Goal: Task Accomplishment & Management: Complete application form

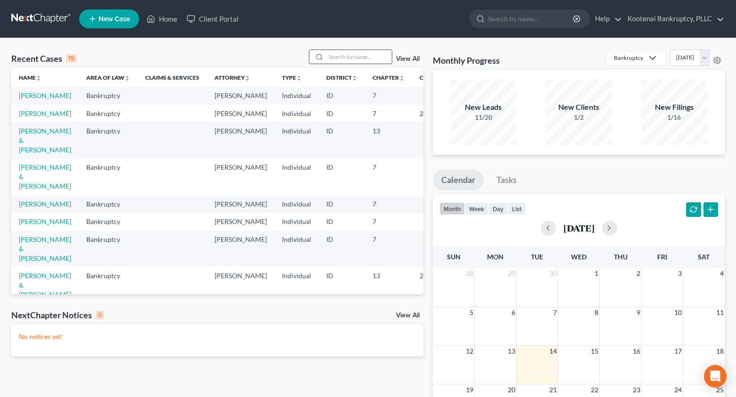
click at [338, 58] on input "search" at bounding box center [359, 57] width 66 height 14
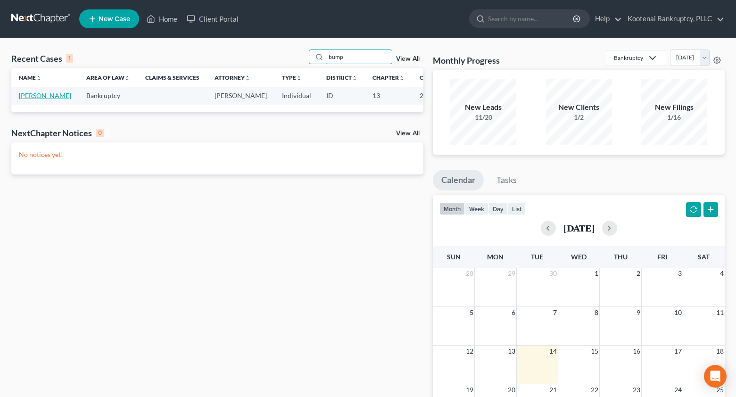
type input "bump"
click at [24, 96] on link "[PERSON_NAME]" at bounding box center [45, 95] width 52 height 8
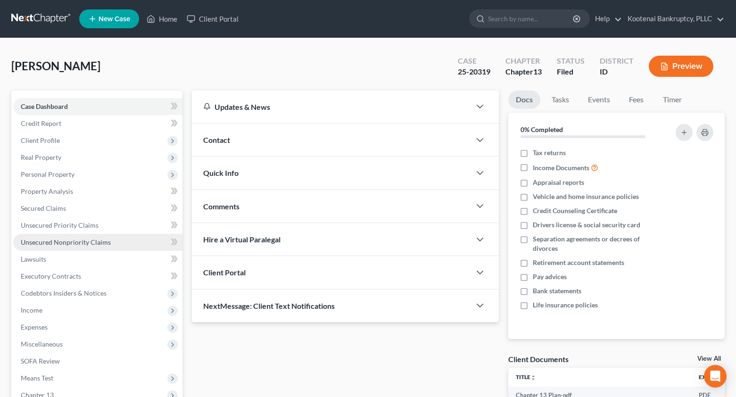
click at [70, 243] on span "Unsecured Nonpriority Claims" at bounding box center [66, 242] width 90 height 8
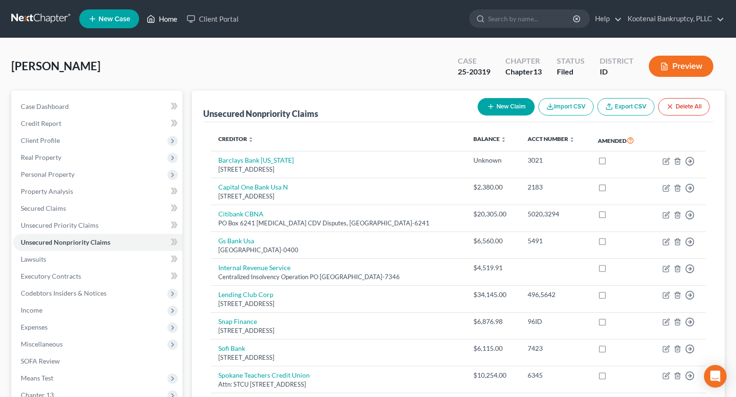
click at [173, 19] on link "Home" at bounding box center [162, 18] width 40 height 17
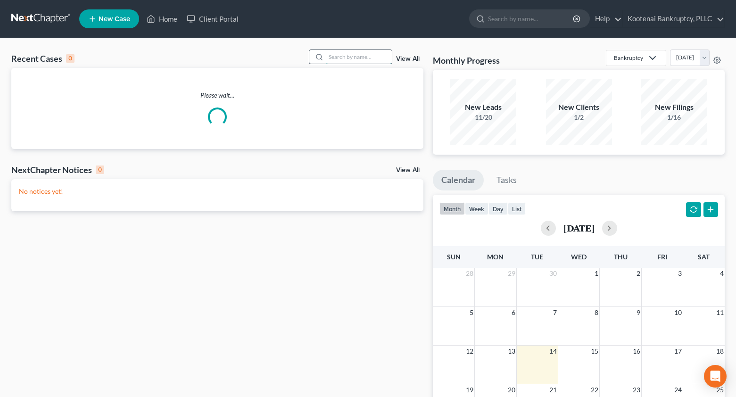
click at [343, 58] on input "search" at bounding box center [359, 57] width 66 height 14
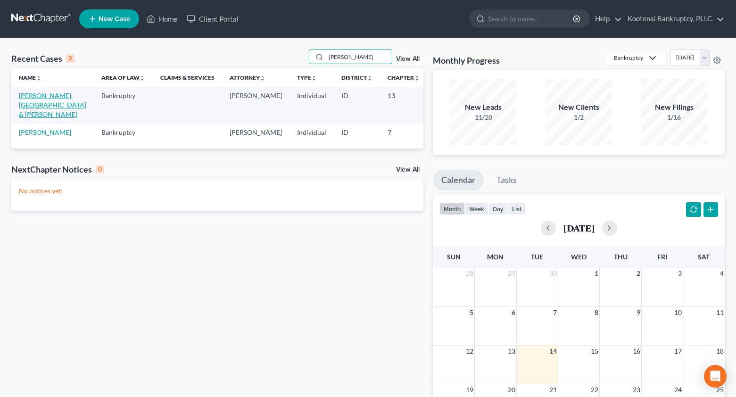
type input "[PERSON_NAME]"
click at [31, 96] on link "[PERSON_NAME], [GEOGRAPHIC_DATA] & [PERSON_NAME]" at bounding box center [52, 104] width 67 height 27
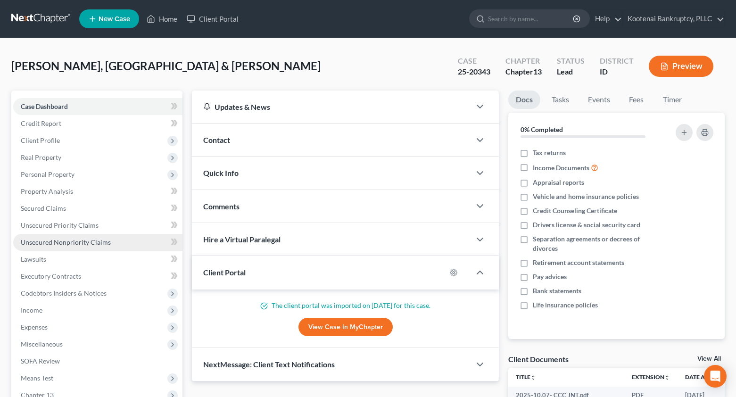
click at [73, 247] on link "Unsecured Nonpriority Claims" at bounding box center [97, 242] width 169 height 17
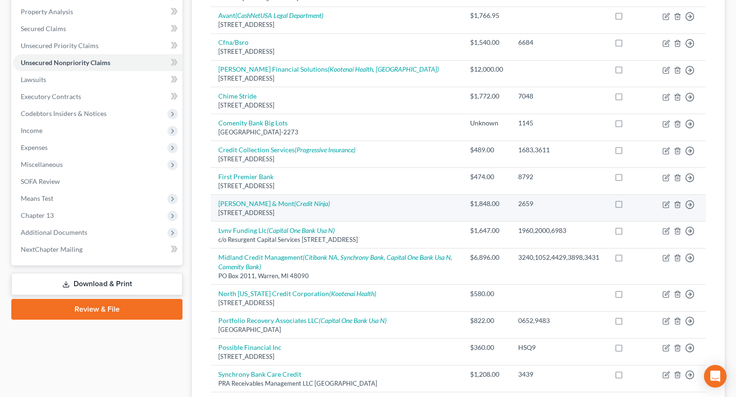
scroll to position [189, 0]
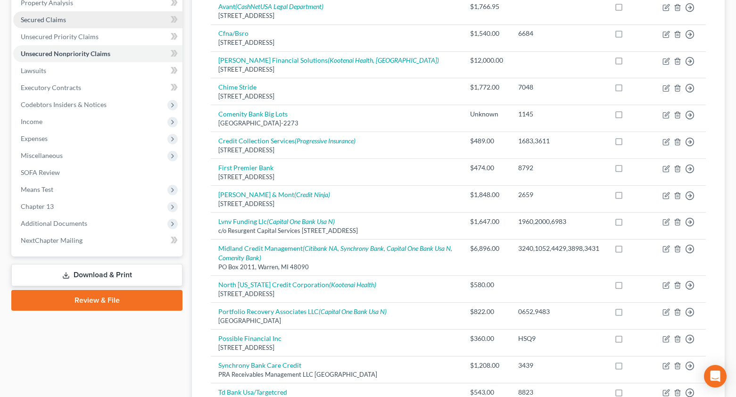
click at [32, 20] on span "Secured Claims" at bounding box center [43, 20] width 45 height 8
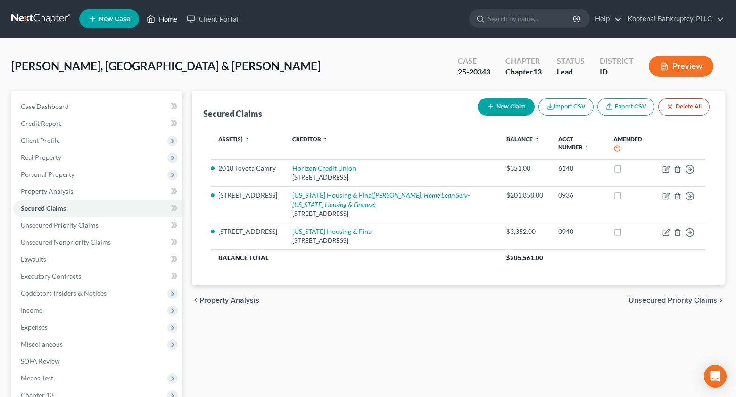
click at [170, 17] on link "Home" at bounding box center [162, 18] width 40 height 17
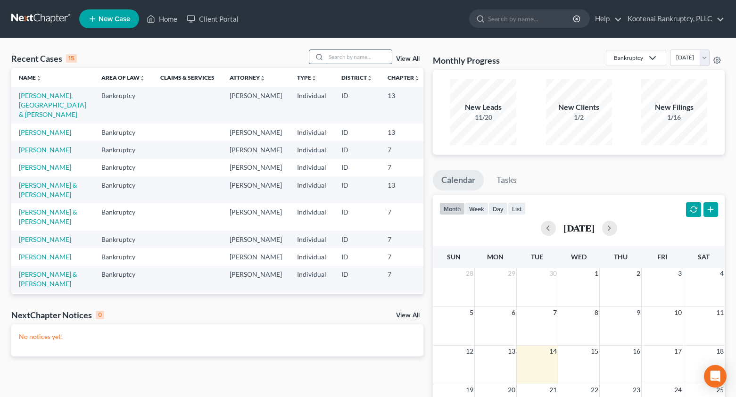
click at [349, 58] on input "search" at bounding box center [359, 57] width 66 height 14
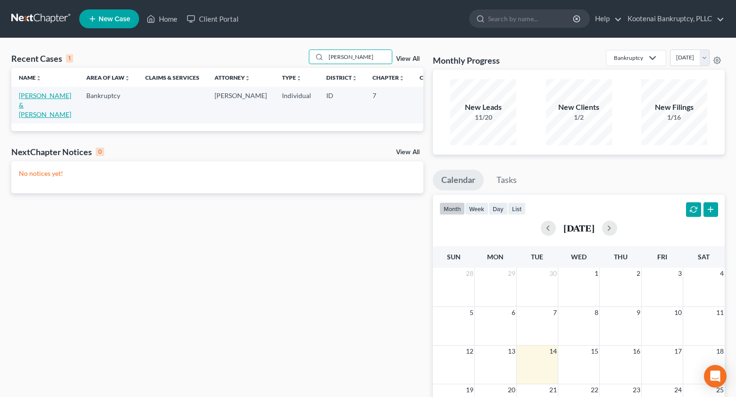
type input "wike"
click at [24, 96] on link "[PERSON_NAME] & [PERSON_NAME]" at bounding box center [45, 104] width 52 height 27
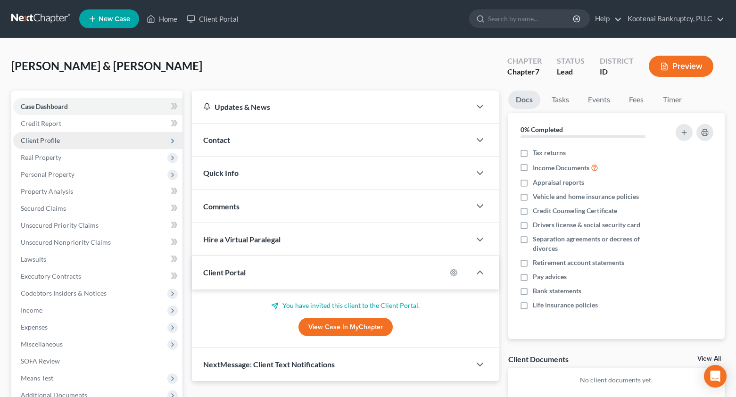
click at [35, 141] on span "Client Profile" at bounding box center [40, 140] width 39 height 8
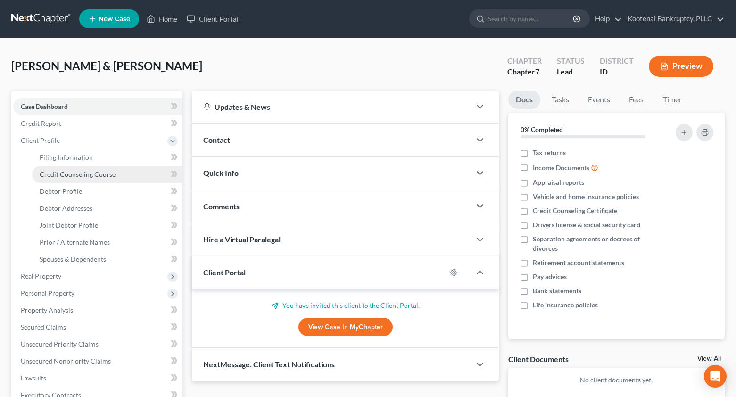
click at [64, 178] on link "Credit Counseling Course" at bounding box center [107, 174] width 150 height 17
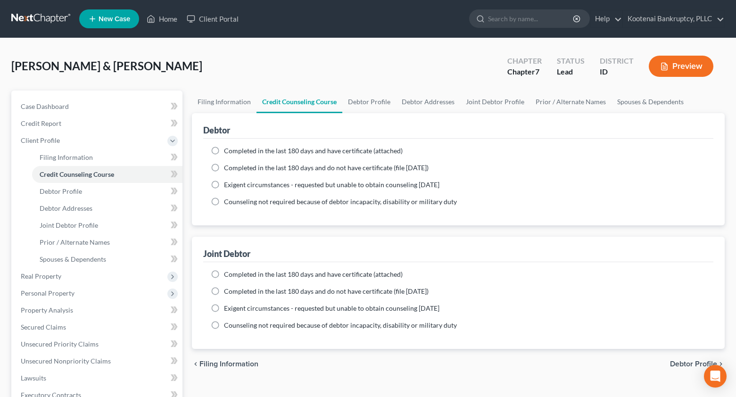
click at [224, 146] on label "Completed in the last 180 days and have certificate (attached)" at bounding box center [313, 150] width 179 height 9
click at [228, 146] on input "Completed in the last 180 days and have certificate (attached)" at bounding box center [231, 149] width 6 height 6
radio input "true"
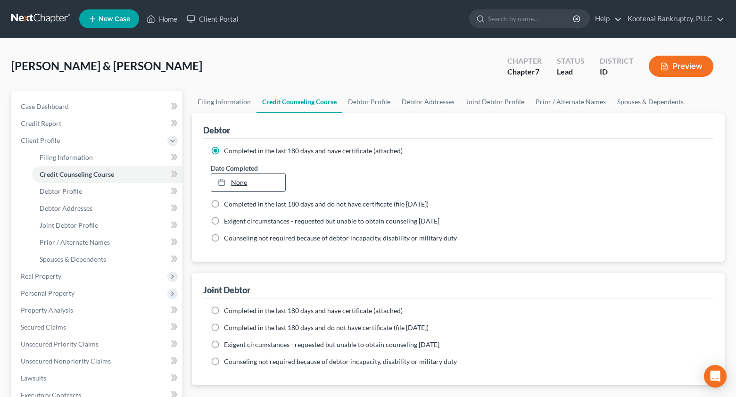
type input "[DATE]"
click at [230, 178] on link "[DATE]" at bounding box center [248, 183] width 74 height 18
click at [224, 311] on label "Completed in the last 180 days and have certificate (attached)" at bounding box center [313, 310] width 179 height 9
click at [228, 311] on input "Completed in the last 180 days and have certificate (attached)" at bounding box center [231, 309] width 6 height 6
radio input "true"
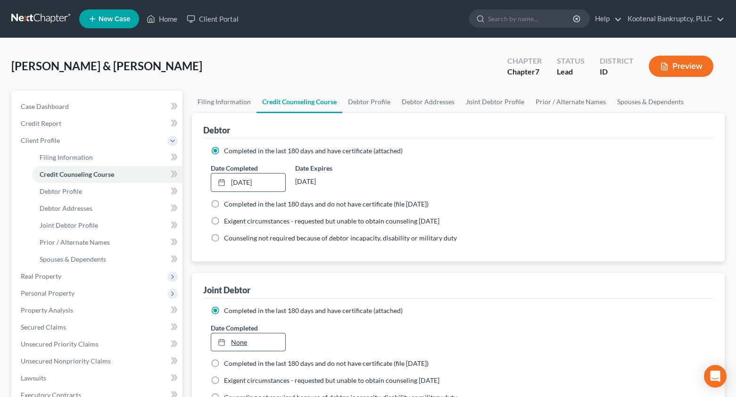
type input "[DATE]"
click at [240, 347] on link "[DATE]" at bounding box center [248, 342] width 74 height 18
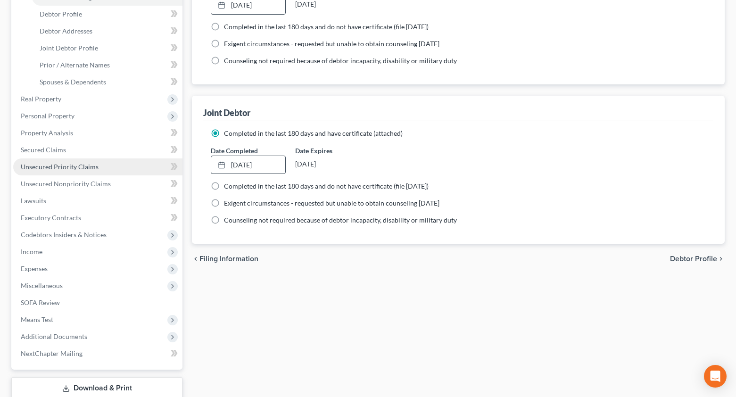
scroll to position [189, 0]
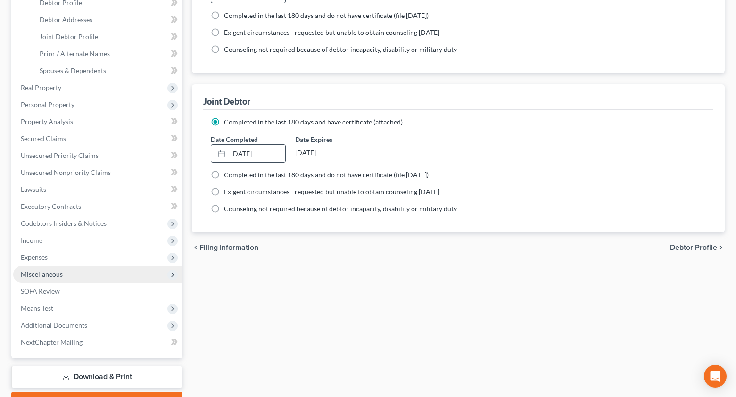
click at [40, 277] on span "Miscellaneous" at bounding box center [42, 274] width 42 height 8
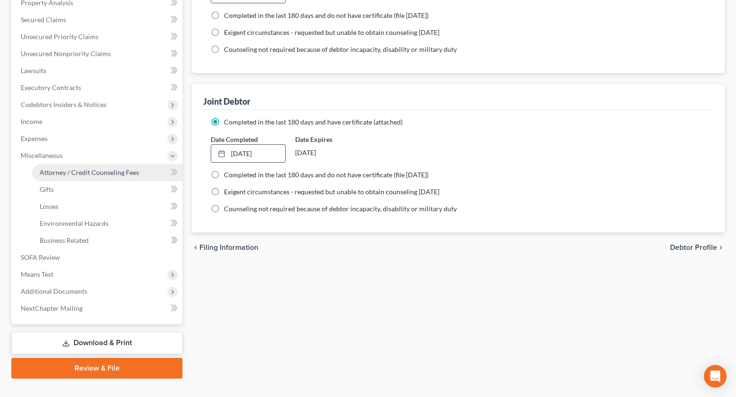
click at [66, 177] on link "Attorney / Credit Counseling Fees" at bounding box center [107, 172] width 150 height 17
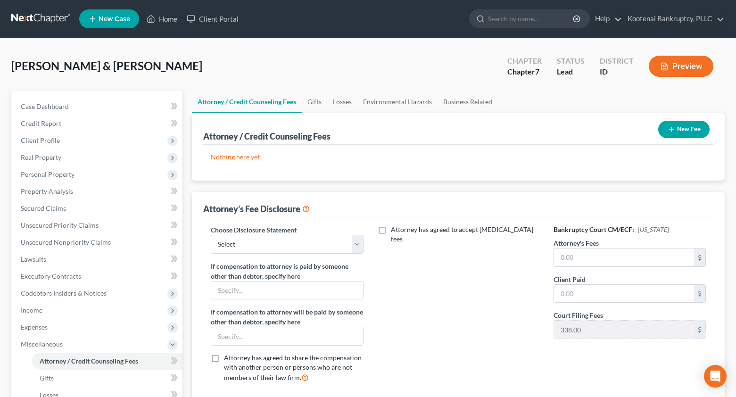
click at [683, 129] on button "New Fee" at bounding box center [683, 129] width 51 height 17
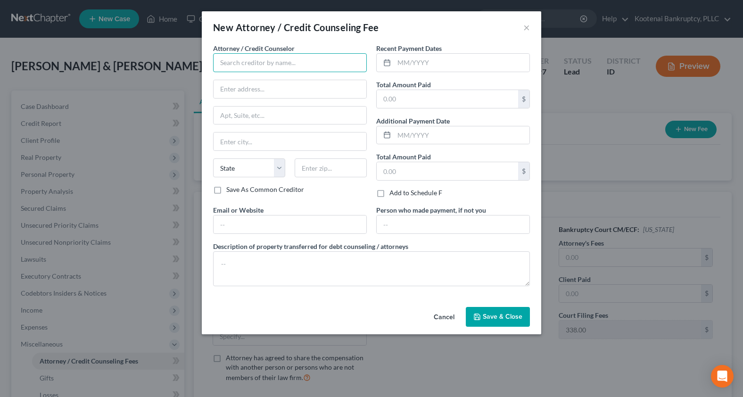
click at [220, 58] on input "text" at bounding box center [290, 62] width 154 height 19
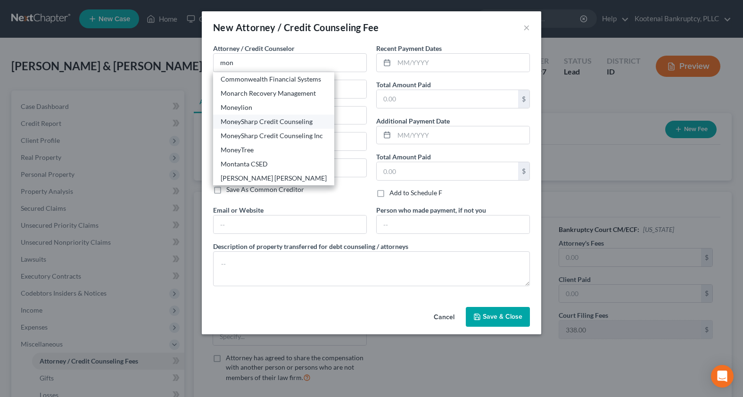
click at [241, 126] on div "MoneySharp Credit Counseling" at bounding box center [274, 121] width 106 height 9
type input "MoneySharp Credit Counseling"
type input "203 N Lasalle"
type input "Suite 2100"
type input "Chicago"
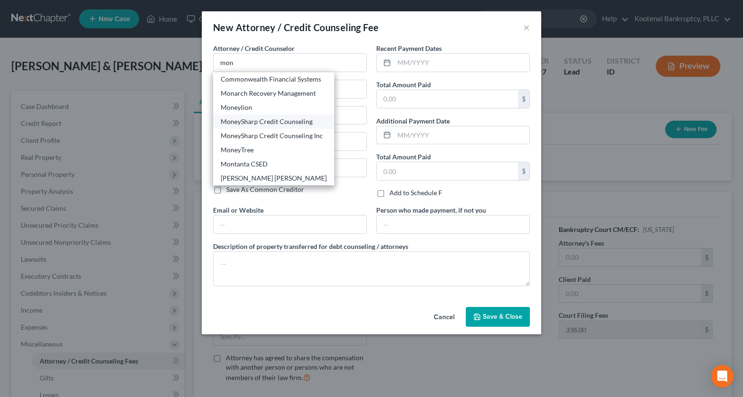
select select "14"
type input "60601"
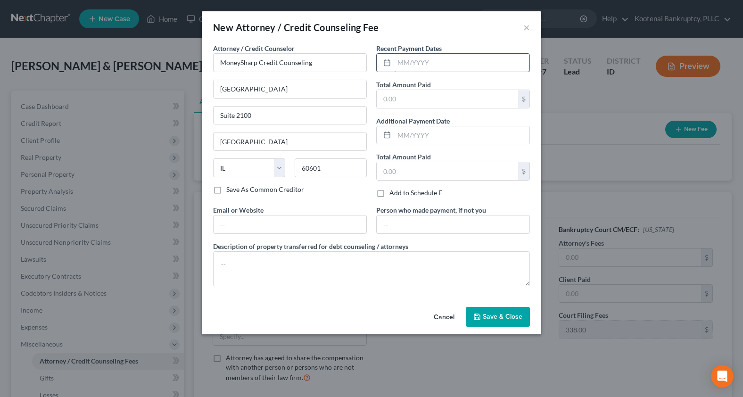
click at [400, 59] on input "text" at bounding box center [461, 63] width 135 height 18
type input "10/13/2025"
click at [376, 99] on div "$" at bounding box center [453, 99] width 154 height 19
drag, startPoint x: 386, startPoint y: 96, endPoint x: 371, endPoint y: 76, distance: 25.3
click at [386, 96] on input "text" at bounding box center [447, 99] width 141 height 18
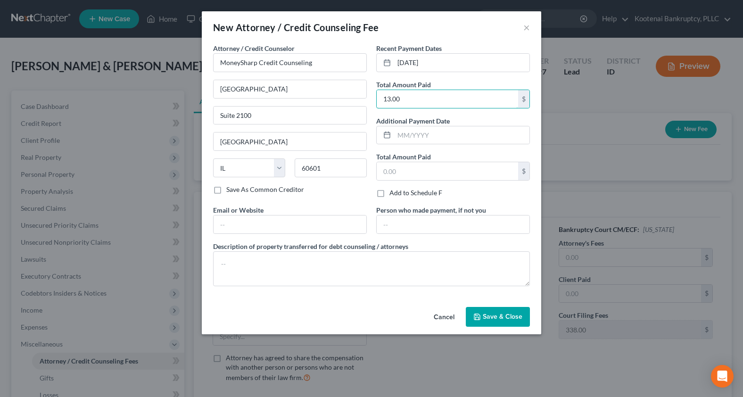
type input "13.00"
click at [494, 319] on span "Save & Close" at bounding box center [503, 317] width 40 height 8
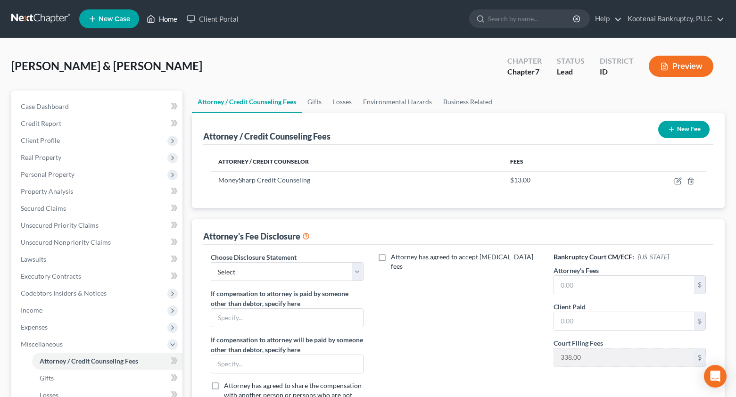
click at [164, 22] on link "Home" at bounding box center [162, 18] width 40 height 17
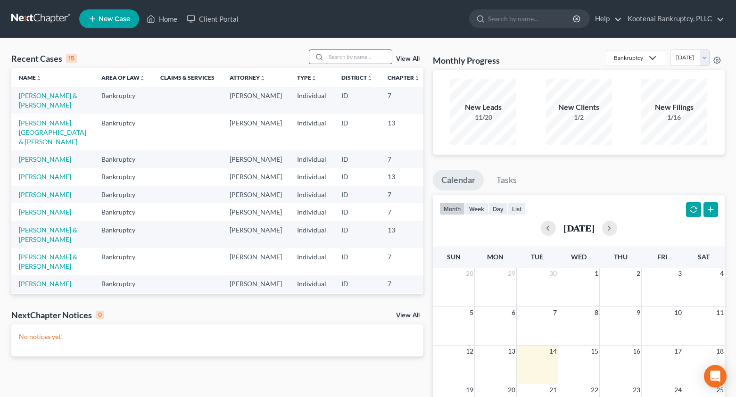
click at [334, 59] on input "search" at bounding box center [359, 57] width 66 height 14
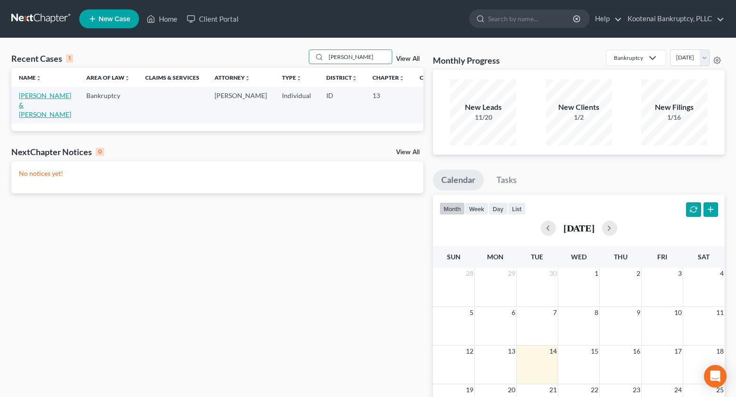
type input "braden"
click at [24, 96] on link "[PERSON_NAME] & [PERSON_NAME]" at bounding box center [45, 104] width 52 height 27
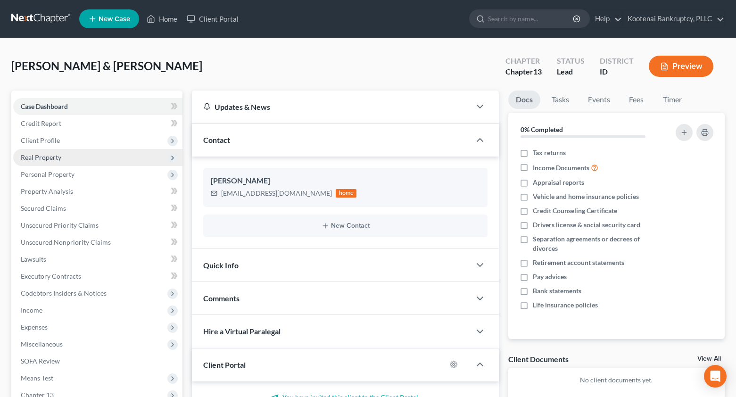
drag, startPoint x: 29, startPoint y: 138, endPoint x: 35, endPoint y: 149, distance: 12.2
click at [28, 139] on span "Client Profile" at bounding box center [40, 140] width 39 height 8
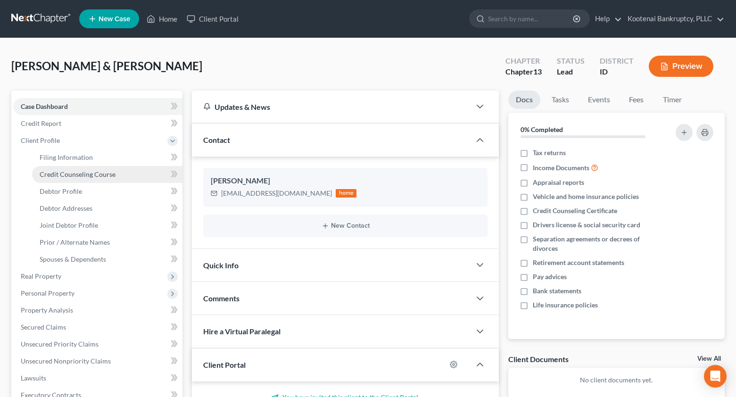
click at [57, 180] on link "Credit Counseling Course" at bounding box center [107, 174] width 150 height 17
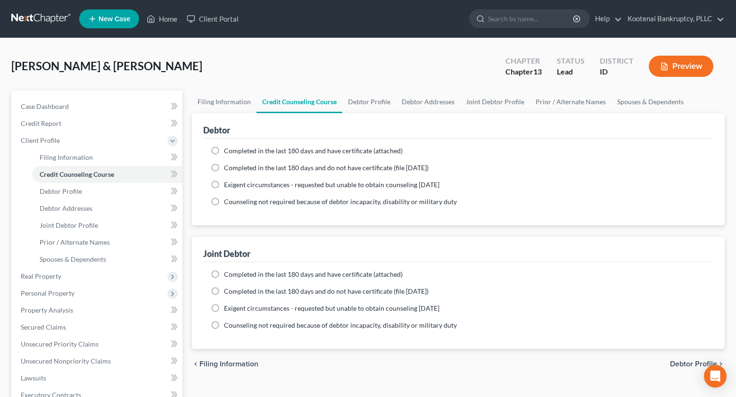
click at [224, 149] on label "Completed in the last 180 days and have certificate (attached)" at bounding box center [313, 150] width 179 height 9
click at [228, 149] on input "Completed in the last 180 days and have certificate (attached)" at bounding box center [231, 149] width 6 height 6
radio input "true"
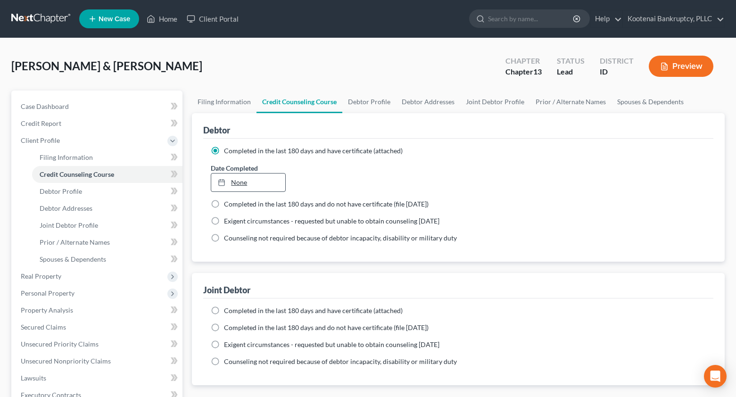
click at [226, 180] on div at bounding box center [224, 182] width 13 height 8
click at [224, 311] on label "Completed in the last 180 days and have certificate (attached)" at bounding box center [313, 310] width 179 height 9
click at [228, 311] on input "Completed in the last 180 days and have certificate (attached)" at bounding box center [231, 309] width 6 height 6
radio input "true"
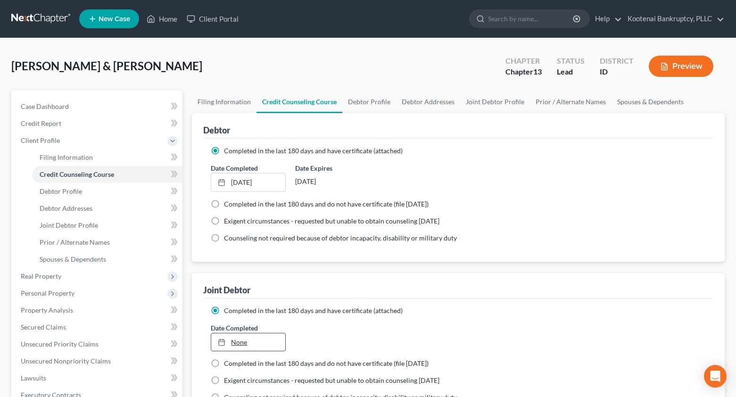
type input "[DATE]"
click at [242, 341] on link "[DATE]" at bounding box center [248, 342] width 74 height 18
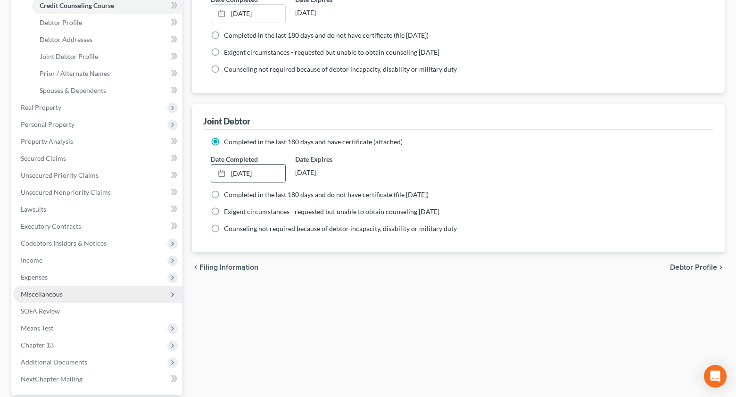
scroll to position [189, 0]
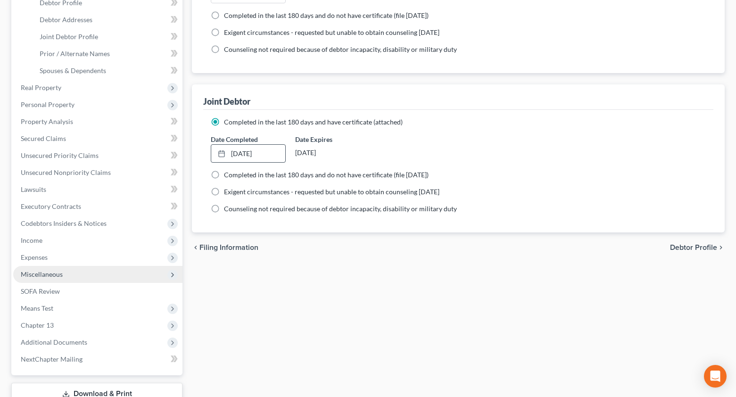
click at [51, 273] on span "Miscellaneous" at bounding box center [42, 274] width 42 height 8
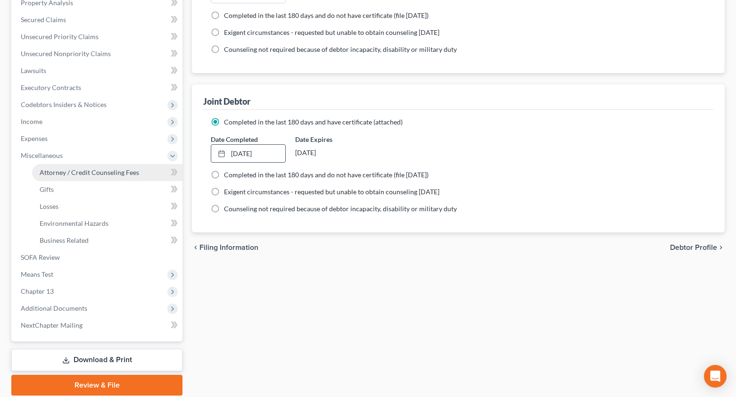
click at [67, 174] on span "Attorney / Credit Counseling Fees" at bounding box center [89, 172] width 99 height 8
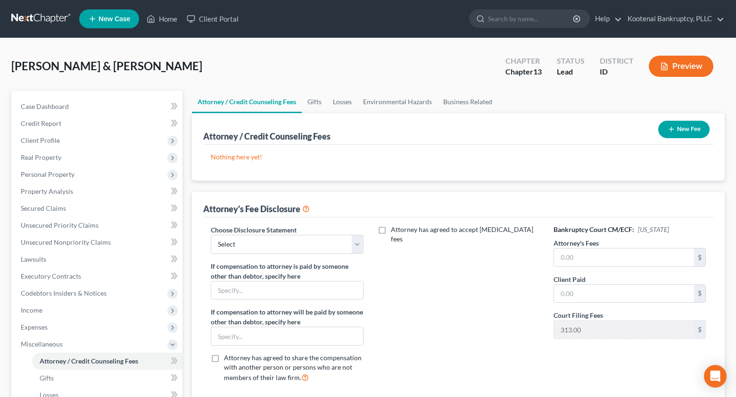
click at [687, 125] on button "New Fee" at bounding box center [683, 129] width 51 height 17
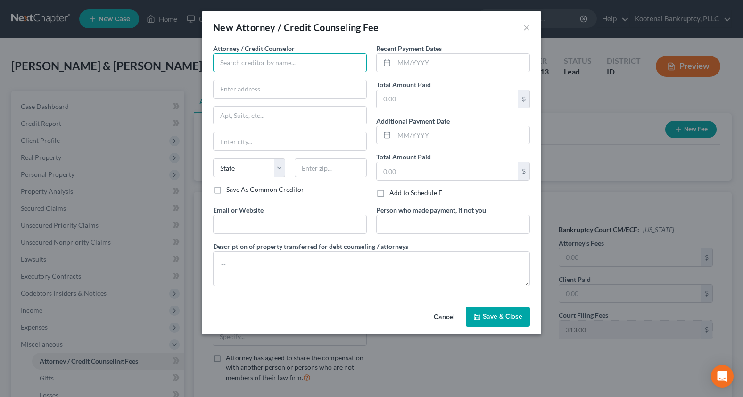
click at [230, 64] on input "text" at bounding box center [290, 62] width 154 height 19
type input "C"
click at [223, 79] on div "Debtorcc Inc" at bounding box center [270, 78] width 98 height 9
type input "Debtorcc Inc"
type input "378 Summit Ave"
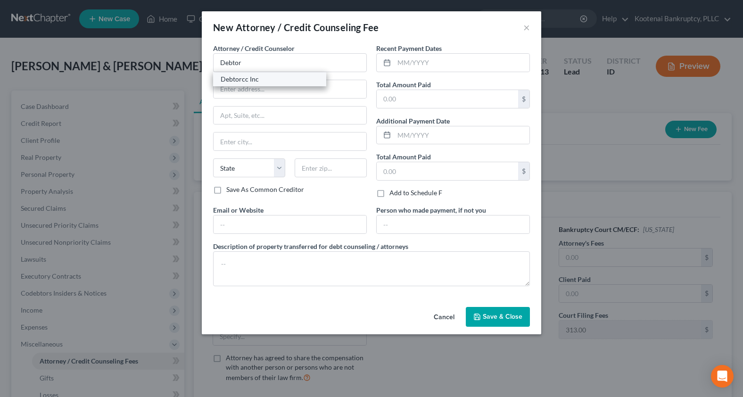
type input "Jersey City"
select select "33"
type input "07306"
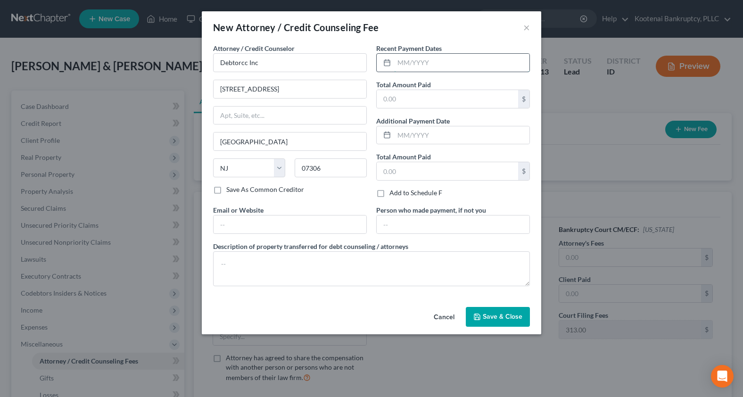
click at [401, 60] on input "text" at bounding box center [461, 63] width 135 height 18
type input "10/10/2025"
click at [407, 104] on input "text" at bounding box center [447, 99] width 141 height 18
type input "19.95"
click at [488, 318] on span "Save & Close" at bounding box center [503, 317] width 40 height 8
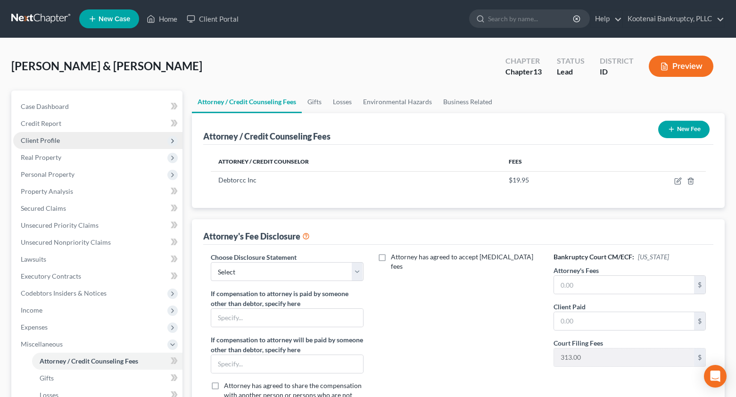
click at [32, 136] on span "Client Profile" at bounding box center [40, 140] width 39 height 8
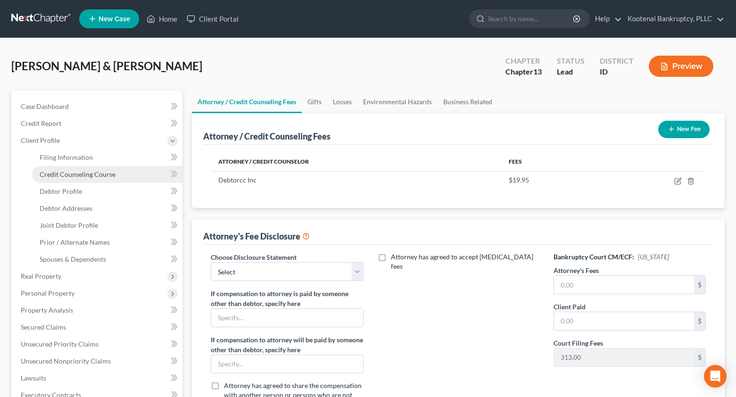
click at [73, 172] on span "Credit Counseling Course" at bounding box center [78, 174] width 76 height 8
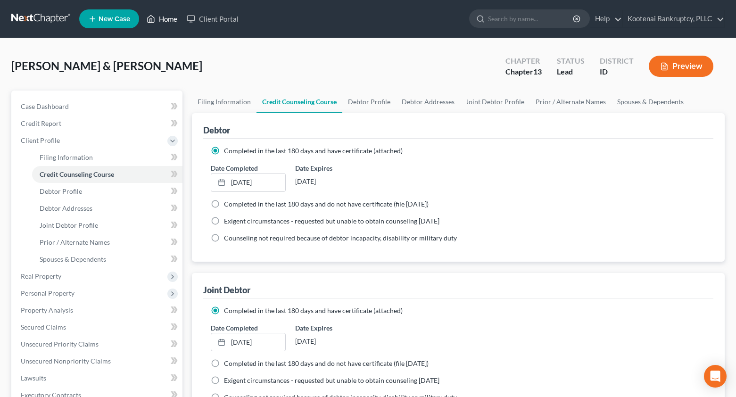
click at [164, 12] on link "Home" at bounding box center [162, 18] width 40 height 17
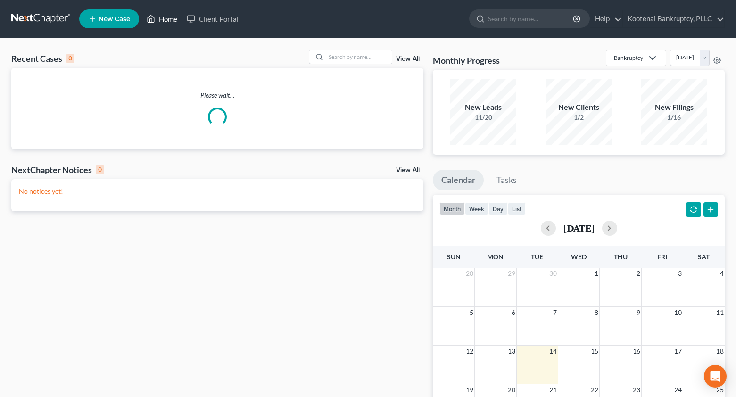
click at [166, 21] on link "Home" at bounding box center [162, 18] width 40 height 17
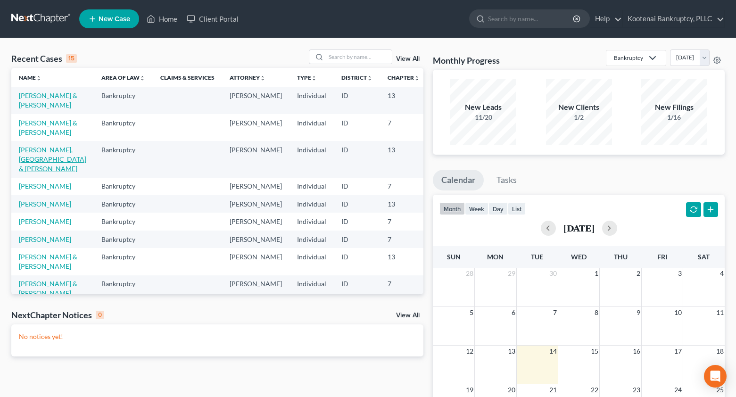
click at [25, 169] on link "[PERSON_NAME], [GEOGRAPHIC_DATA] & [PERSON_NAME]" at bounding box center [52, 159] width 67 height 27
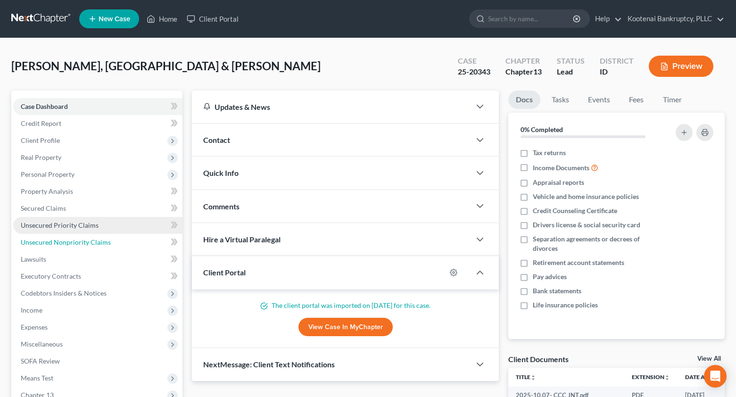
drag, startPoint x: 56, startPoint y: 241, endPoint x: 151, endPoint y: 231, distance: 95.9
click at [57, 241] on span "Unsecured Nonpriority Claims" at bounding box center [66, 242] width 90 height 8
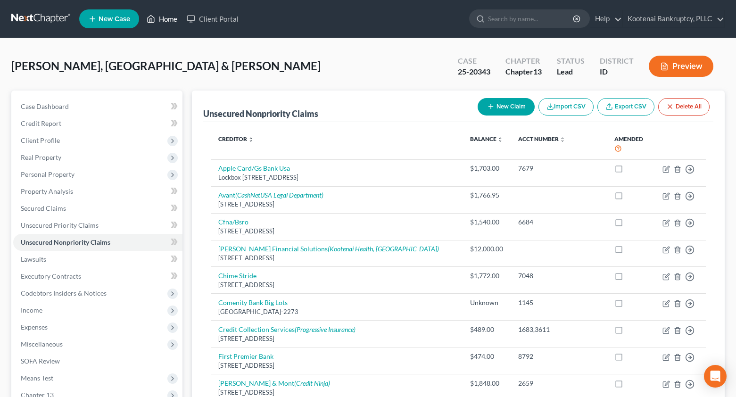
click at [169, 21] on link "Home" at bounding box center [162, 18] width 40 height 17
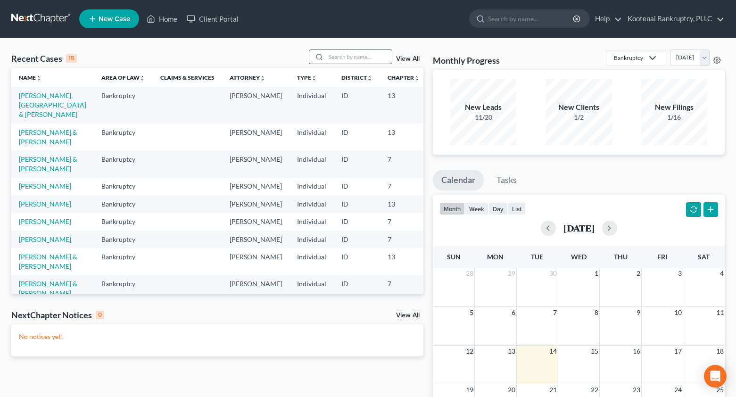
click at [339, 60] on input "search" at bounding box center [359, 57] width 66 height 14
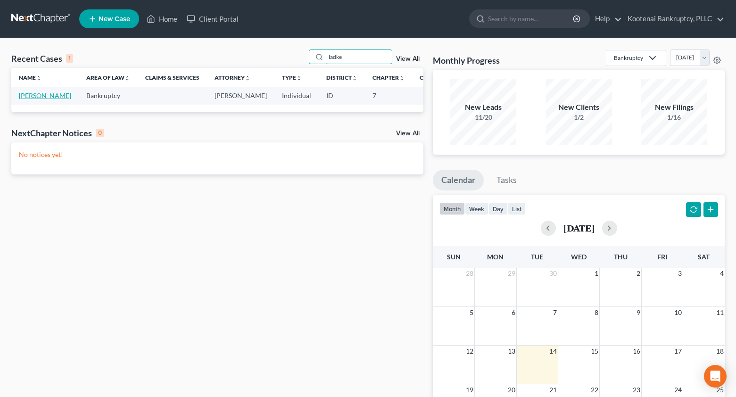
type input "ladke"
click at [23, 97] on link "[PERSON_NAME]" at bounding box center [45, 95] width 52 height 8
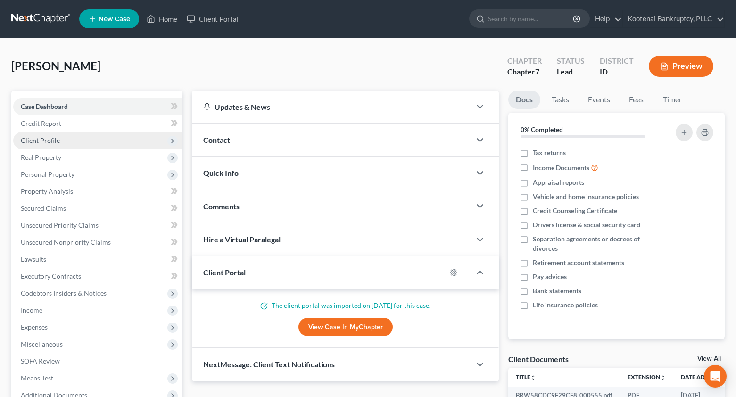
click at [33, 136] on span "Client Profile" at bounding box center [40, 140] width 39 height 8
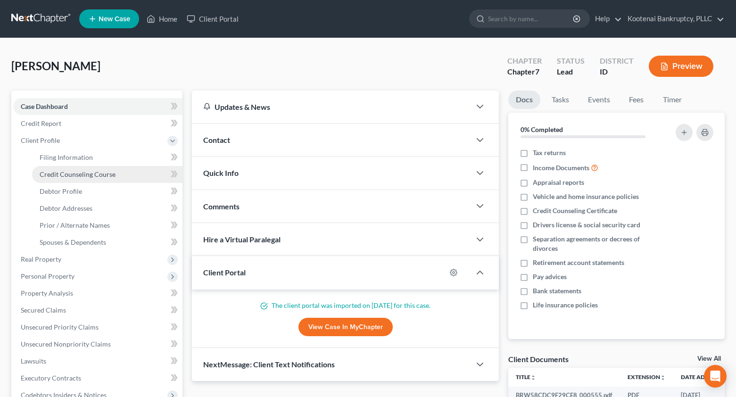
click at [69, 173] on span "Credit Counseling Course" at bounding box center [78, 174] width 76 height 8
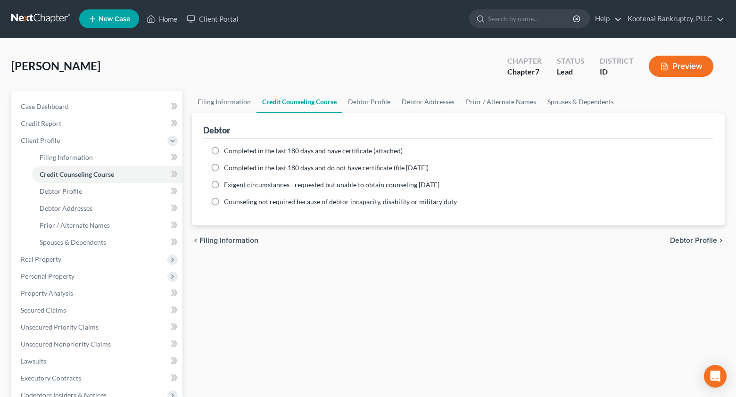
click at [224, 152] on label "Completed in the last 180 days and have certificate (attached)" at bounding box center [313, 150] width 179 height 9
click at [228, 152] on input "Completed in the last 180 days and have certificate (attached)" at bounding box center [231, 149] width 6 height 6
radio input "true"
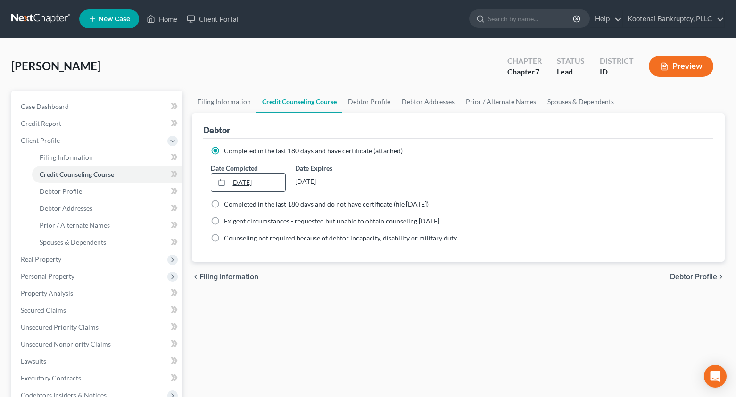
click at [240, 182] on link "[DATE]" at bounding box center [248, 183] width 74 height 18
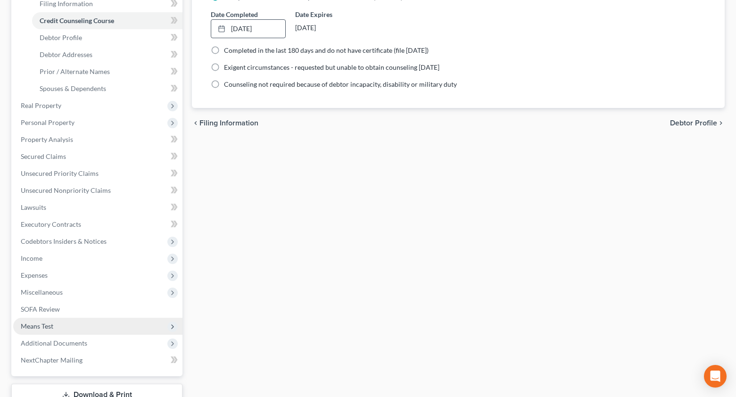
scroll to position [189, 0]
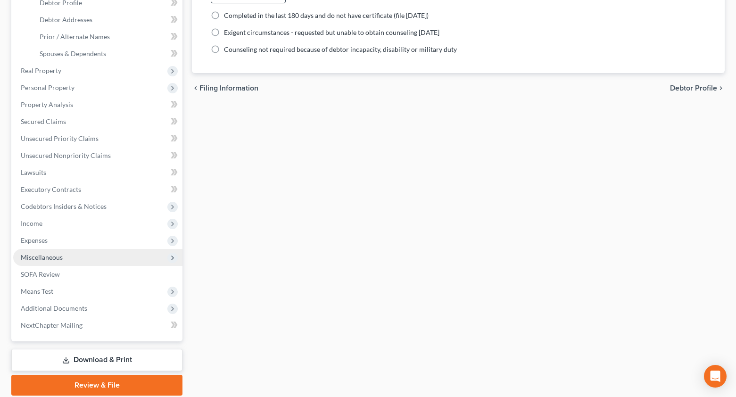
click at [51, 256] on span "Miscellaneous" at bounding box center [42, 257] width 42 height 8
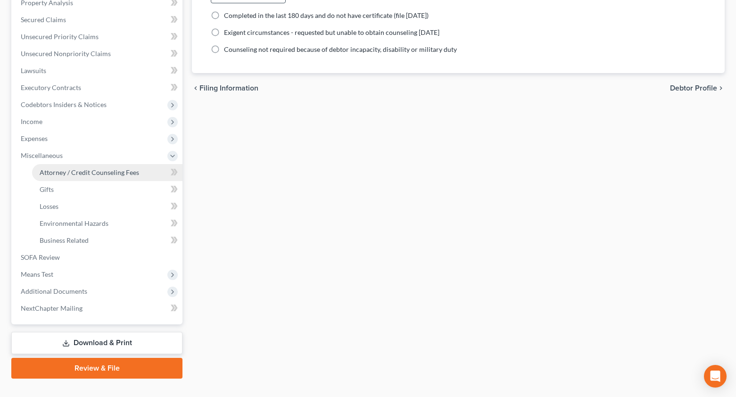
click at [56, 174] on span "Attorney / Credit Counseling Fees" at bounding box center [89, 172] width 99 height 8
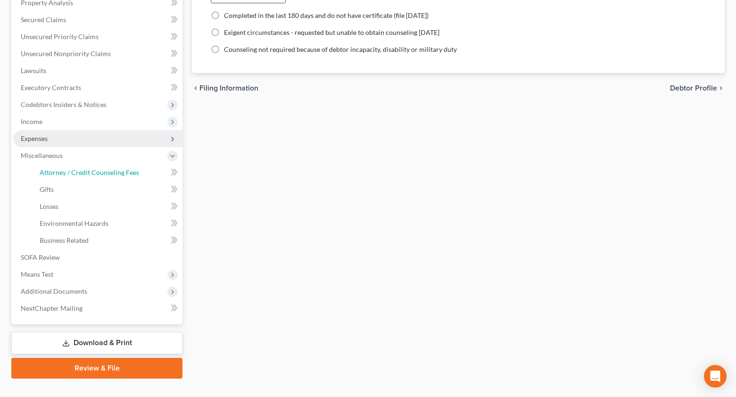
select select "3"
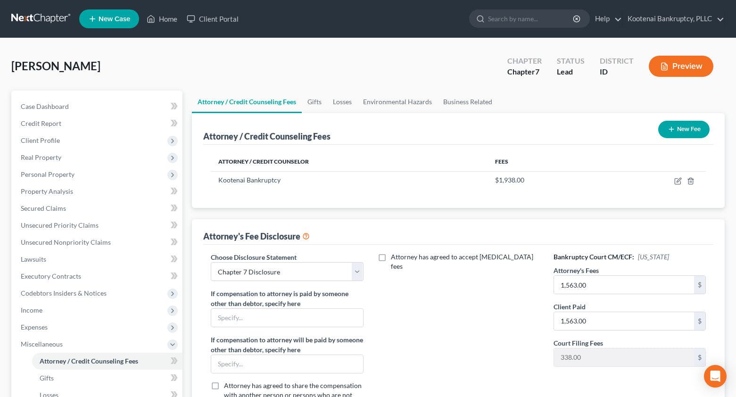
click at [682, 130] on button "New Fee" at bounding box center [683, 129] width 51 height 17
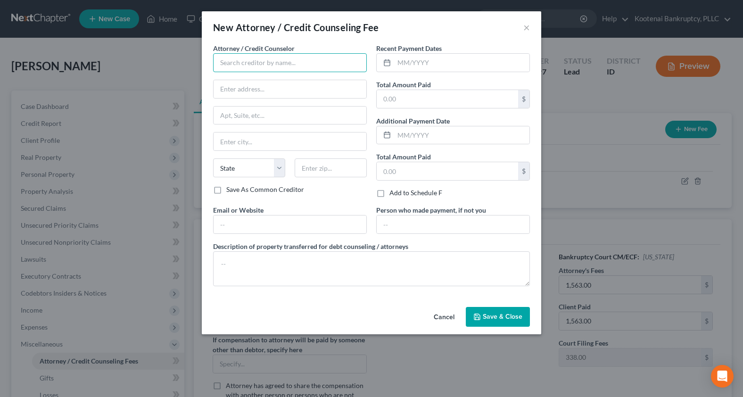
click at [246, 67] on input "text" at bounding box center [290, 62] width 154 height 19
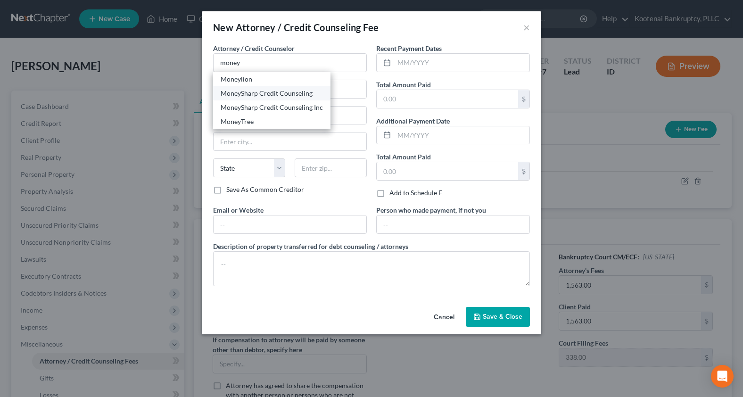
click at [244, 92] on div "MoneySharp Credit Counseling" at bounding box center [272, 93] width 102 height 9
type input "MoneySharp Credit Counseling"
type input "203 N Lasalle"
type input "Suite 2100"
type input "Chicago"
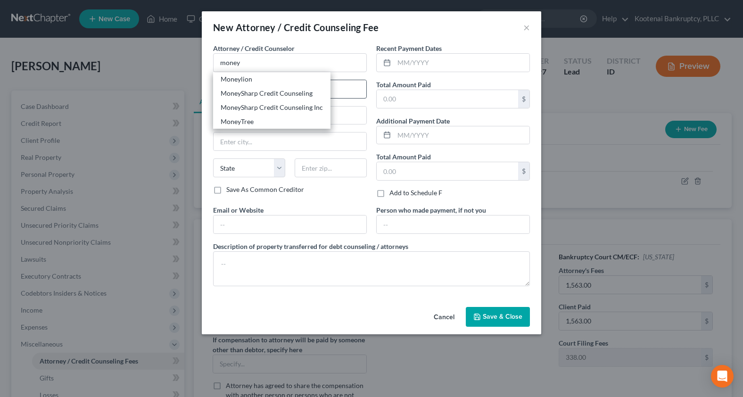
select select "14"
type input "60601"
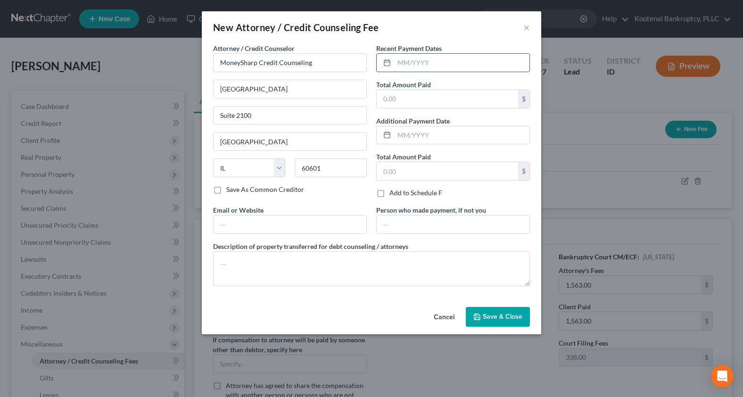
drag, startPoint x: 401, startPoint y: 63, endPoint x: 387, endPoint y: 54, distance: 16.7
click at [401, 63] on input "text" at bounding box center [461, 63] width 135 height 18
type input "[DATE]"
drag, startPoint x: 380, startPoint y: 99, endPoint x: 368, endPoint y: 18, distance: 81.6
click at [382, 91] on input "text" at bounding box center [447, 99] width 141 height 18
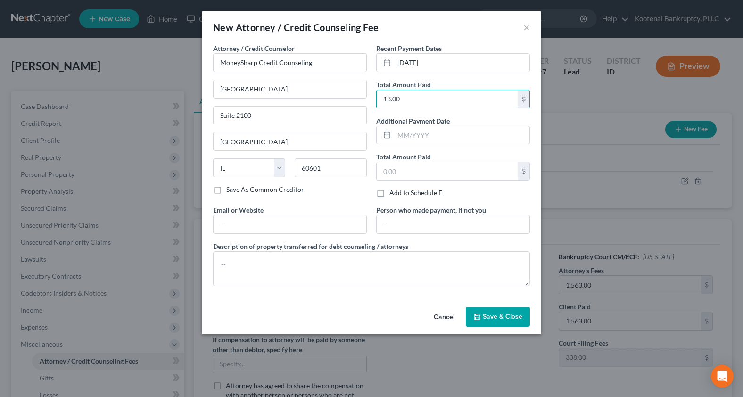
type input "13.00"
drag, startPoint x: 475, startPoint y: 313, endPoint x: 464, endPoint y: 315, distance: 10.6
click at [472, 314] on button "Save & Close" at bounding box center [498, 317] width 64 height 20
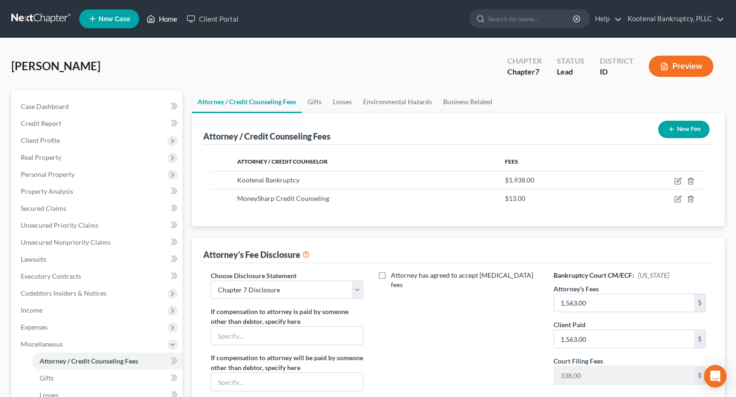
click at [160, 19] on link "Home" at bounding box center [162, 18] width 40 height 17
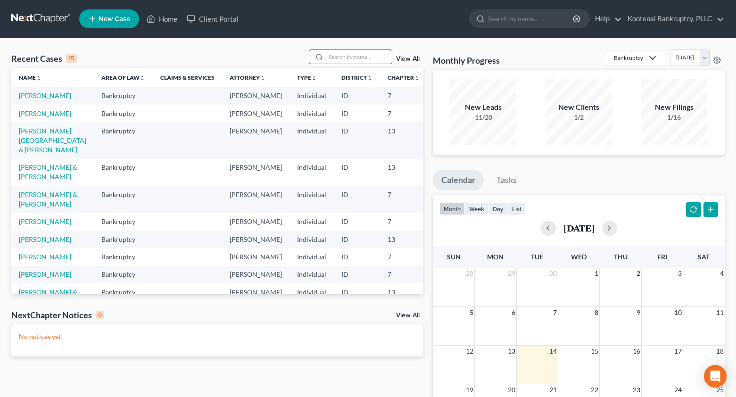
click at [334, 54] on input "search" at bounding box center [359, 57] width 66 height 14
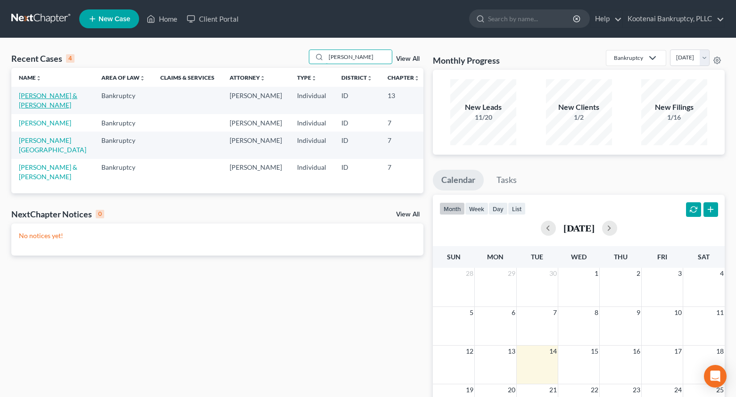
type input "foster"
click at [28, 98] on link "[PERSON_NAME] & [PERSON_NAME]" at bounding box center [48, 99] width 58 height 17
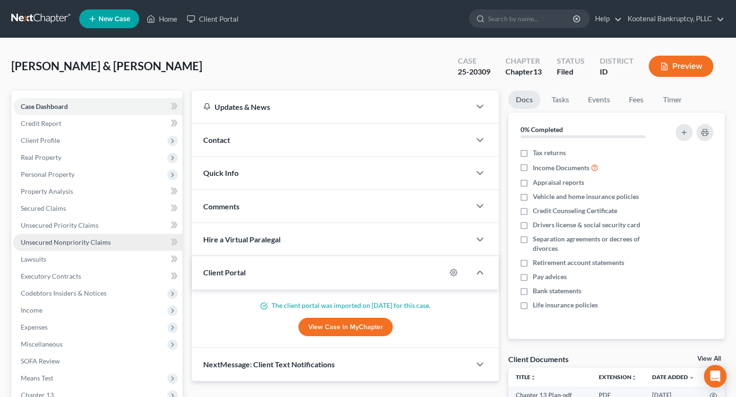
click at [66, 240] on span "Unsecured Nonpriority Claims" at bounding box center [66, 242] width 90 height 8
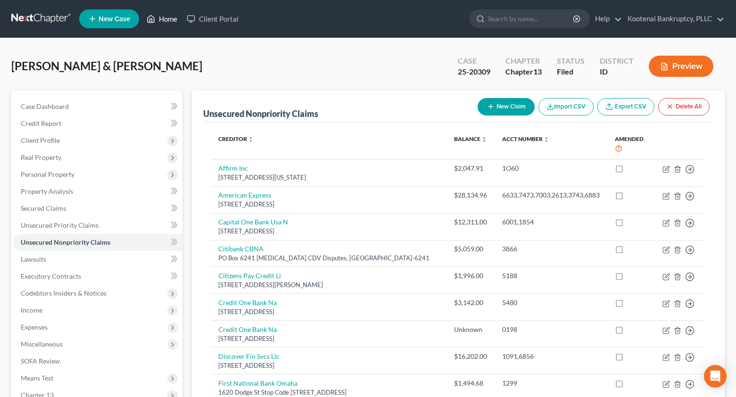
click at [170, 22] on link "Home" at bounding box center [162, 18] width 40 height 17
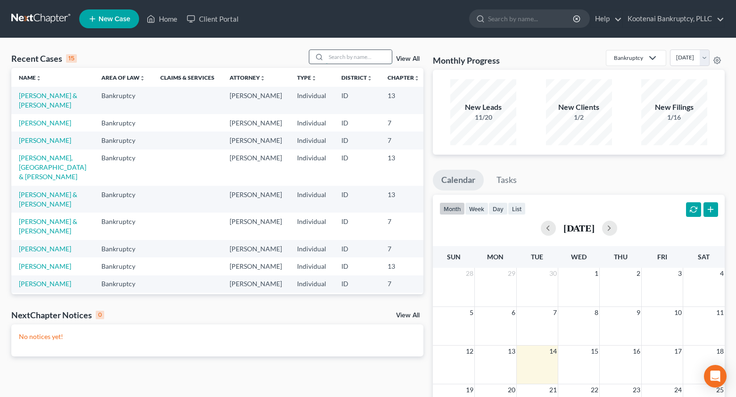
click at [337, 58] on input "search" at bounding box center [359, 57] width 66 height 14
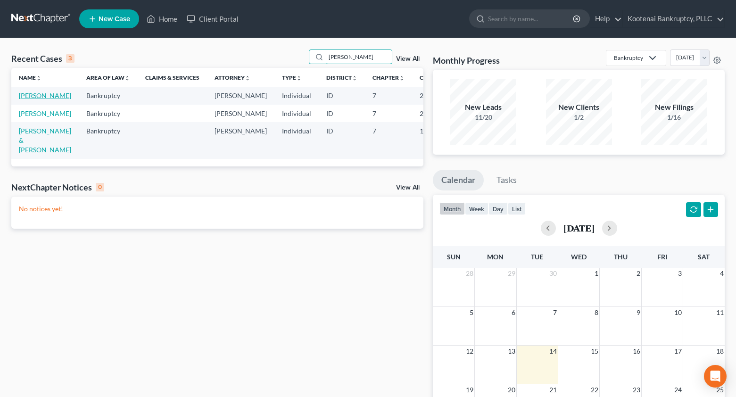
type input "holt"
click at [22, 97] on link "[PERSON_NAME]" at bounding box center [45, 95] width 52 height 8
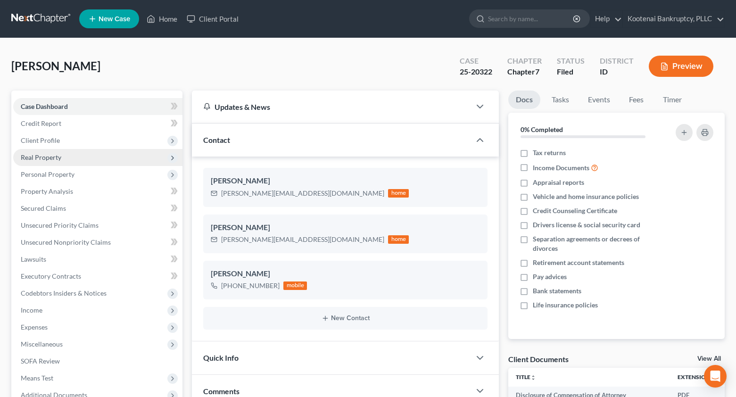
drag, startPoint x: 28, startPoint y: 138, endPoint x: 53, endPoint y: 159, distance: 32.7
click at [28, 138] on span "Client Profile" at bounding box center [40, 140] width 39 height 8
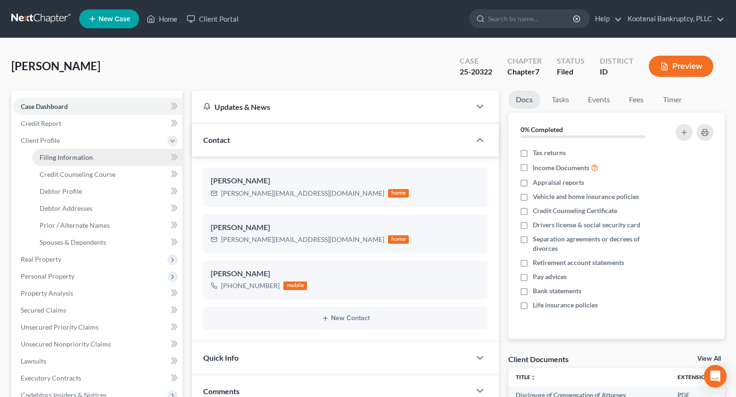
click at [56, 159] on span "Filing Information" at bounding box center [66, 157] width 53 height 8
select select "1"
select select "0"
select select "50"
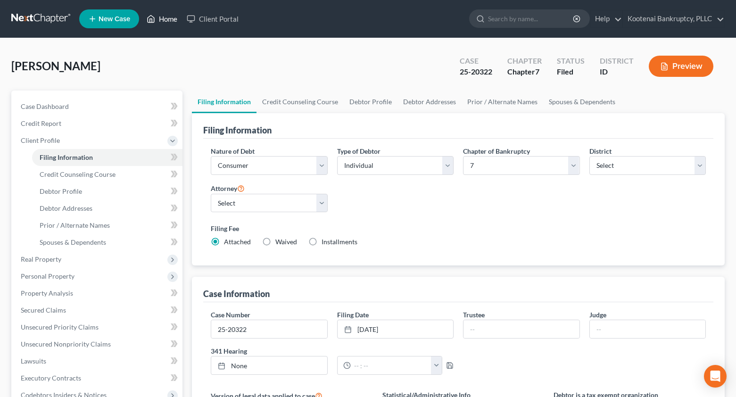
click at [162, 19] on link "Home" at bounding box center [162, 18] width 40 height 17
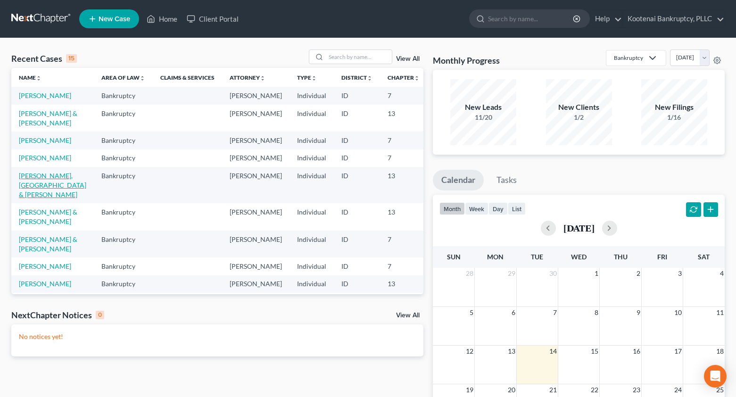
click at [30, 198] on link "[PERSON_NAME], [GEOGRAPHIC_DATA] & [PERSON_NAME]" at bounding box center [52, 185] width 67 height 27
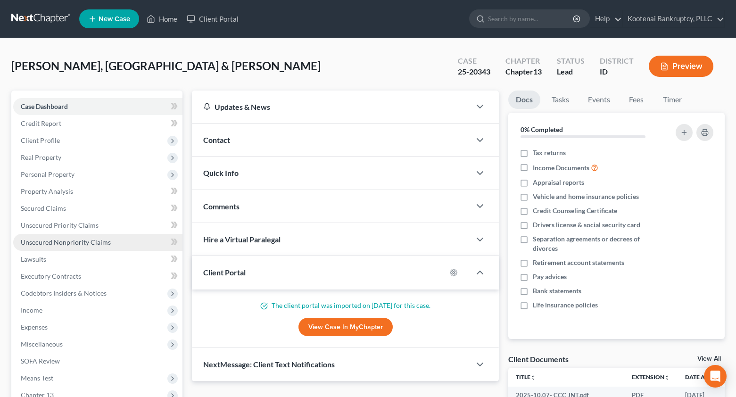
click at [59, 245] on span "Unsecured Nonpriority Claims" at bounding box center [66, 242] width 90 height 8
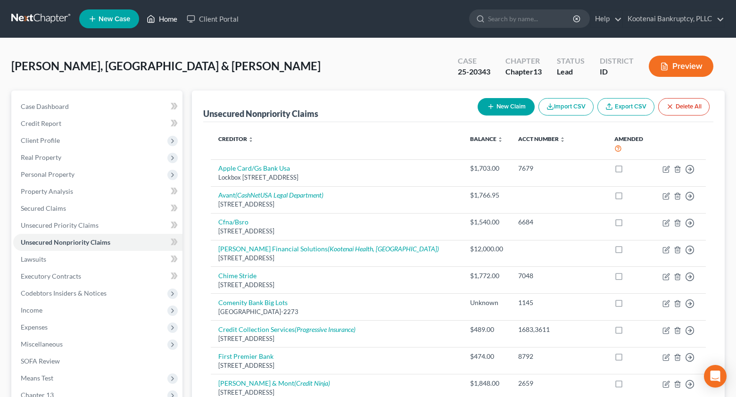
click at [165, 17] on link "Home" at bounding box center [162, 18] width 40 height 17
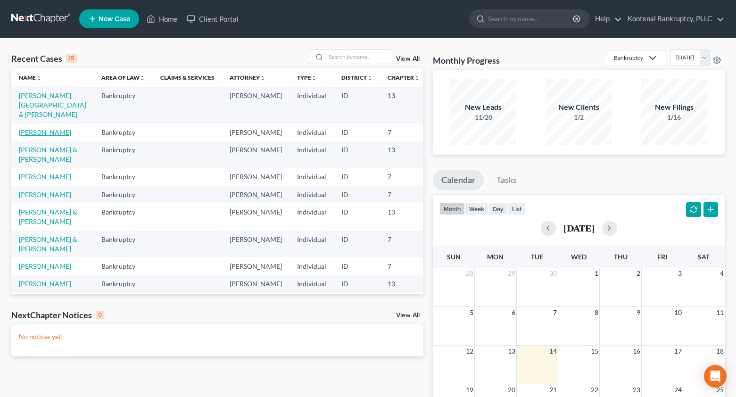
click at [21, 132] on link "[PERSON_NAME]" at bounding box center [45, 132] width 52 height 8
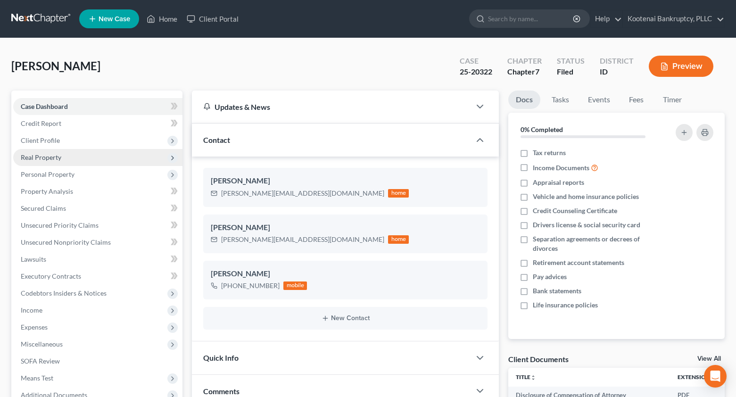
click at [33, 157] on span "Real Property" at bounding box center [41, 157] width 41 height 8
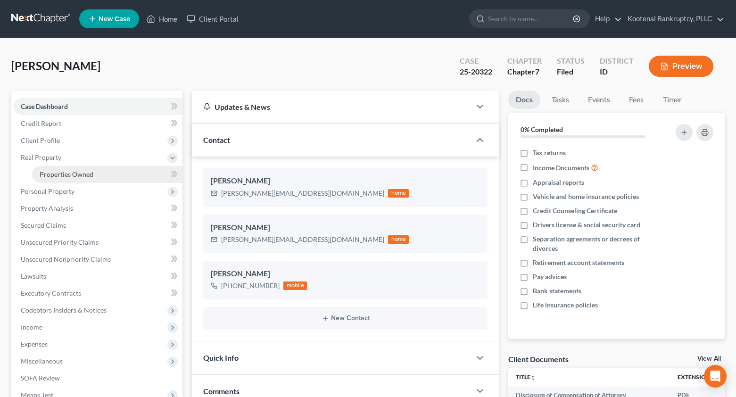
click at [56, 171] on span "Properties Owned" at bounding box center [67, 174] width 54 height 8
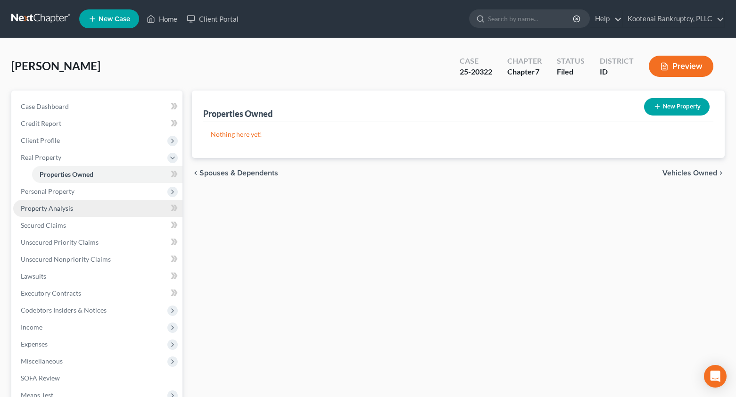
click at [51, 210] on span "Property Analysis" at bounding box center [47, 208] width 52 height 8
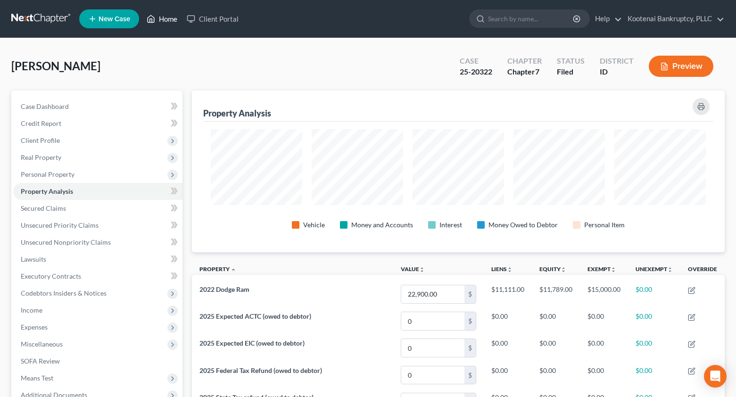
click at [174, 17] on link "Home" at bounding box center [162, 18] width 40 height 17
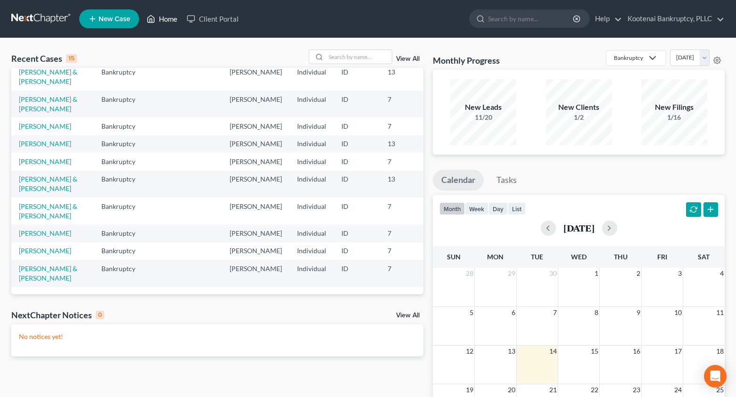
scroll to position [189, 0]
click at [33, 165] on link "[PERSON_NAME]" at bounding box center [45, 161] width 52 height 8
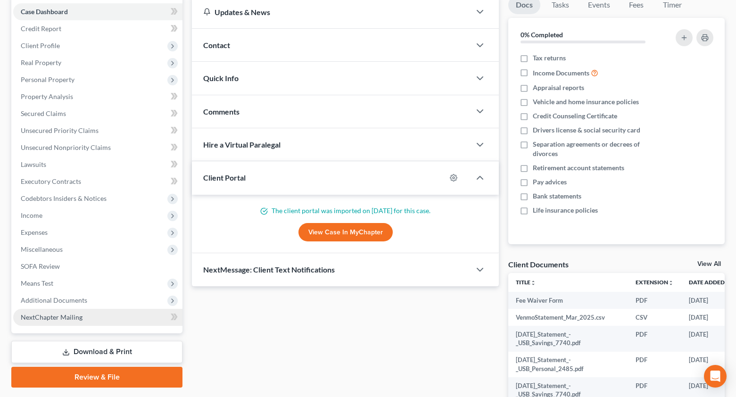
scroll to position [141, 0]
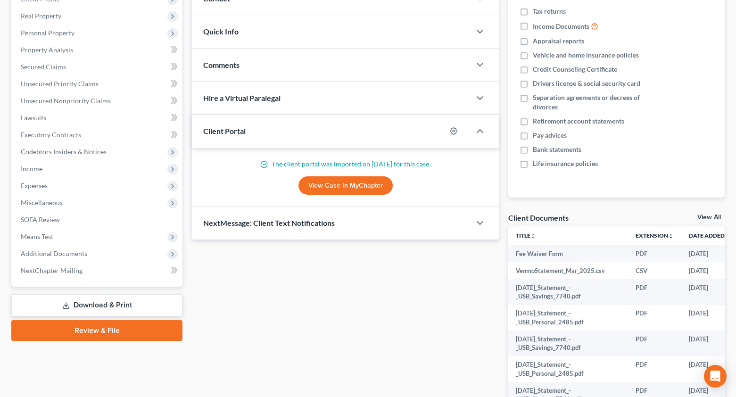
click at [108, 308] on link "Download & Print" at bounding box center [96, 305] width 171 height 22
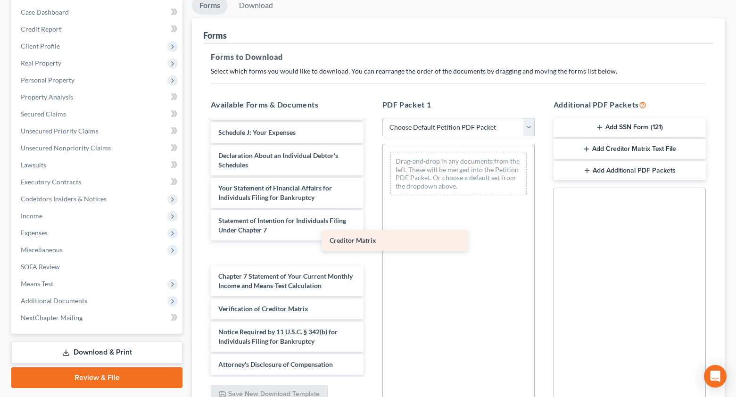
scroll to position [778, 0]
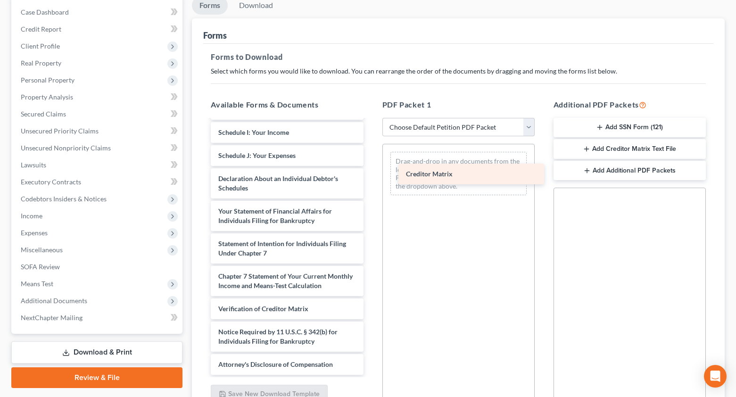
drag, startPoint x: 232, startPoint y: 286, endPoint x: 420, endPoint y: 174, distance: 218.4
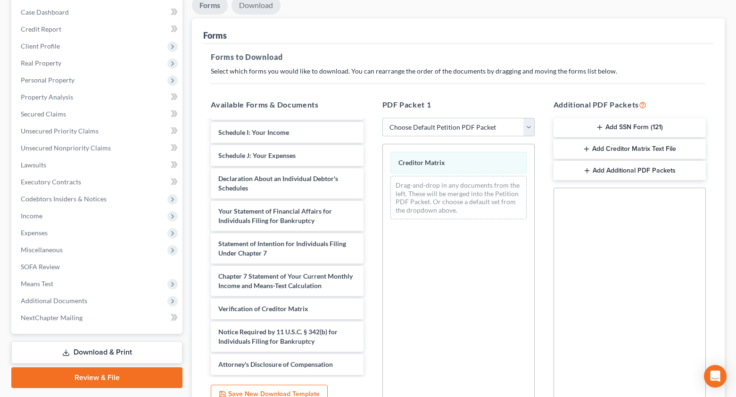
click at [248, 4] on link "Download" at bounding box center [255, 5] width 49 height 18
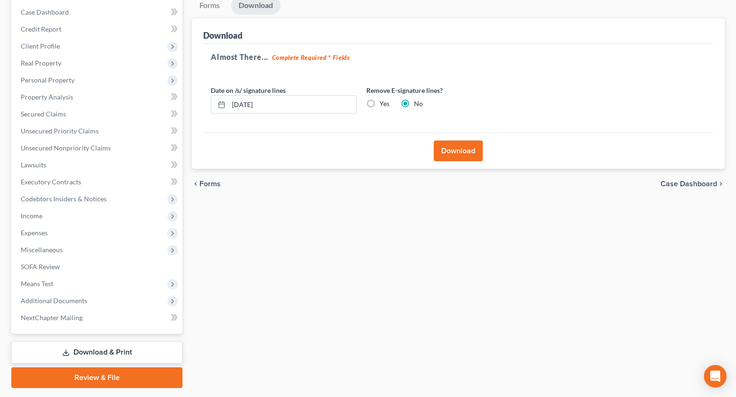
click at [457, 149] on button "Download" at bounding box center [458, 151] width 49 height 21
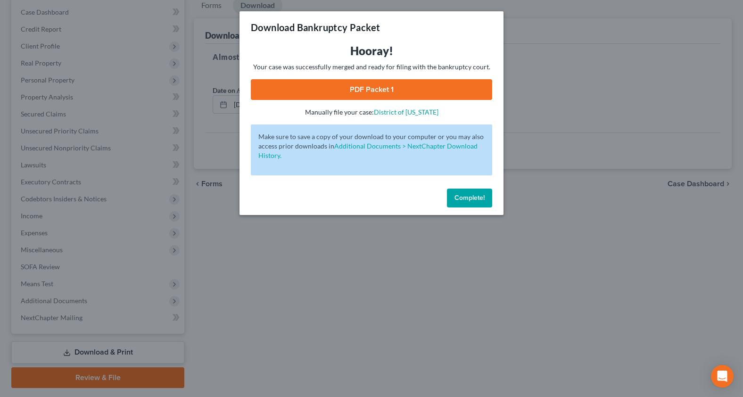
click at [390, 84] on link "PDF Packet 1" at bounding box center [371, 89] width 241 height 21
click at [471, 192] on button "Complete!" at bounding box center [469, 198] width 45 height 19
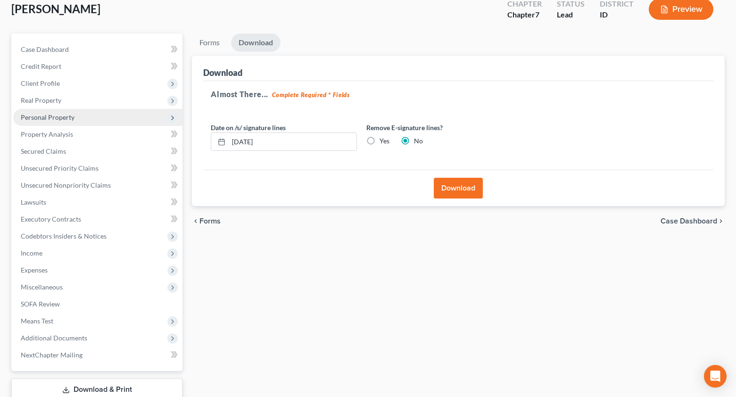
scroll to position [0, 0]
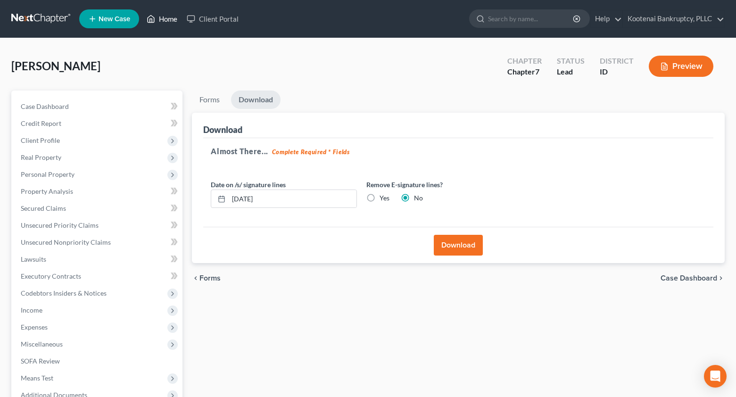
click at [166, 15] on link "Home" at bounding box center [162, 18] width 40 height 17
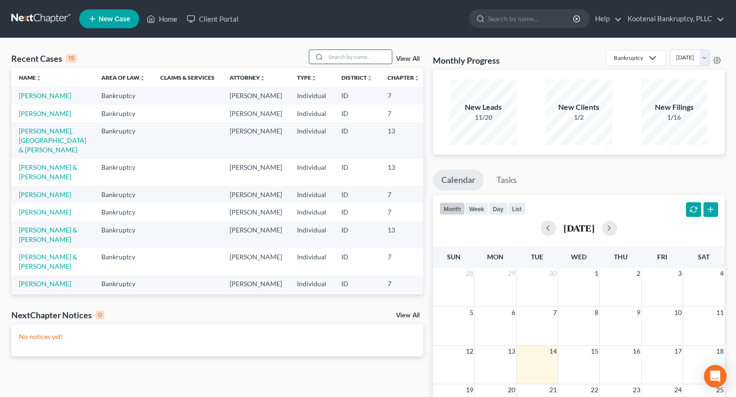
click at [336, 57] on input "search" at bounding box center [359, 57] width 66 height 14
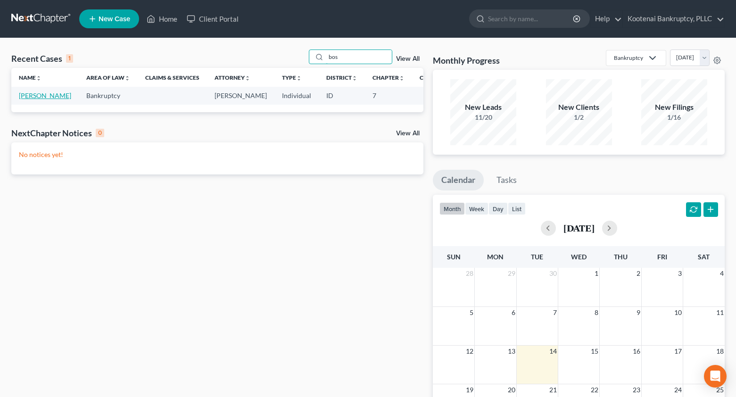
type input "bos"
click at [36, 99] on link "[PERSON_NAME]" at bounding box center [45, 95] width 52 height 8
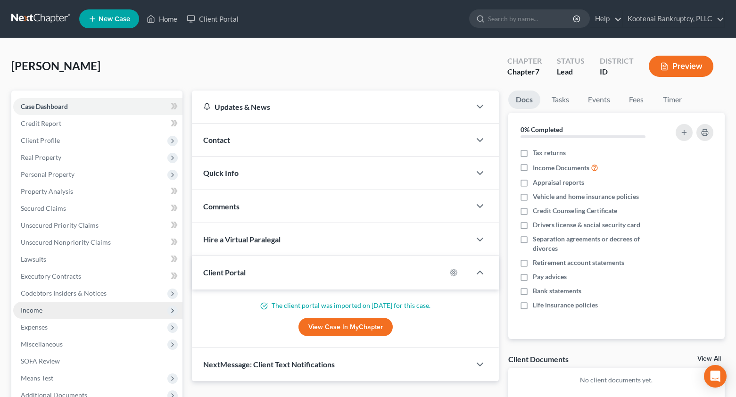
click at [37, 311] on span "Income" at bounding box center [32, 310] width 22 height 8
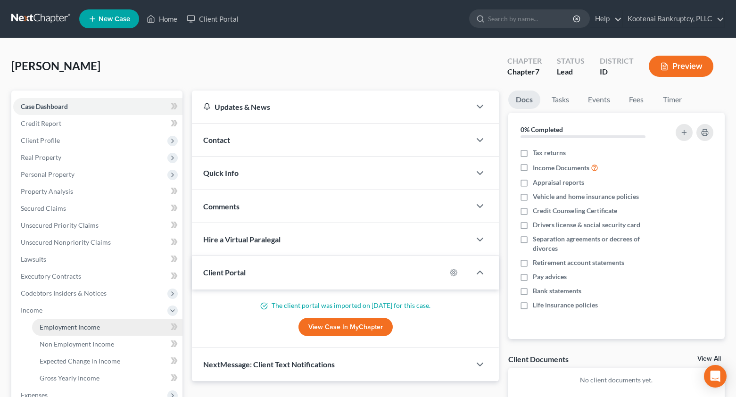
click at [53, 325] on span "Employment Income" at bounding box center [70, 327] width 60 height 8
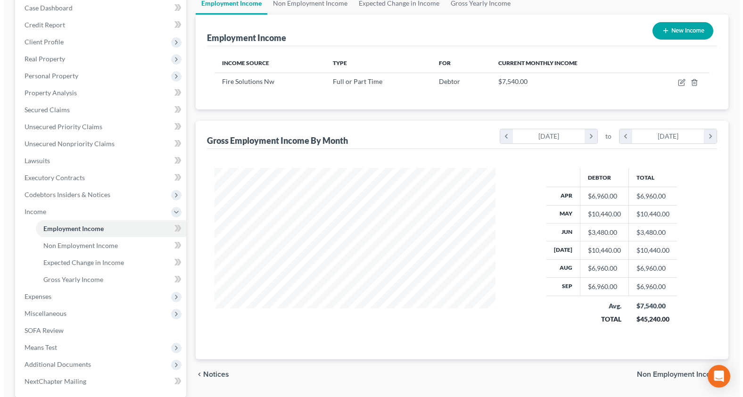
scroll to position [141, 0]
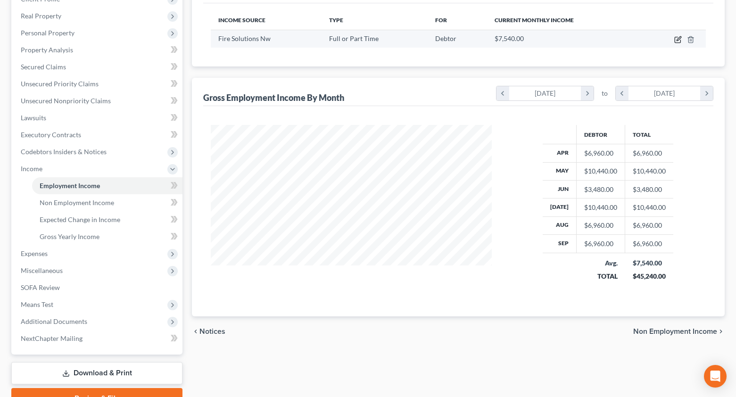
click at [678, 38] on icon "button" at bounding box center [678, 40] width 8 height 8
select select "0"
select select "50"
select select "2"
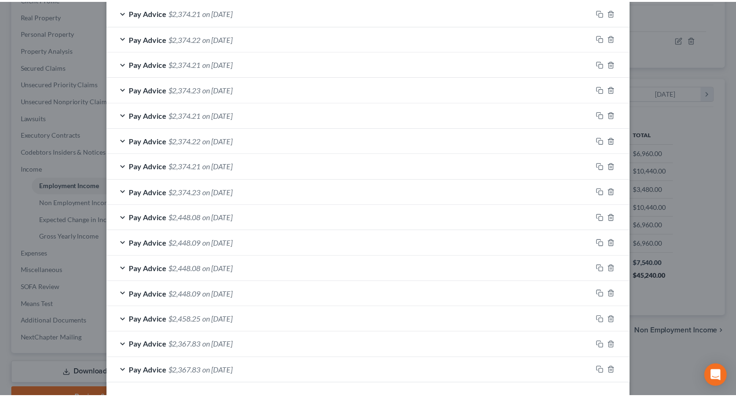
scroll to position [360, 0]
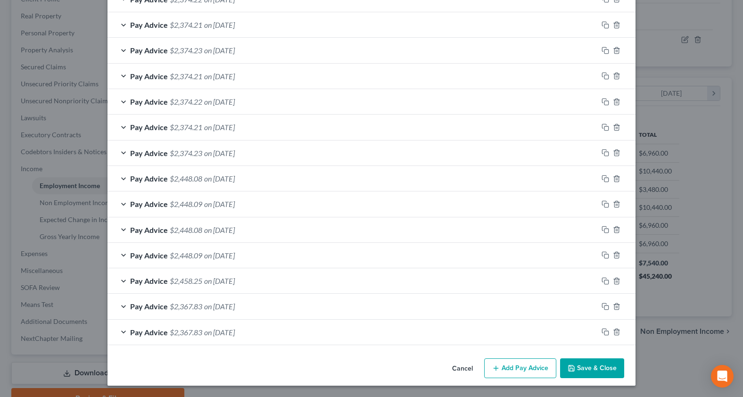
drag, startPoint x: 591, startPoint y: 366, endPoint x: 447, endPoint y: 355, distance: 144.2
click at [591, 366] on button "Save & Close" at bounding box center [592, 368] width 64 height 20
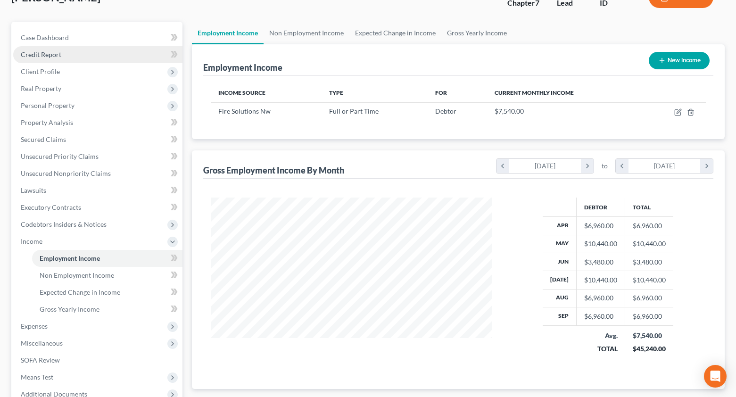
scroll to position [0, 0]
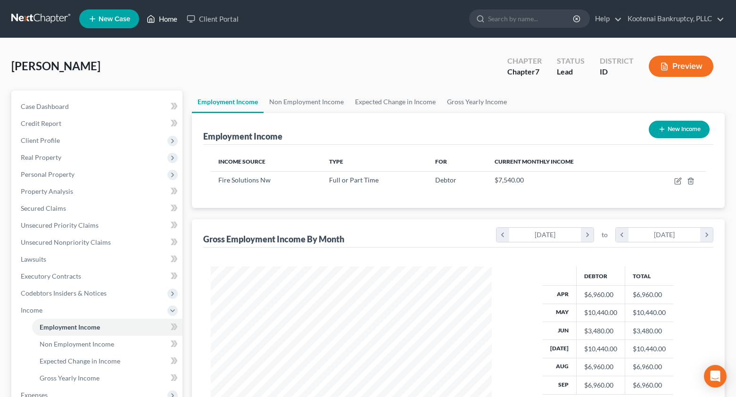
click at [162, 17] on link "Home" at bounding box center [162, 18] width 40 height 17
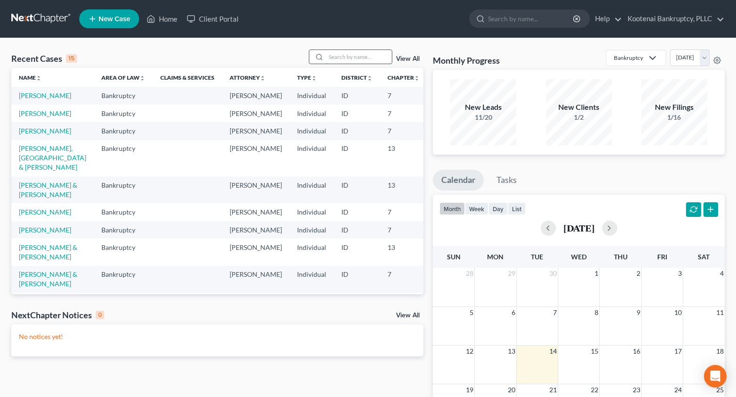
click at [341, 57] on input "search" at bounding box center [359, 57] width 66 height 14
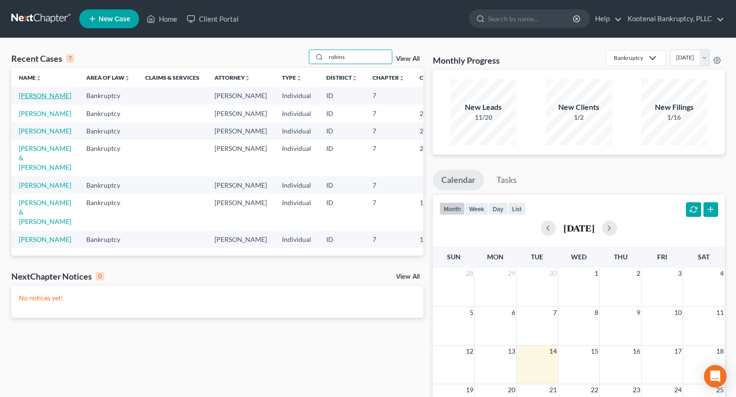
type input "robins"
click at [33, 98] on link "[PERSON_NAME]" at bounding box center [45, 95] width 52 height 8
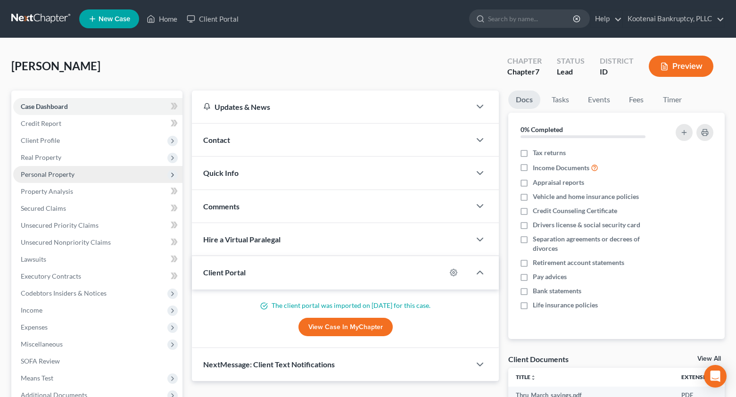
click at [41, 171] on span "Personal Property" at bounding box center [48, 174] width 54 height 8
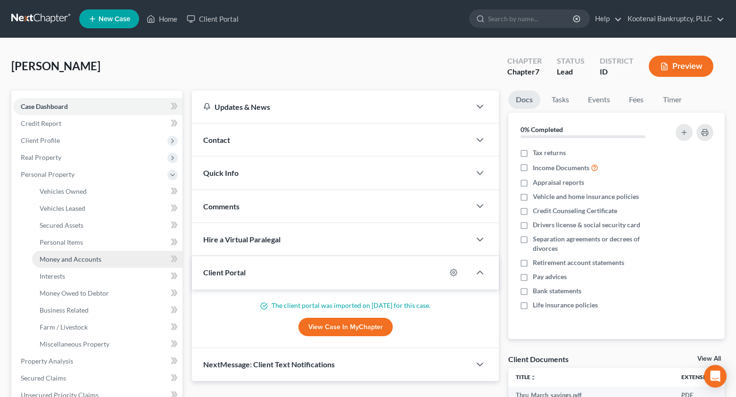
click at [58, 260] on span "Money and Accounts" at bounding box center [71, 259] width 62 height 8
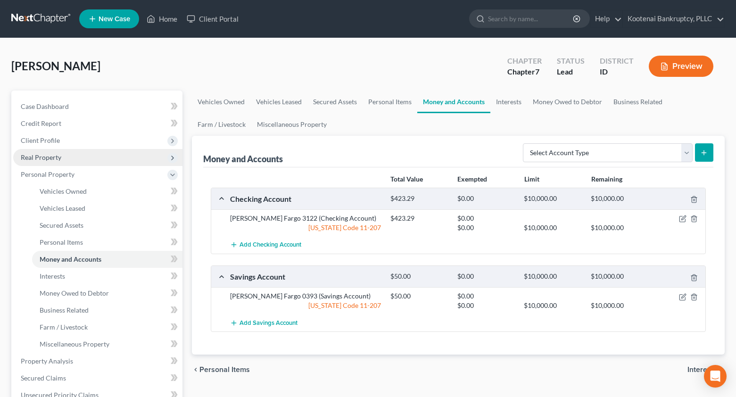
drag, startPoint x: 27, startPoint y: 144, endPoint x: 31, endPoint y: 151, distance: 7.4
click at [27, 144] on span "Client Profile" at bounding box center [97, 140] width 169 height 17
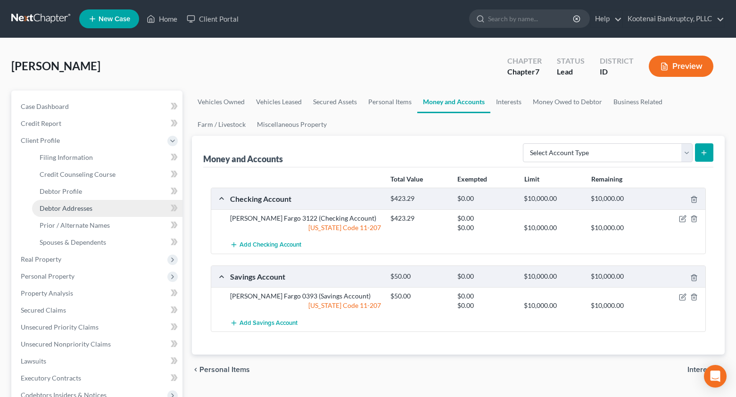
click at [58, 208] on span "Debtor Addresses" at bounding box center [66, 208] width 53 height 8
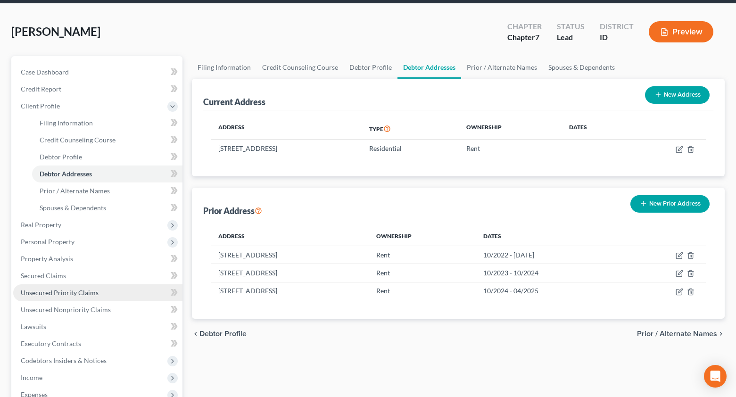
scroll to position [94, 0]
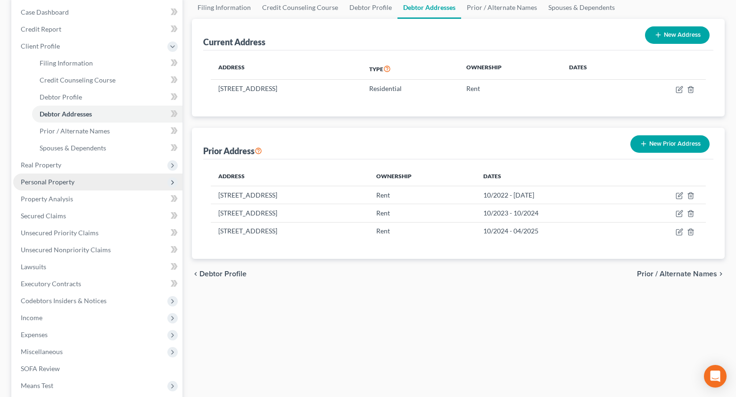
click at [44, 181] on span "Personal Property" at bounding box center [48, 182] width 54 height 8
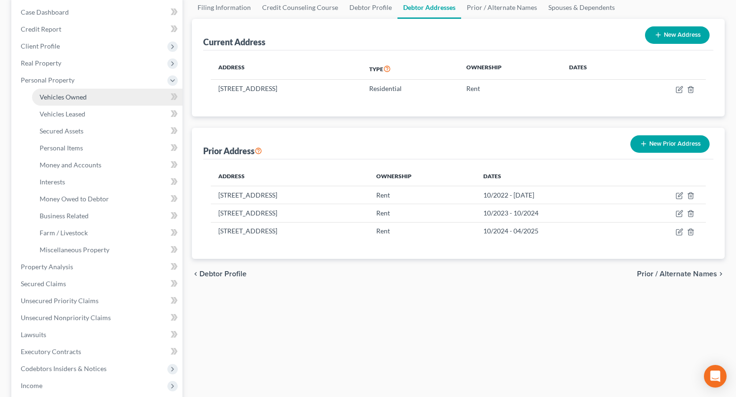
drag, startPoint x: 58, startPoint y: 98, endPoint x: 53, endPoint y: 96, distance: 5.4
click at [58, 97] on span "Vehicles Owned" at bounding box center [63, 97] width 47 height 8
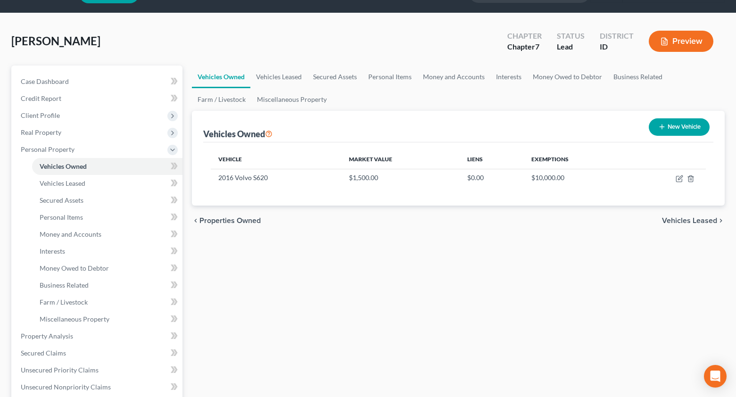
scroll to position [47, 0]
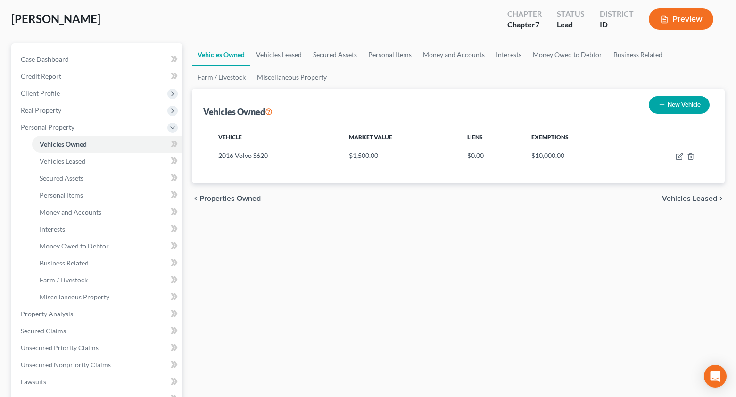
drag, startPoint x: 695, startPoint y: 194, endPoint x: 678, endPoint y: 197, distance: 17.1
click at [694, 195] on span "Vehicles Leased" at bounding box center [689, 199] width 55 height 8
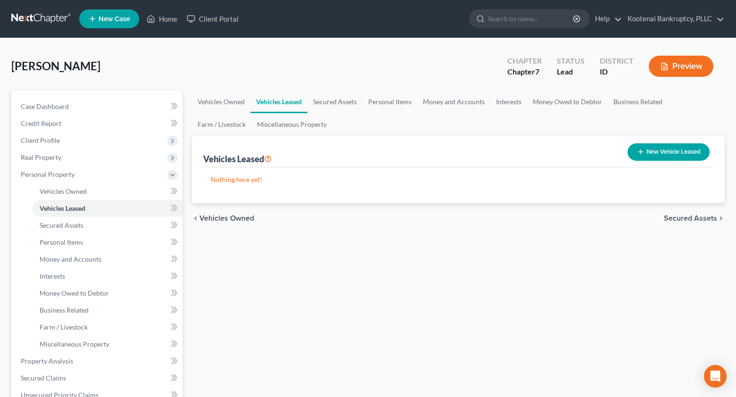
click at [702, 215] on span "Secured Assets" at bounding box center [690, 219] width 53 height 8
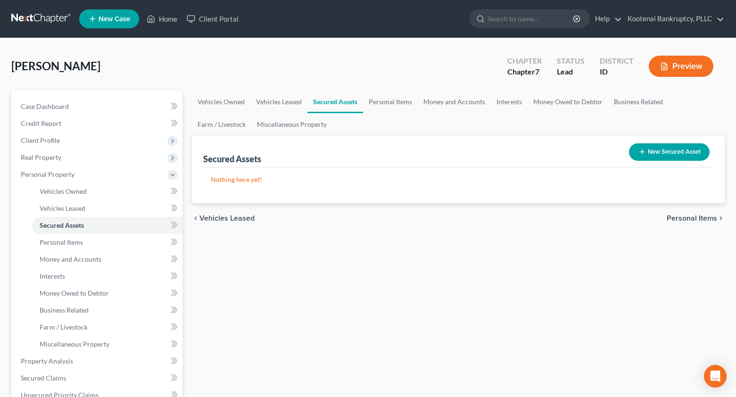
click at [696, 217] on span "Personal Items" at bounding box center [692, 219] width 50 height 8
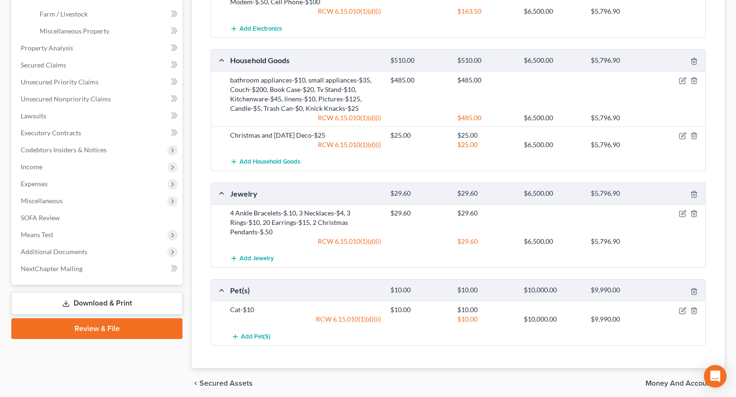
scroll to position [350, 0]
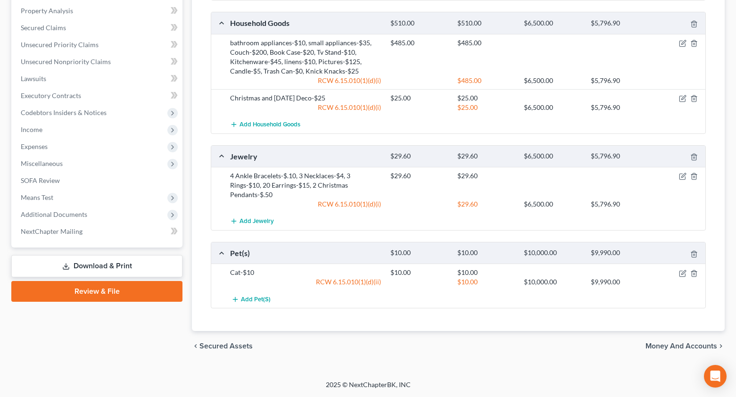
click at [688, 343] on span "Money and Accounts" at bounding box center [681, 346] width 72 height 8
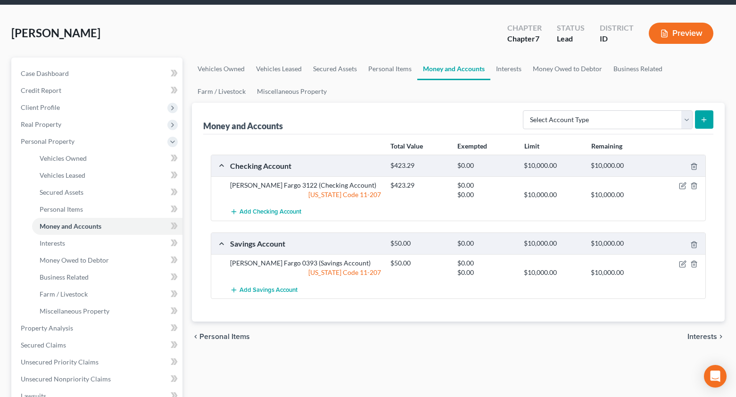
scroll to position [94, 0]
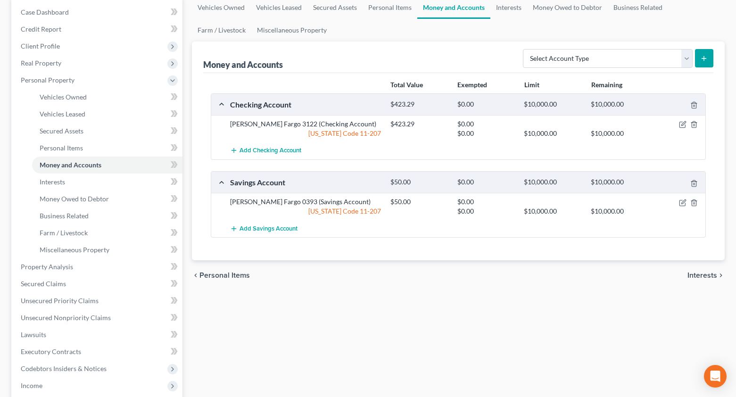
click at [707, 276] on span "Interests" at bounding box center [702, 276] width 30 height 8
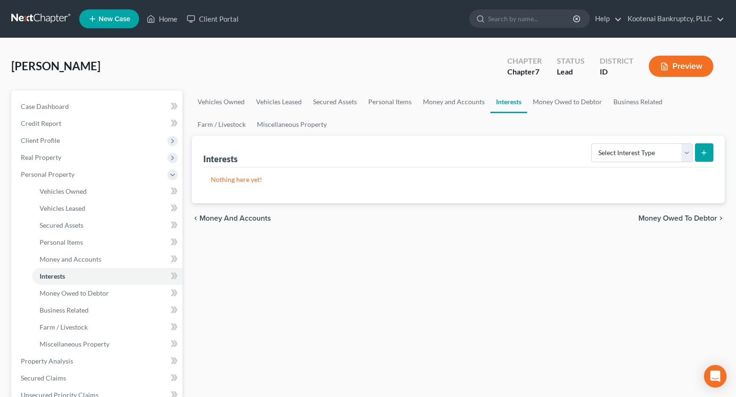
click at [704, 218] on span "Money Owed to Debtor" at bounding box center [677, 219] width 79 height 8
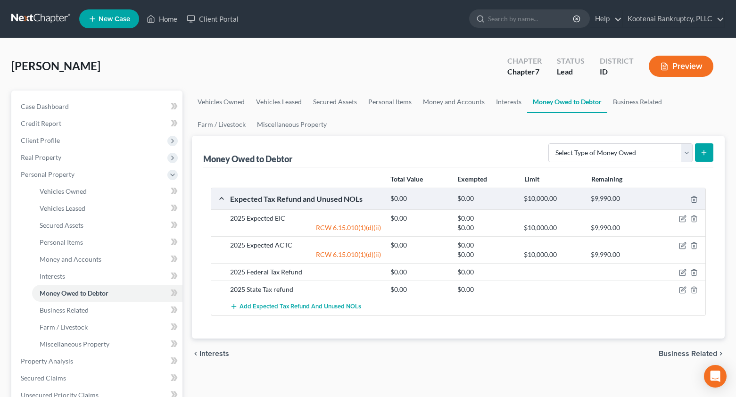
click at [674, 355] on span "Business Related" at bounding box center [688, 354] width 58 height 8
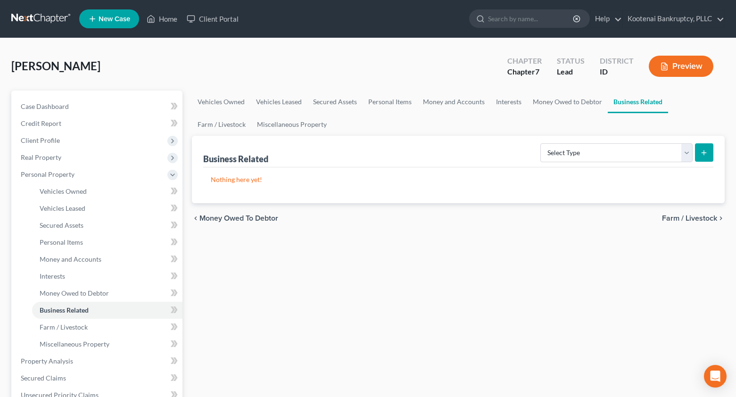
click at [676, 219] on span "Farm / Livestock" at bounding box center [689, 219] width 55 height 8
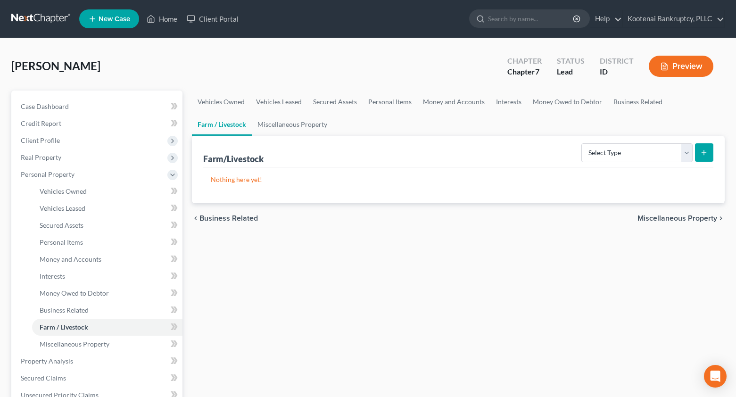
click at [677, 220] on span "Miscellaneous Property" at bounding box center [677, 219] width 80 height 8
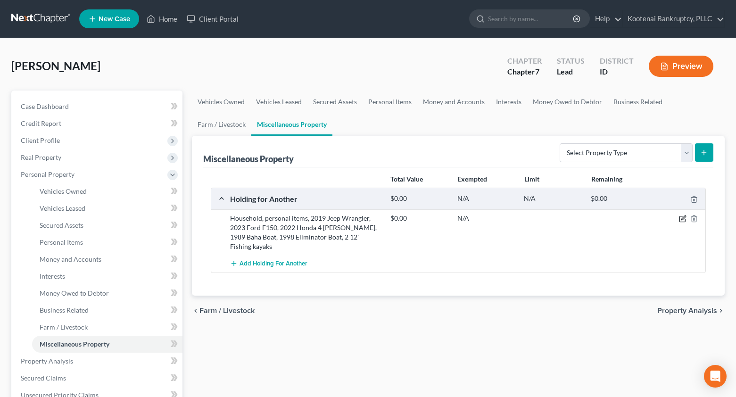
click at [684, 220] on icon "button" at bounding box center [683, 219] width 8 height 8
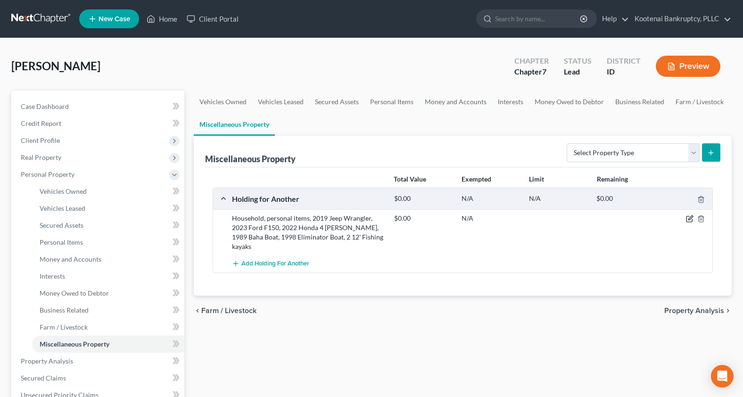
select select "13"
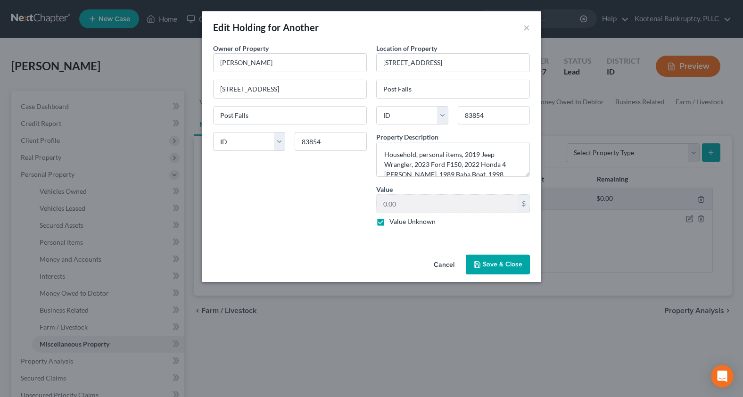
select select "13"
click at [500, 262] on button "Save & Close" at bounding box center [498, 265] width 64 height 20
drag, startPoint x: 495, startPoint y: 266, endPoint x: 617, endPoint y: 273, distance: 122.8
click at [495, 265] on button "Save & Close" at bounding box center [498, 265] width 64 height 20
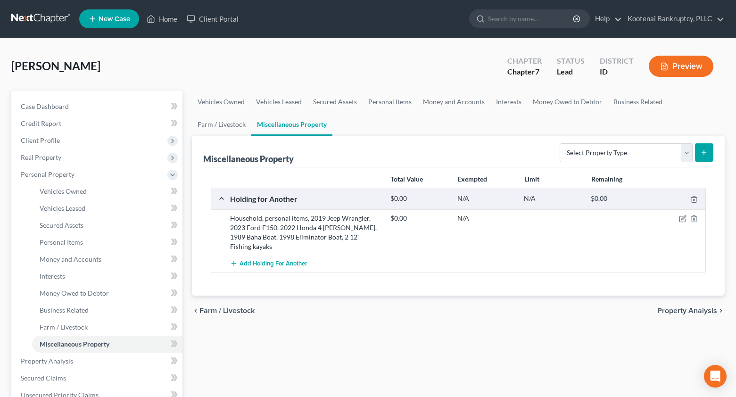
click at [707, 307] on span "Property Analysis" at bounding box center [687, 311] width 60 height 8
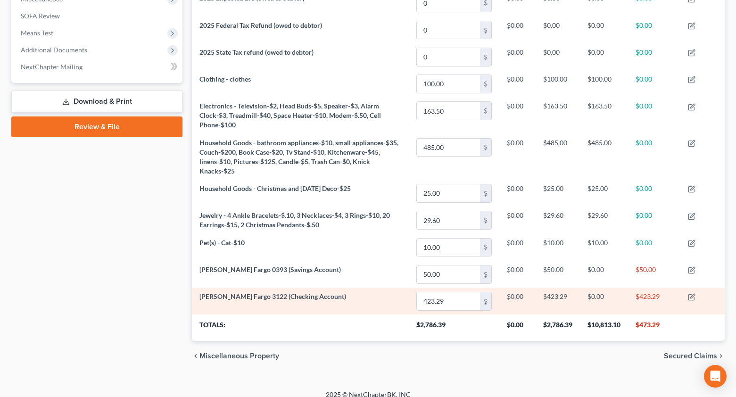
scroll to position [355, 0]
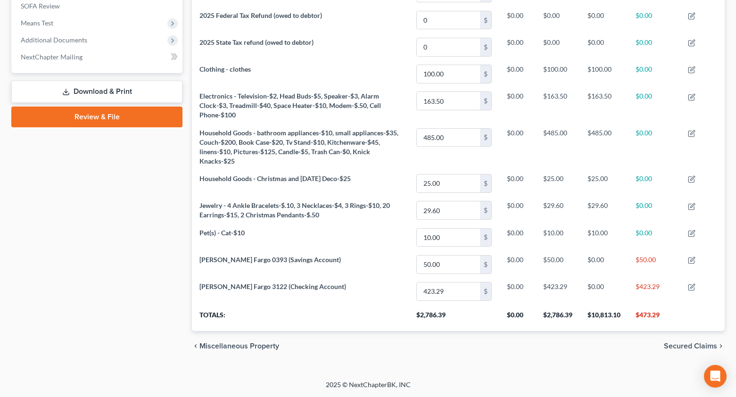
click at [687, 347] on span "Secured Claims" at bounding box center [690, 346] width 53 height 8
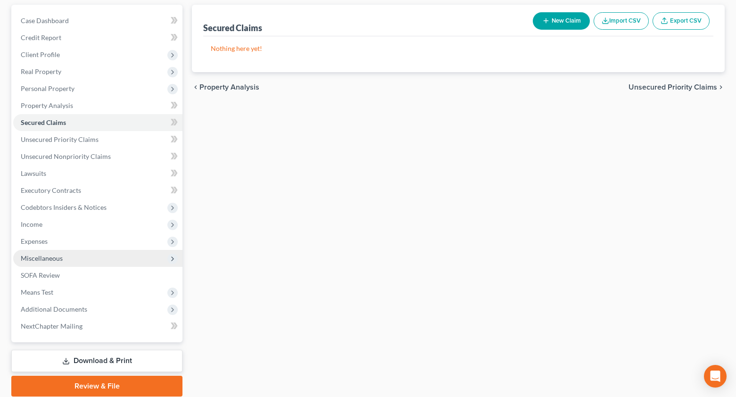
scroll to position [94, 0]
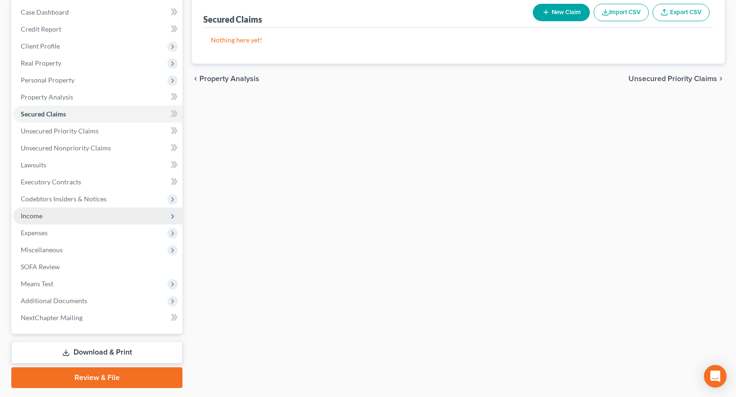
click at [19, 213] on span "Income" at bounding box center [97, 215] width 169 height 17
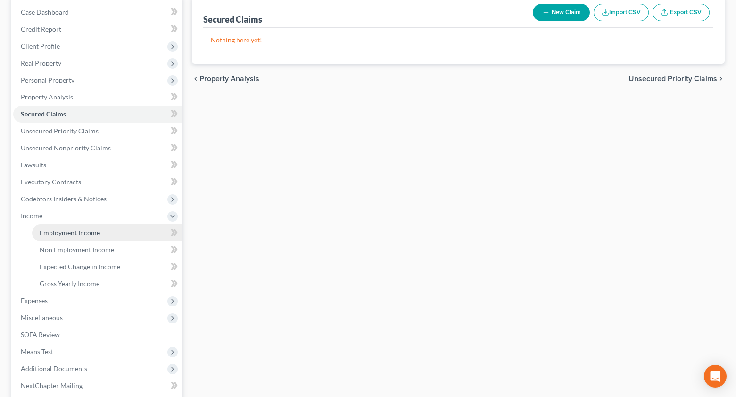
click at [52, 232] on span "Employment Income" at bounding box center [70, 233] width 60 height 8
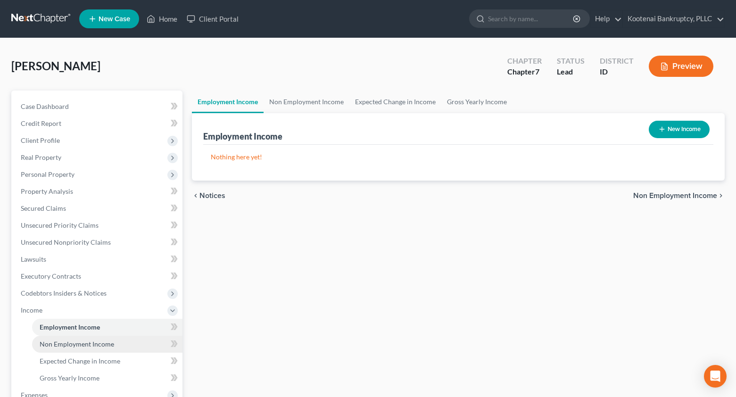
click at [60, 347] on span "Non Employment Income" at bounding box center [77, 344] width 74 height 8
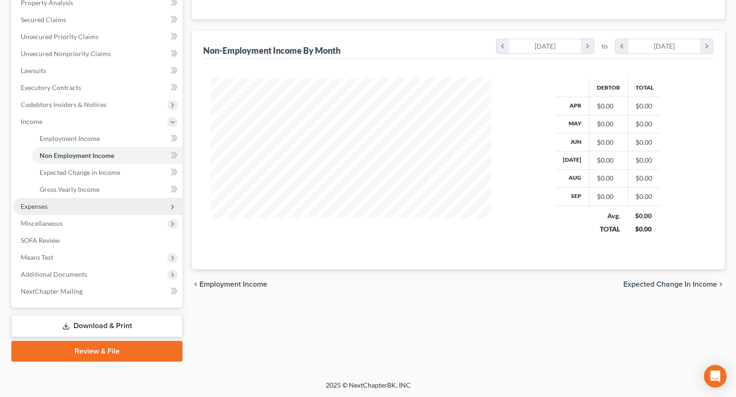
click at [23, 206] on span "Expenses" at bounding box center [34, 206] width 27 height 8
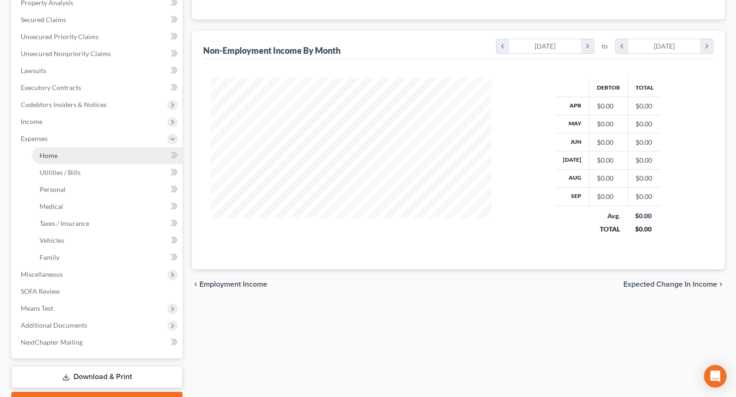
click at [49, 157] on span "Home" at bounding box center [49, 155] width 18 height 8
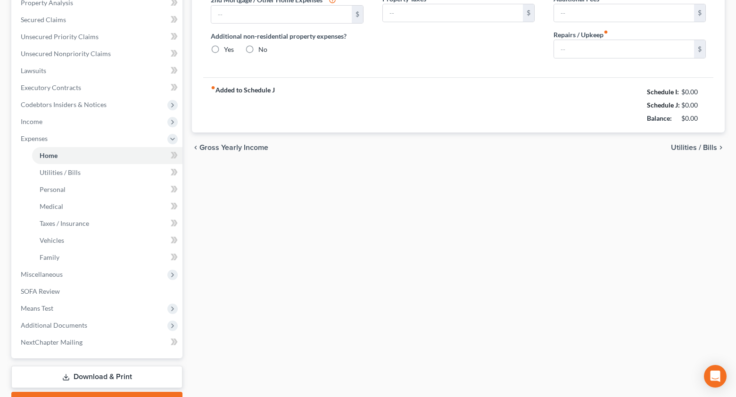
radio input "true"
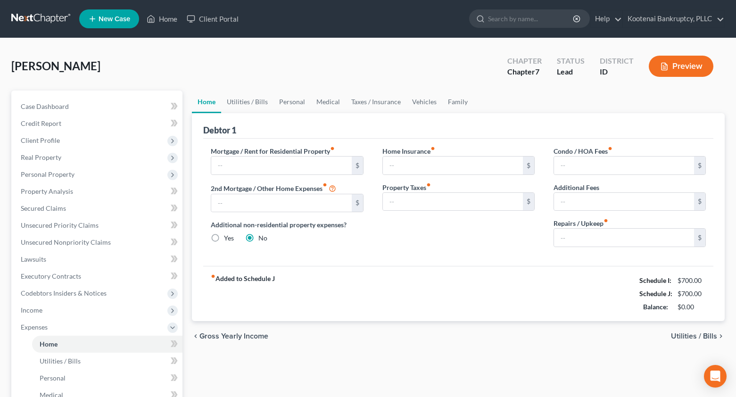
click at [164, 10] on ul "New Case Home Client Portal - No Result - See all results Or Press Enter... Hel…" at bounding box center [401, 19] width 645 height 25
click at [164, 26] on link "Home" at bounding box center [162, 18] width 40 height 17
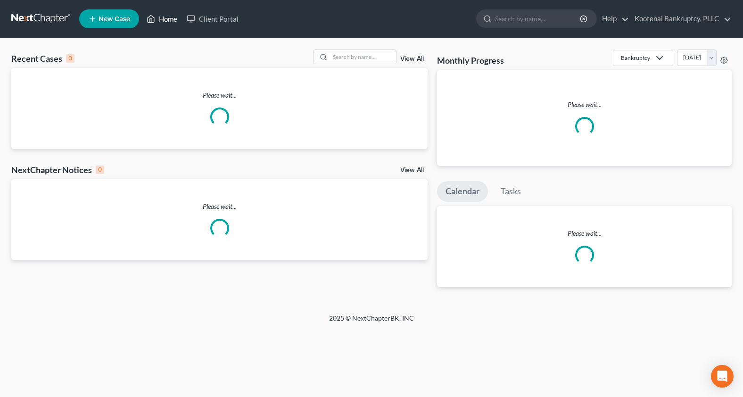
click at [164, 22] on link "Home" at bounding box center [162, 18] width 40 height 17
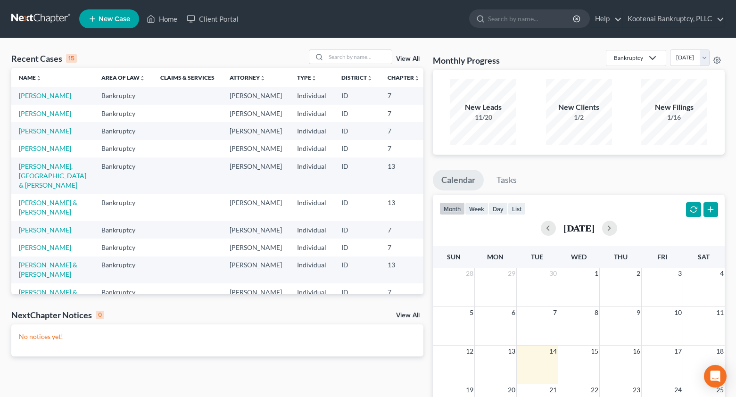
click at [18, 121] on td "[PERSON_NAME]" at bounding box center [52, 113] width 83 height 17
click at [21, 117] on link "[PERSON_NAME]" at bounding box center [45, 113] width 52 height 8
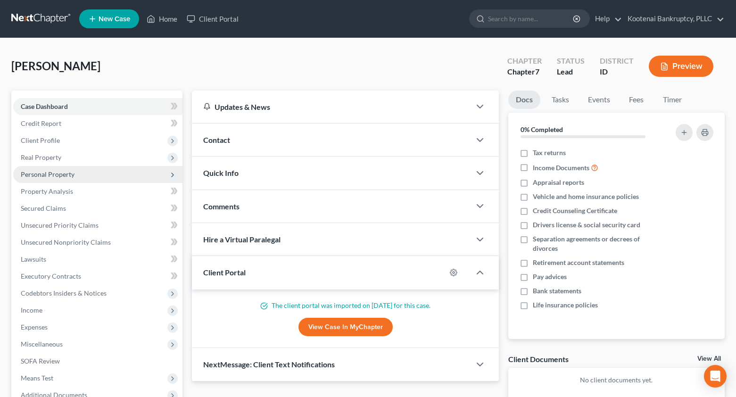
drag, startPoint x: 35, startPoint y: 141, endPoint x: 48, endPoint y: 168, distance: 29.1
click at [35, 142] on span "Client Profile" at bounding box center [40, 140] width 39 height 8
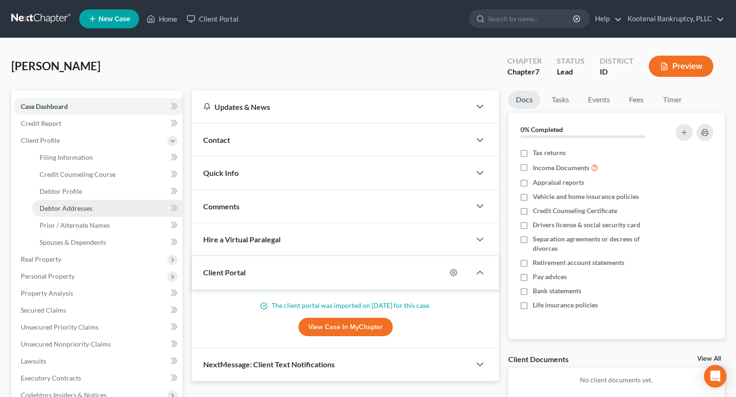
click at [56, 210] on span "Debtor Addresses" at bounding box center [66, 208] width 53 height 8
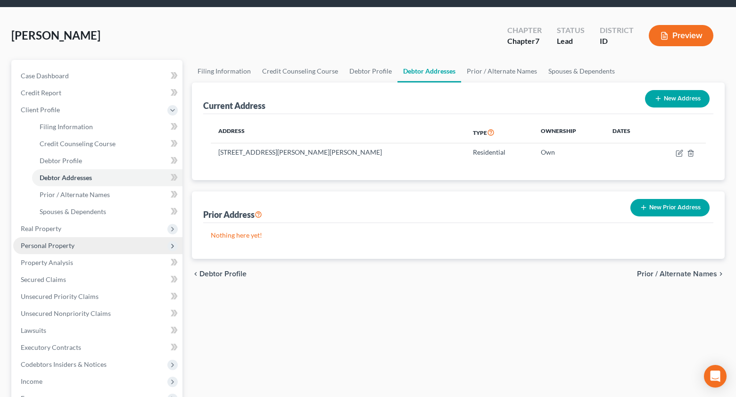
scroll to position [47, 0]
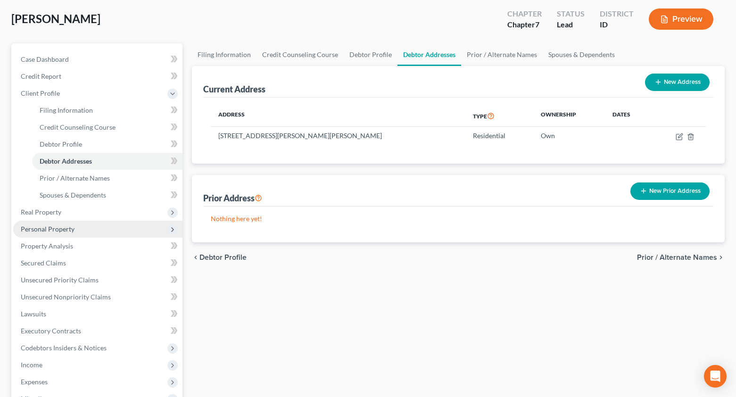
click at [66, 233] on span "Personal Property" at bounding box center [97, 229] width 169 height 17
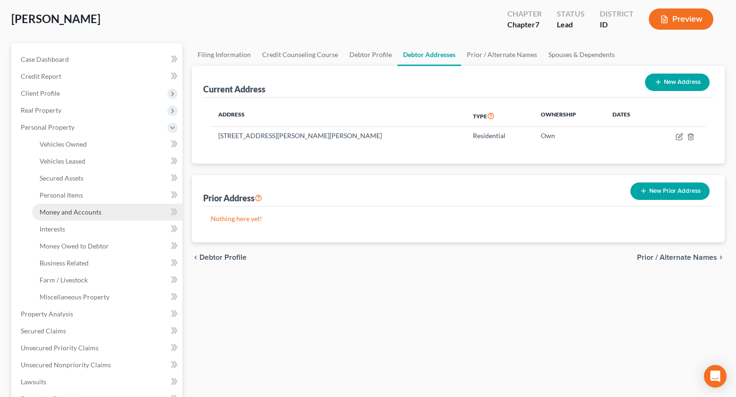
click at [78, 214] on span "Money and Accounts" at bounding box center [71, 212] width 62 height 8
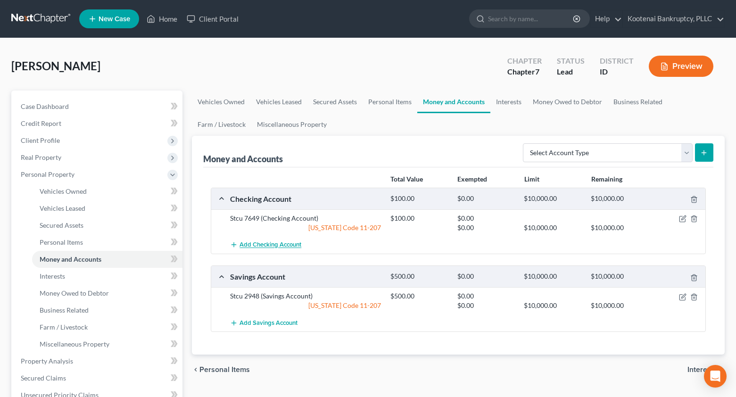
click at [270, 243] on span "Add Checking Account" at bounding box center [271, 245] width 62 height 8
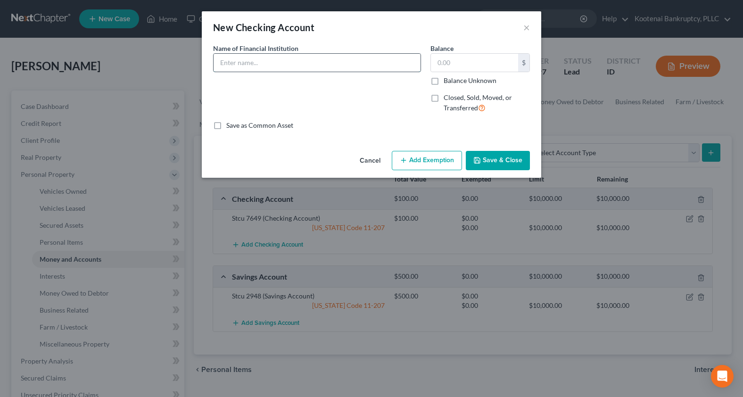
click at [234, 65] on input "text" at bounding box center [317, 63] width 207 height 18
type input "Cash App"
click at [420, 162] on button "Add Exemption" at bounding box center [427, 161] width 70 height 20
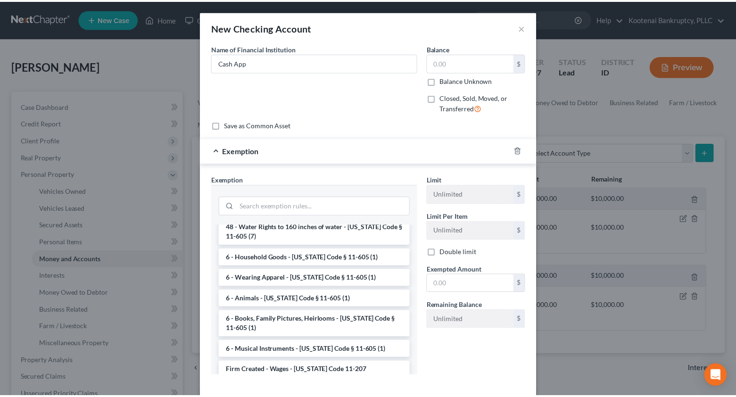
scroll to position [1220, 0]
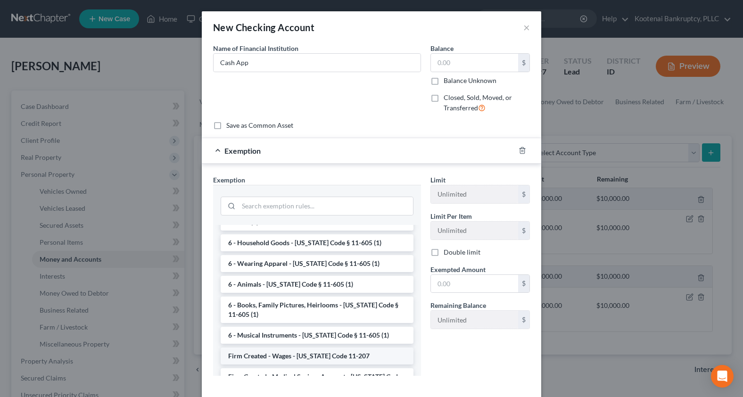
click at [267, 347] on li "Firm Created - Wages - Idaho Code 11-207" at bounding box center [317, 355] width 193 height 17
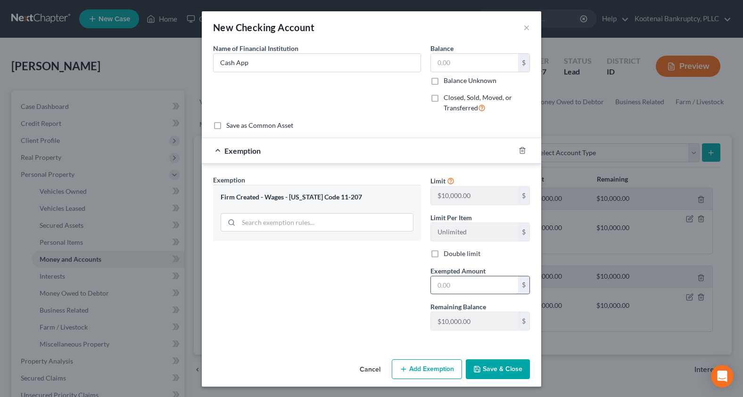
drag, startPoint x: 448, startPoint y: 287, endPoint x: 440, endPoint y: 279, distance: 12.0
click at [437, 290] on input "text" at bounding box center [474, 285] width 87 height 18
type input "0"
drag, startPoint x: 384, startPoint y: 281, endPoint x: 459, endPoint y: 351, distance: 102.4
click at [384, 282] on div "Exemption Set must be selected for CA. Exemption * Firm Created - Wages - Idaho…" at bounding box center [316, 256] width 217 height 163
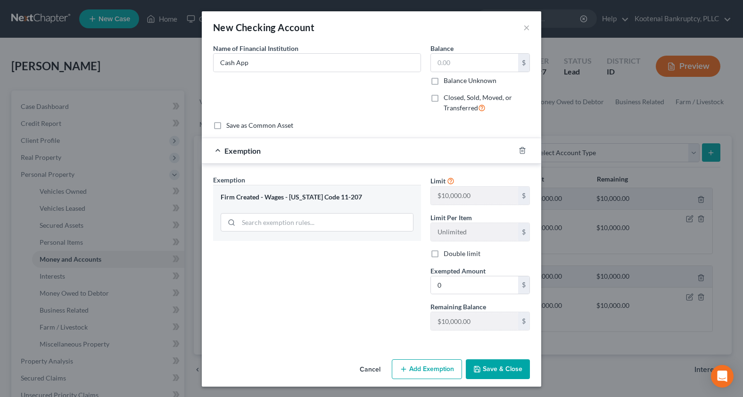
click at [484, 369] on button "Save & Close" at bounding box center [498, 369] width 64 height 20
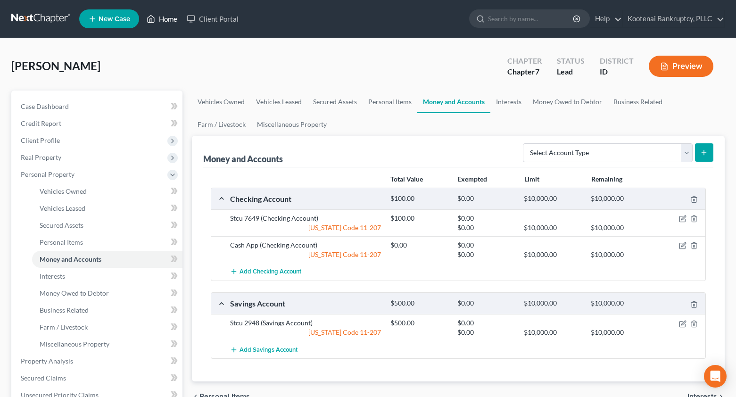
click at [178, 16] on link "Home" at bounding box center [162, 18] width 40 height 17
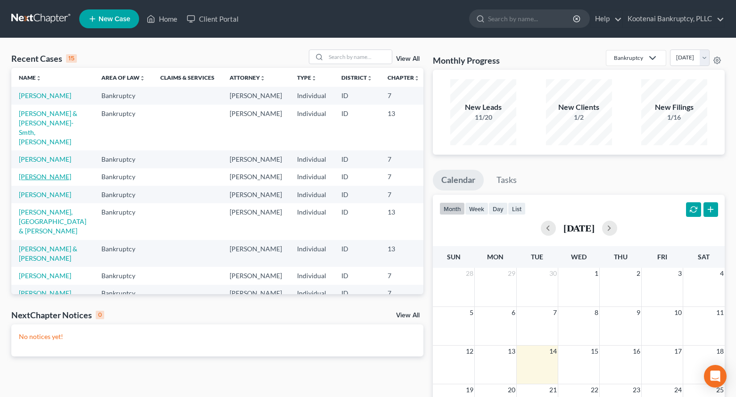
click at [28, 181] on link "[PERSON_NAME]" at bounding box center [45, 177] width 52 height 8
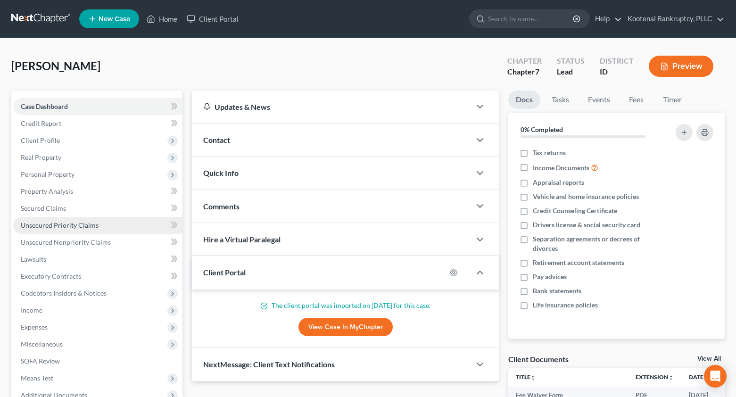
click at [42, 227] on span "Unsecured Priority Claims" at bounding box center [60, 225] width 78 height 8
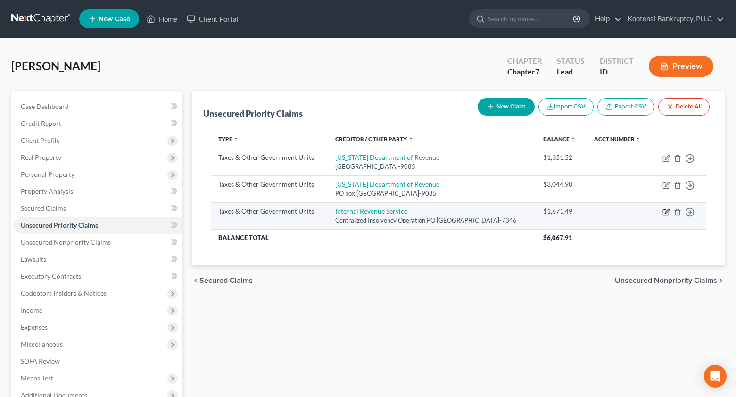
click at [665, 215] on icon "button" at bounding box center [666, 212] width 8 height 8
select select "0"
select select "39"
select select "0"
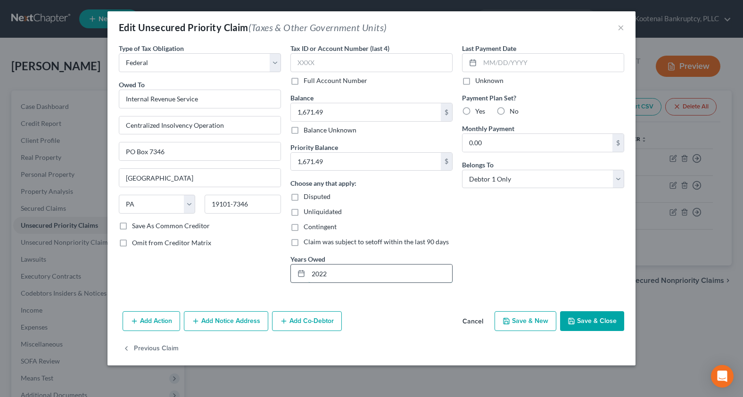
click at [337, 271] on input "2022" at bounding box center [380, 273] width 144 height 18
drag, startPoint x: 334, startPoint y: 272, endPoint x: 312, endPoint y: 244, distance: 35.6
click at [305, 274] on div "2022" at bounding box center [371, 273] width 162 height 19
type input "2023"
click at [568, 322] on button "Save & Close" at bounding box center [592, 321] width 64 height 20
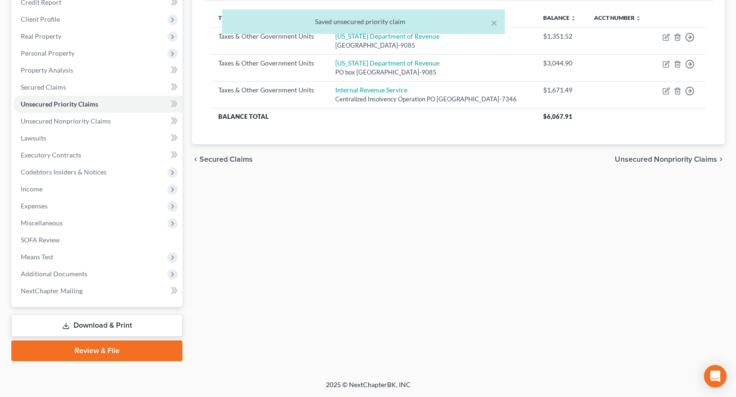
click at [88, 327] on link "Download & Print" at bounding box center [96, 325] width 171 height 22
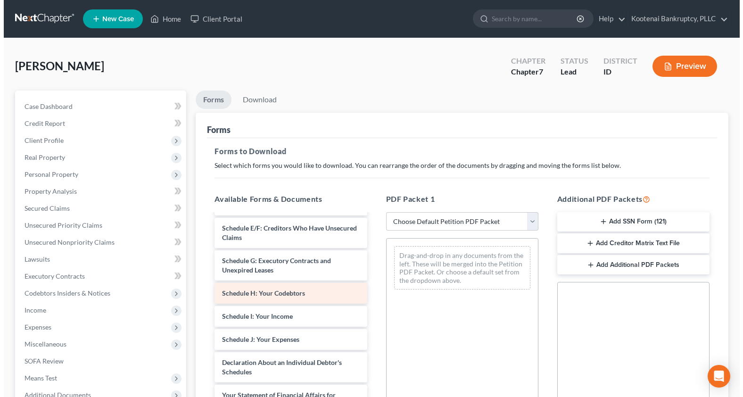
scroll to position [613, 0]
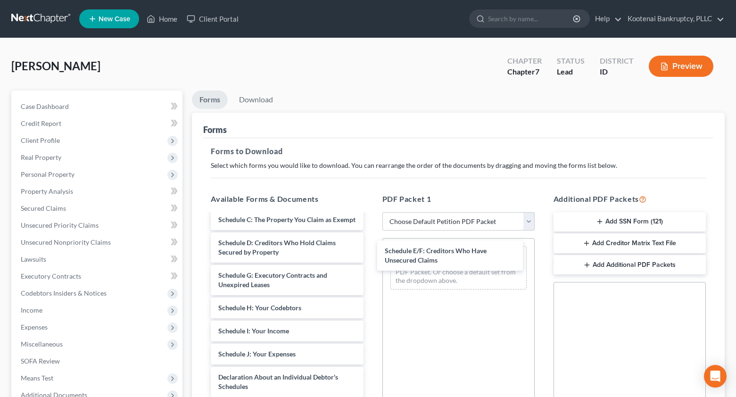
drag, startPoint x: 283, startPoint y: 299, endPoint x: 372, endPoint y: 196, distance: 136.1
click at [371, 256] on div "Schedule E/F: Creditors Who Have Unsecured Claims Fee Waiver Form 2025-02-26_St…" at bounding box center [286, 99] width 167 height 995
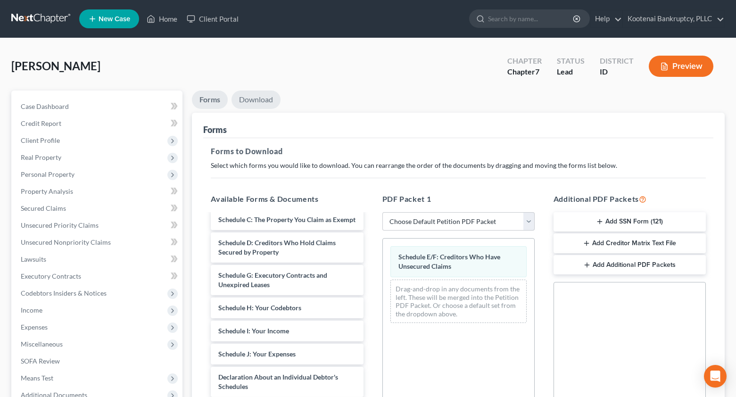
click at [265, 98] on link "Download" at bounding box center [255, 100] width 49 height 18
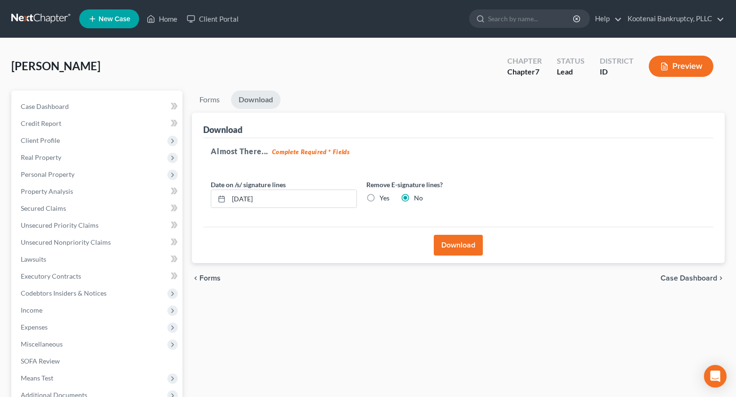
click at [448, 248] on button "Download" at bounding box center [458, 245] width 49 height 21
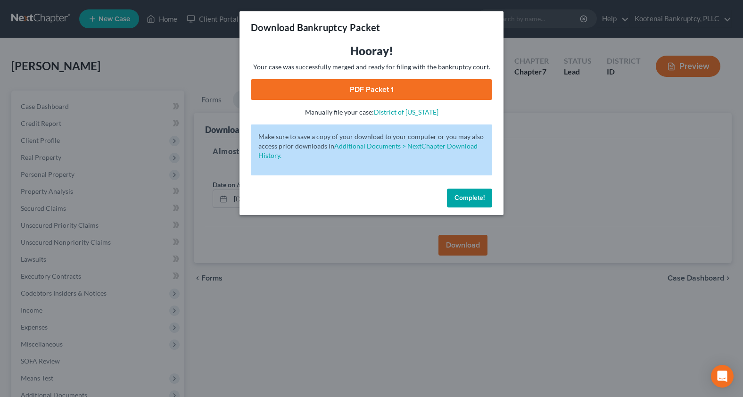
click at [357, 96] on link "PDF Packet 1" at bounding box center [371, 89] width 241 height 21
drag, startPoint x: 457, startPoint y: 198, endPoint x: 327, endPoint y: 207, distance: 130.5
click at [454, 200] on button "Complete!" at bounding box center [469, 198] width 45 height 19
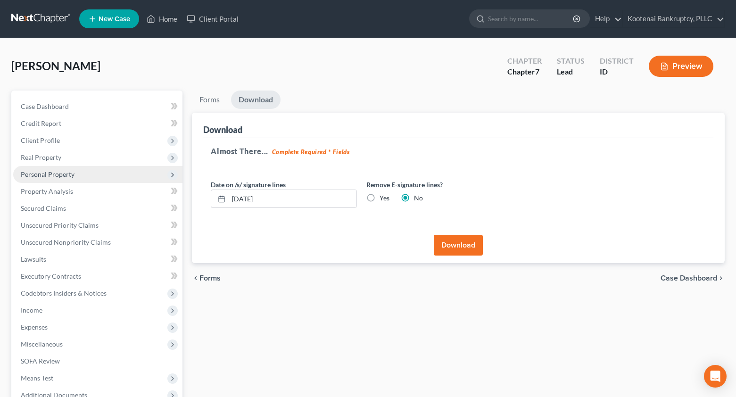
drag, startPoint x: 18, startPoint y: 168, endPoint x: 27, endPoint y: 174, distance: 11.2
click at [18, 169] on span "Personal Property" at bounding box center [97, 174] width 169 height 17
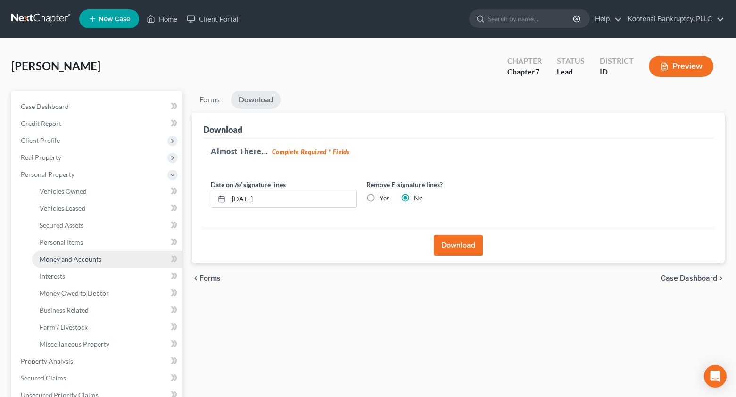
click at [55, 258] on span "Money and Accounts" at bounding box center [71, 259] width 62 height 8
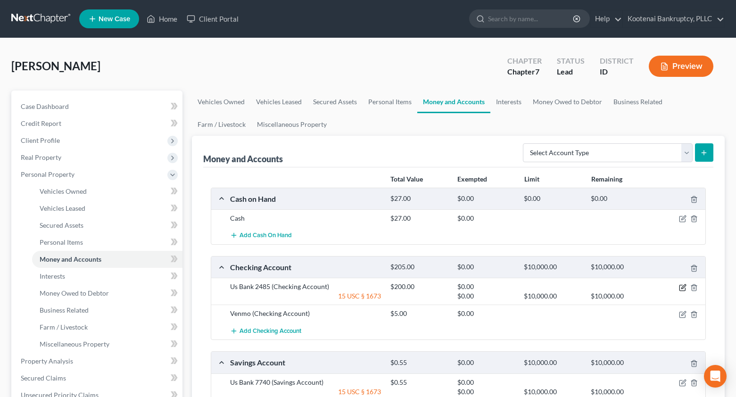
click at [681, 286] on icon "button" at bounding box center [683, 288] width 8 height 8
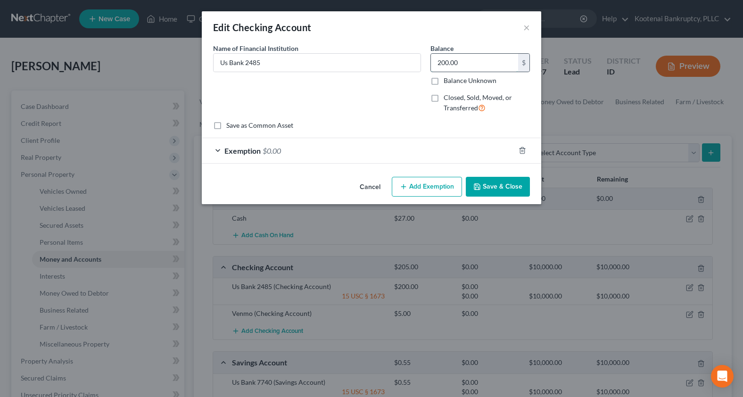
click at [464, 56] on input "200.00" at bounding box center [474, 63] width 87 height 18
type input "155.45"
drag, startPoint x: 219, startPoint y: 150, endPoint x: 376, endPoint y: 159, distance: 157.3
click at [219, 150] on div "Exemption $0.00" at bounding box center [358, 150] width 313 height 25
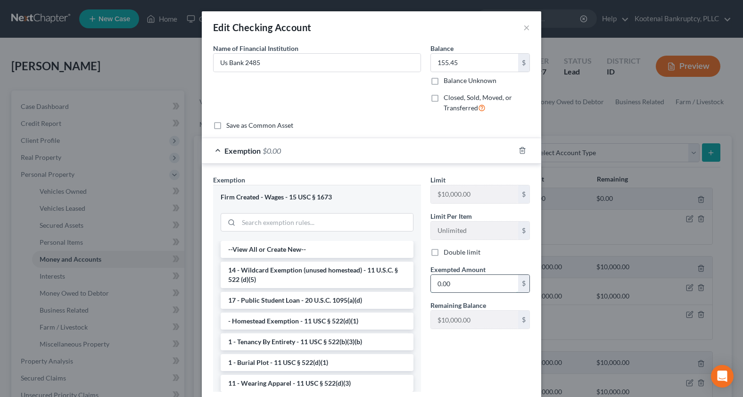
click at [459, 292] on input "0.00" at bounding box center [474, 284] width 87 height 18
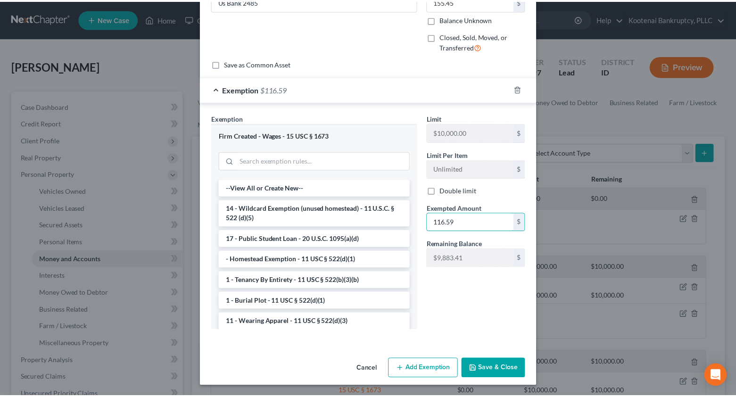
scroll to position [62, 0]
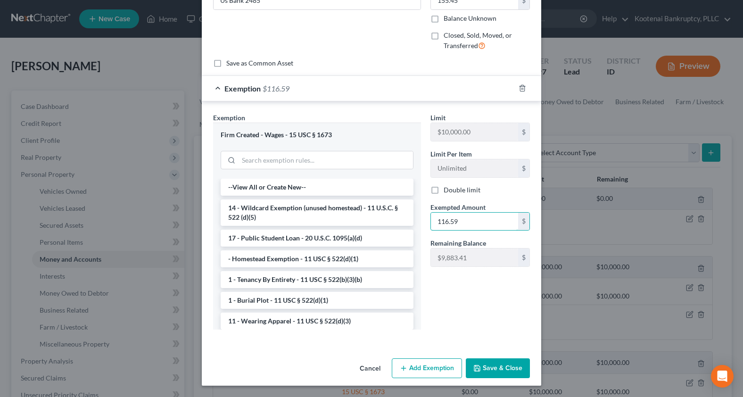
type input "116.59"
click at [486, 369] on button "Save & Close" at bounding box center [498, 368] width 64 height 20
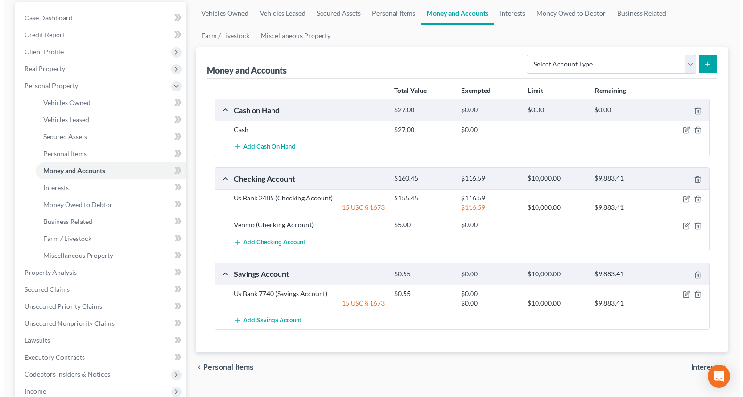
scroll to position [94, 0]
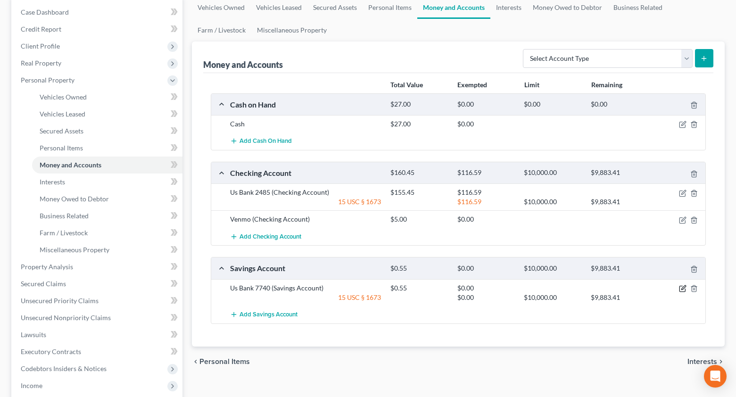
click at [684, 292] on icon "button" at bounding box center [682, 289] width 6 height 6
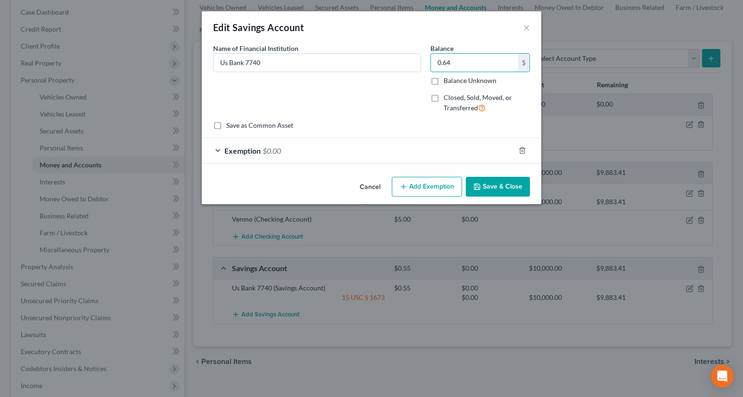
type input "0.64"
drag, startPoint x: 218, startPoint y: 152, endPoint x: 480, endPoint y: 286, distance: 294.1
click at [218, 152] on div "Exemption $0.00" at bounding box center [358, 150] width 313 height 25
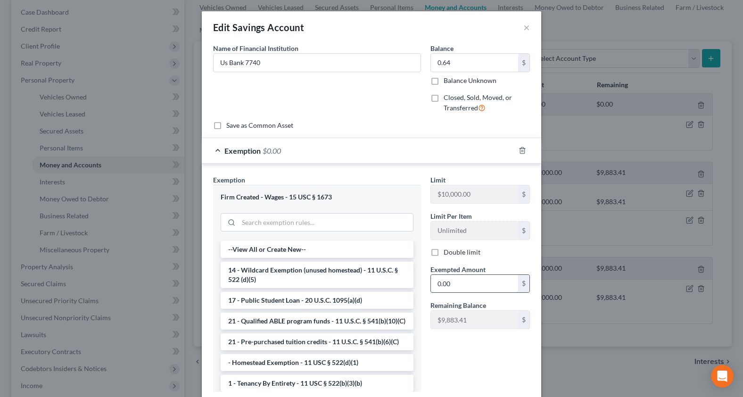
click at [463, 286] on input "0.00" at bounding box center [474, 284] width 87 height 18
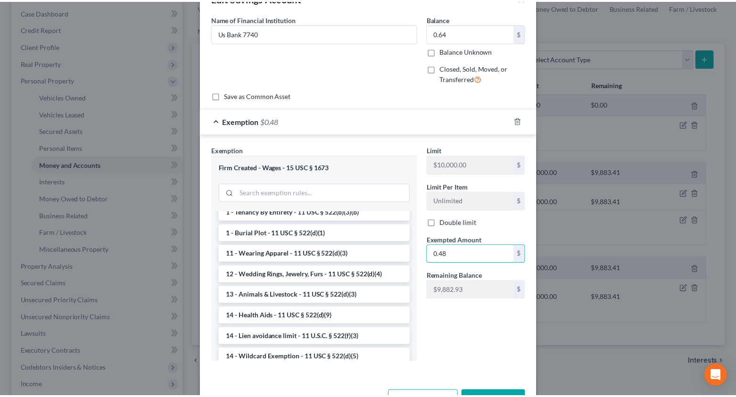
scroll to position [62, 0]
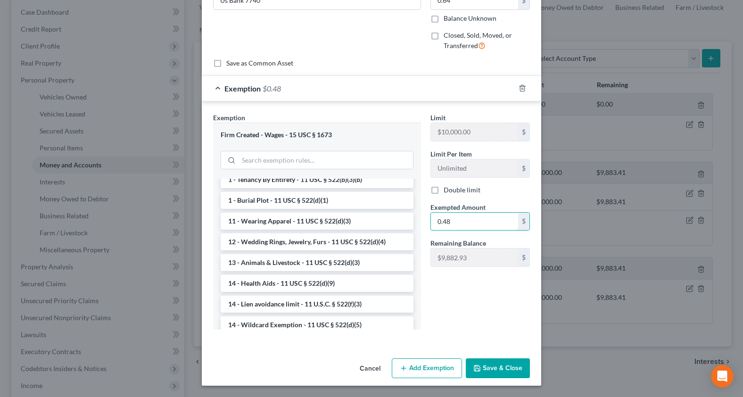
type input "0.48"
drag, startPoint x: 486, startPoint y: 366, endPoint x: 460, endPoint y: 365, distance: 25.5
click at [485, 366] on button "Save & Close" at bounding box center [498, 368] width 64 height 20
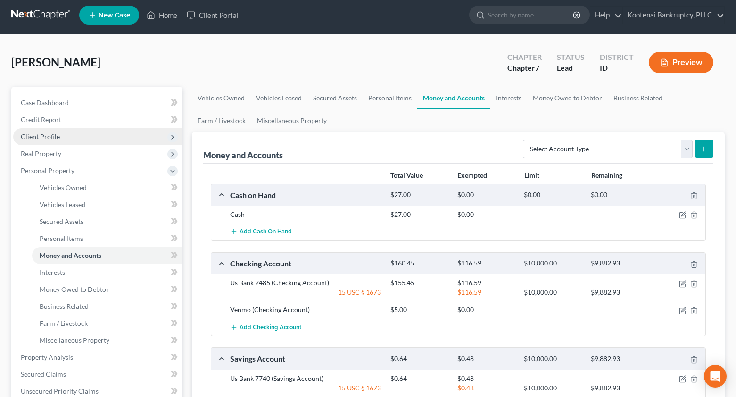
scroll to position [0, 0]
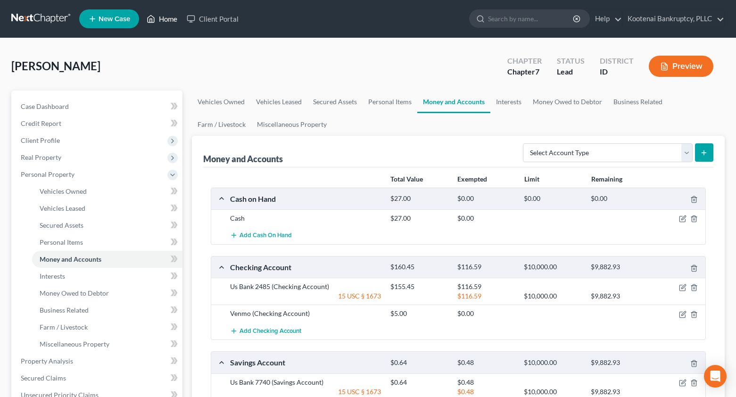
click at [168, 18] on link "Home" at bounding box center [162, 18] width 40 height 17
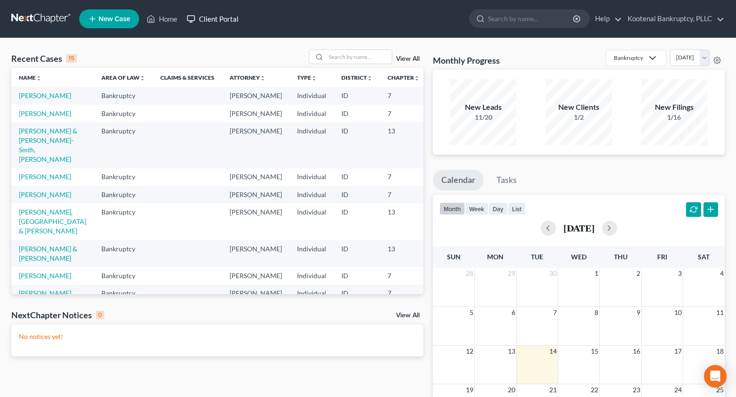
click at [211, 18] on link "Client Portal" at bounding box center [212, 18] width 61 height 17
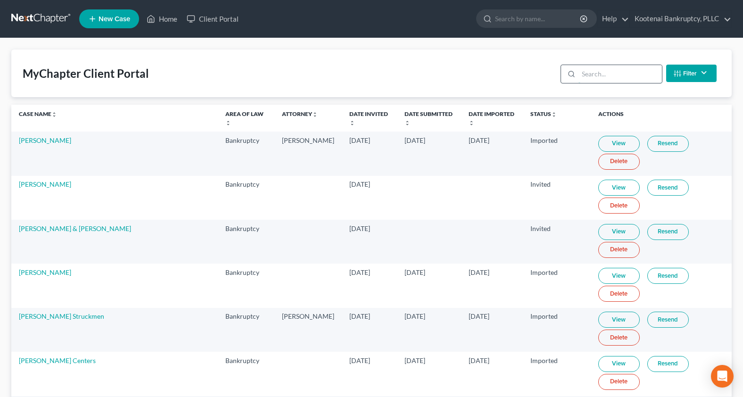
click at [588, 73] on input "search" at bounding box center [620, 74] width 83 height 18
click at [586, 74] on input "search" at bounding box center [620, 74] width 83 height 18
click at [581, 73] on input "search" at bounding box center [620, 74] width 83 height 18
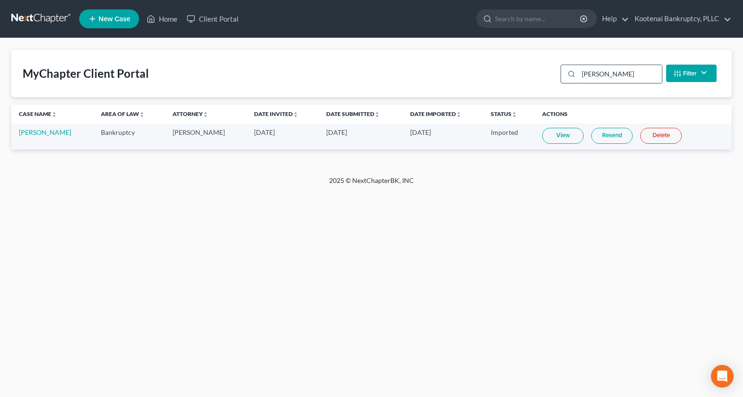
click at [586, 75] on input "yvonne" at bounding box center [620, 74] width 83 height 18
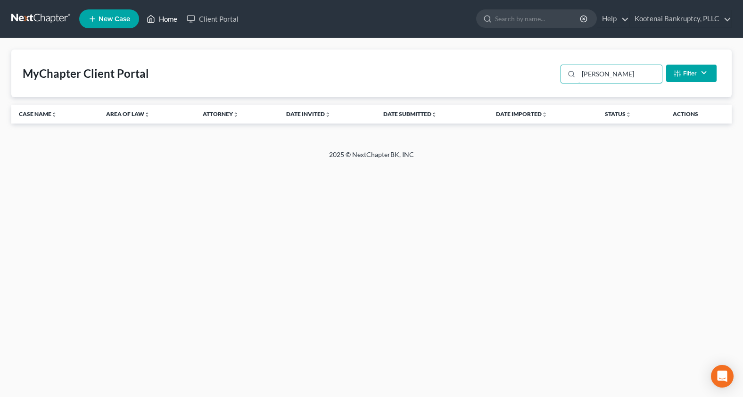
type input "yvonne"
click at [163, 23] on link "Home" at bounding box center [162, 18] width 40 height 17
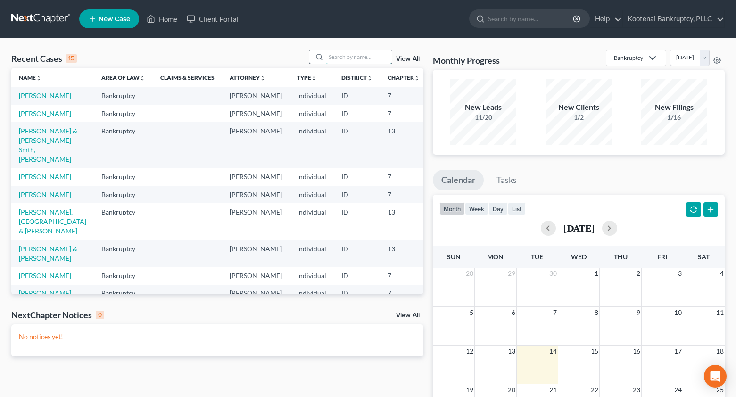
drag, startPoint x: 333, startPoint y: 57, endPoint x: 321, endPoint y: 57, distance: 11.8
click at [331, 58] on input "search" at bounding box center [359, 57] width 66 height 14
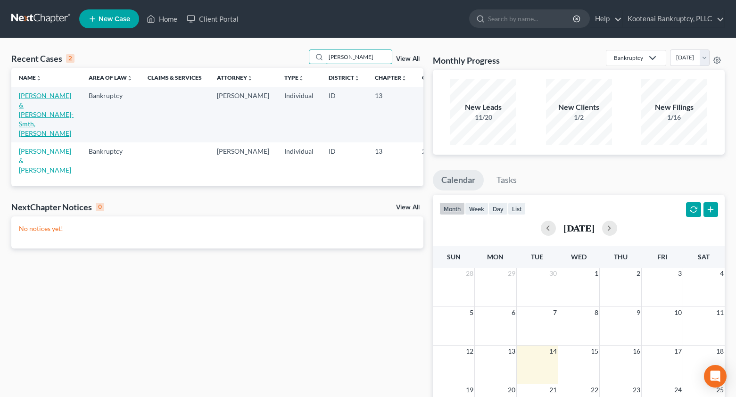
type input "yvonn"
click at [28, 98] on link "[PERSON_NAME] & [PERSON_NAME]-Smth, [PERSON_NAME]" at bounding box center [46, 114] width 55 height 46
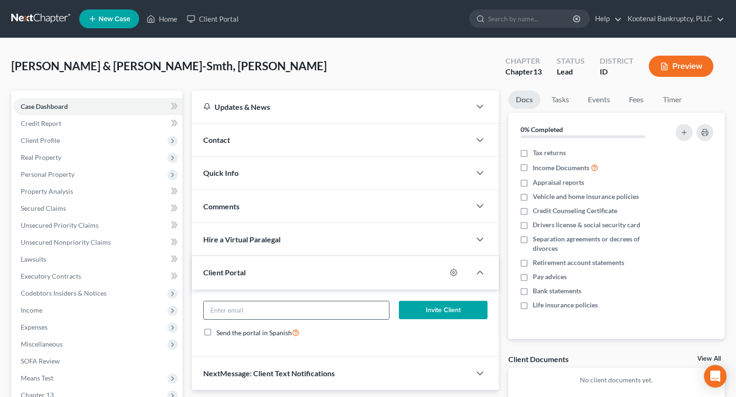
paste input "yvonnemellick@hotmail.com"
type input "yvonnemellick@hotmail.com"
click at [434, 308] on button "Invite Client" at bounding box center [443, 310] width 89 height 19
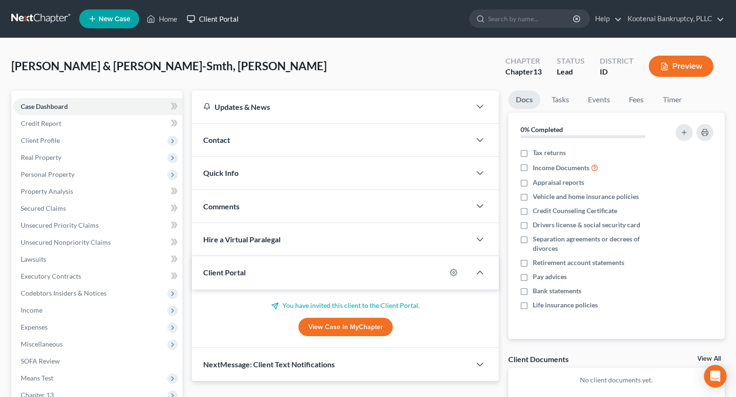
click at [213, 20] on link "Client Portal" at bounding box center [212, 18] width 61 height 17
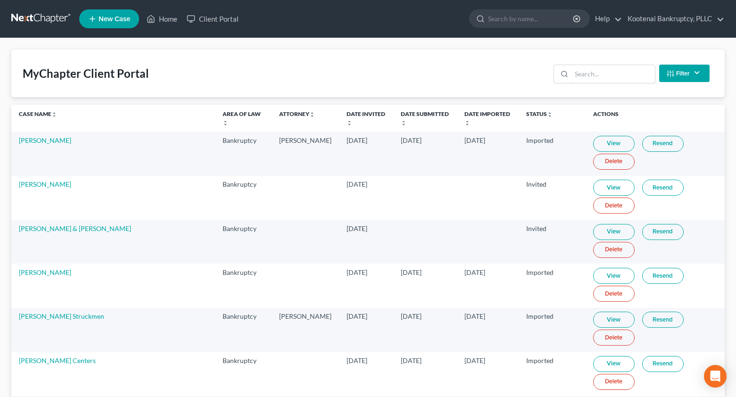
click at [589, 72] on input "search" at bounding box center [612, 74] width 83 height 18
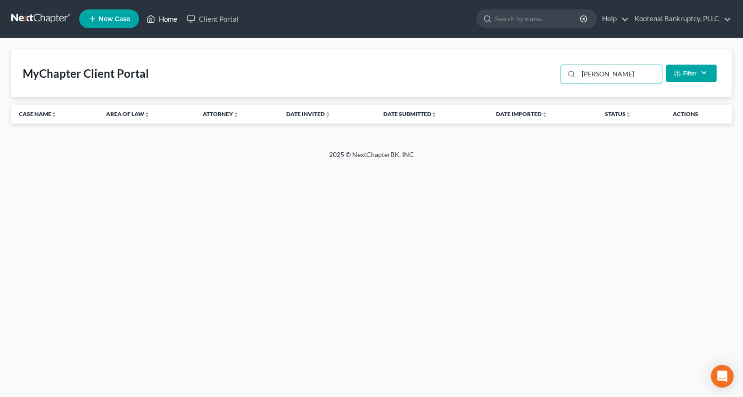
type input "yvonne"
click at [165, 21] on link "Home" at bounding box center [162, 18] width 40 height 17
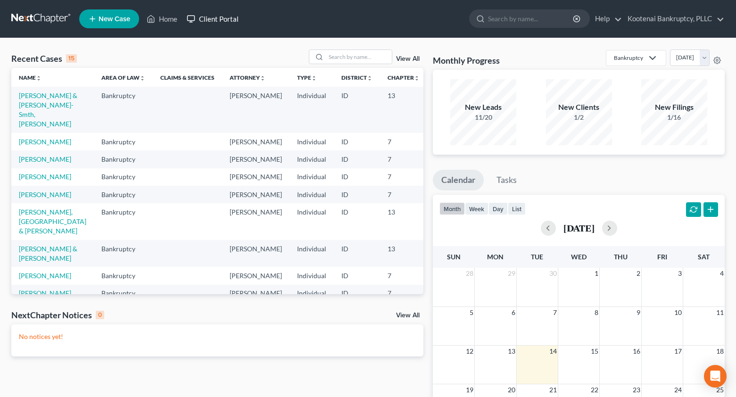
click at [215, 18] on link "Client Portal" at bounding box center [212, 18] width 61 height 17
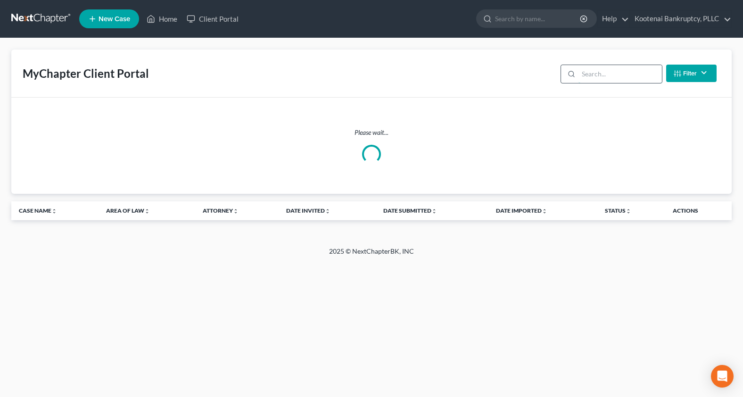
click at [595, 76] on input "search" at bounding box center [620, 74] width 83 height 18
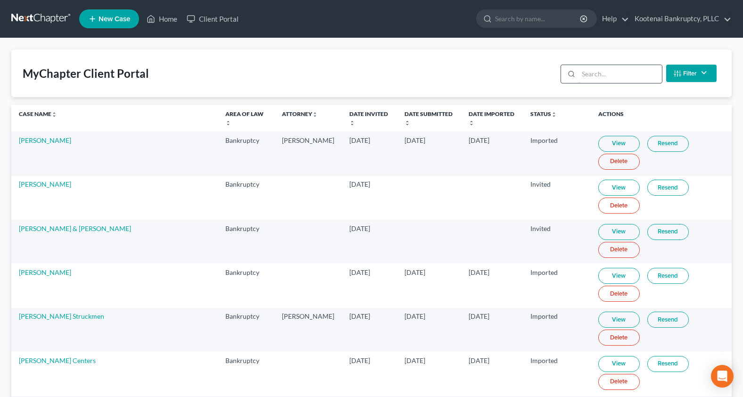
click at [587, 73] on input "search" at bounding box center [620, 74] width 83 height 18
click at [584, 73] on input "search" at bounding box center [620, 74] width 83 height 18
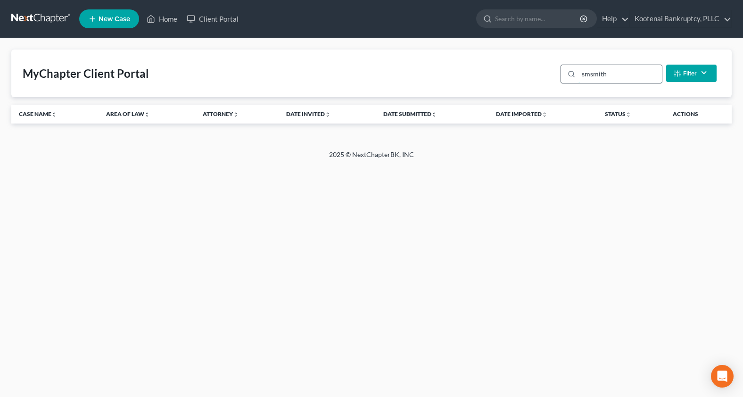
click at [583, 75] on input "smsmith" at bounding box center [620, 74] width 83 height 18
drag, startPoint x: 589, startPoint y: 74, endPoint x: 564, endPoint y: 68, distance: 25.7
click at [564, 72] on div "smsmith" at bounding box center [612, 74] width 102 height 19
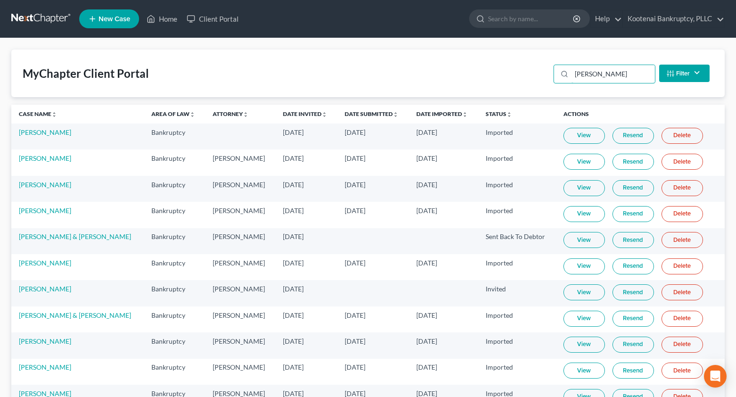
drag, startPoint x: 598, startPoint y: 74, endPoint x: 553, endPoint y: 80, distance: 45.6
click at [553, 80] on div "smith Filter Status Filter... Invited In Progress Ready To Review Reviewed Impo…" at bounding box center [632, 73] width 164 height 25
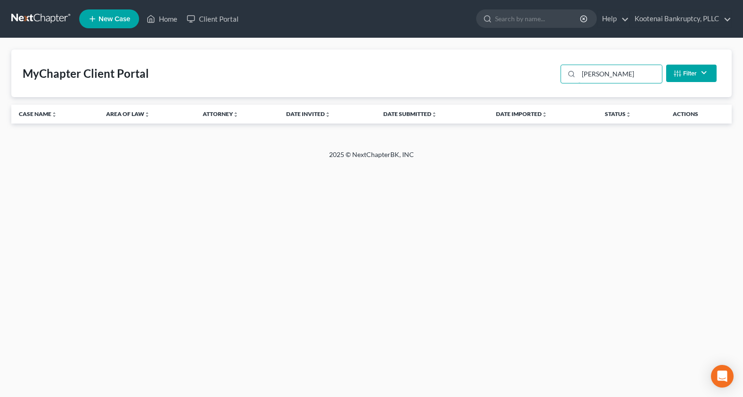
drag, startPoint x: 605, startPoint y: 74, endPoint x: 539, endPoint y: 76, distance: 66.5
click at [546, 75] on div "MyChapter Client Portal rietz Filter Status Filter... Invited In Progress Ready…" at bounding box center [371, 74] width 720 height 48
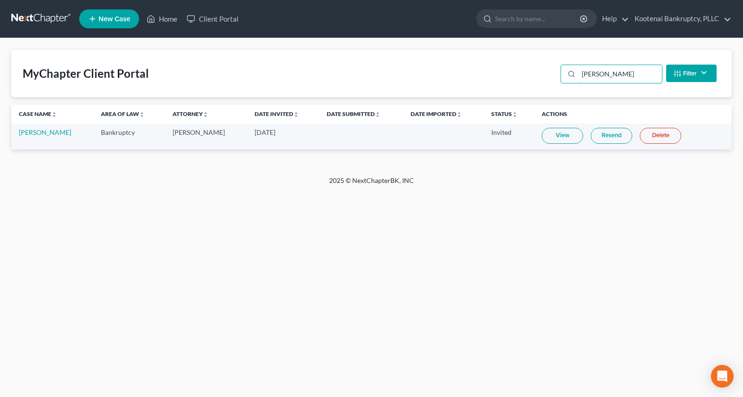
type input "[PERSON_NAME]"
click at [558, 136] on link "View" at bounding box center [562, 136] width 41 height 16
click at [624, 133] on link "Resend" at bounding box center [611, 136] width 41 height 16
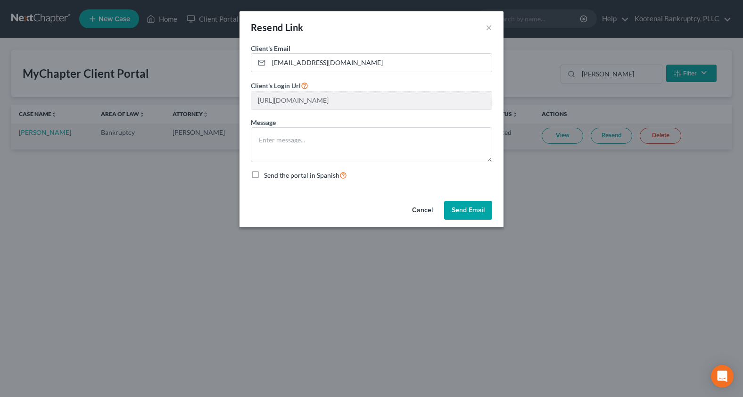
click at [478, 207] on button "Send Email" at bounding box center [468, 210] width 48 height 19
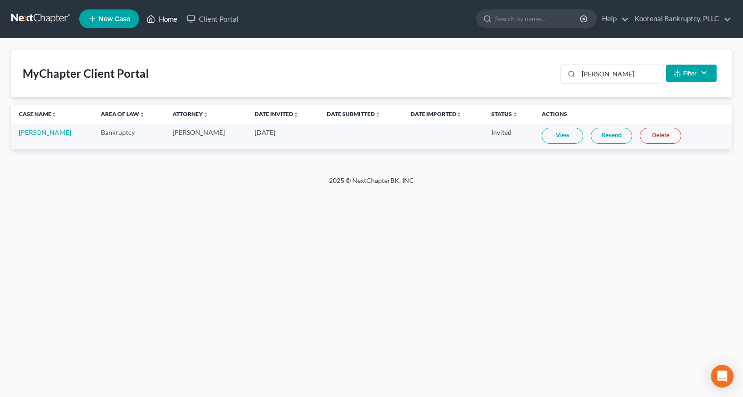
click at [167, 20] on link "Home" at bounding box center [162, 18] width 40 height 17
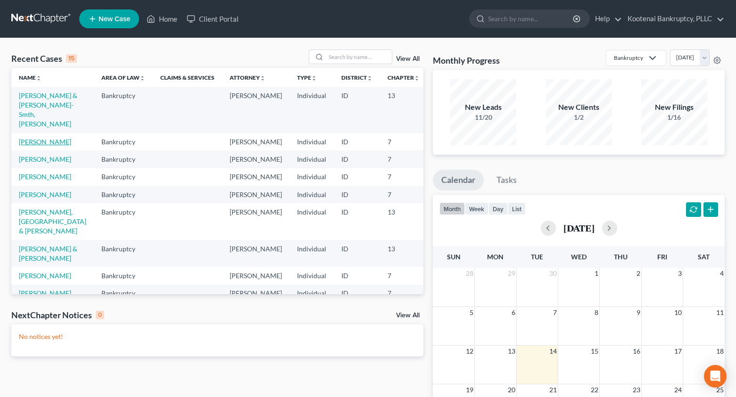
click at [28, 143] on link "[PERSON_NAME]" at bounding box center [45, 142] width 52 height 8
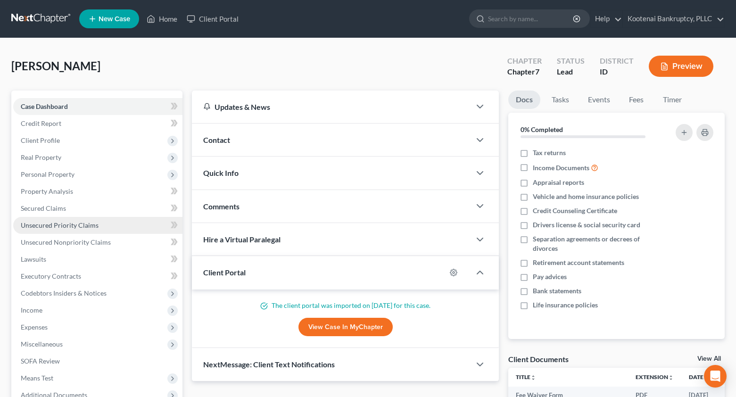
click at [37, 221] on span "Unsecured Priority Claims" at bounding box center [60, 225] width 78 height 8
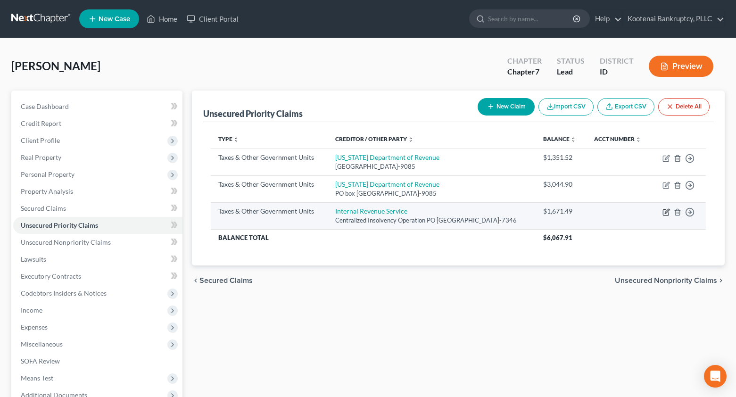
click at [664, 213] on icon "button" at bounding box center [666, 212] width 8 height 8
select select "0"
select select "39"
select select "0"
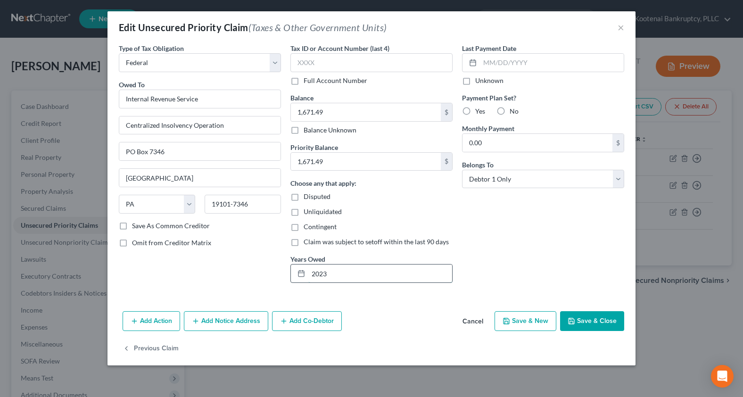
drag, startPoint x: 332, startPoint y: 272, endPoint x: 300, endPoint y: 281, distance: 33.4
click at [331, 272] on input "2023" at bounding box center [380, 273] width 144 height 18
drag, startPoint x: 329, startPoint y: 272, endPoint x: 277, endPoint y: 245, distance: 58.2
click at [289, 275] on div "Tax ID or Account Number (last 4) Full Account Number Balance 1,671.49 $ Balanc…" at bounding box center [372, 166] width 172 height 247
type input "2022"
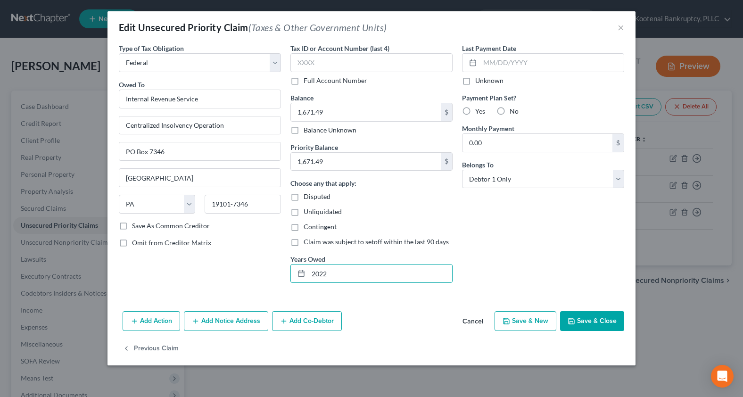
drag, startPoint x: 603, startPoint y: 326, endPoint x: 592, endPoint y: 326, distance: 10.8
click at [602, 326] on button "Save & Close" at bounding box center [592, 321] width 64 height 20
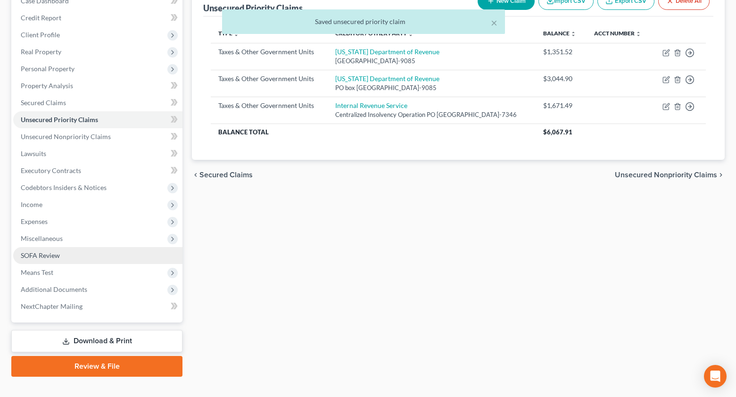
scroll to position [121, 0]
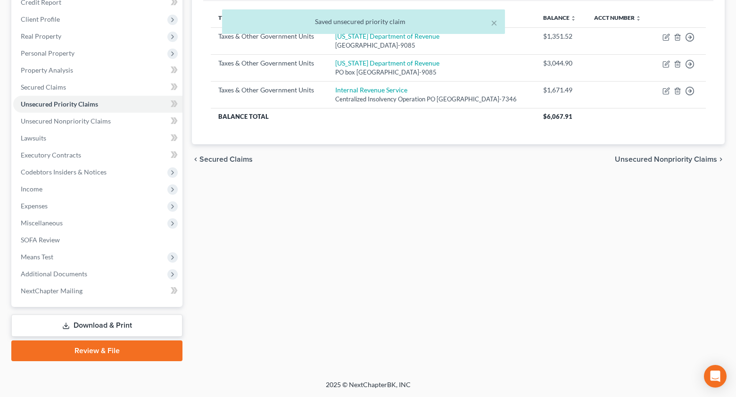
click at [112, 324] on link "Download & Print" at bounding box center [96, 325] width 171 height 22
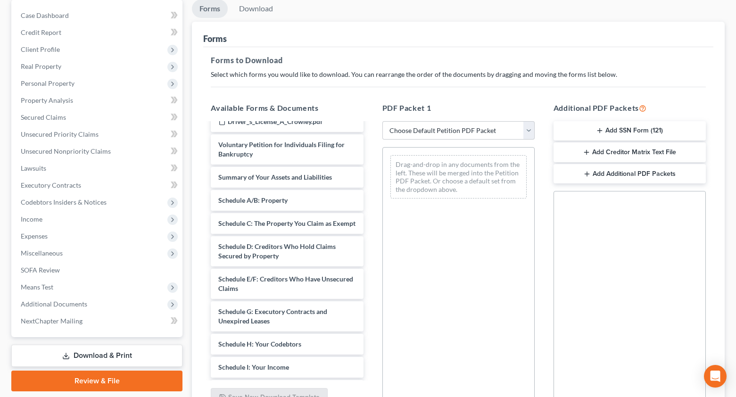
scroll to position [549, 0]
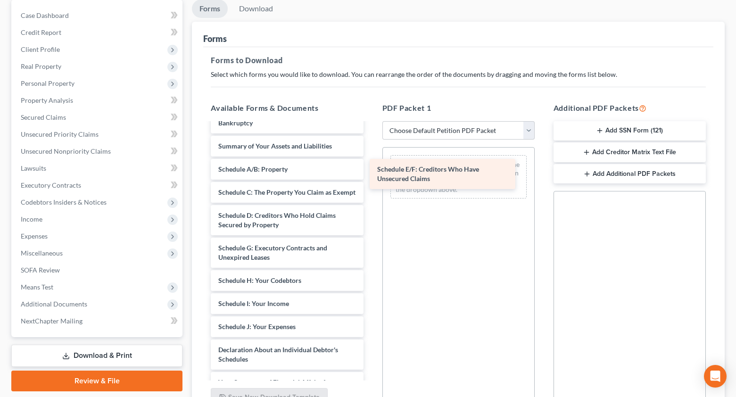
drag, startPoint x: 263, startPoint y: 274, endPoint x: 422, endPoint y: 176, distance: 186.5
click at [371, 176] on div "Schedule E/F: Creditors Who Have Unsecured Claims Fee Waiver Form 2025-02-26_St…" at bounding box center [286, 71] width 167 height 995
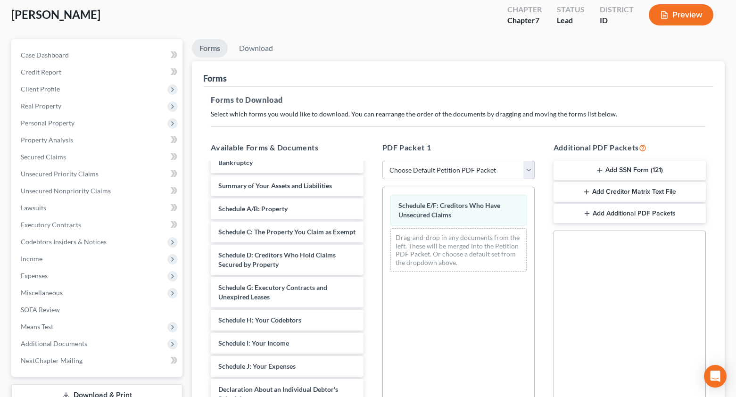
scroll to position [0, 0]
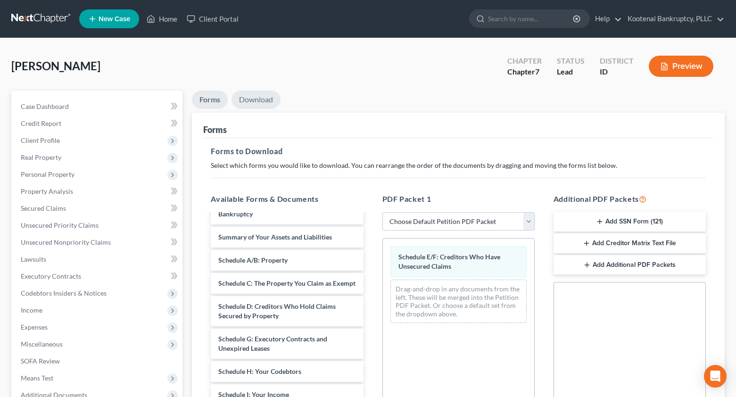
click at [250, 96] on link "Download" at bounding box center [255, 100] width 49 height 18
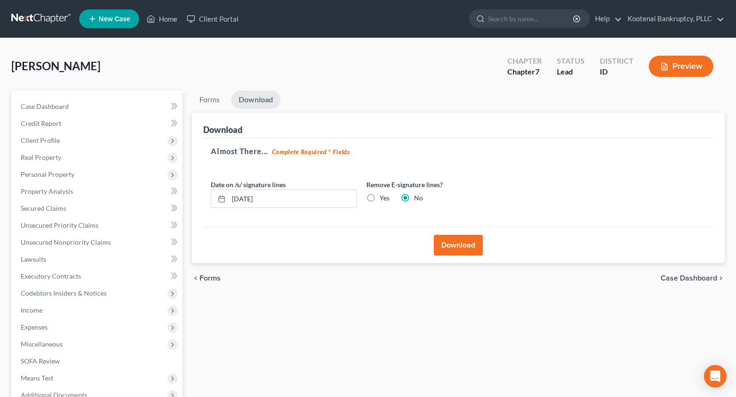
click at [463, 249] on button "Download" at bounding box center [458, 245] width 49 height 21
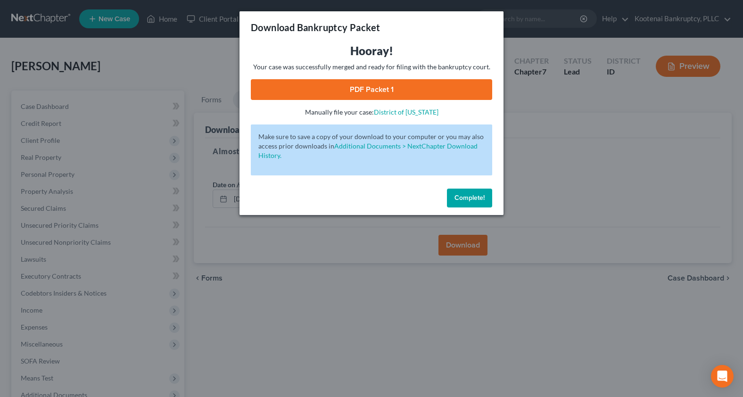
click at [389, 85] on link "PDF Packet 1" at bounding box center [371, 89] width 241 height 21
click at [472, 197] on span "Complete!" at bounding box center [470, 198] width 30 height 8
click at [459, 195] on span "Complete!" at bounding box center [470, 198] width 30 height 8
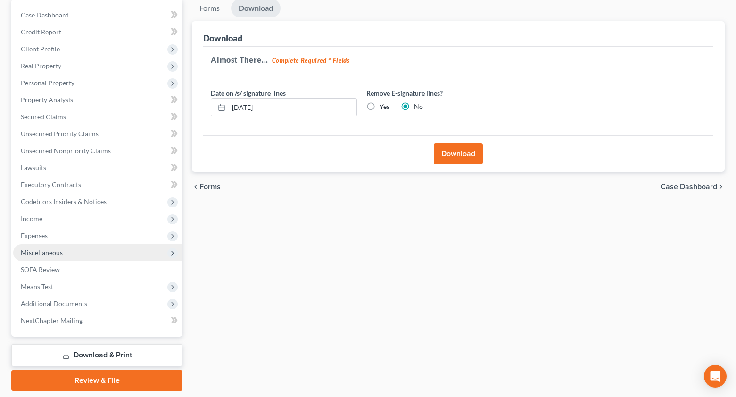
scroll to position [121, 0]
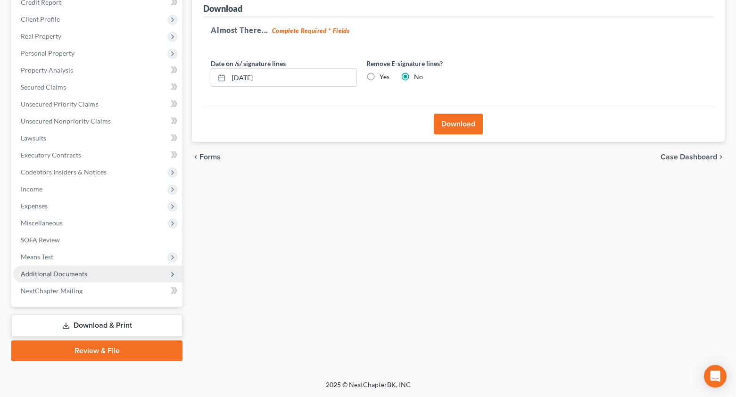
click at [69, 271] on span "Additional Documents" at bounding box center [54, 274] width 66 height 8
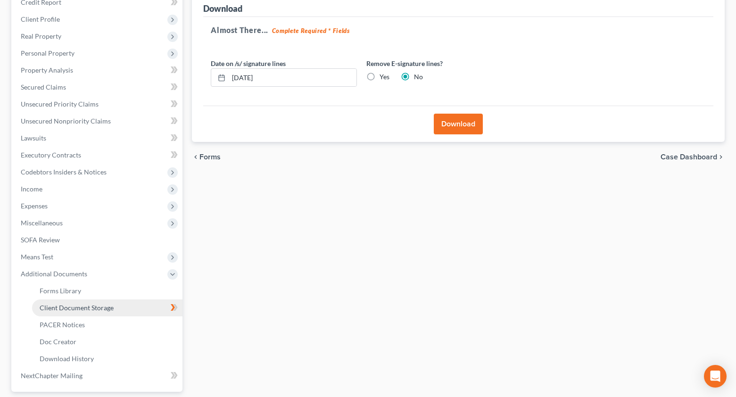
click at [77, 307] on span "Client Document Storage" at bounding box center [77, 308] width 74 height 8
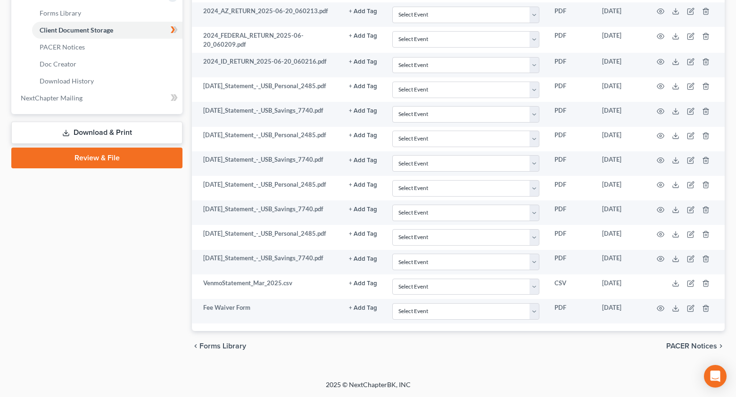
scroll to position [408, 0]
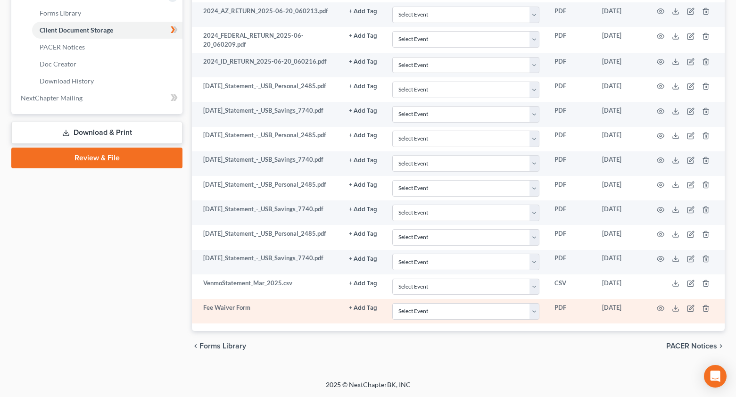
drag, startPoint x: 561, startPoint y: 337, endPoint x: 611, endPoint y: 316, distance: 54.1
click at [561, 337] on div "chevron_left Forms Library PACER Notices chevron_right" at bounding box center [458, 346] width 533 height 30
click at [678, 307] on icon at bounding box center [676, 309] width 8 height 8
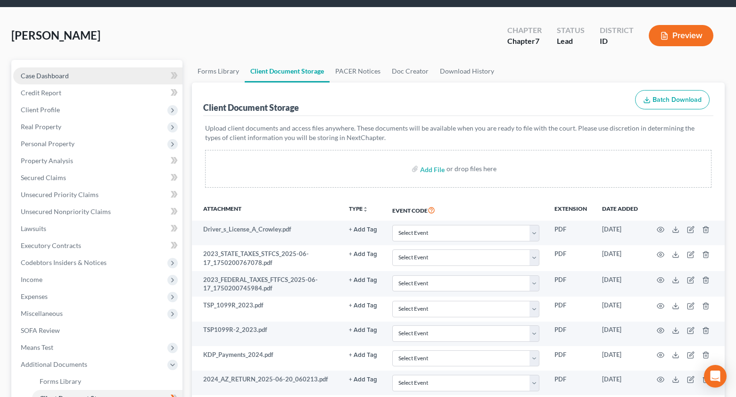
scroll to position [0, 0]
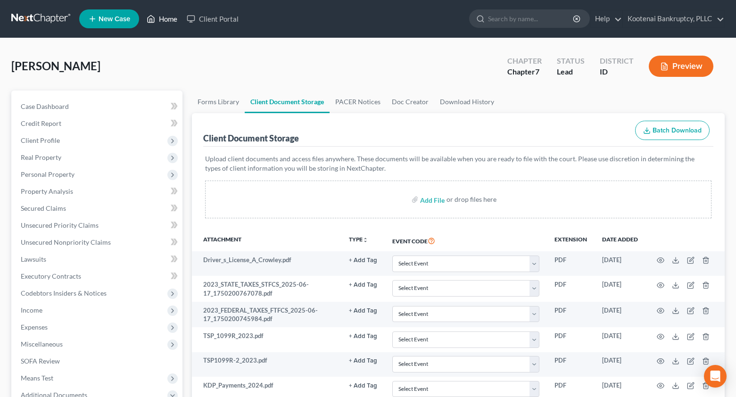
click at [164, 17] on link "Home" at bounding box center [162, 18] width 40 height 17
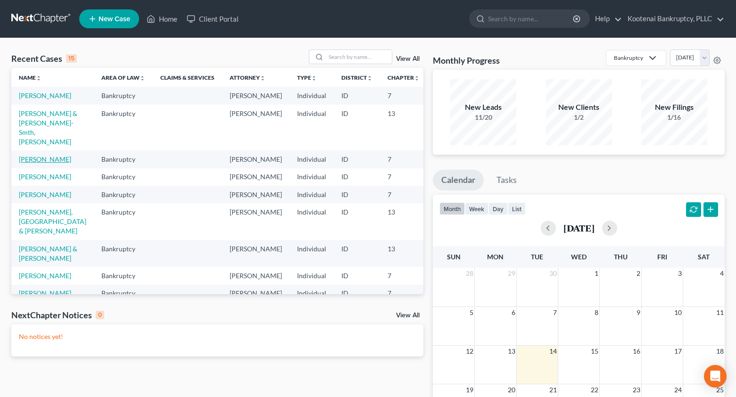
click at [25, 163] on link "[PERSON_NAME]" at bounding box center [45, 159] width 52 height 8
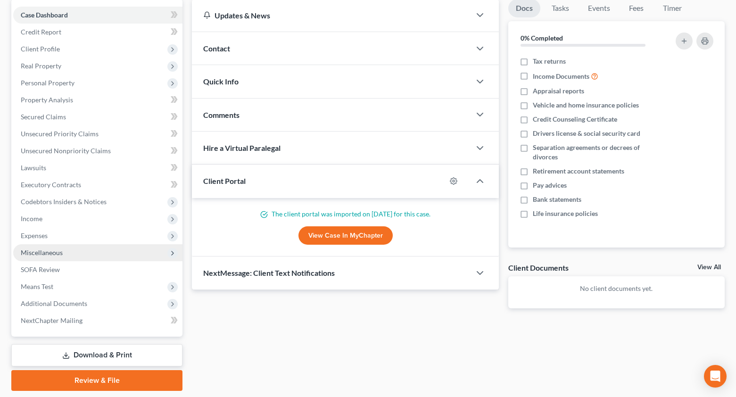
scroll to position [94, 0]
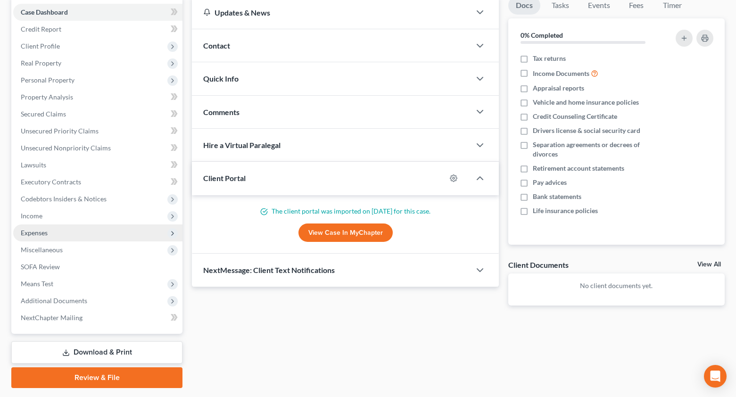
click at [36, 237] on span "Expenses" at bounding box center [97, 232] width 169 height 17
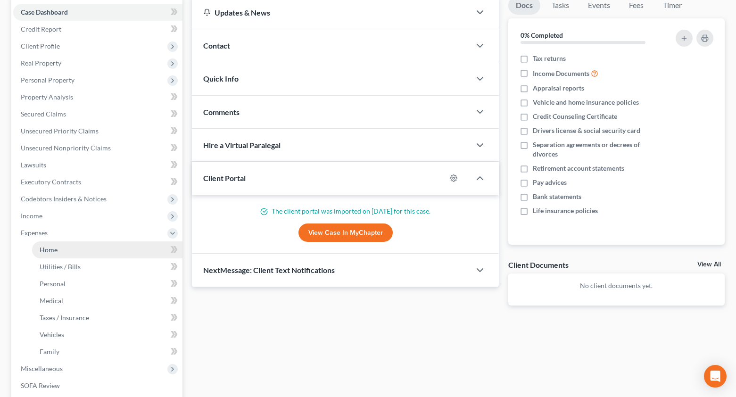
click at [44, 248] on span "Home" at bounding box center [49, 250] width 18 height 8
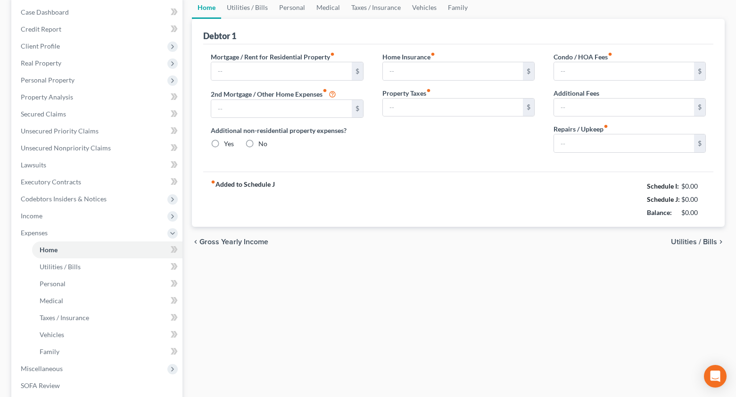
scroll to position [13, 0]
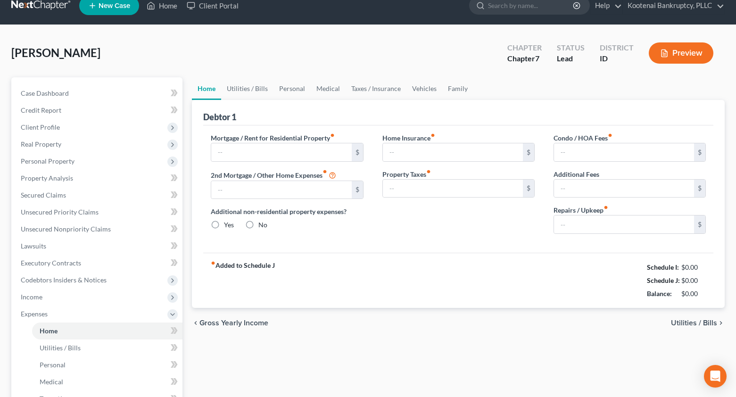
type input "2,634.00"
type input "161.27"
radio input "true"
type input "0.00"
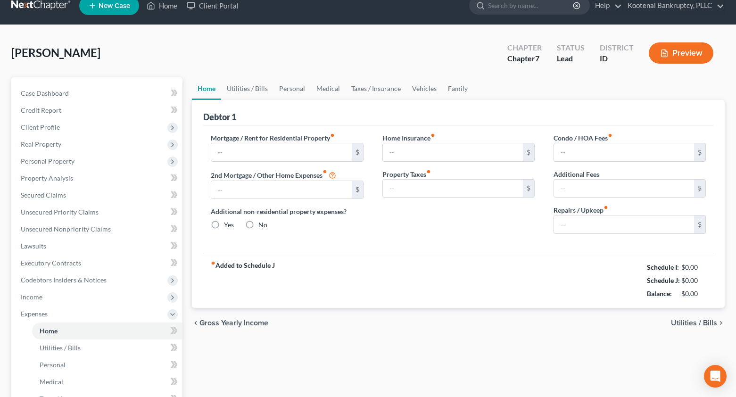
type input "0.00"
type input "800.00"
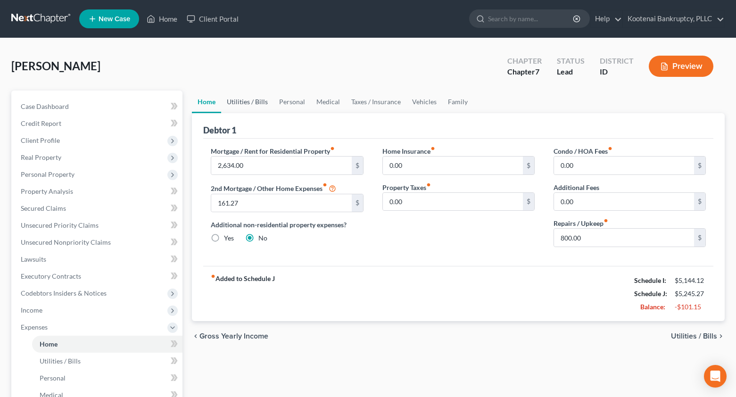
click at [254, 101] on link "Utilities / Bills" at bounding box center [247, 102] width 52 height 23
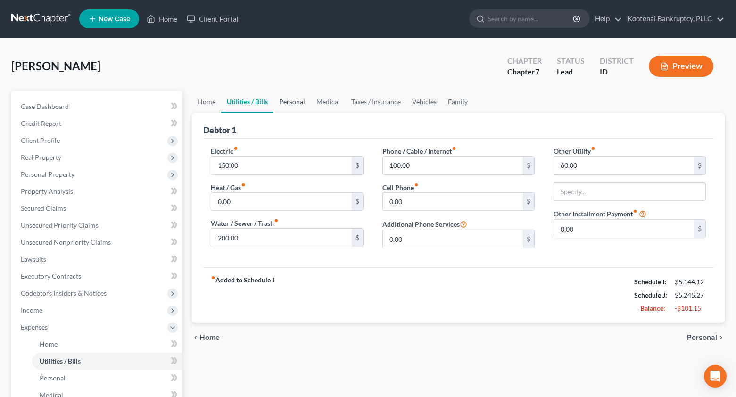
click at [292, 101] on link "Personal" at bounding box center [291, 102] width 37 height 23
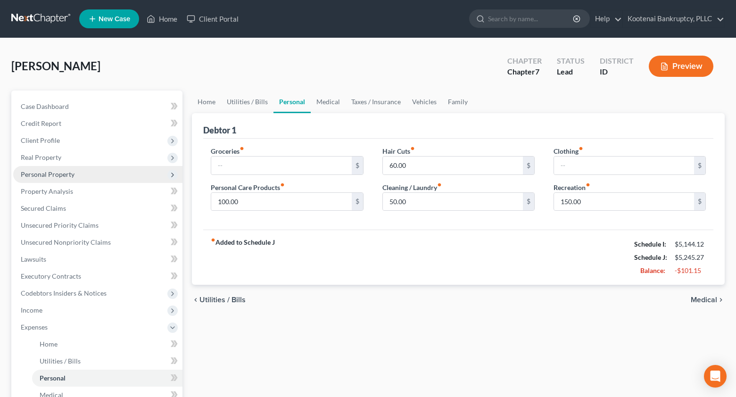
drag, startPoint x: 33, startPoint y: 174, endPoint x: 43, endPoint y: 193, distance: 21.3
click at [33, 174] on span "Personal Property" at bounding box center [48, 174] width 54 height 8
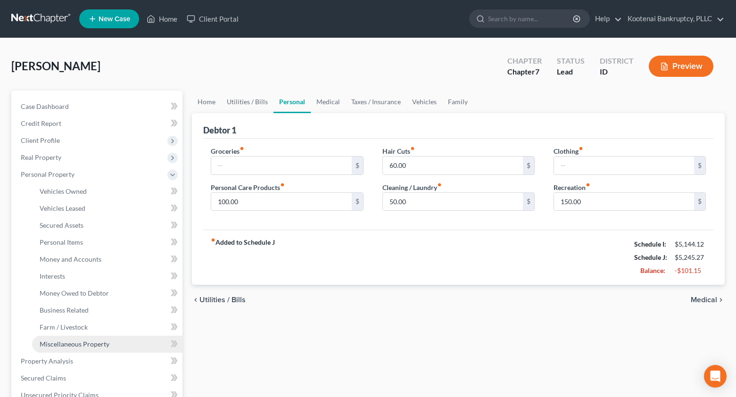
click at [66, 349] on link "Miscellaneous Property" at bounding box center [107, 344] width 150 height 17
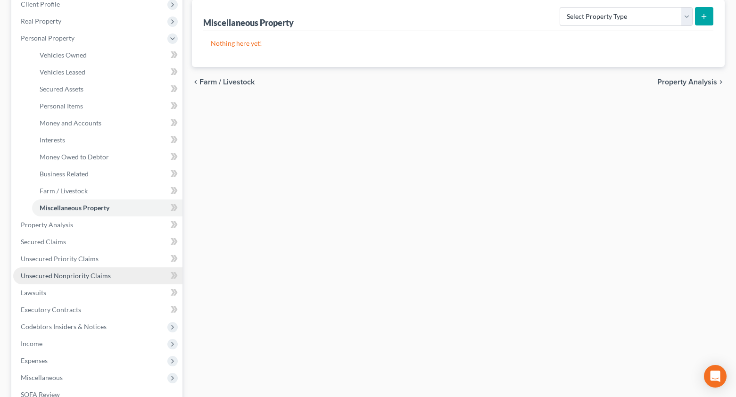
scroll to position [141, 0]
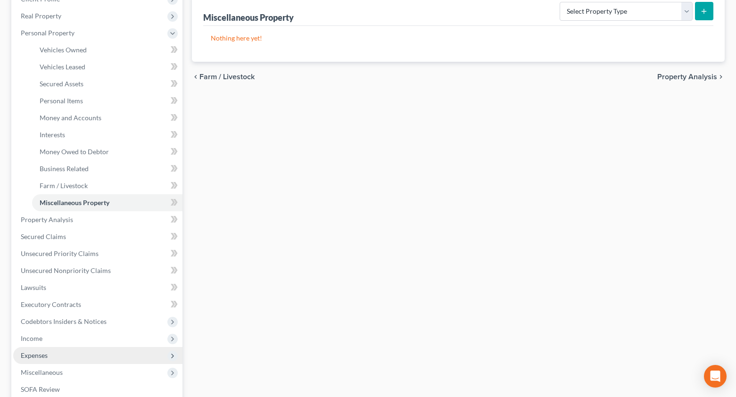
click at [29, 357] on span "Expenses" at bounding box center [34, 355] width 27 height 8
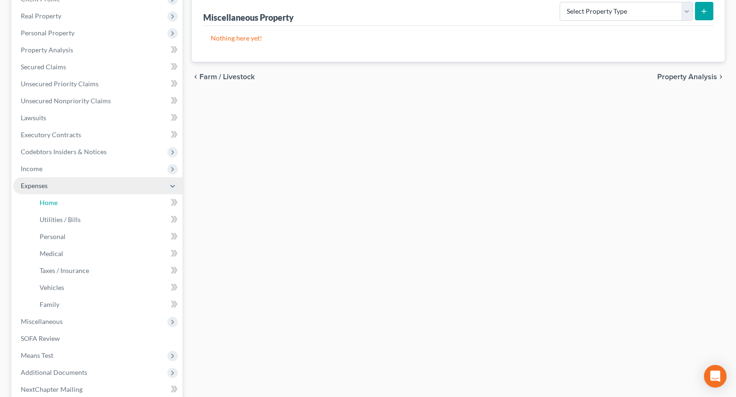
drag, startPoint x: 47, startPoint y: 203, endPoint x: 16, endPoint y: 179, distance: 39.4
click at [47, 202] on span "Home" at bounding box center [49, 202] width 18 height 8
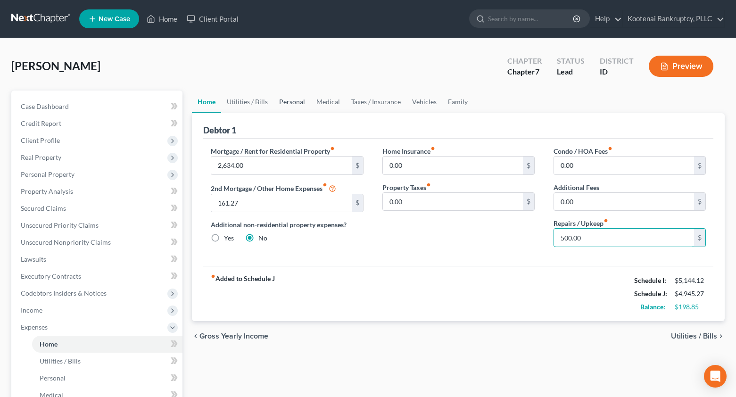
type input "500.00"
drag, startPoint x: 289, startPoint y: 102, endPoint x: 286, endPoint y: 107, distance: 5.8
click at [289, 103] on link "Personal" at bounding box center [291, 102] width 37 height 23
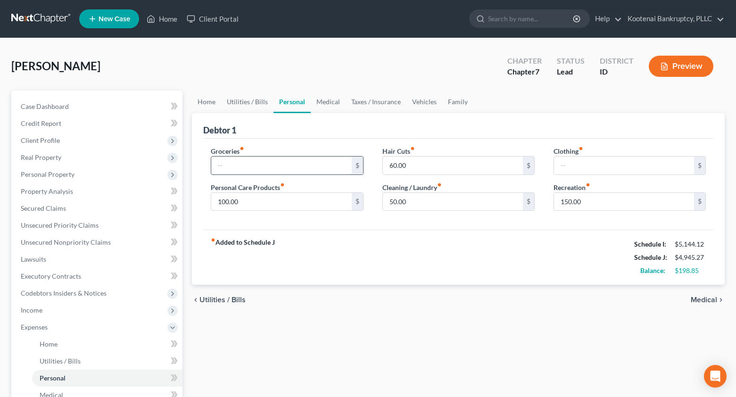
drag, startPoint x: 226, startPoint y: 165, endPoint x: 220, endPoint y: 164, distance: 6.2
click at [224, 165] on input "text" at bounding box center [281, 166] width 140 height 18
type input "200.00"
type input "75.00"
click at [325, 103] on link "Medical" at bounding box center [328, 102] width 35 height 23
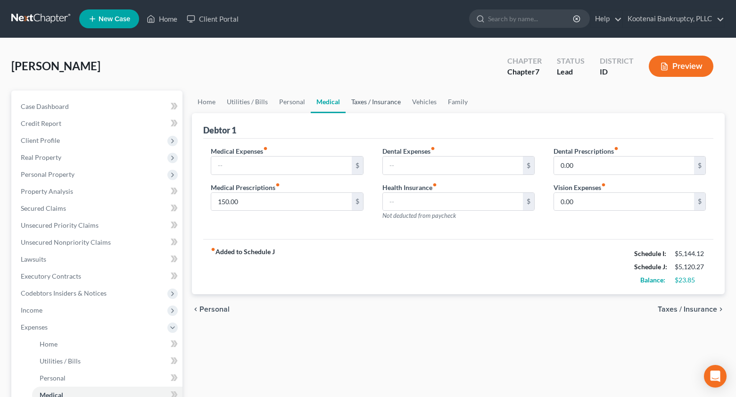
click at [368, 103] on link "Taxes / Insurance" at bounding box center [376, 102] width 61 height 23
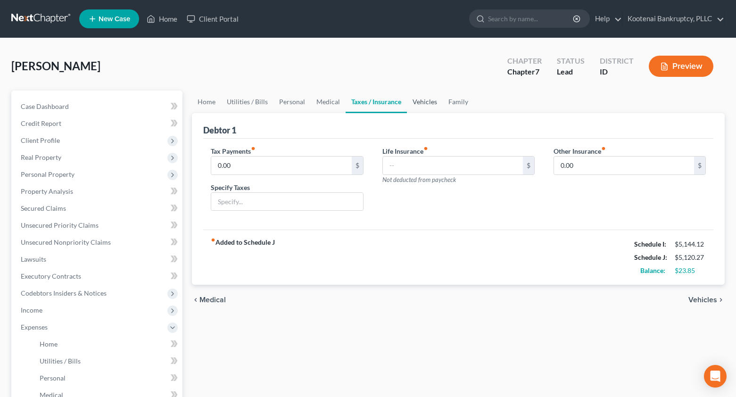
click at [417, 100] on link "Vehicles" at bounding box center [425, 102] width 36 height 23
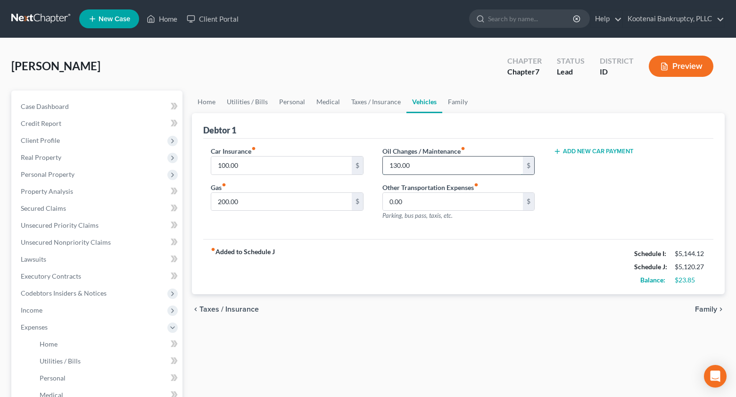
click at [417, 168] on input "130.00" at bounding box center [453, 166] width 140 height 18
drag, startPoint x: 281, startPoint y: 114, endPoint x: 284, endPoint y: 99, distance: 15.1
click at [281, 114] on div "Debtor 1" at bounding box center [458, 125] width 510 height 25
click at [287, 99] on link "Personal" at bounding box center [291, 102] width 37 height 23
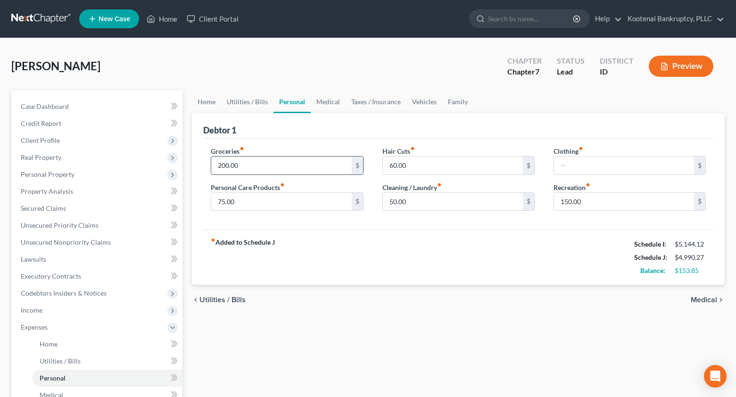
click at [244, 167] on input "200.00" at bounding box center [281, 166] width 140 height 18
type input "350.00"
click at [28, 314] on span "Income" at bounding box center [32, 310] width 22 height 8
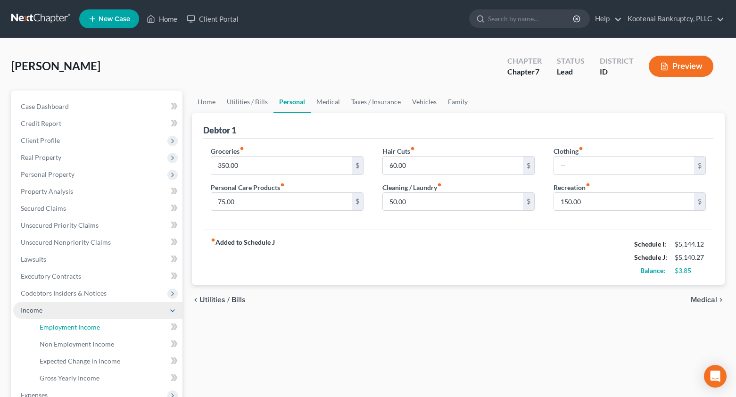
drag, startPoint x: 42, startPoint y: 323, endPoint x: 23, endPoint y: 313, distance: 21.7
click at [42, 323] on span "Employment Income" at bounding box center [70, 327] width 60 height 8
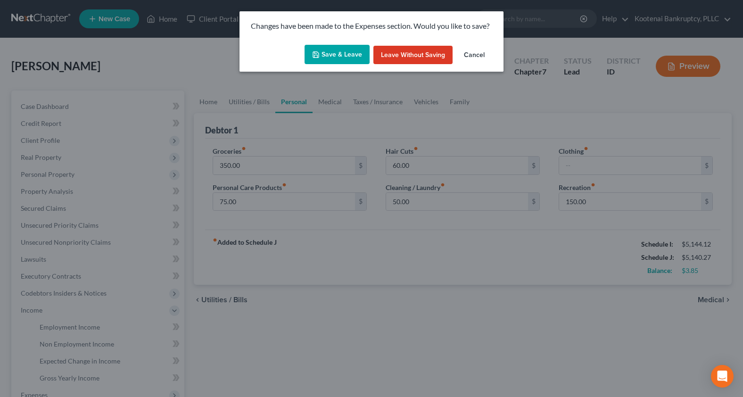
click at [355, 51] on button "Save & Leave" at bounding box center [337, 55] width 65 height 20
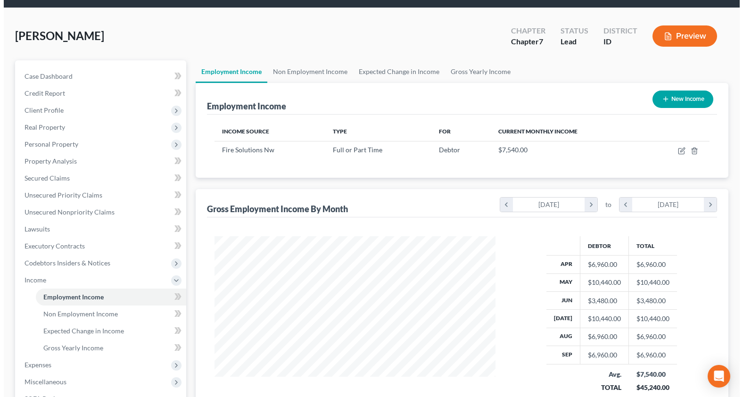
scroll to position [47, 0]
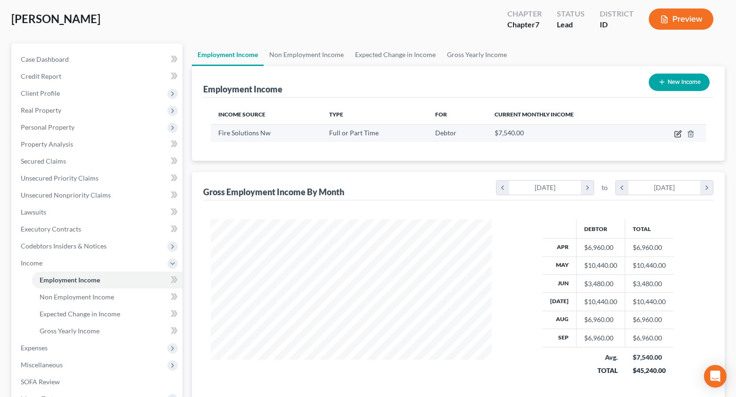
click at [678, 132] on icon "button" at bounding box center [678, 135] width 6 height 6
select select "0"
select select "50"
select select "2"
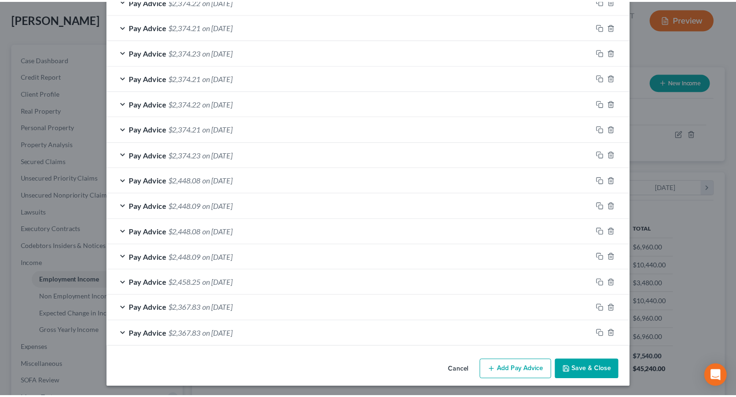
scroll to position [360, 0]
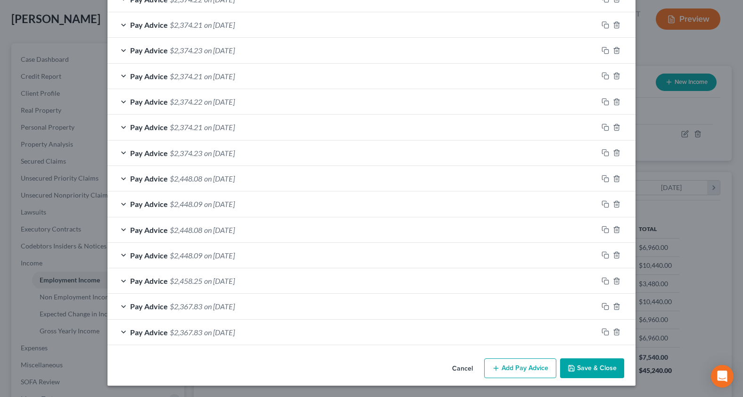
click at [586, 373] on button "Save & Close" at bounding box center [592, 368] width 64 height 20
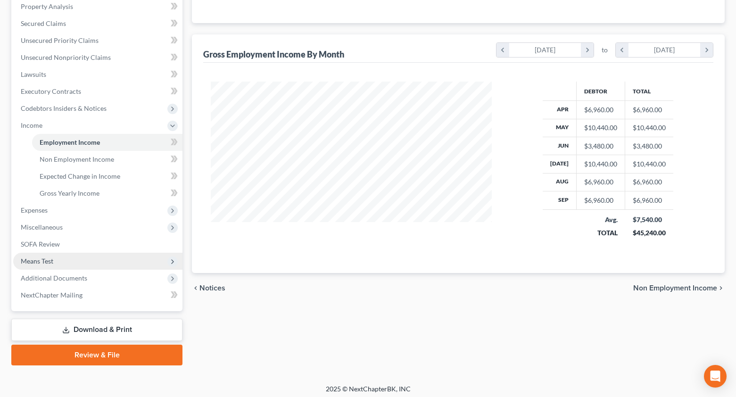
scroll to position [189, 0]
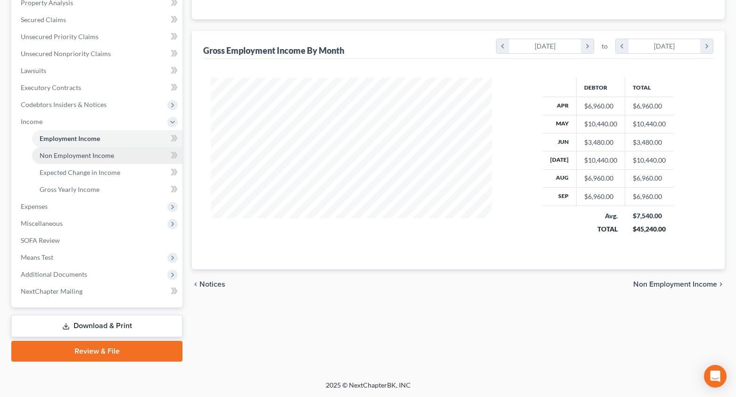
click at [72, 156] on span "Non Employment Income" at bounding box center [77, 155] width 74 height 8
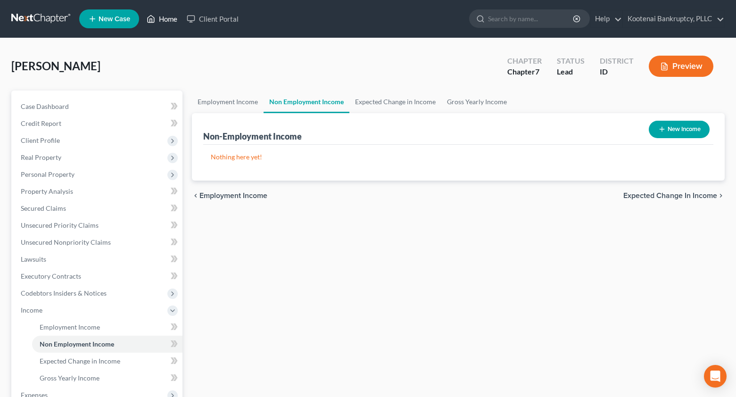
click at [163, 22] on link "Home" at bounding box center [162, 18] width 40 height 17
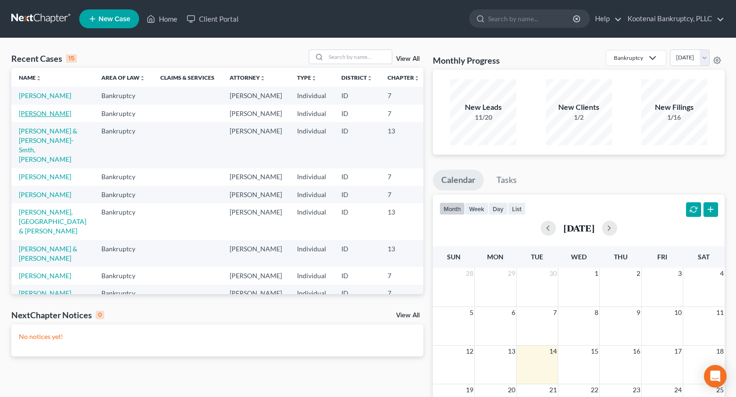
click at [27, 117] on link "[PERSON_NAME]" at bounding box center [45, 113] width 52 height 8
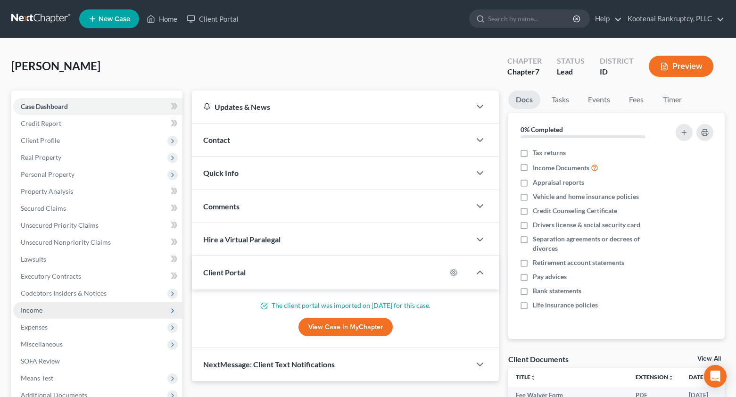
click at [32, 312] on span "Income" at bounding box center [32, 310] width 22 height 8
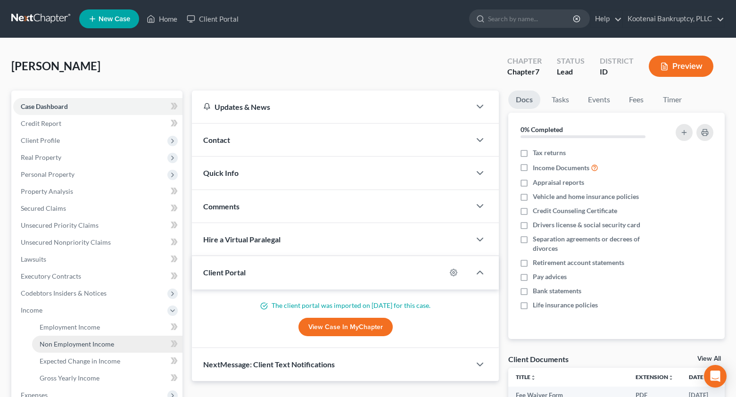
click at [54, 340] on span "Non Employment Income" at bounding box center [77, 344] width 74 height 8
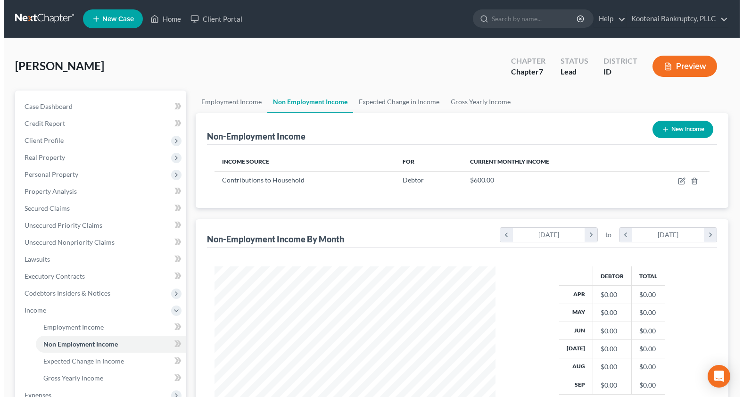
scroll to position [169, 299]
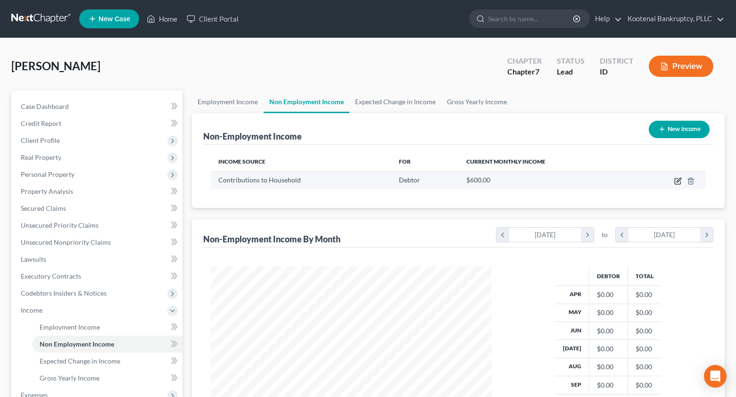
click at [678, 183] on icon "button" at bounding box center [678, 181] width 8 height 8
select select "8"
select select "0"
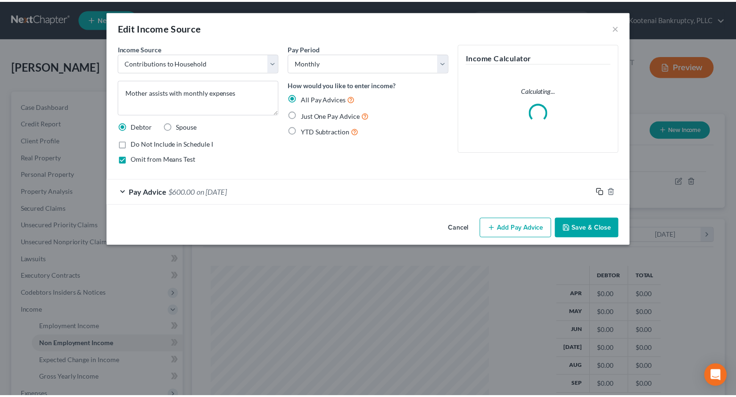
scroll to position [169, 303]
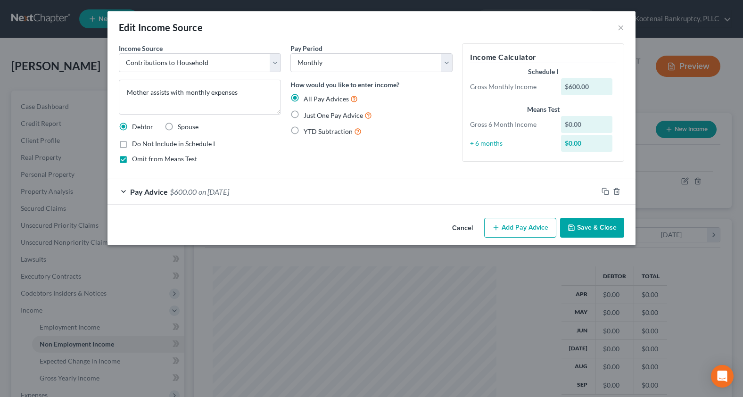
click at [460, 231] on button "Cancel" at bounding box center [463, 228] width 36 height 19
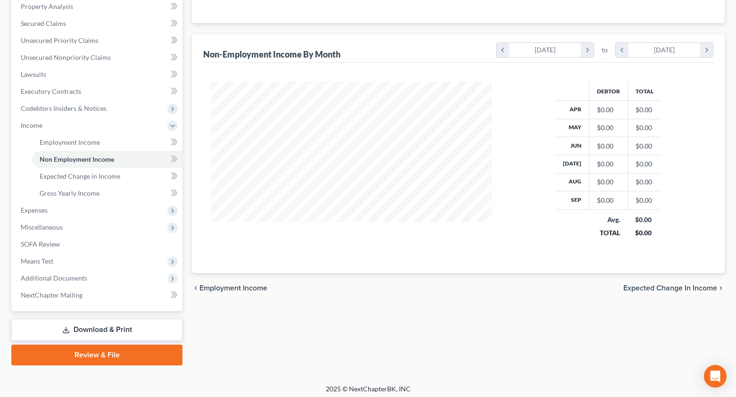
scroll to position [189, 0]
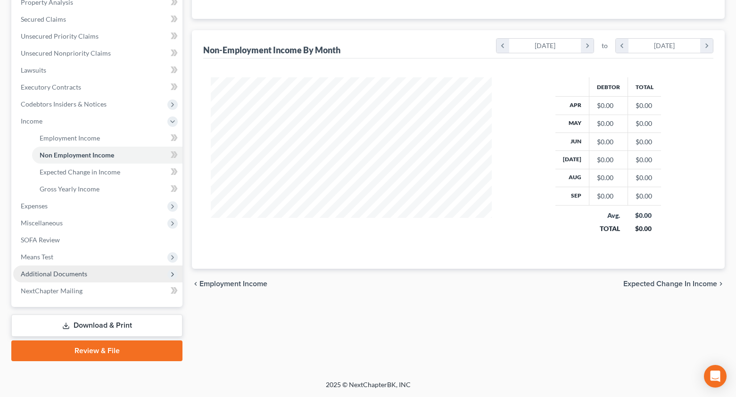
click at [174, 273] on icon at bounding box center [173, 275] width 8 height 8
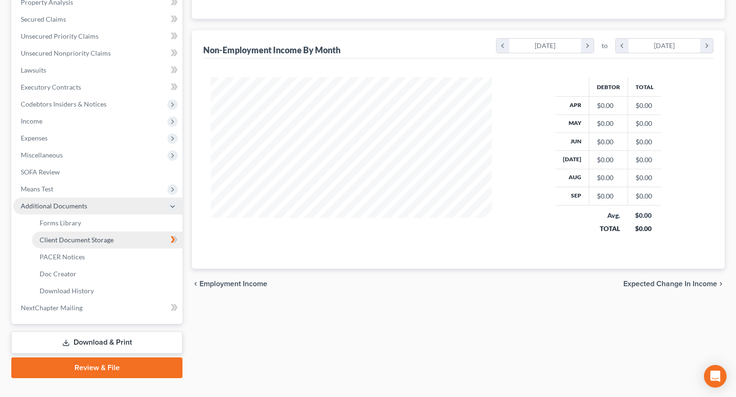
click at [95, 240] on span "Client Document Storage" at bounding box center [77, 240] width 74 height 8
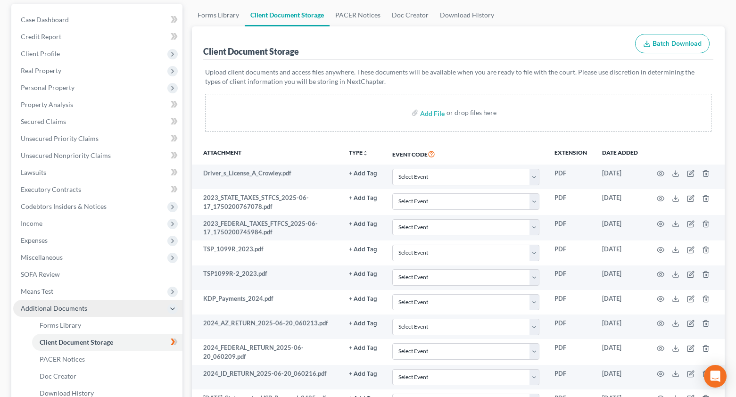
scroll to position [94, 0]
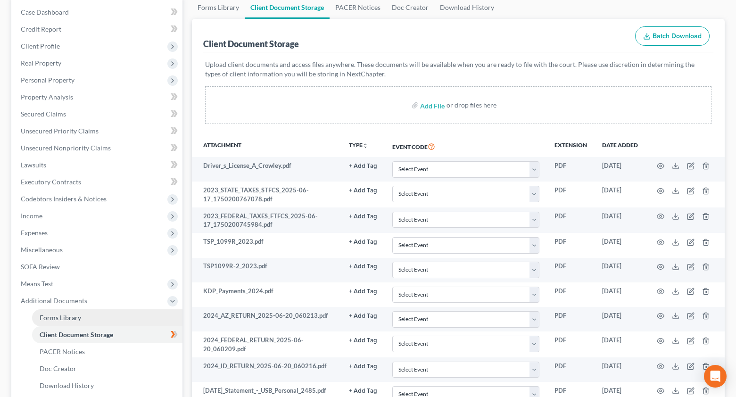
click at [67, 317] on span "Forms Library" at bounding box center [60, 318] width 41 height 8
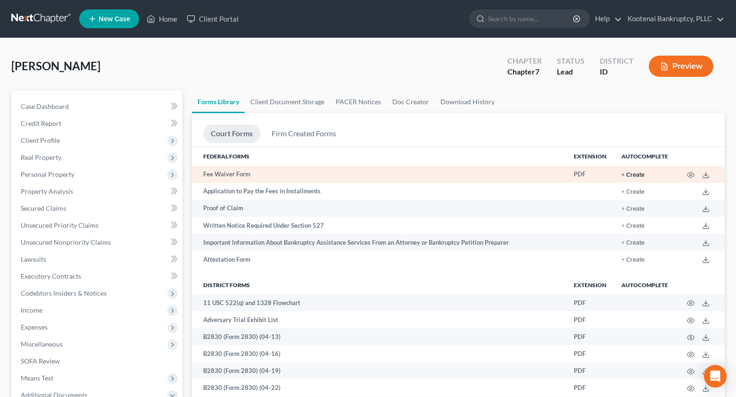
click at [631, 174] on button "+ Create" at bounding box center [632, 175] width 23 height 6
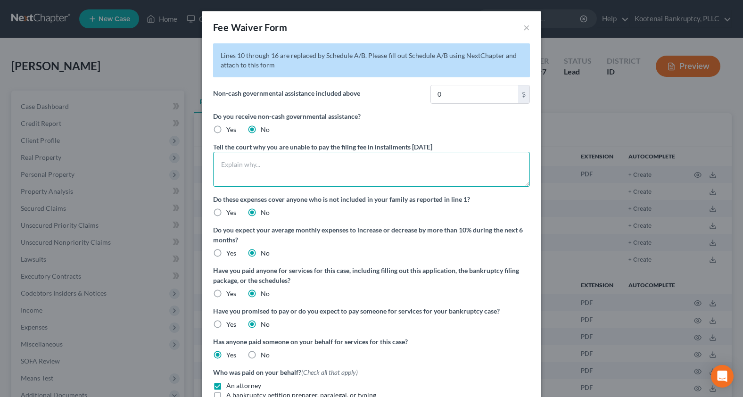
click at [372, 158] on textarea at bounding box center [371, 169] width 317 height 35
click at [299, 164] on textarea "To enrich screen reader interactions, please activate Accessibility in Grammarl…" at bounding box center [371, 169] width 317 height 35
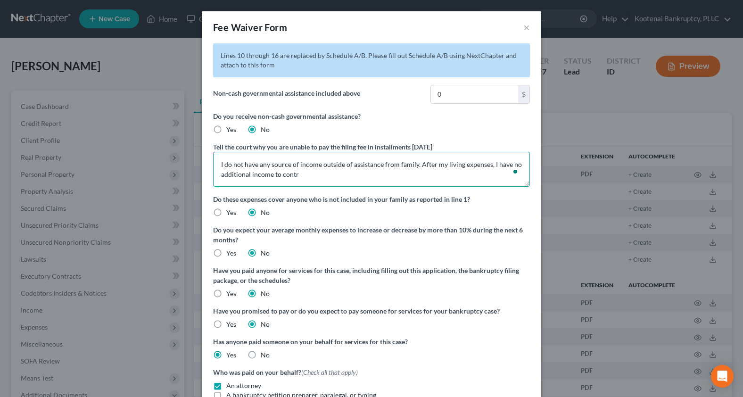
type textarea "I do not have any source of income outside of assistance from family. After my …"
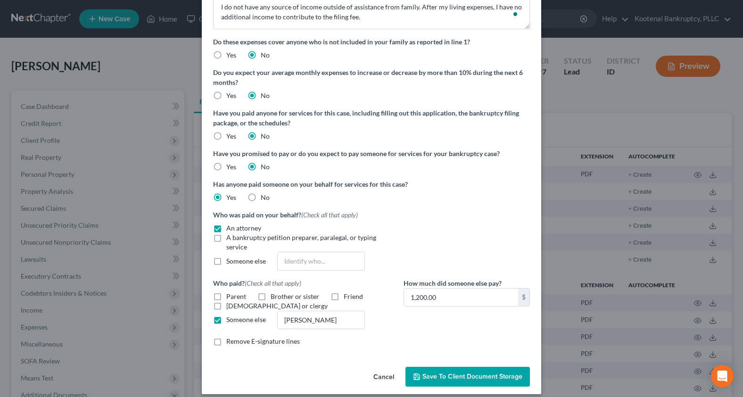
scroll to position [166, 0]
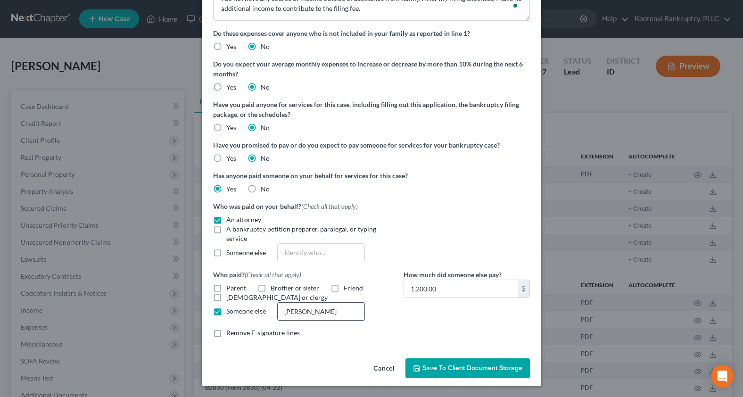
type textarea "I do not have any source of income outside of assistance from family. After my …"
click at [326, 312] on input "[PERSON_NAME]" at bounding box center [321, 312] width 87 height 18
click at [353, 312] on input "[PERSON_NAME]" at bounding box center [321, 312] width 87 height 18
click at [325, 314] on input "[PERSON_NAME]" at bounding box center [321, 312] width 87 height 18
type input "Derek Verploegen"
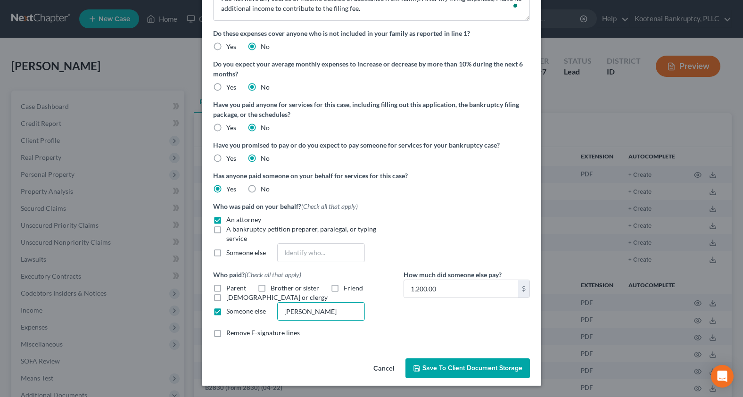
click at [489, 368] on span "Save to Client Document Storage" at bounding box center [472, 368] width 100 height 8
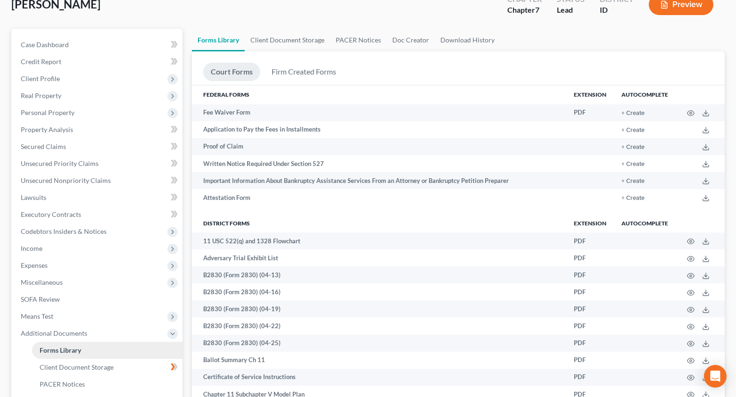
scroll to position [189, 0]
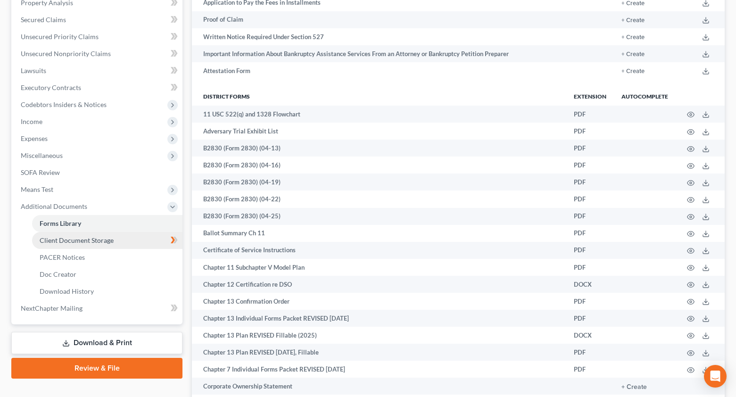
click at [98, 237] on span "Client Document Storage" at bounding box center [77, 240] width 74 height 8
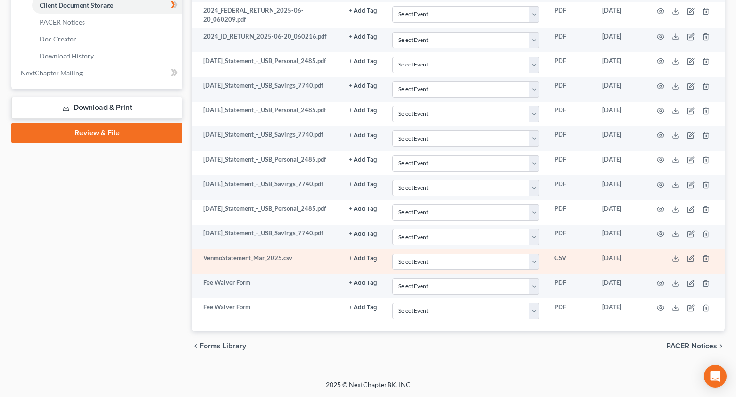
scroll to position [432, 0]
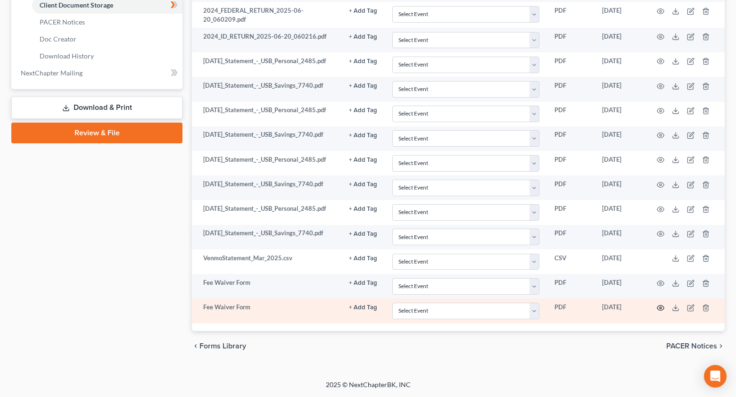
click at [659, 306] on icon "button" at bounding box center [660, 307] width 7 height 5
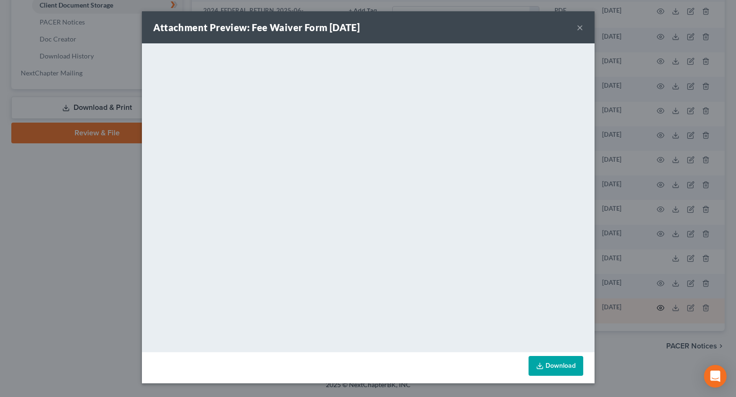
scroll to position [424, 0]
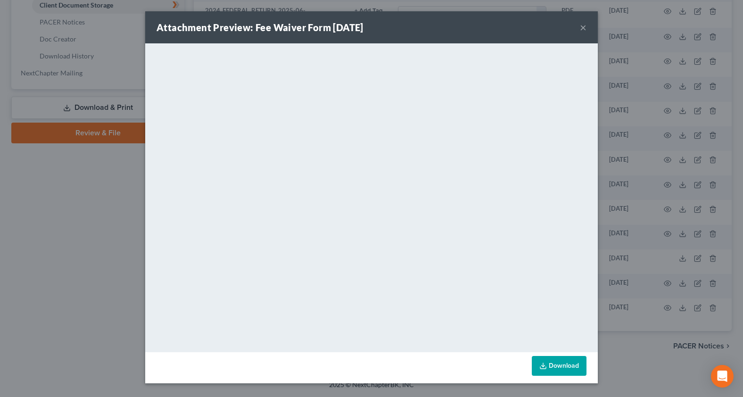
click at [581, 27] on button "×" at bounding box center [583, 27] width 7 height 11
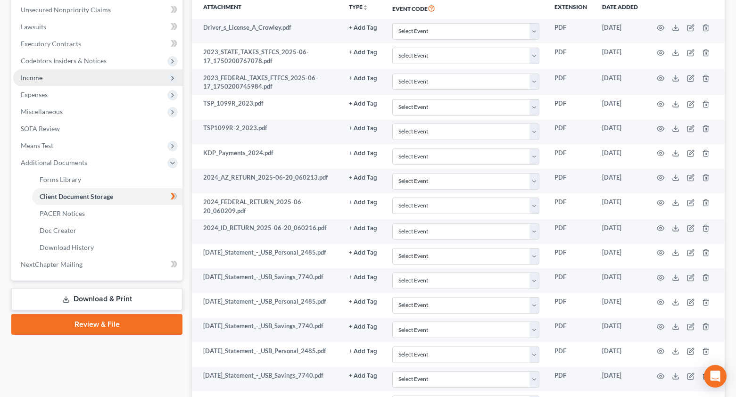
scroll to position [94, 0]
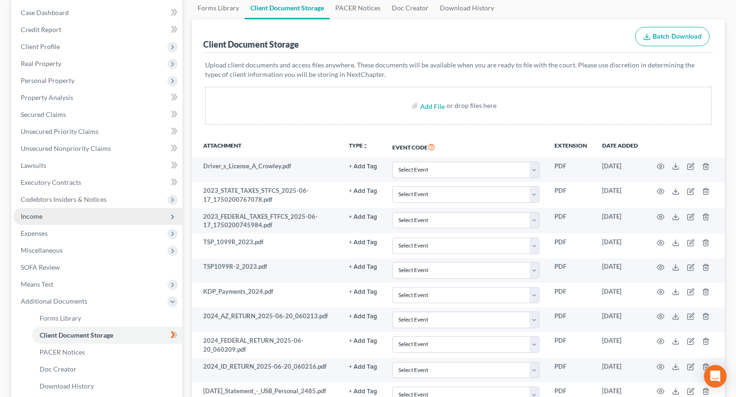
click at [33, 218] on span "Income" at bounding box center [32, 216] width 22 height 8
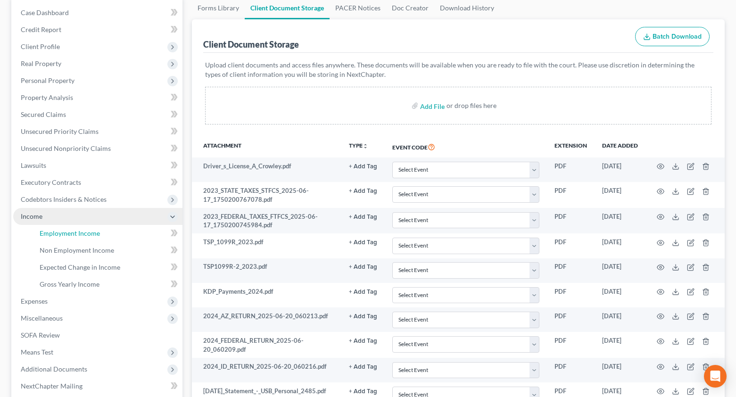
click at [72, 231] on span "Employment Income" at bounding box center [70, 233] width 60 height 8
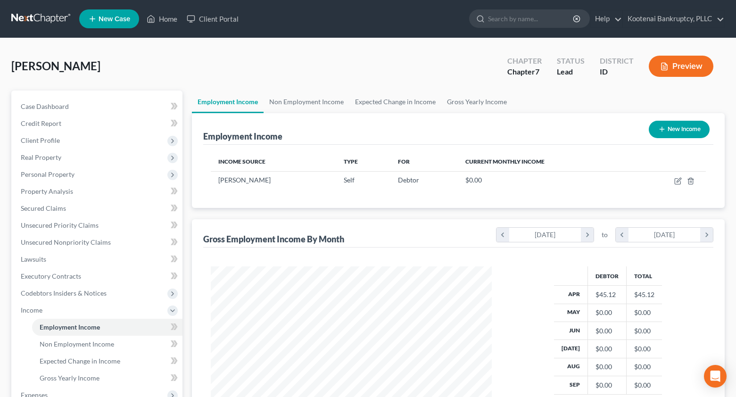
click at [678, 68] on button "Preview" at bounding box center [681, 66] width 65 height 21
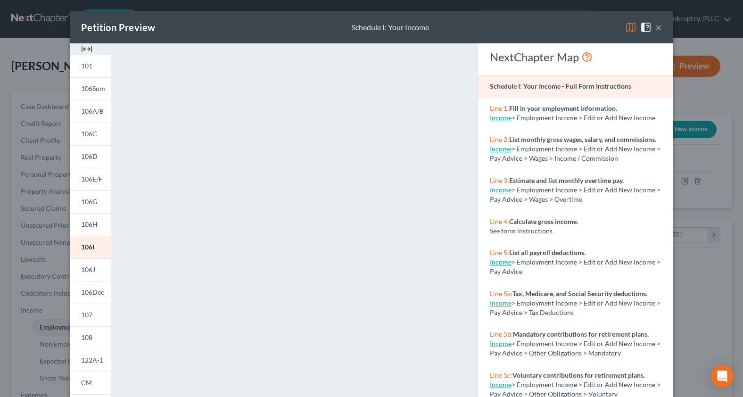
click at [658, 24] on button "×" at bounding box center [658, 27] width 7 height 11
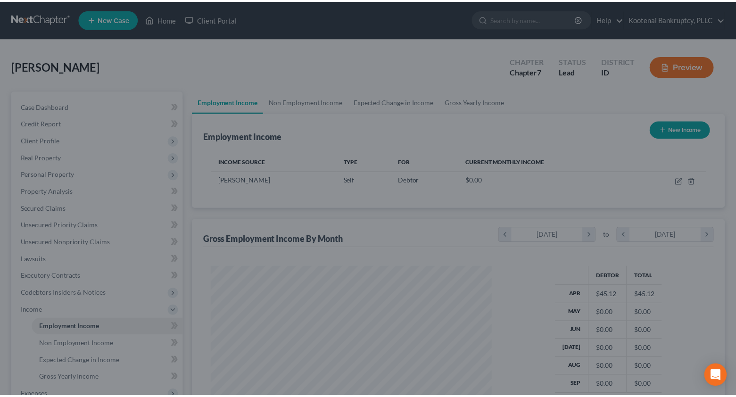
scroll to position [471308, 471177]
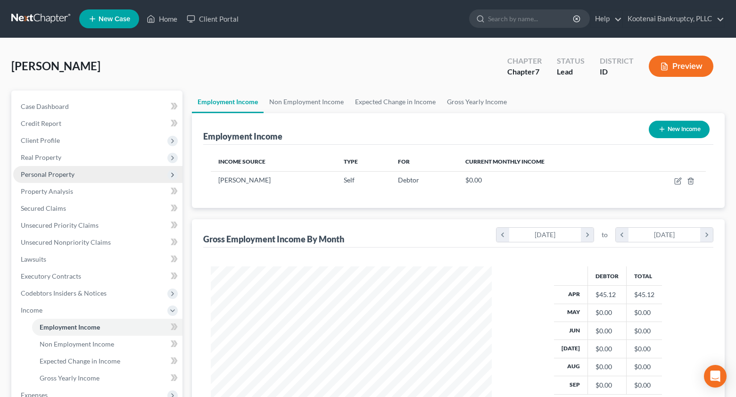
click at [25, 168] on span "Personal Property" at bounding box center [97, 174] width 169 height 17
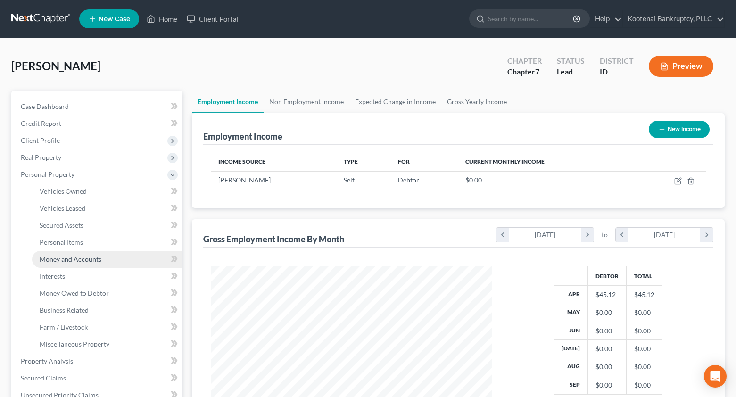
click at [70, 255] on span "Money and Accounts" at bounding box center [71, 259] width 62 height 8
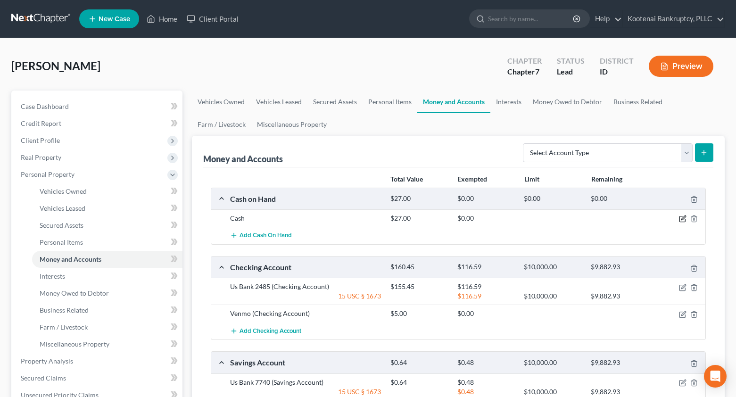
click at [681, 219] on icon "button" at bounding box center [683, 219] width 8 height 8
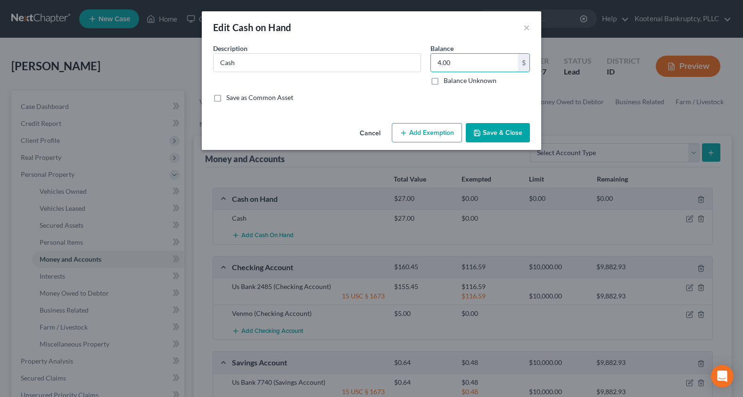
type input "4.00"
click at [499, 136] on button "Save & Close" at bounding box center [498, 133] width 64 height 20
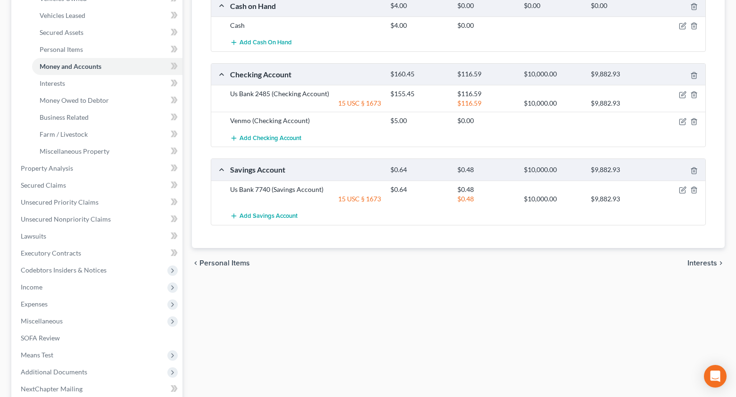
scroll to position [283, 0]
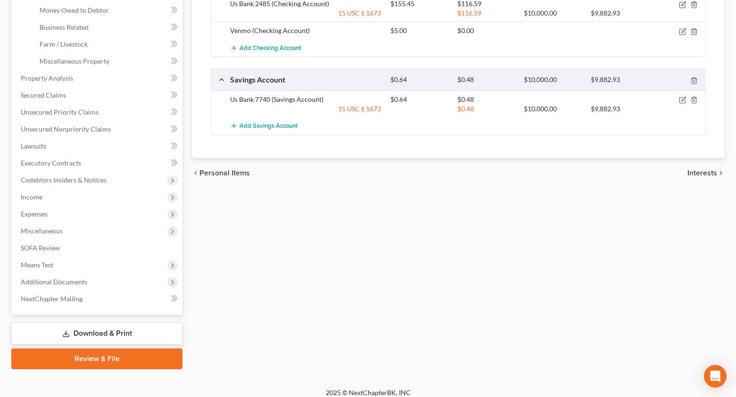
click at [78, 338] on link "Download & Print" at bounding box center [96, 333] width 171 height 22
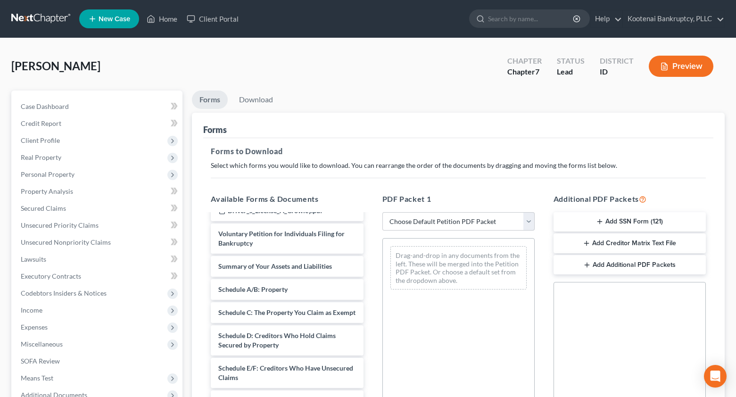
scroll to position [566, 0]
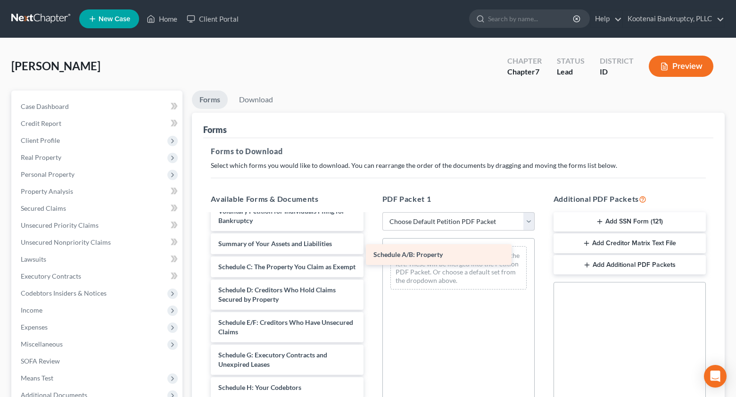
drag, startPoint x: 262, startPoint y: 275, endPoint x: 417, endPoint y: 253, distance: 156.6
click at [371, 253] on div "Schedule A/B: Property Fee Waiver Form Fee Waiver Form 2025-02-26_Statement_-_U…" at bounding box center [286, 162] width 167 height 1027
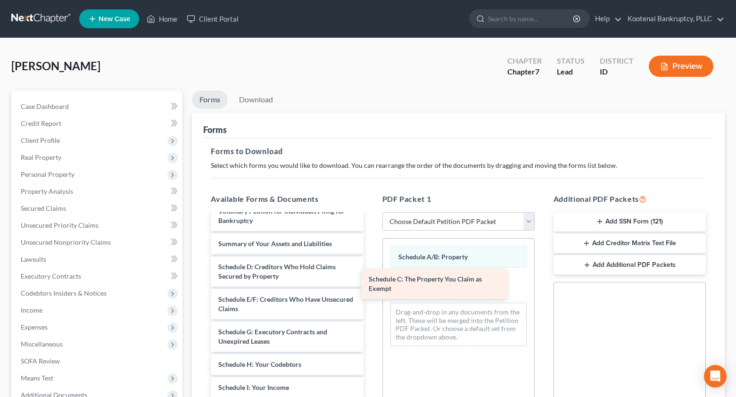
drag, startPoint x: 270, startPoint y: 281, endPoint x: 421, endPoint y: 284, distance: 150.4
click at [371, 284] on div "Schedule C: The Property You Claim as Exempt Fee Waiver Form Fee Waiver Form 20…" at bounding box center [286, 151] width 167 height 1004
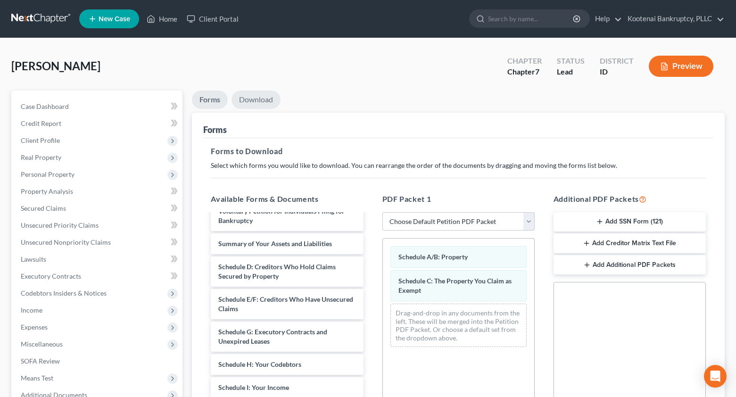
click at [260, 101] on link "Download" at bounding box center [255, 100] width 49 height 18
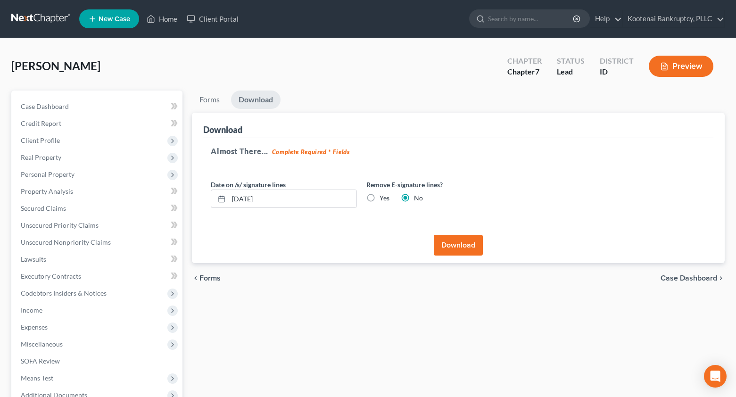
click at [462, 252] on button "Download" at bounding box center [458, 245] width 49 height 21
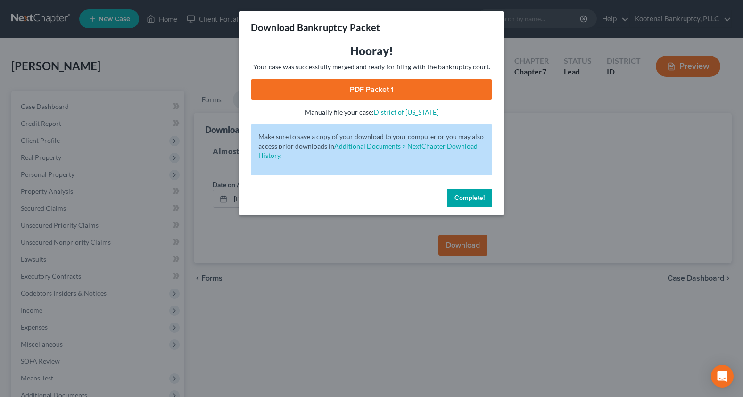
click at [352, 92] on link "PDF Packet 1" at bounding box center [371, 89] width 241 height 21
click at [475, 195] on span "Complete!" at bounding box center [470, 198] width 30 height 8
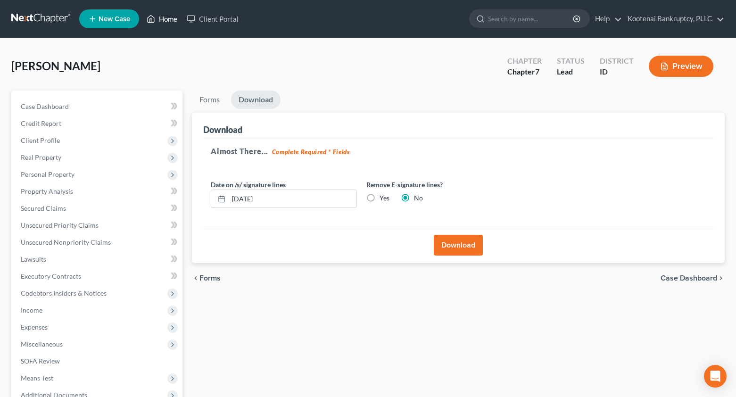
click at [174, 20] on link "Home" at bounding box center [162, 18] width 40 height 17
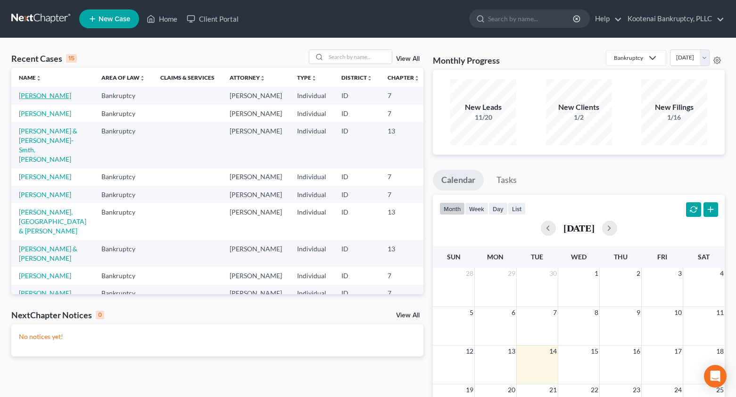
click at [33, 95] on link "[PERSON_NAME]" at bounding box center [45, 95] width 52 height 8
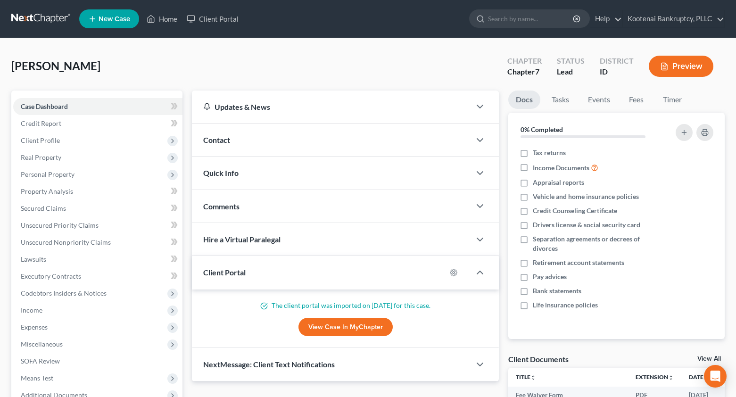
click at [690, 64] on button "Preview" at bounding box center [681, 66] width 65 height 21
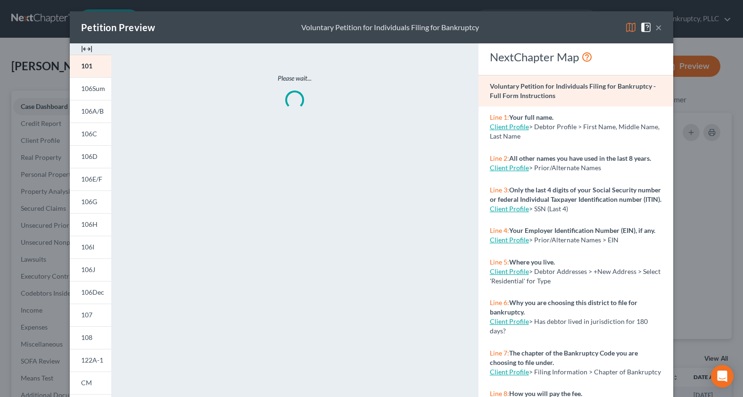
click at [88, 50] on img at bounding box center [86, 48] width 11 height 11
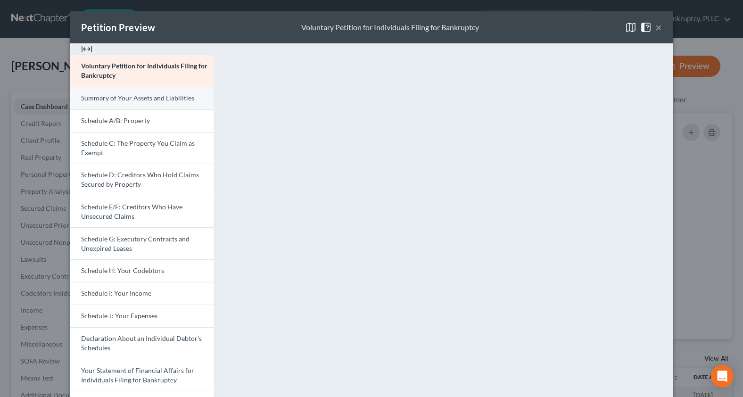
click at [142, 99] on span "Summary of Your Assets and Liabilities" at bounding box center [137, 98] width 113 height 8
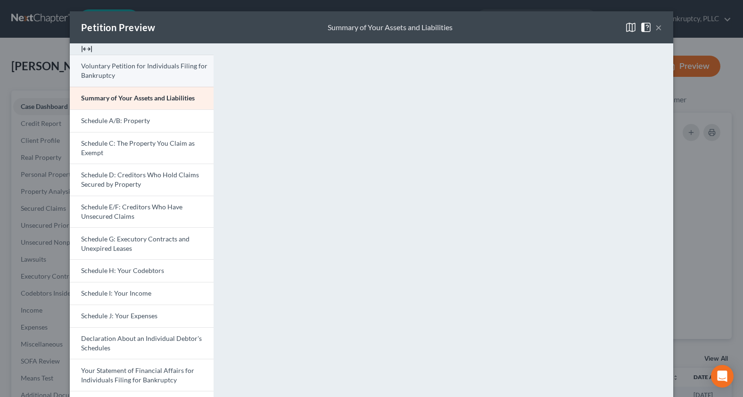
click at [99, 79] on span "Voluntary Petition for Individuals Filing for Bankruptcy" at bounding box center [144, 70] width 126 height 17
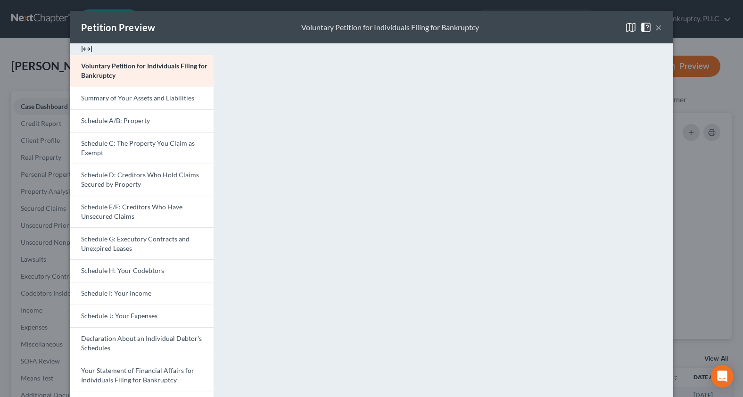
drag, startPoint x: 658, startPoint y: 27, endPoint x: 637, endPoint y: 38, distance: 24.0
click at [658, 27] on button "×" at bounding box center [658, 27] width 7 height 11
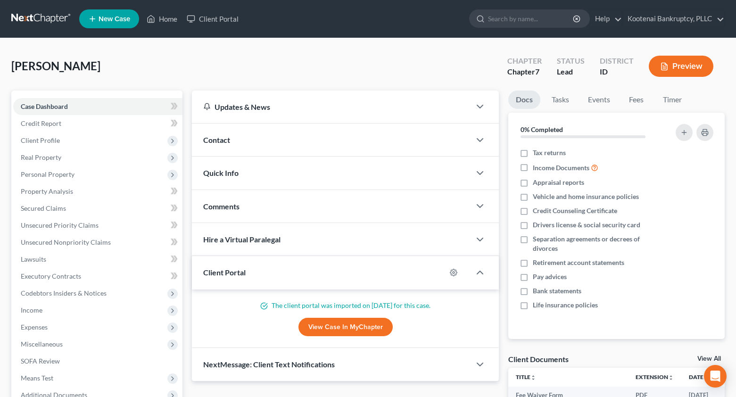
click at [705, 356] on link "View All" at bounding box center [709, 358] width 24 height 7
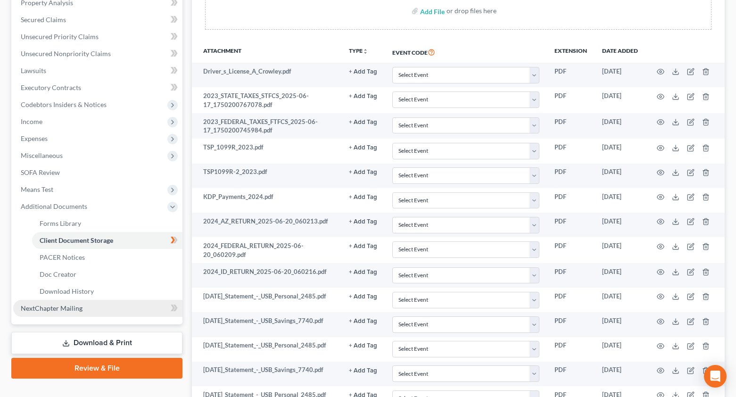
scroll to position [236, 0]
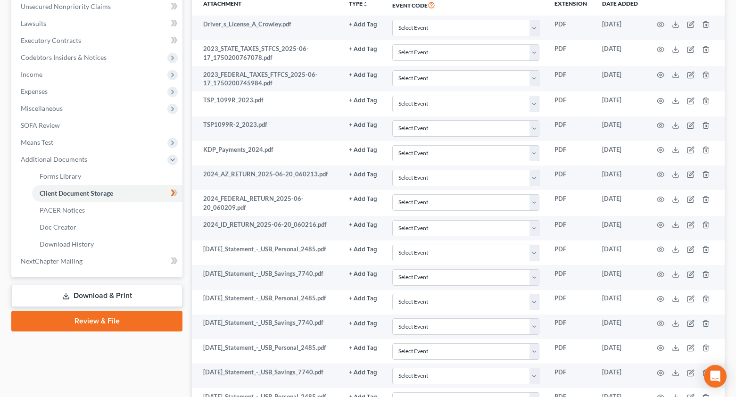
click at [90, 320] on link "Review & File" at bounding box center [96, 321] width 171 height 21
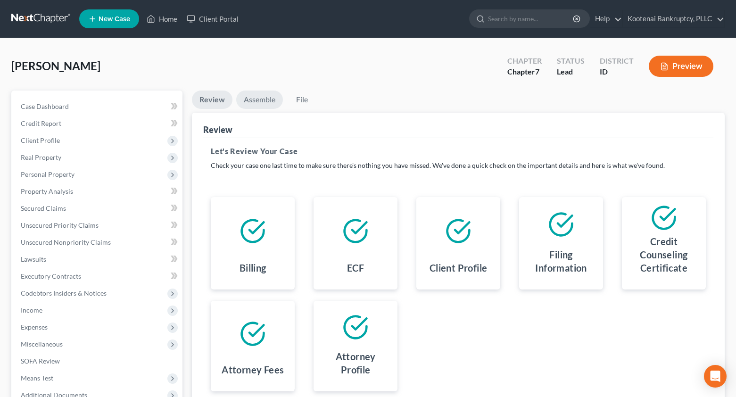
click at [259, 103] on link "Assemble" at bounding box center [259, 100] width 47 height 18
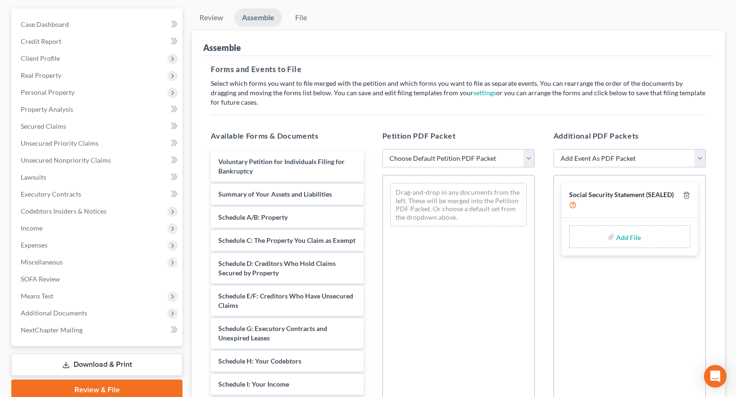
scroll to position [94, 0]
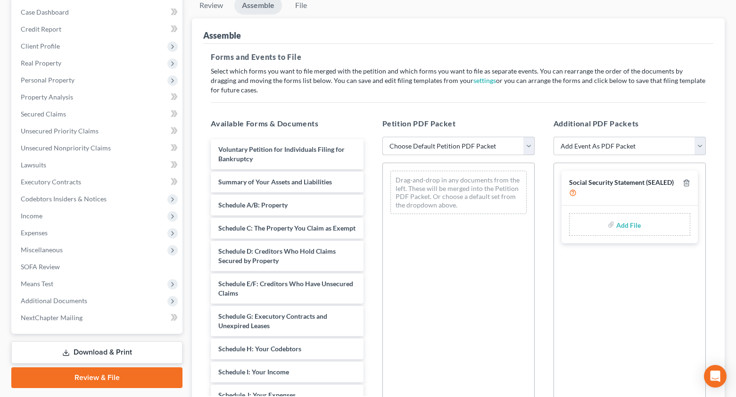
click at [436, 150] on select "Choose Default Petition PDF Packet Emergency Filing (Voluntary Petition and Cre…" at bounding box center [458, 146] width 152 height 19
select select "1"
click at [382, 137] on select "Choose Default Petition PDF Packet Emergency Filing (Voluntary Petition and Cre…" at bounding box center [458, 146] width 152 height 19
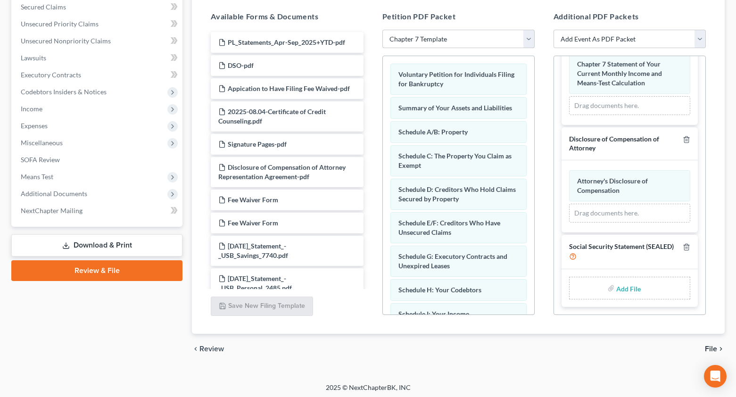
scroll to position [204, 0]
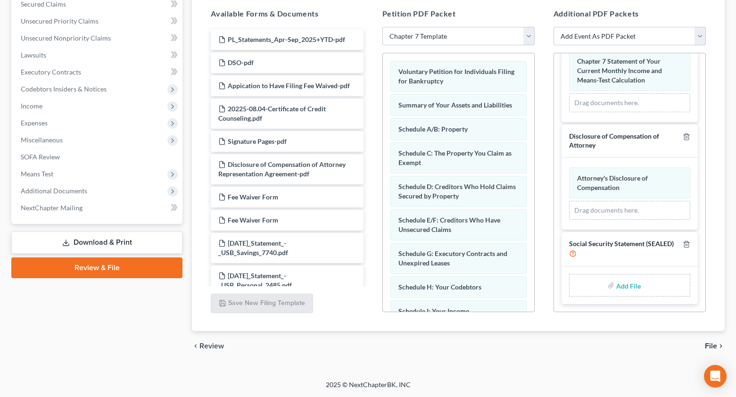
click at [625, 289] on input "file" at bounding box center [627, 285] width 23 height 17
type input "C:\fakepath\Social Security.pdf"
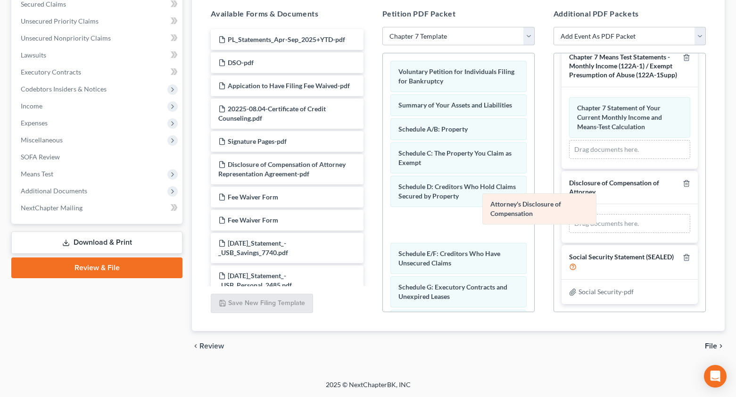
scroll to position [24, 0]
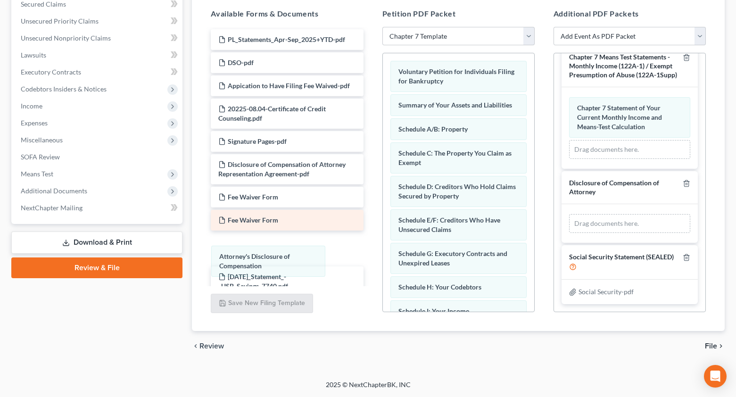
drag, startPoint x: 592, startPoint y: 195, endPoint x: 238, endPoint y: 227, distance: 356.0
click at [569, 233] on div "Attorney's Disclosure of Compensation Amended Attorney's Disclosure of Compensa…" at bounding box center [629, 223] width 121 height 19
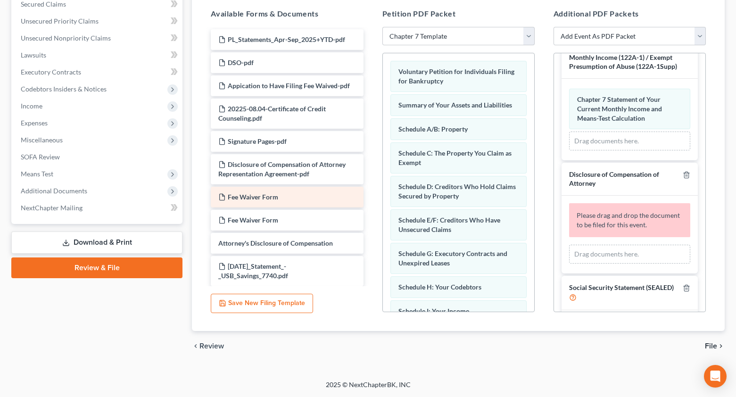
scroll to position [71, 0]
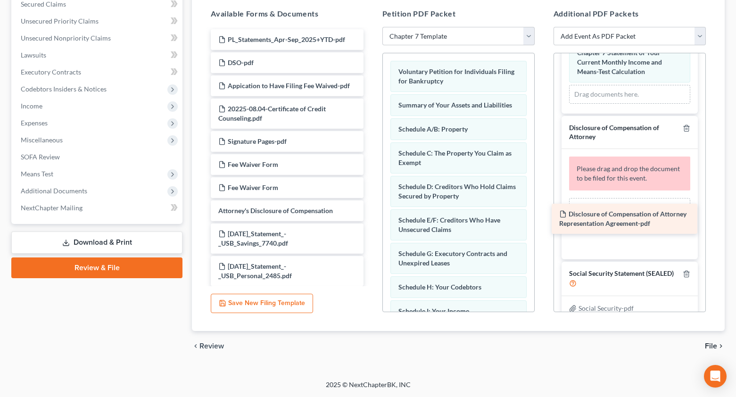
drag, startPoint x: 239, startPoint y: 183, endPoint x: 579, endPoint y: 223, distance: 343.2
click at [371, 223] on div "Disclosure of Compensation of Attorney Representation Agreement-pdf PL_Statemen…" at bounding box center [286, 378] width 167 height 698
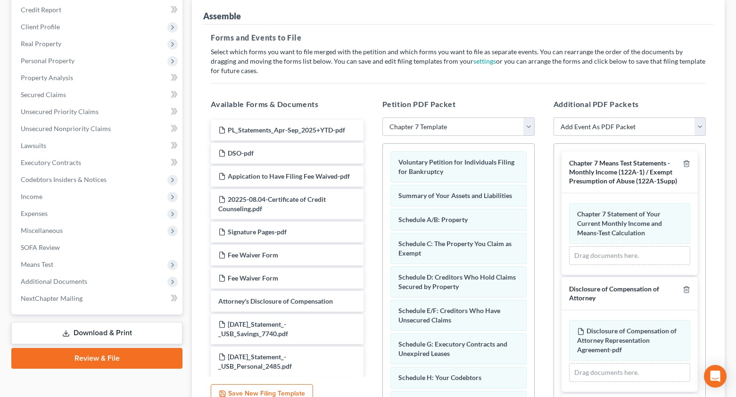
scroll to position [110, 0]
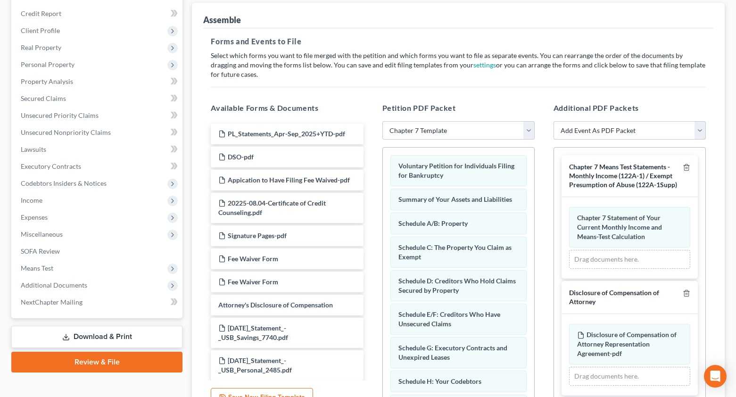
drag, startPoint x: 699, startPoint y: 132, endPoint x: 693, endPoint y: 138, distance: 8.0
click at [699, 132] on select "Add Event As PDF Packet Certificate of Credit Counseling Chapter 7 Means Test C…" at bounding box center [630, 130] width 152 height 19
select select "0"
click at [554, 121] on select "Add Event As PDF Packet Certificate of Credit Counseling Chapter 7 Means Test C…" at bounding box center [630, 130] width 152 height 19
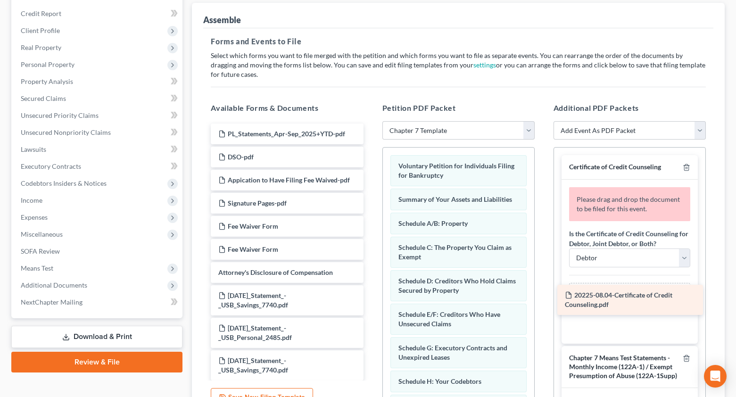
drag, startPoint x: 290, startPoint y: 218, endPoint x: 637, endPoint y: 300, distance: 356.2
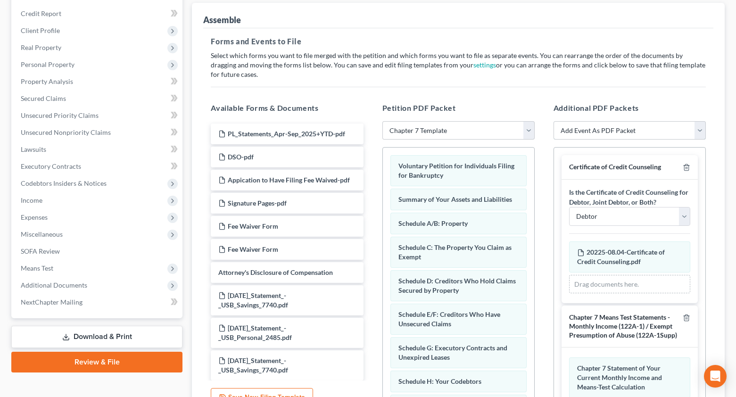
drag, startPoint x: 698, startPoint y: 130, endPoint x: 687, endPoint y: 137, distance: 13.2
click at [698, 130] on select "Add Event As PDF Packet Certificate of Credit Counseling Chapter 7 Means Test C…" at bounding box center [630, 130] width 152 height 19
select select "4"
click at [554, 121] on select "Add Event As PDF Packet Certificate of Credit Counseling Chapter 7 Means Test C…" at bounding box center [630, 130] width 152 height 19
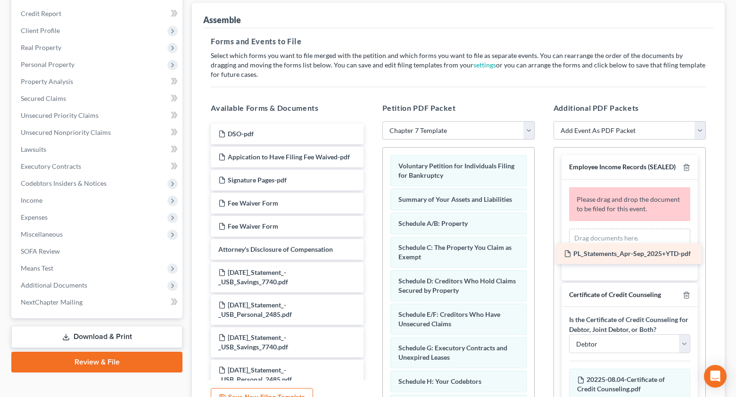
drag, startPoint x: 300, startPoint y: 135, endPoint x: 645, endPoint y: 255, distance: 365.8
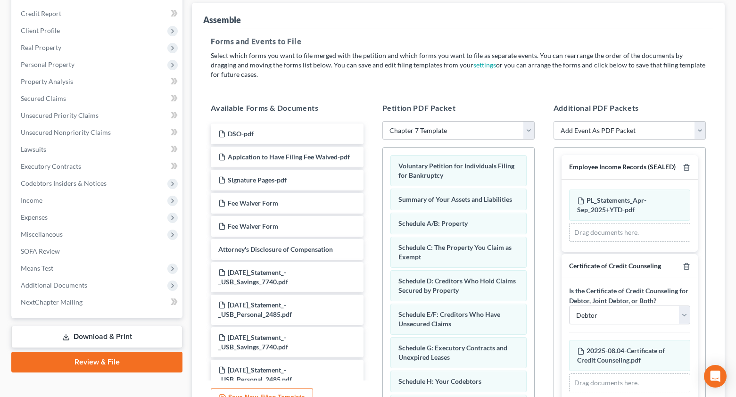
drag, startPoint x: 701, startPoint y: 129, endPoint x: 686, endPoint y: 139, distance: 18.0
click at [700, 129] on select "Add Event As PDF Packet Certificate of Credit Counseling Chapter 7 Means Test C…" at bounding box center [630, 130] width 152 height 19
select select "6"
click at [554, 121] on select "Add Event As PDF Packet Certificate of Credit Counseling Chapter 7 Means Test C…" at bounding box center [630, 130] width 152 height 19
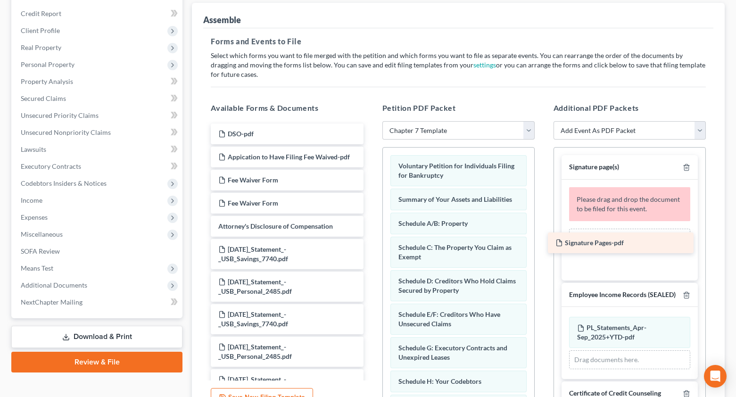
drag, startPoint x: 290, startPoint y: 191, endPoint x: 628, endPoint y: 244, distance: 341.3
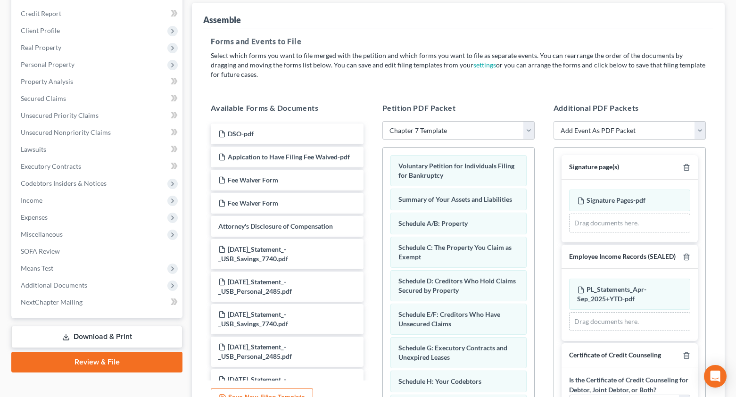
drag, startPoint x: 702, startPoint y: 129, endPoint x: 693, endPoint y: 138, distance: 12.7
click at [701, 130] on select "Add Event As PDF Packet Certificate of Credit Counseling Chapter 7 Means Test C…" at bounding box center [630, 130] width 152 height 19
select select "8"
click at [554, 121] on select "Add Event As PDF Packet Certificate of Credit Counseling Chapter 7 Means Test C…" at bounding box center [630, 130] width 152 height 19
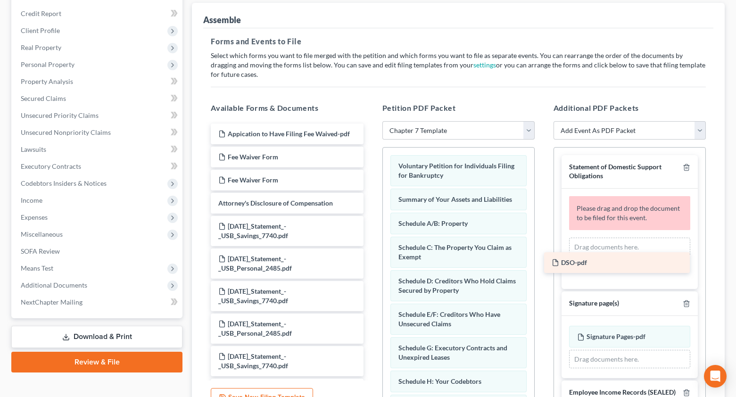
drag, startPoint x: 281, startPoint y: 136, endPoint x: 615, endPoint y: 264, distance: 357.3
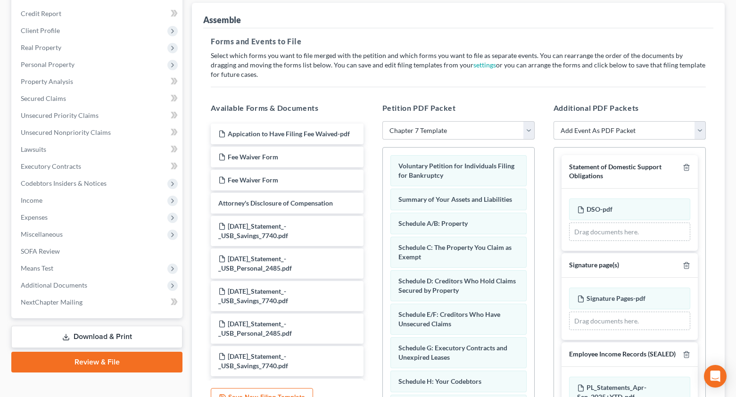
click at [696, 133] on select "Add Event As PDF Packet Certificate of Credit Counseling Chapter 7 Means Test C…" at bounding box center [630, 130] width 152 height 19
select select "9"
click at [554, 121] on select "Add Event As PDF Packet Certificate of Credit Counseling Chapter 7 Means Test C…" at bounding box center [630, 130] width 152 height 19
select select
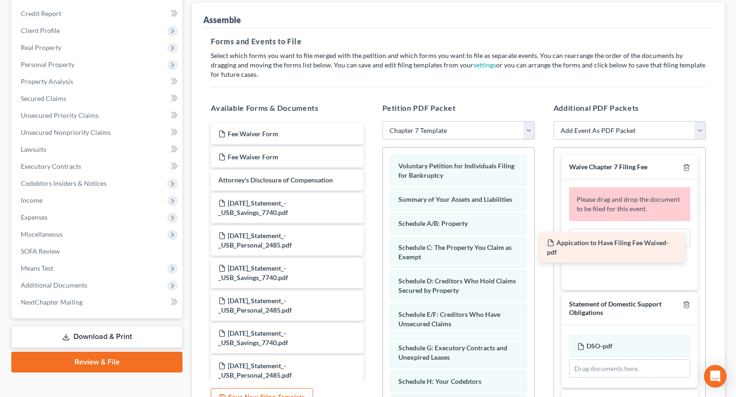
drag, startPoint x: 290, startPoint y: 146, endPoint x: 619, endPoint y: 255, distance: 346.2
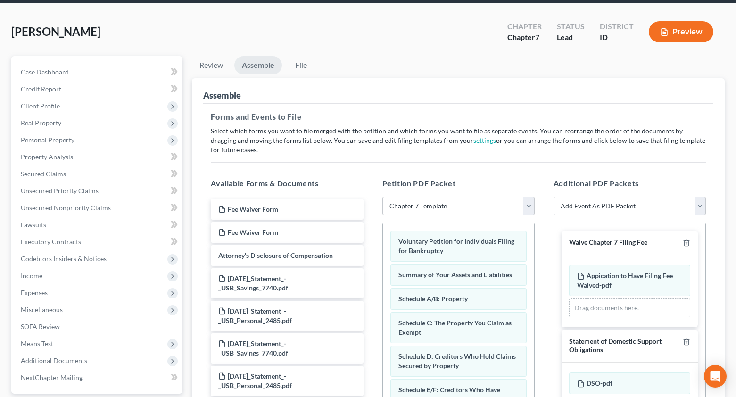
scroll to position [16, 0]
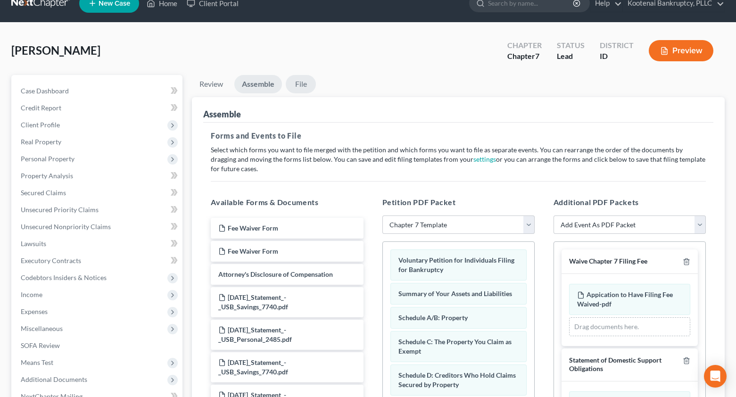
click at [296, 82] on link "File" at bounding box center [301, 84] width 30 height 18
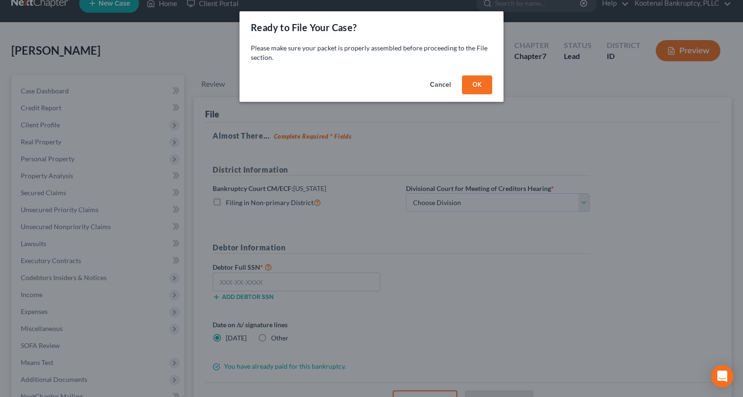
click at [479, 82] on button "OK" at bounding box center [477, 84] width 30 height 19
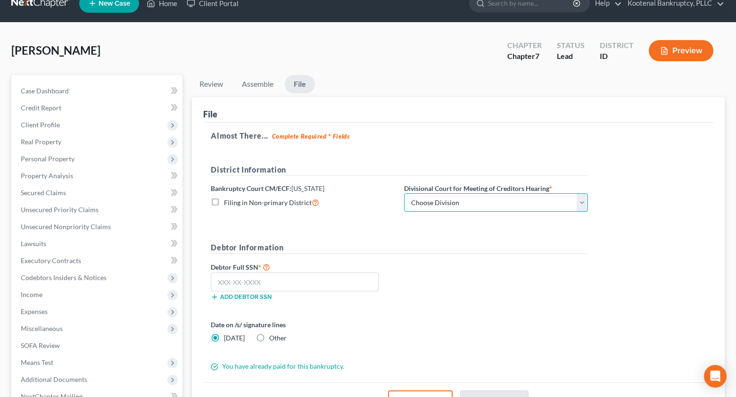
click at [422, 207] on select "Choose Division Boise Coeur d'Alene Moscow Pocatello Twin Falls" at bounding box center [496, 202] width 184 height 19
select select "1"
click at [404, 193] on select "Choose Division Boise Coeur d'Alene Moscow Pocatello Twin Falls" at bounding box center [496, 202] width 184 height 19
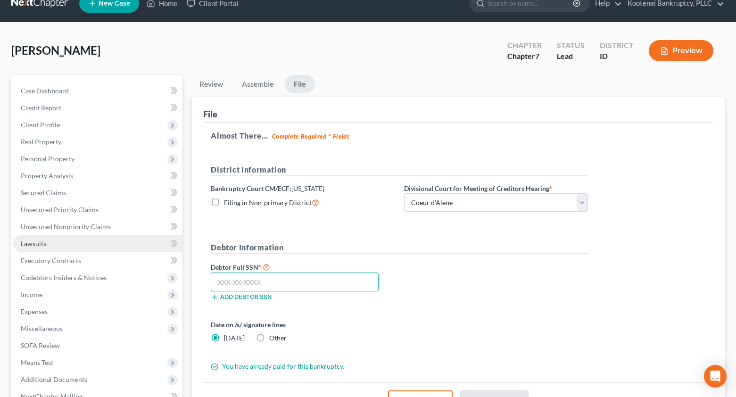
drag, startPoint x: 216, startPoint y: 282, endPoint x: 119, endPoint y: 240, distance: 106.0
click at [215, 283] on input "text" at bounding box center [295, 282] width 168 height 19
type input "033-68-7081"
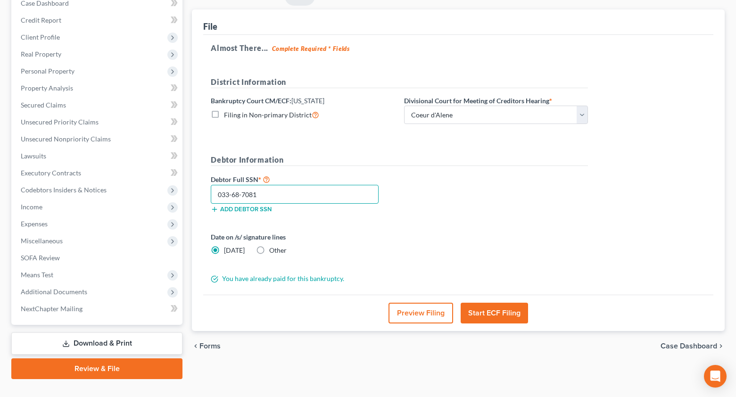
scroll to position [110, 0]
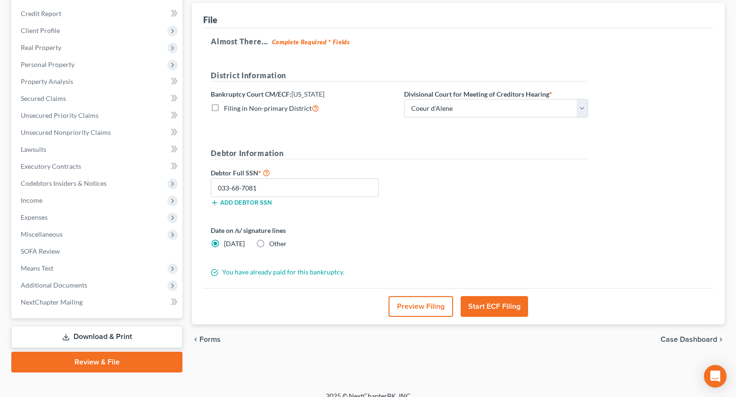
click at [500, 310] on button "Start ECF Filing" at bounding box center [494, 306] width 67 height 21
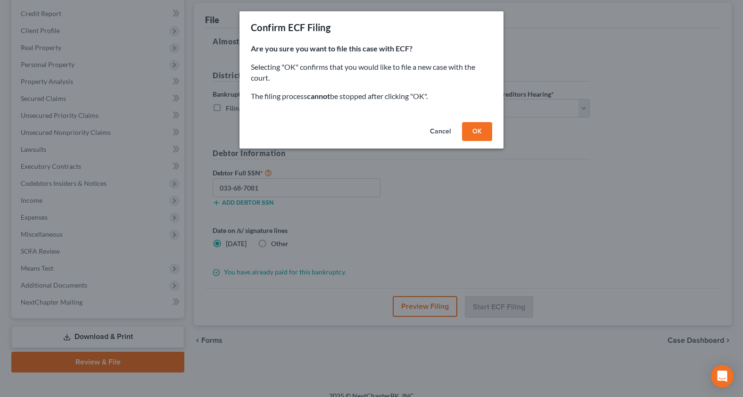
click at [483, 130] on button "OK" at bounding box center [477, 131] width 30 height 19
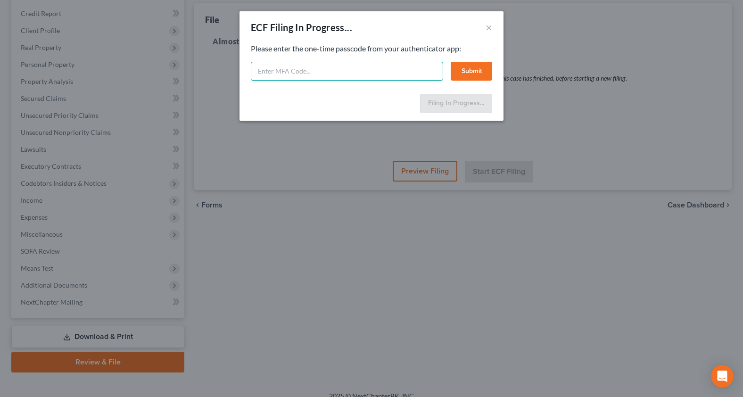
drag, startPoint x: 265, startPoint y: 69, endPoint x: 187, endPoint y: 8, distance: 99.1
click at [264, 69] on input "text" at bounding box center [347, 71] width 192 height 19
type input "018090"
click at [468, 75] on button "Submit" at bounding box center [471, 71] width 41 height 19
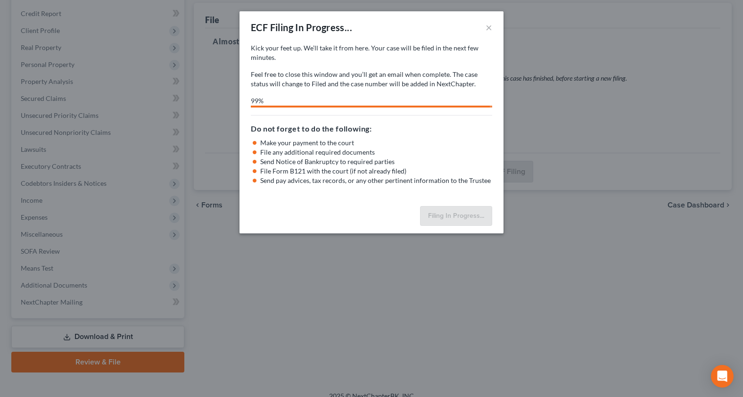
select select "1"
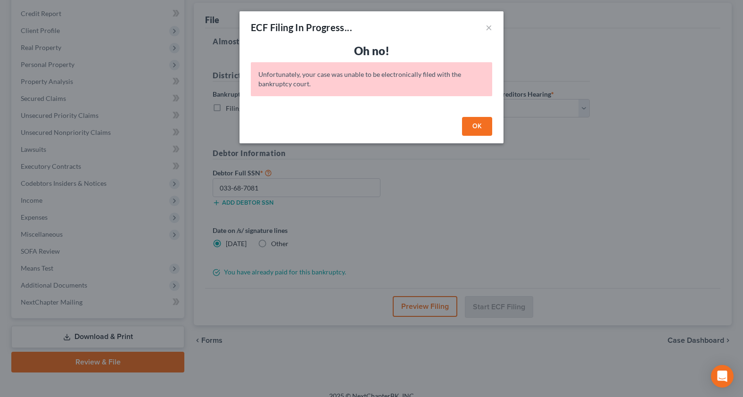
click at [468, 127] on button "OK" at bounding box center [477, 126] width 30 height 19
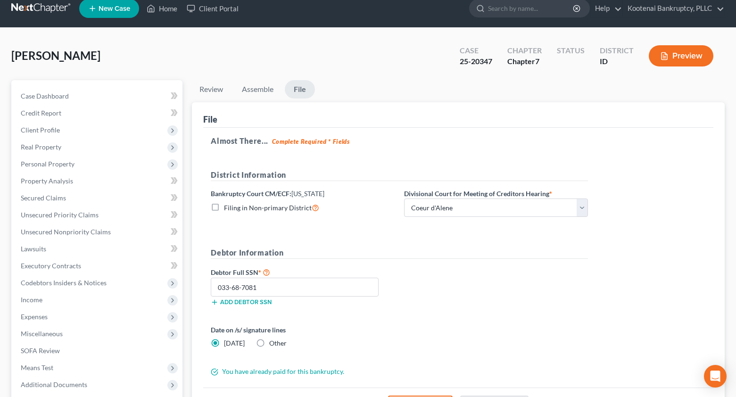
scroll to position [0, 0]
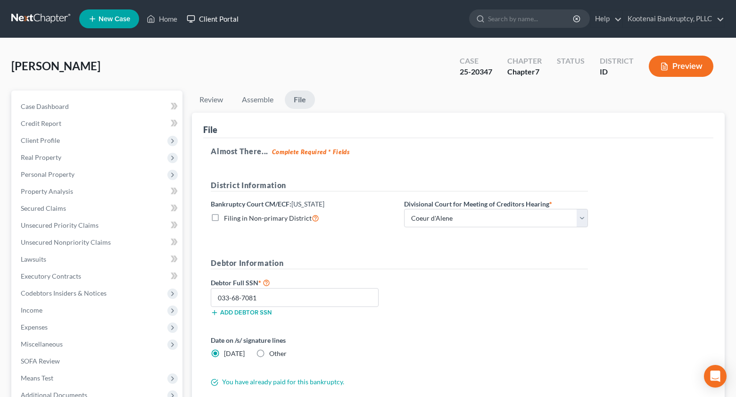
click at [215, 16] on link "Client Portal" at bounding box center [212, 18] width 61 height 17
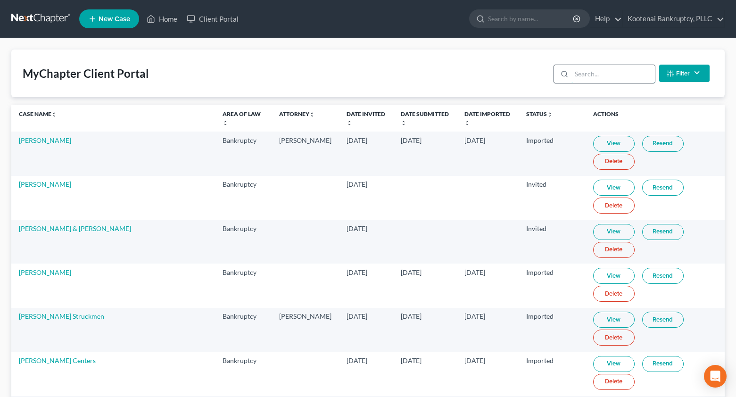
click at [591, 77] on input "search" at bounding box center [612, 74] width 83 height 18
type input "r"
click at [582, 72] on input "r" at bounding box center [612, 74] width 83 height 18
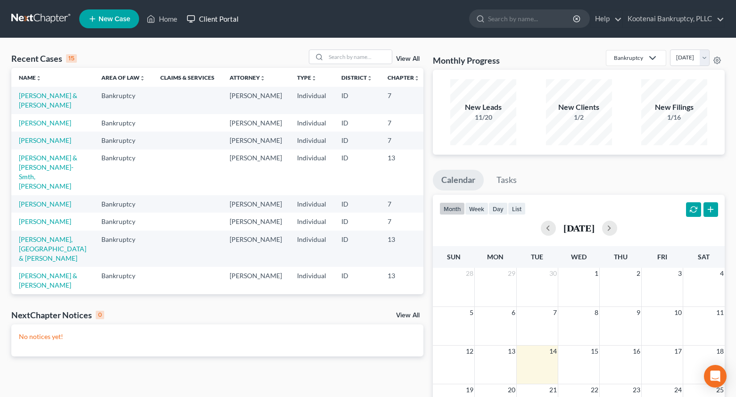
click at [215, 18] on link "Client Portal" at bounding box center [212, 18] width 61 height 17
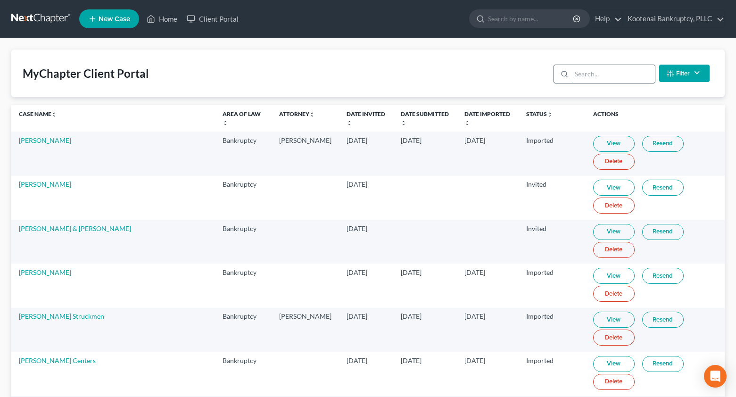
click at [577, 74] on input "search" at bounding box center [612, 74] width 83 height 18
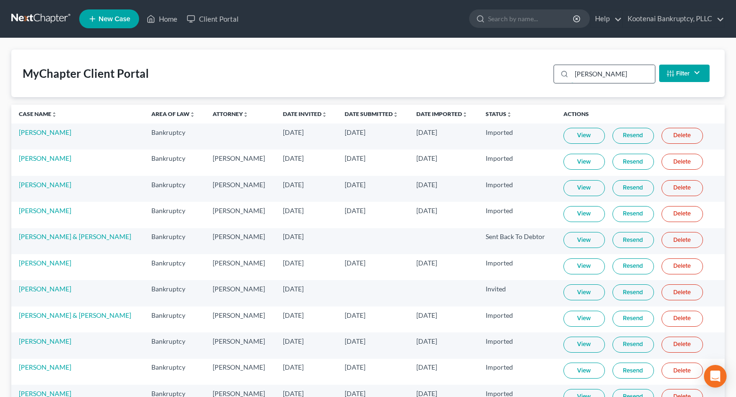
drag, startPoint x: 600, startPoint y: 73, endPoint x: 562, endPoint y: 72, distance: 37.7
click at [566, 80] on div "[PERSON_NAME]" at bounding box center [605, 74] width 102 height 19
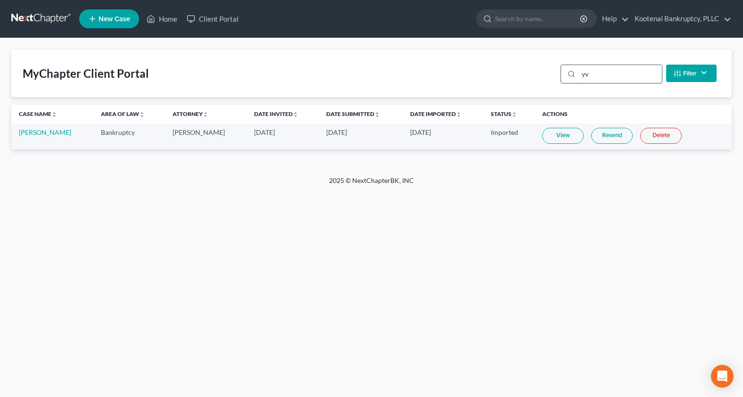
type input "y"
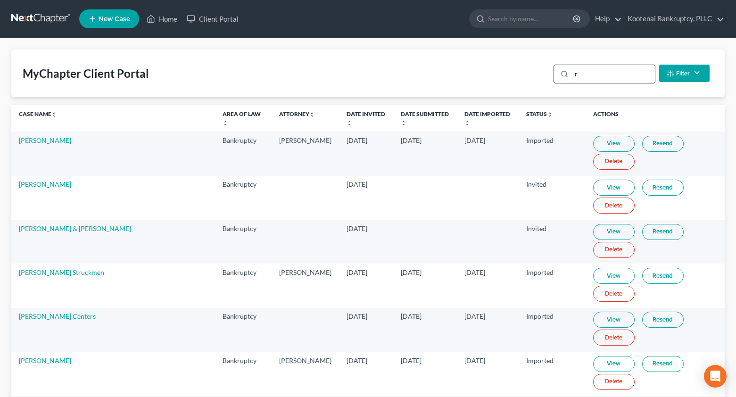
click at [580, 72] on input "r" at bounding box center [612, 74] width 83 height 18
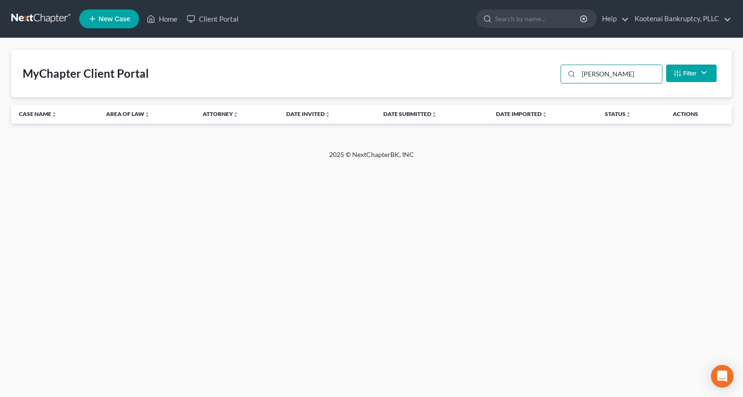
type input "[PERSON_NAME]"
drag, startPoint x: 600, startPoint y: 74, endPoint x: 579, endPoint y: 73, distance: 20.8
click at [579, 74] on input "[PERSON_NAME]" at bounding box center [620, 74] width 83 height 18
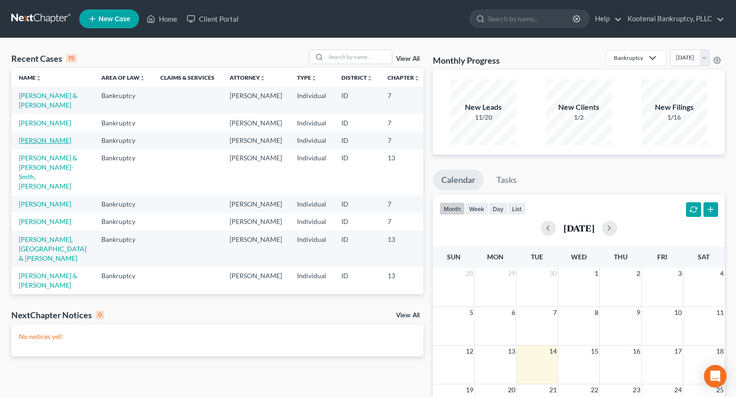
click at [31, 144] on link "[PERSON_NAME]" at bounding box center [45, 140] width 52 height 8
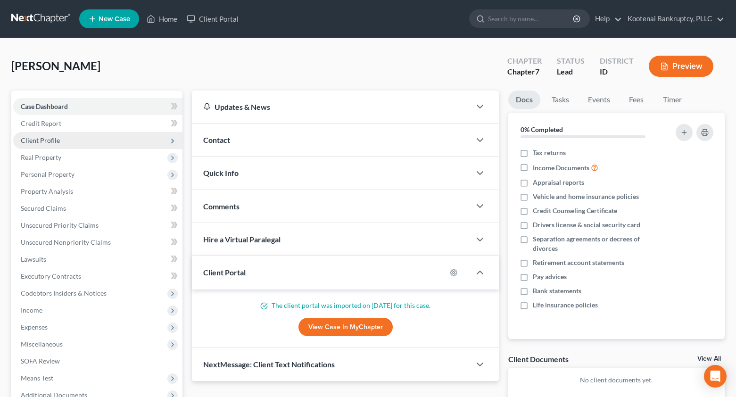
click at [40, 139] on span "Client Profile" at bounding box center [40, 140] width 39 height 8
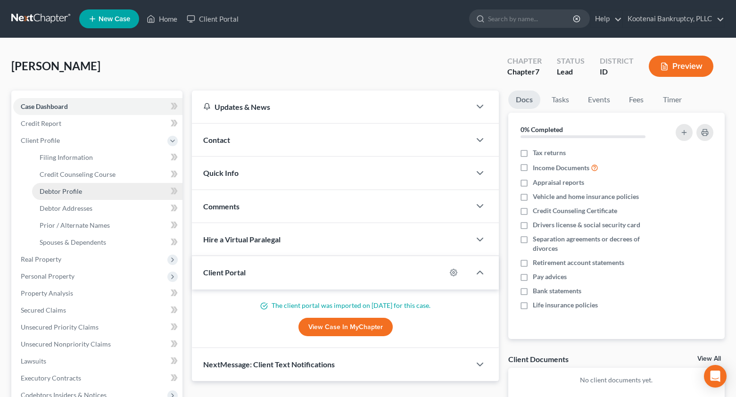
click at [56, 190] on span "Debtor Profile" at bounding box center [61, 191] width 42 height 8
select select "2"
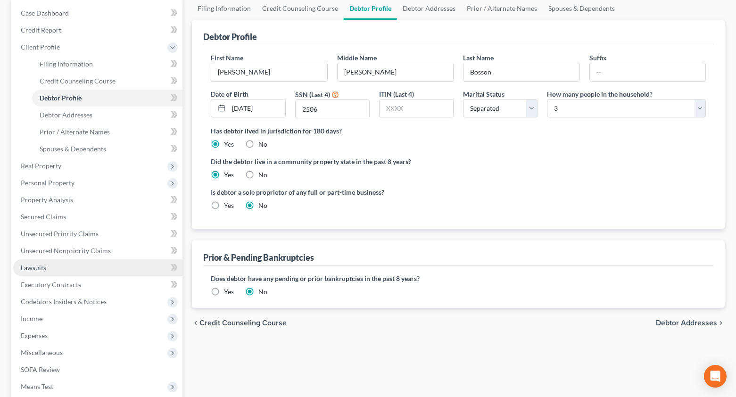
scroll to position [94, 0]
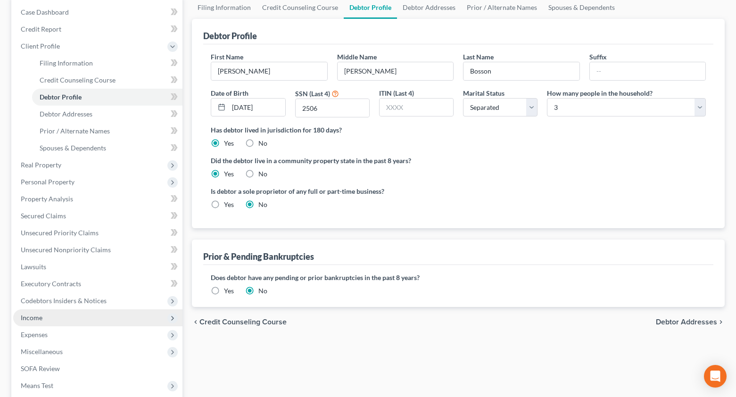
click at [28, 319] on span "Income" at bounding box center [32, 318] width 22 height 8
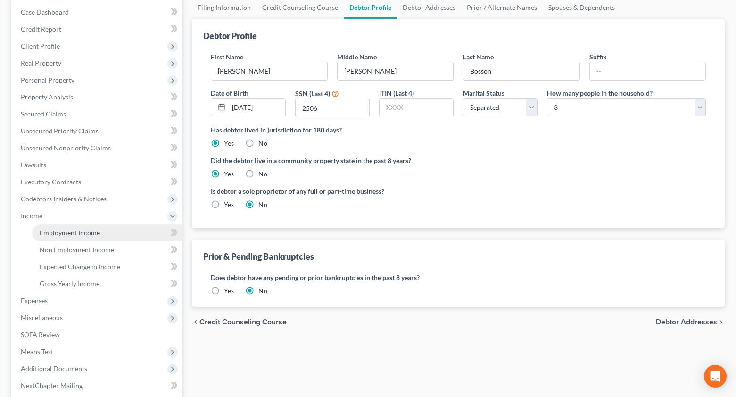
click at [60, 238] on link "Employment Income" at bounding box center [107, 232] width 150 height 17
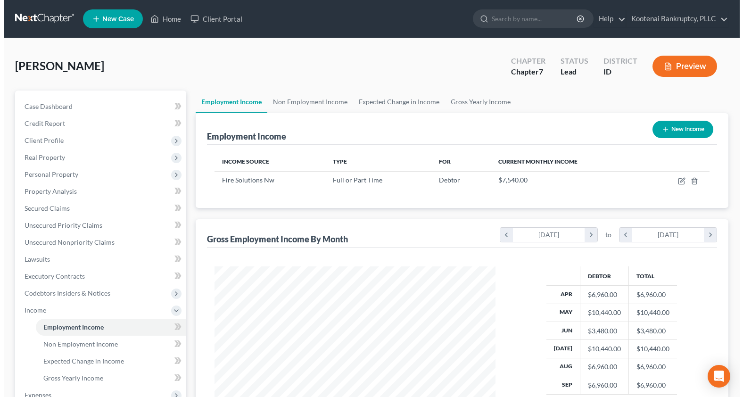
scroll to position [169, 299]
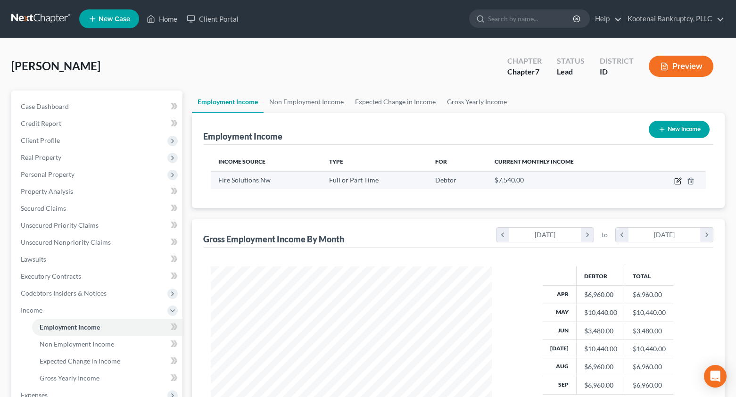
click at [679, 182] on icon "button" at bounding box center [678, 181] width 8 height 8
select select "0"
select select "50"
select select "2"
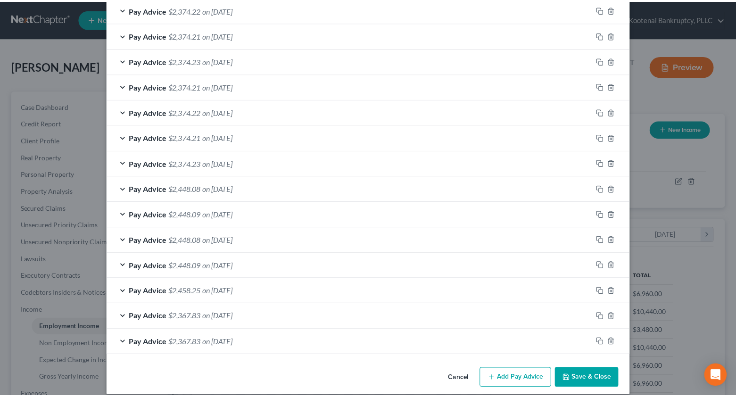
scroll to position [360, 0]
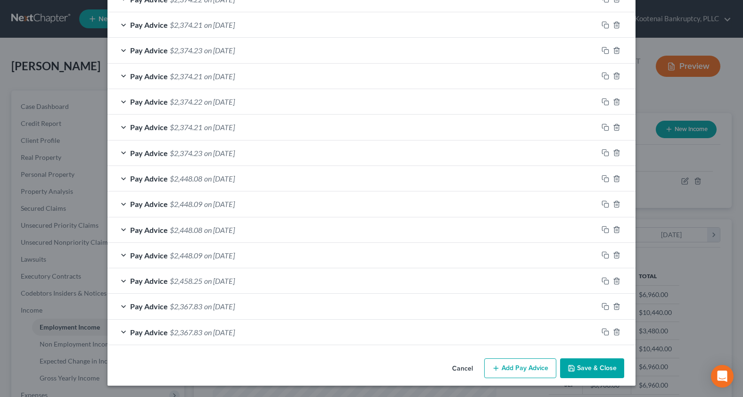
click at [603, 370] on button "Save & Close" at bounding box center [592, 368] width 64 height 20
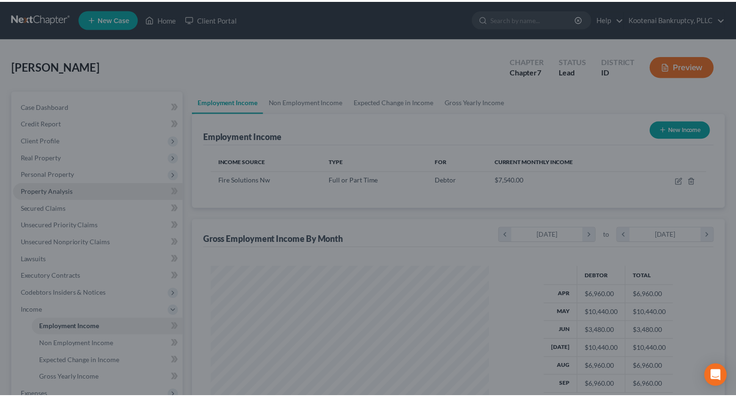
scroll to position [471308, 471177]
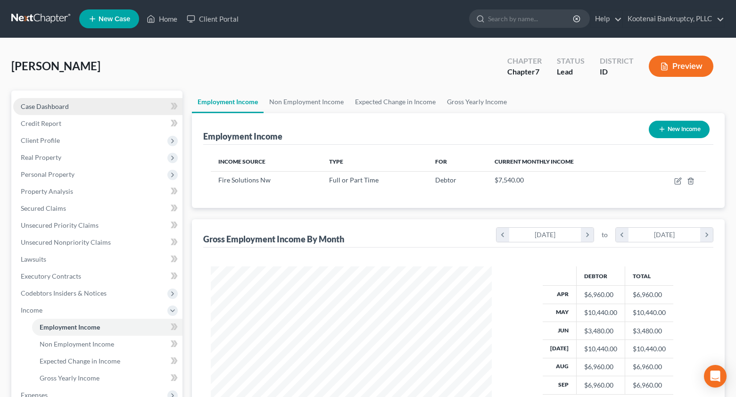
click at [37, 108] on span "Case Dashboard" at bounding box center [45, 106] width 48 height 8
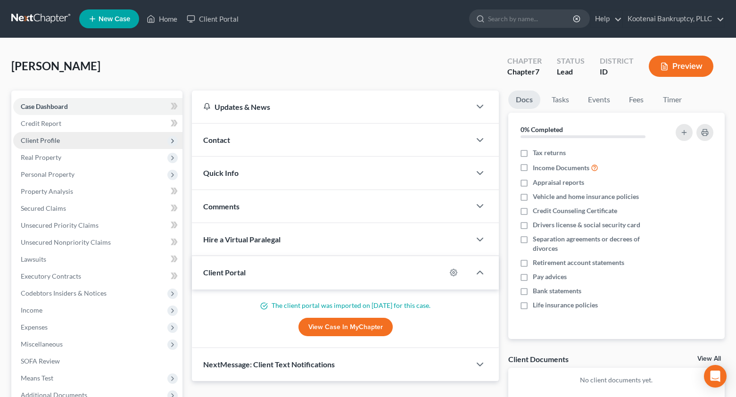
click at [25, 139] on span "Client Profile" at bounding box center [40, 140] width 39 height 8
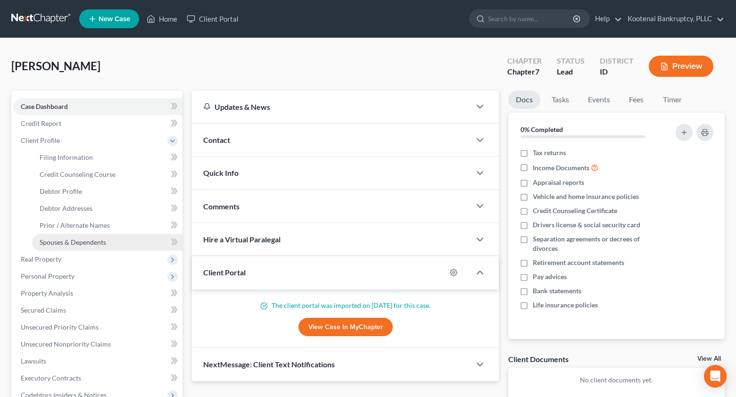
click at [56, 241] on span "Spouses & Dependents" at bounding box center [73, 242] width 66 height 8
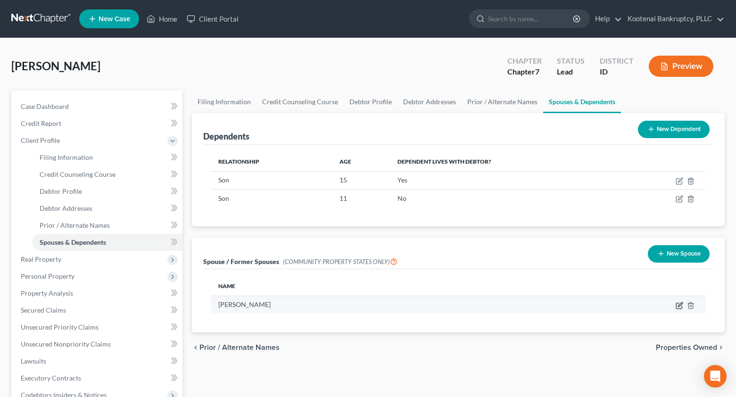
click at [679, 307] on icon "button" at bounding box center [680, 306] width 8 height 8
select select "1"
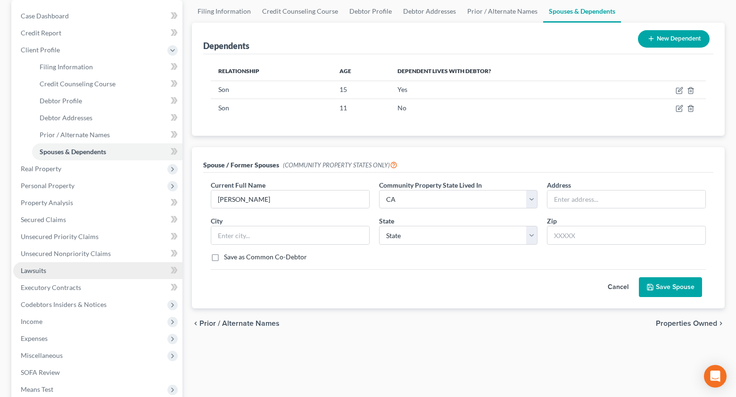
scroll to position [94, 0]
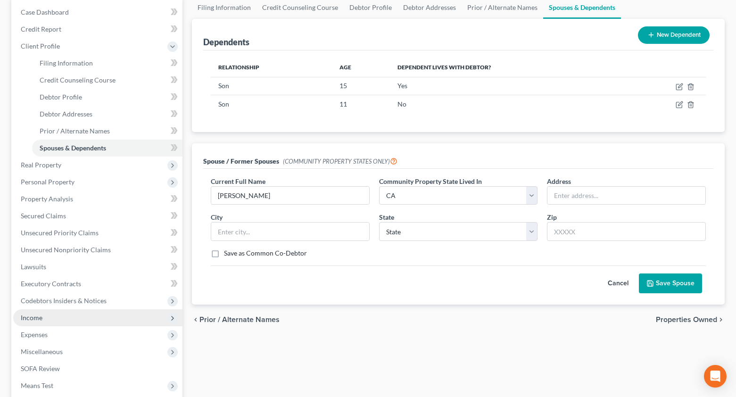
click at [31, 320] on span "Income" at bounding box center [32, 318] width 22 height 8
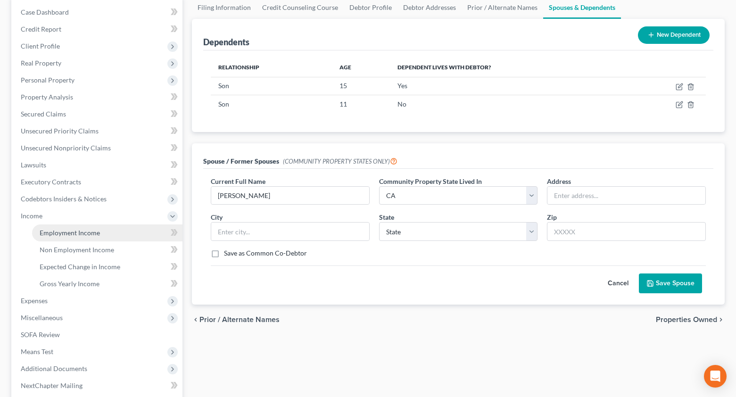
click at [67, 233] on span "Employment Income" at bounding box center [70, 233] width 60 height 8
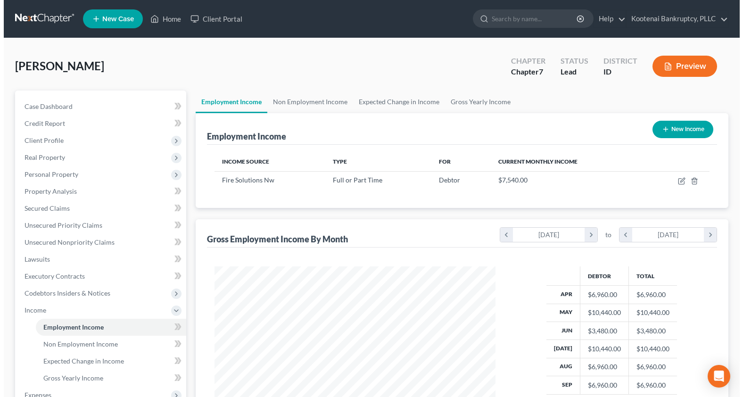
scroll to position [169, 299]
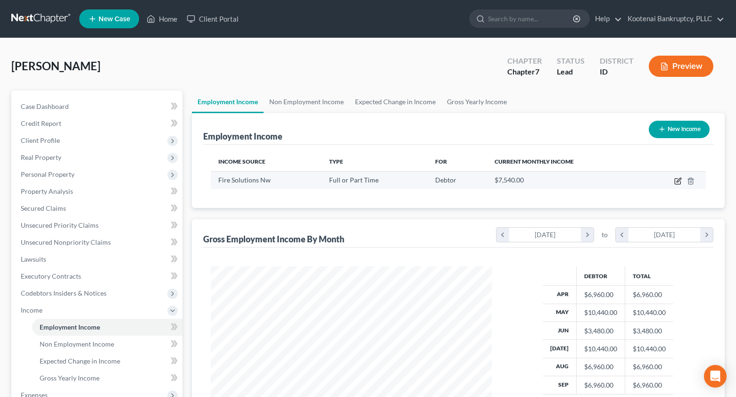
click at [675, 181] on icon "button" at bounding box center [678, 182] width 6 height 6
select select "0"
select select "50"
select select "2"
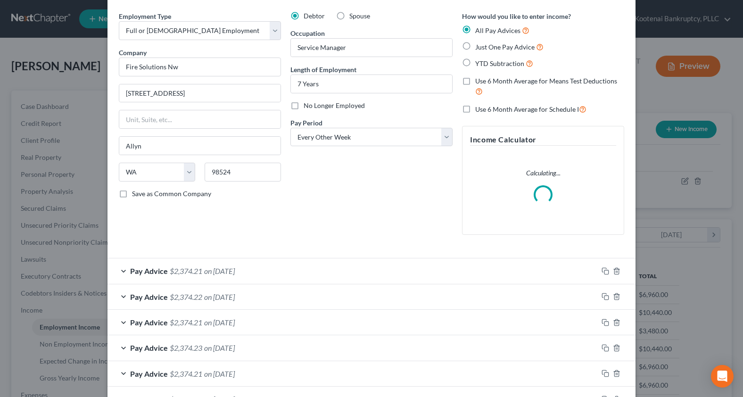
scroll to position [94, 0]
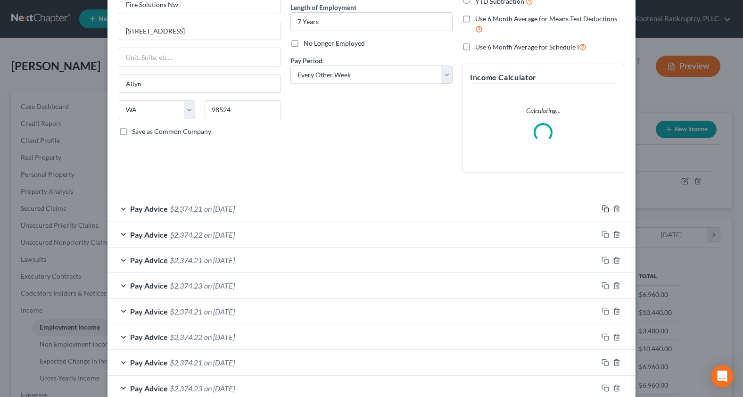
click at [602, 208] on icon "button" at bounding box center [606, 209] width 8 height 8
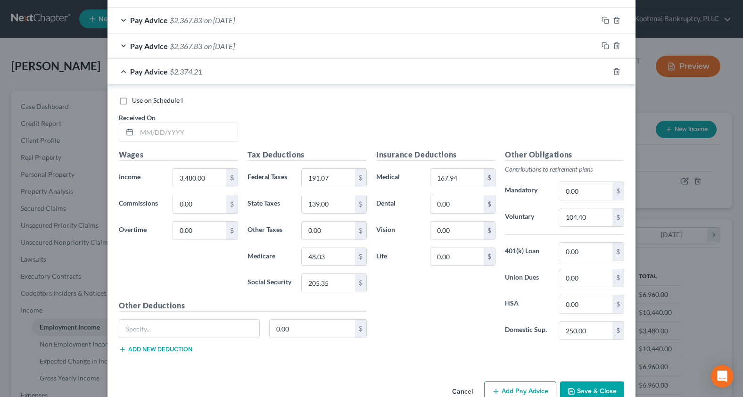
scroll to position [669, 0]
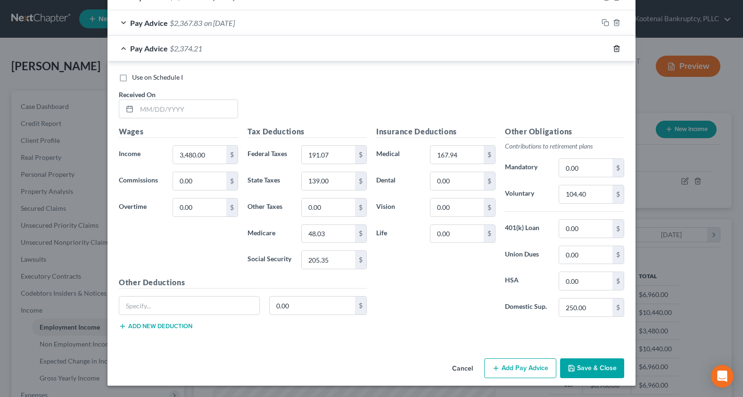
click at [617, 49] on line "button" at bounding box center [617, 49] width 0 height 2
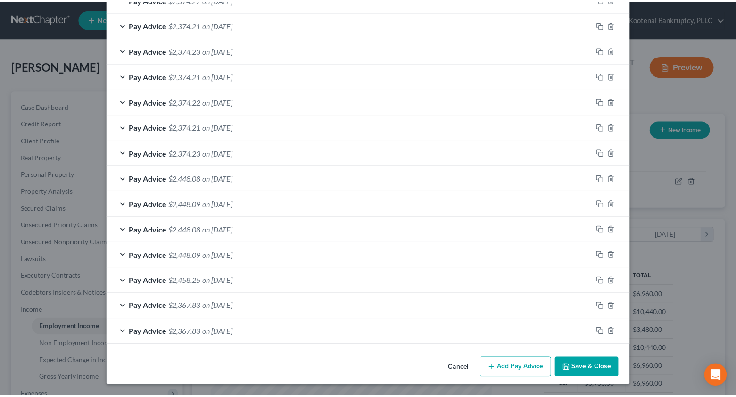
scroll to position [360, 0]
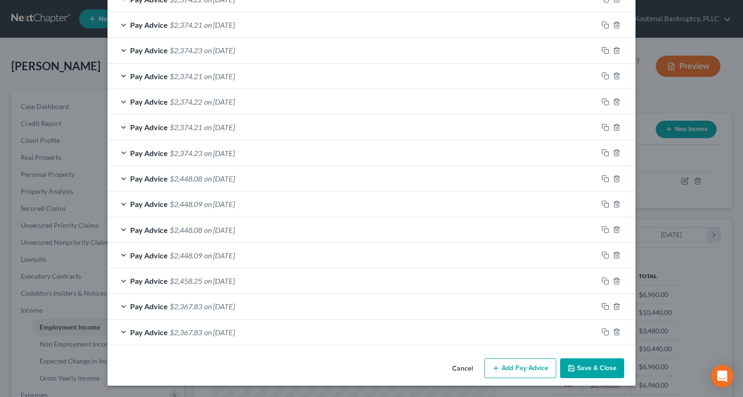
click at [582, 374] on button "Save & Close" at bounding box center [592, 368] width 64 height 20
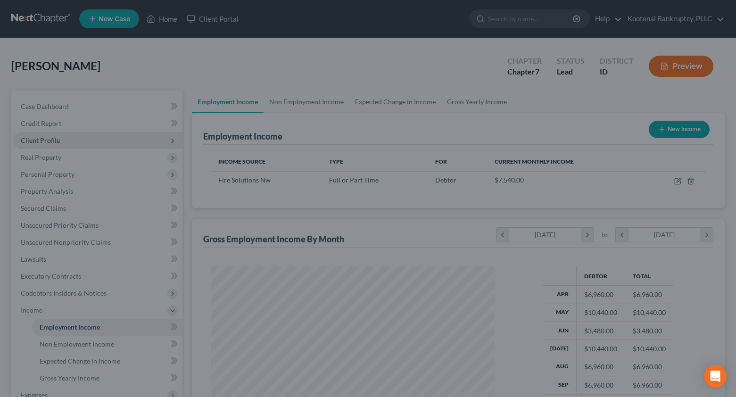
scroll to position [471308, 471177]
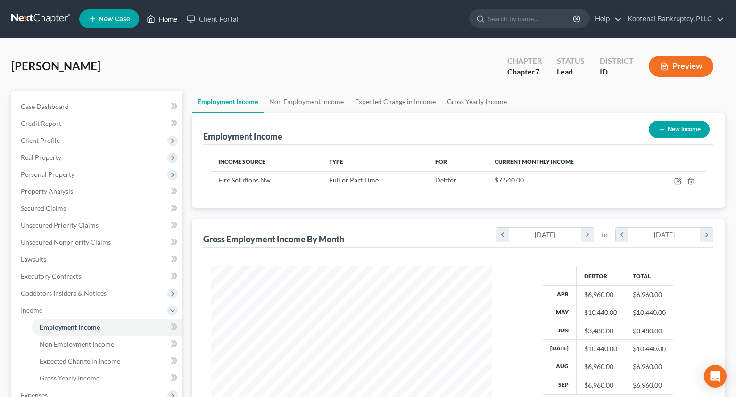
click at [170, 14] on link "Home" at bounding box center [162, 18] width 40 height 17
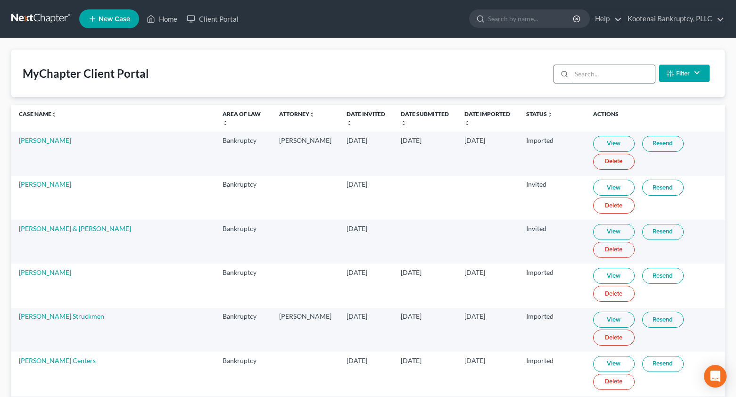
click at [592, 76] on input "search" at bounding box center [612, 74] width 83 height 18
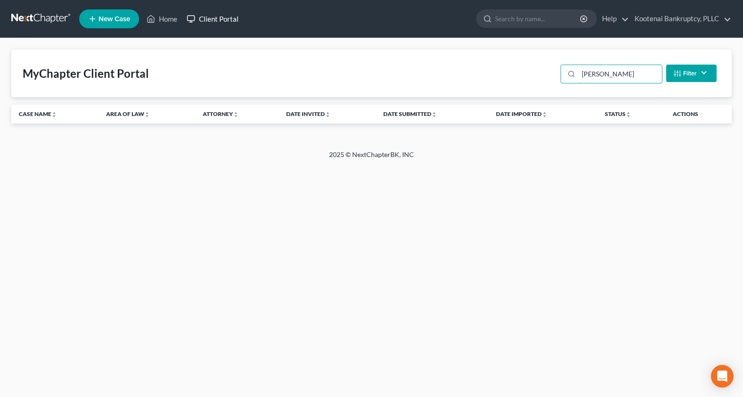
type input "[PERSON_NAME]"
click at [215, 18] on link "Client Portal" at bounding box center [212, 18] width 61 height 17
click at [165, 20] on link "Home" at bounding box center [162, 18] width 40 height 17
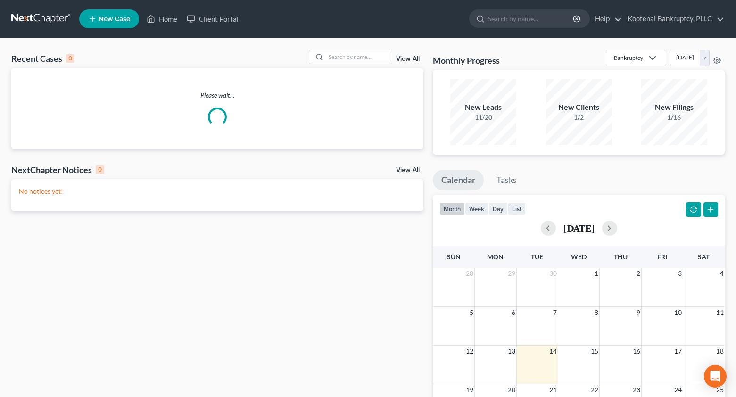
click at [409, 61] on link "View All" at bounding box center [408, 59] width 24 height 7
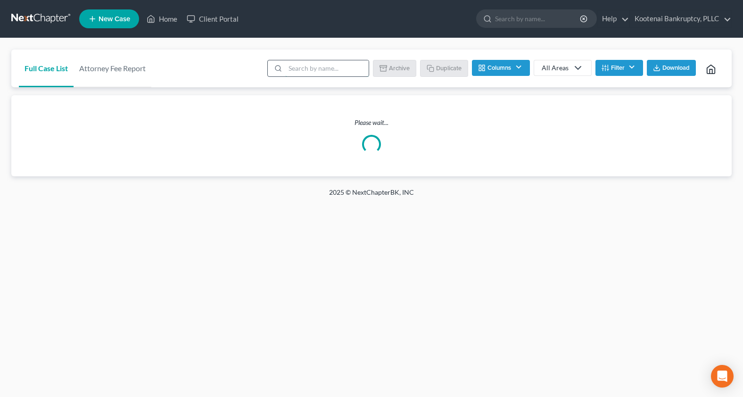
click at [294, 69] on input "search" at bounding box center [326, 68] width 83 height 16
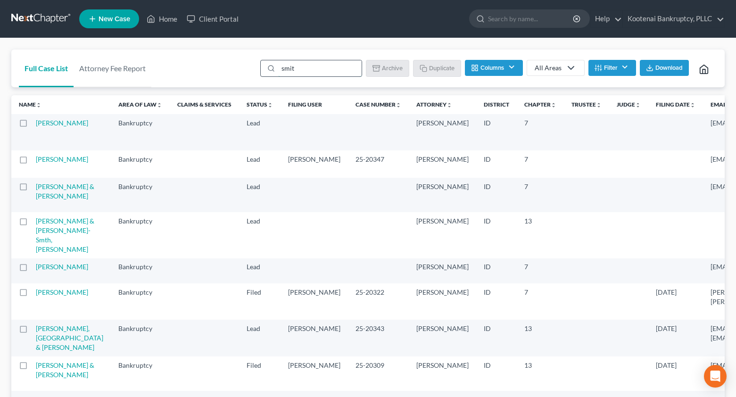
type input "[PERSON_NAME]"
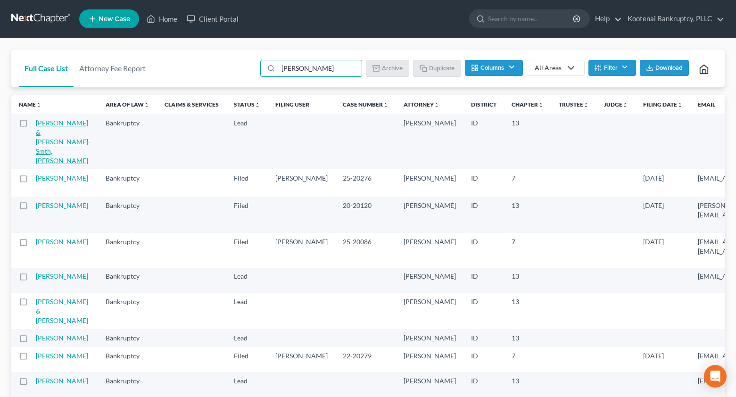
click at [45, 124] on link "[PERSON_NAME] & [PERSON_NAME]-Smth, [PERSON_NAME]" at bounding box center [63, 142] width 55 height 46
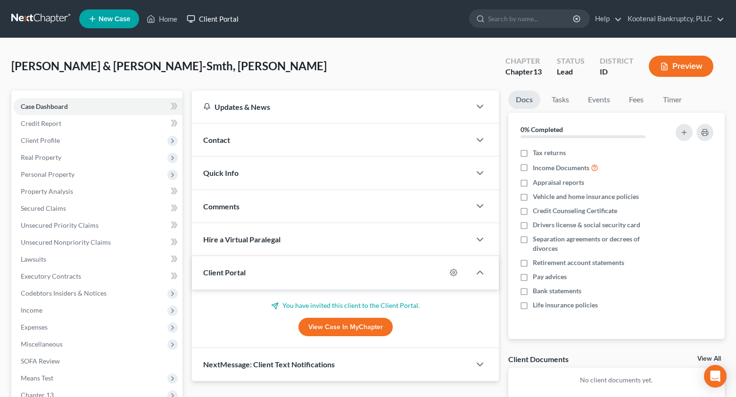
click at [216, 20] on link "Client Portal" at bounding box center [212, 18] width 61 height 17
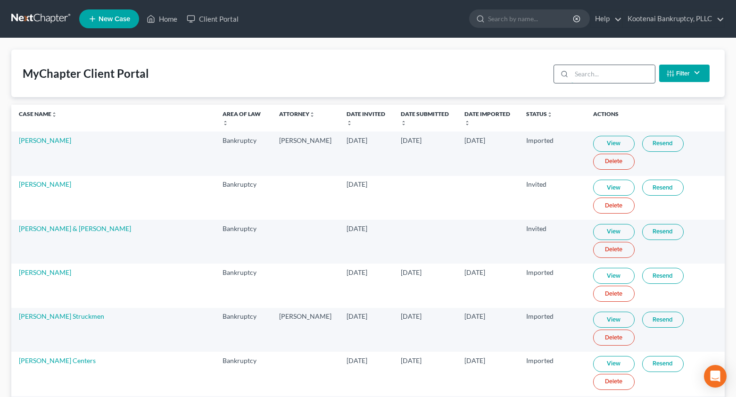
click at [592, 74] on input "search" at bounding box center [612, 74] width 83 height 18
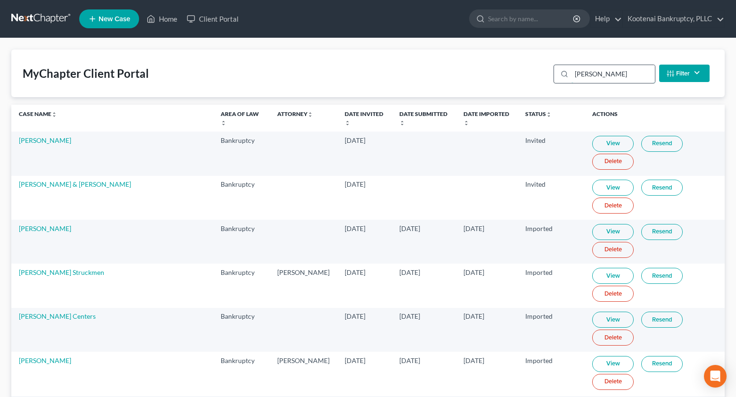
type input "[PERSON_NAME]"
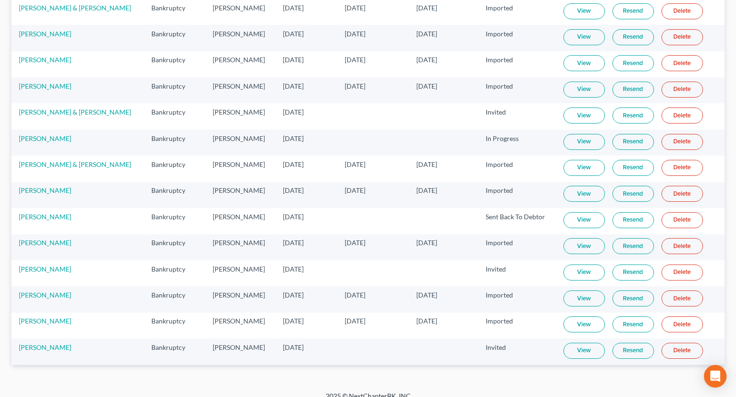
scroll to position [319, 0]
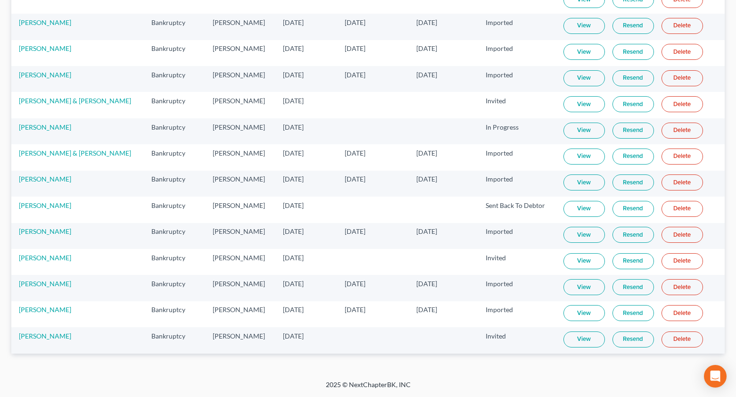
click at [585, 340] on link "View" at bounding box center [583, 339] width 41 height 16
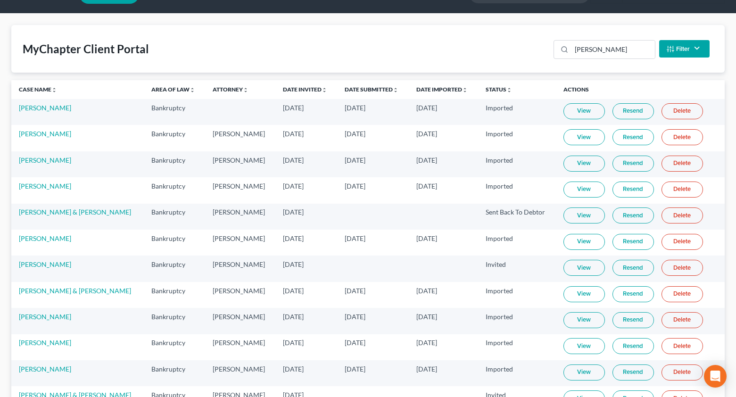
scroll to position [0, 0]
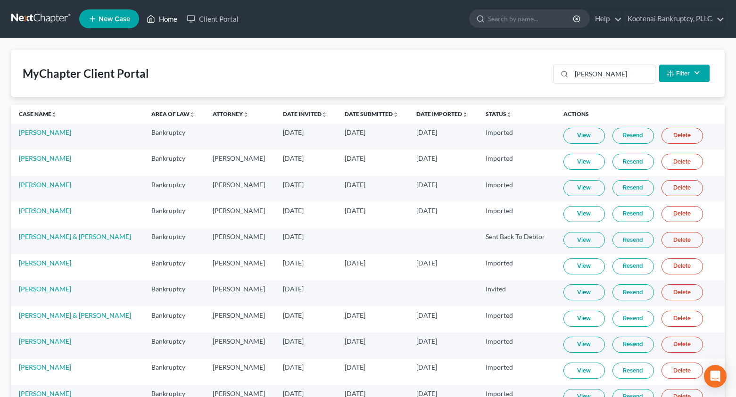
click at [174, 21] on link "Home" at bounding box center [162, 18] width 40 height 17
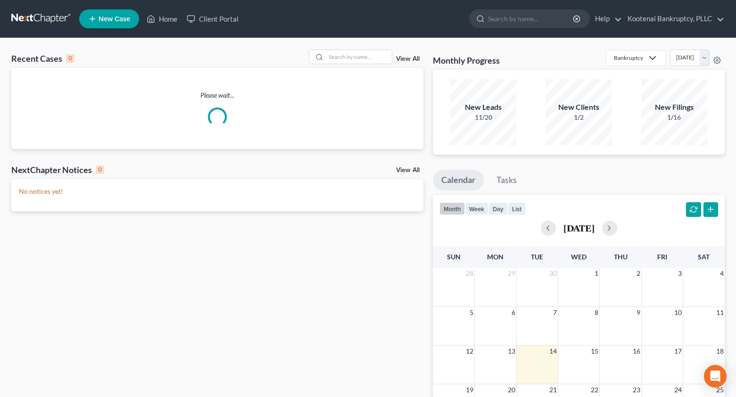
click at [400, 57] on link "View All" at bounding box center [408, 59] width 24 height 7
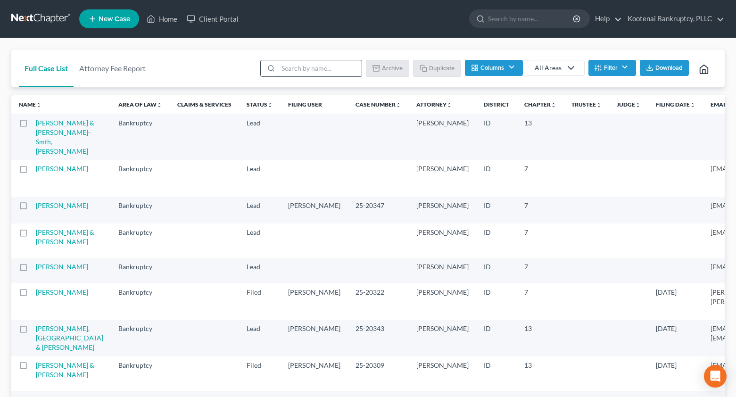
click at [290, 67] on input "search" at bounding box center [319, 68] width 83 height 16
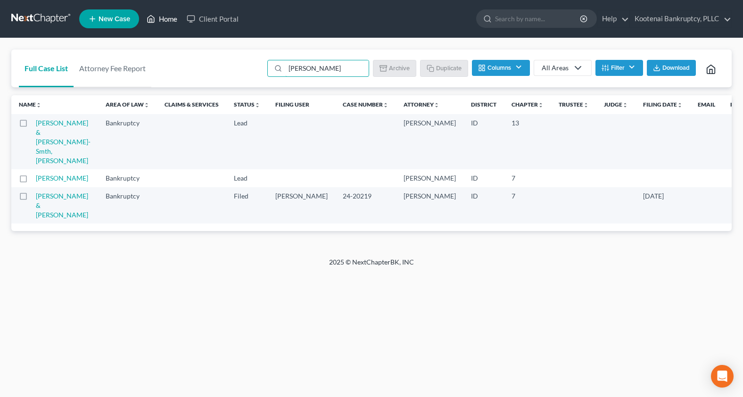
type input "[PERSON_NAME]"
click at [165, 17] on link "Home" at bounding box center [162, 18] width 40 height 17
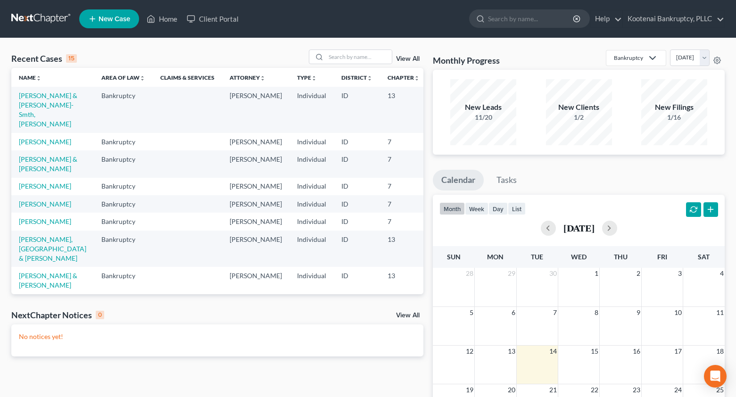
scroll to position [47, 0]
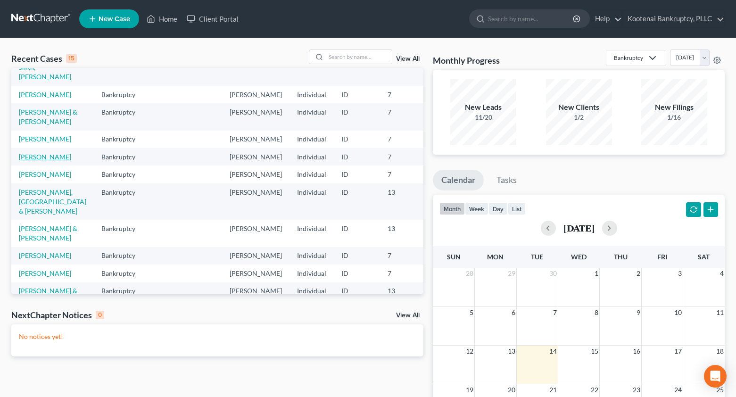
click at [34, 161] on link "[PERSON_NAME]" at bounding box center [45, 157] width 52 height 8
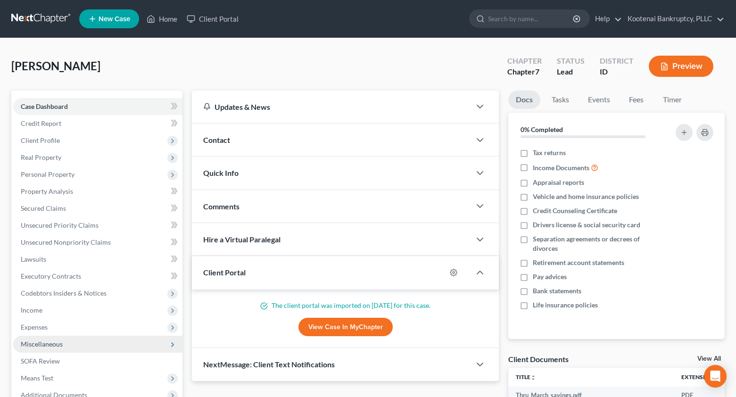
scroll to position [47, 0]
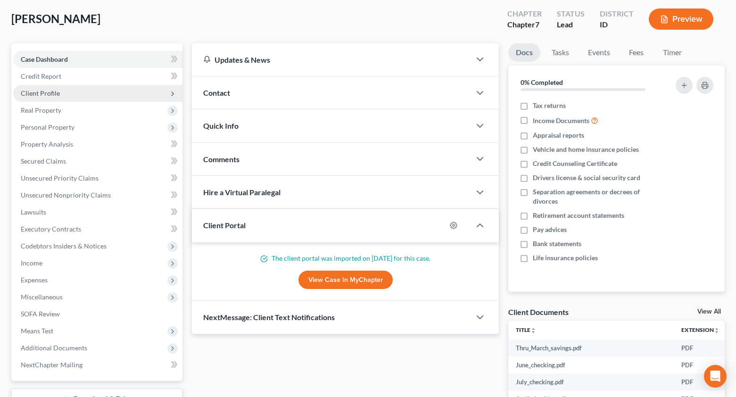
click at [33, 97] on span "Client Profile" at bounding box center [40, 93] width 39 height 8
drag, startPoint x: 33, startPoint y: 97, endPoint x: 33, endPoint y: 102, distance: 5.2
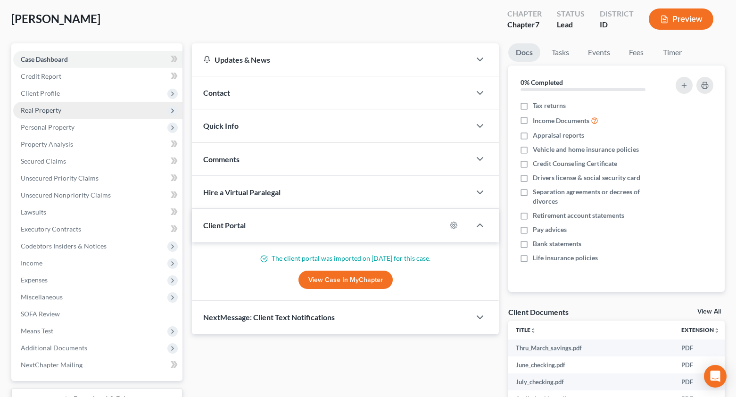
click at [33, 97] on span "Client Profile" at bounding box center [40, 93] width 39 height 8
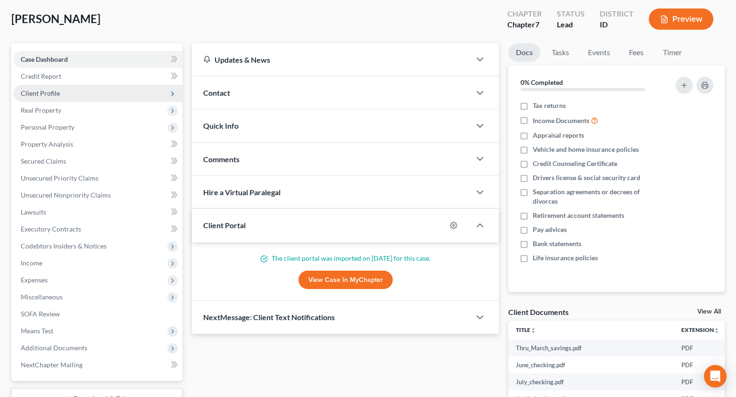
click at [43, 90] on span "Client Profile" at bounding box center [40, 93] width 39 height 8
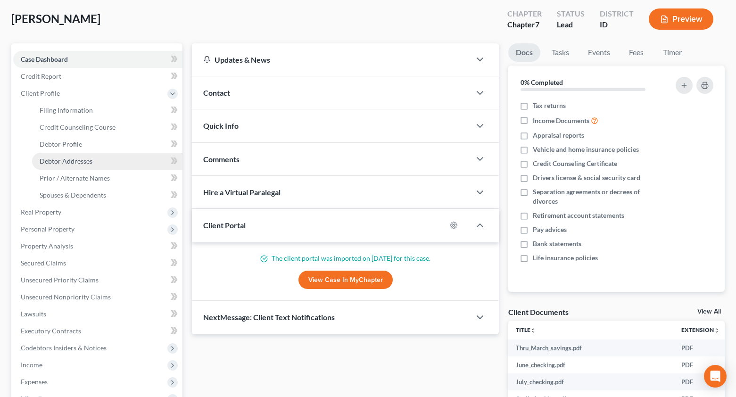
click at [76, 163] on span "Debtor Addresses" at bounding box center [66, 161] width 53 height 8
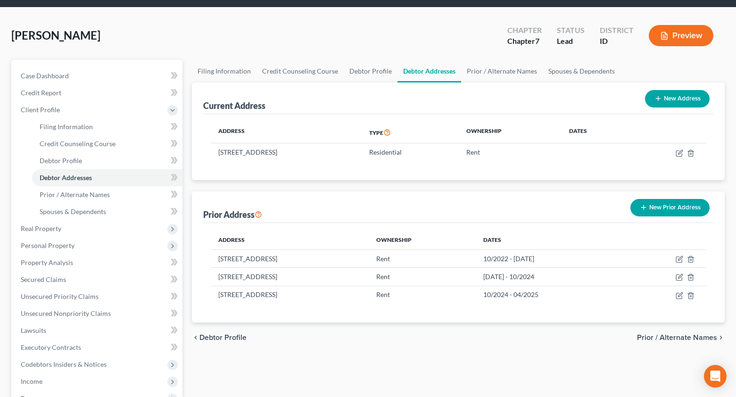
scroll to position [47, 0]
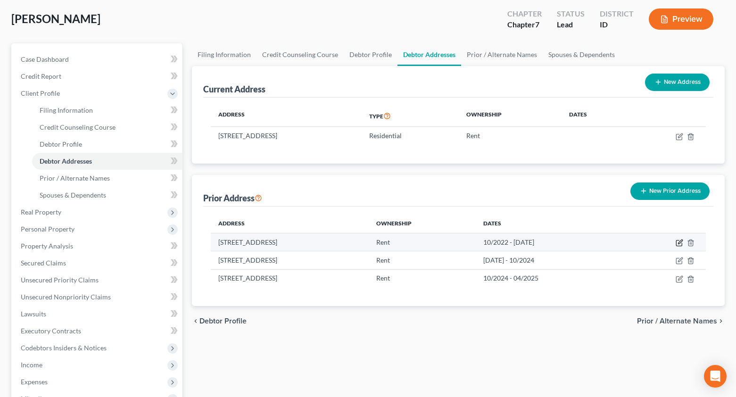
click at [680, 241] on icon "button" at bounding box center [680, 242] width 4 height 4
select select "50"
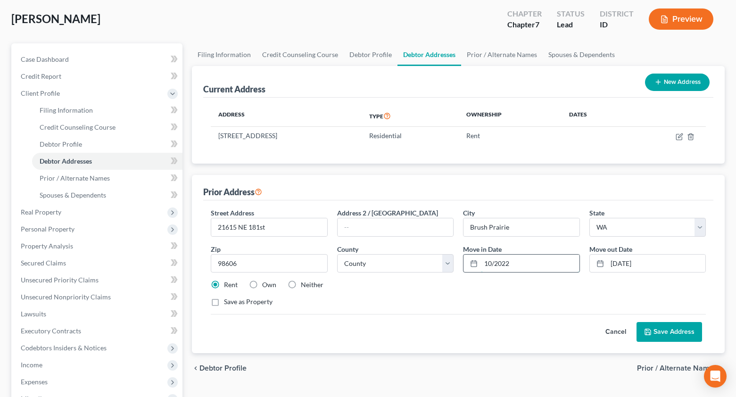
click at [496, 262] on input "10/2022" at bounding box center [530, 264] width 98 height 18
click at [495, 264] on input "10/2022" at bounding box center [530, 264] width 98 height 18
click at [679, 334] on button "Save Address" at bounding box center [669, 332] width 66 height 20
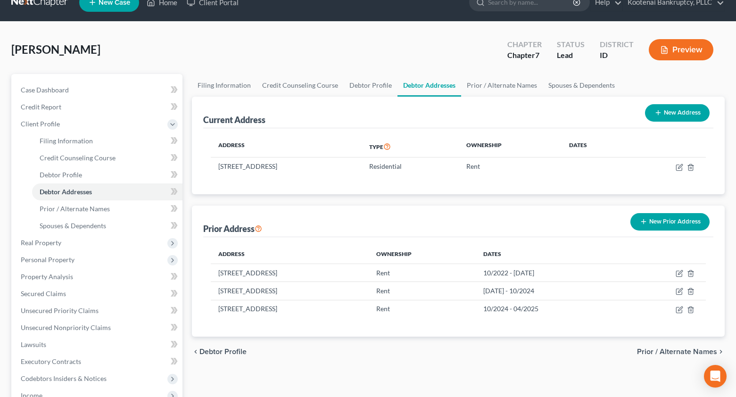
scroll to position [0, 0]
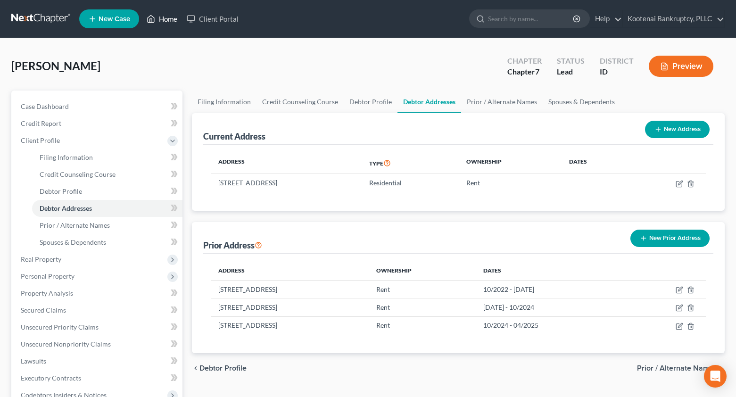
click at [170, 19] on link "Home" at bounding box center [162, 18] width 40 height 17
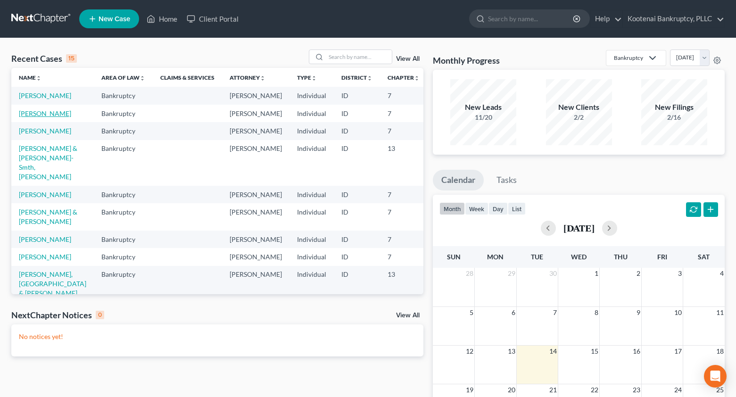
click at [27, 117] on link "[PERSON_NAME]" at bounding box center [45, 113] width 52 height 8
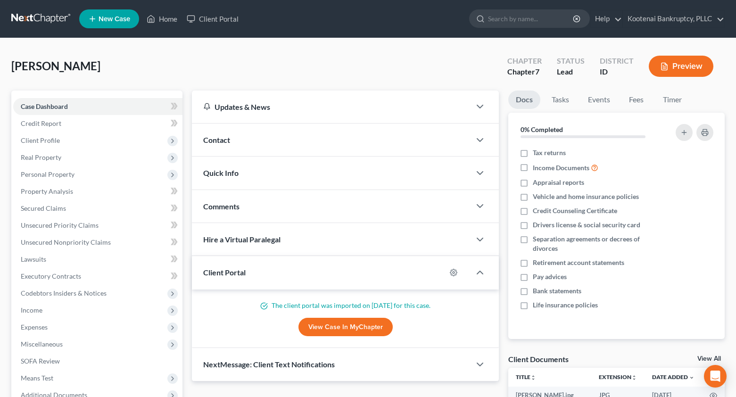
click at [698, 66] on button "Preview" at bounding box center [681, 66] width 65 height 21
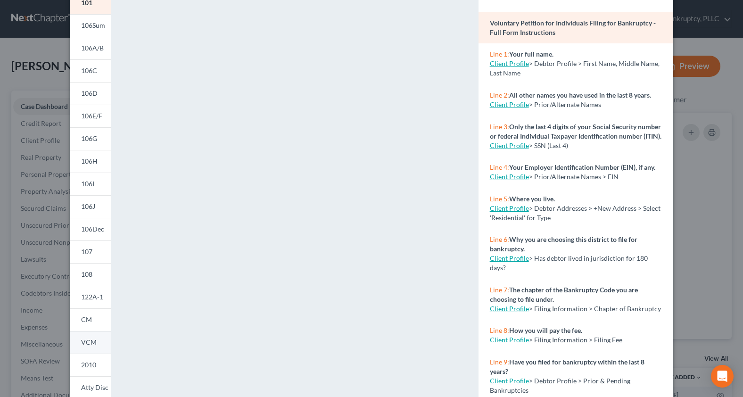
scroll to position [135, 0]
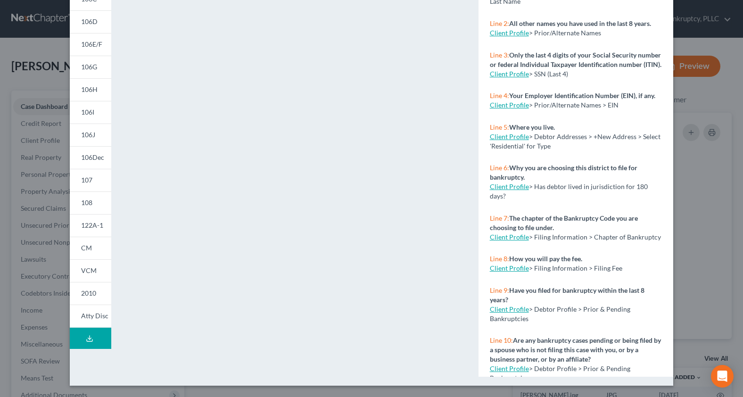
click at [95, 332] on button "Download Draft" at bounding box center [90, 338] width 41 height 21
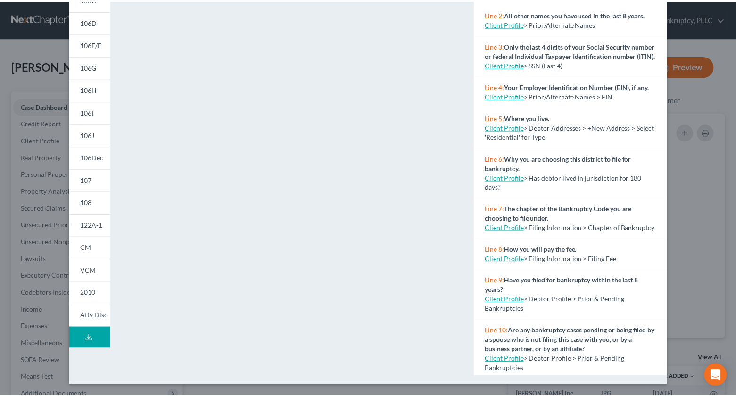
scroll to position [0, 0]
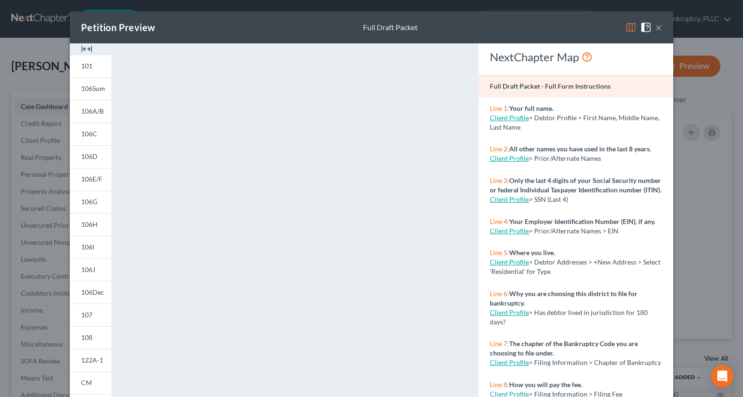
click at [659, 28] on div "Petition Preview Full Draft Packet ×" at bounding box center [371, 27] width 603 height 32
click at [655, 25] on button "×" at bounding box center [658, 27] width 7 height 11
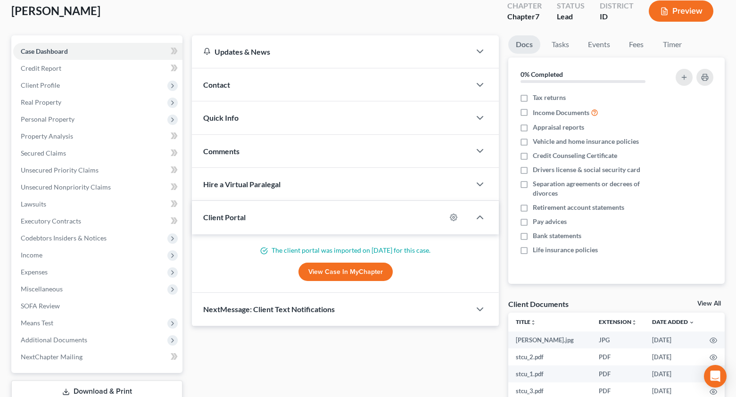
scroll to position [189, 0]
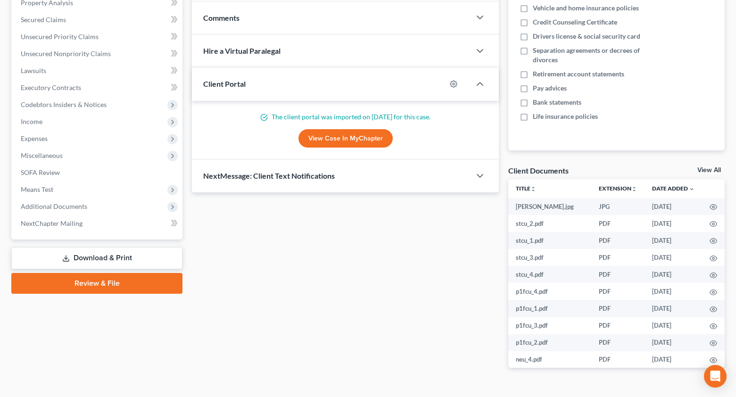
click at [78, 249] on link "Download & Print" at bounding box center [96, 258] width 171 height 22
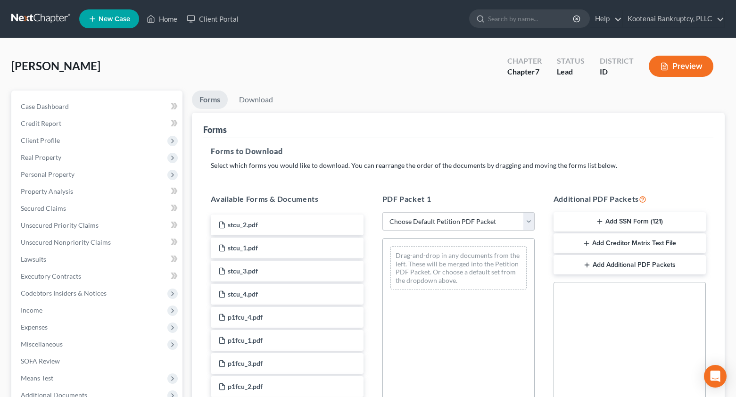
click at [399, 224] on select "Choose Default Petition PDF Packet Complete Bankruptcy Petition (all forms and …" at bounding box center [458, 221] width 152 height 19
select select "0"
click at [382, 212] on select "Choose Default Petition PDF Packet Complete Bankruptcy Petition (all forms and …" at bounding box center [458, 221] width 152 height 19
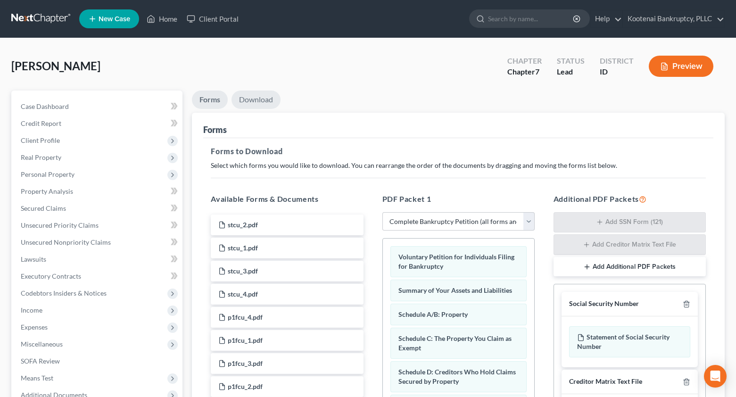
click at [254, 98] on link "Download" at bounding box center [255, 100] width 49 height 18
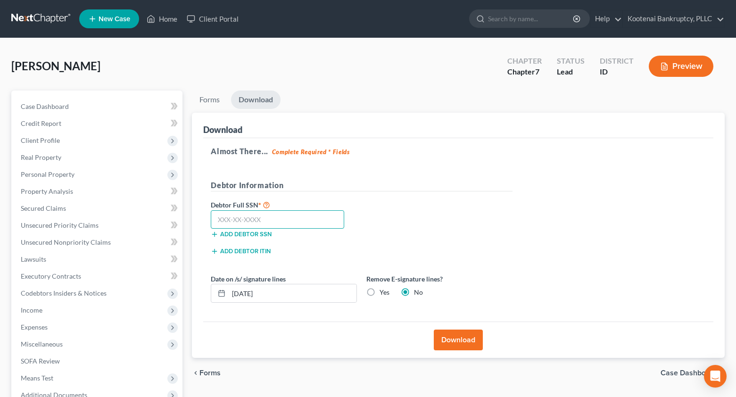
click at [233, 215] on input "text" at bounding box center [277, 219] width 133 height 19
type input "519-21-9884"
click at [245, 292] on input "[DATE]" at bounding box center [293, 293] width 128 height 18
type input "[DATE]"
click at [453, 339] on button "Download" at bounding box center [458, 340] width 49 height 21
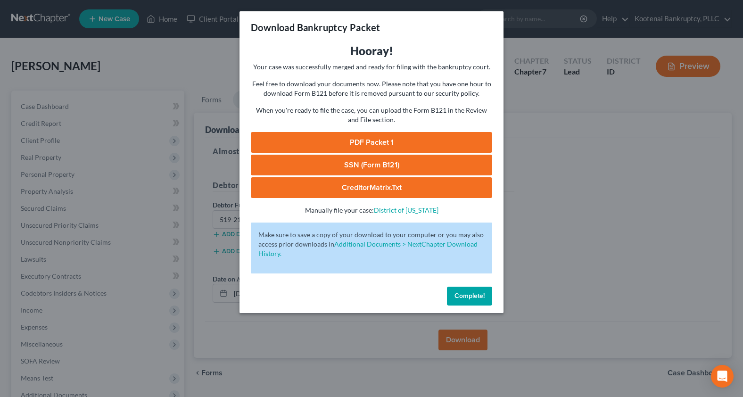
click at [317, 161] on link "SSN (Form B121)" at bounding box center [371, 165] width 241 height 21
click at [356, 137] on link "PDF Packet 1" at bounding box center [371, 142] width 241 height 21
click at [475, 300] on button "Complete!" at bounding box center [469, 296] width 45 height 19
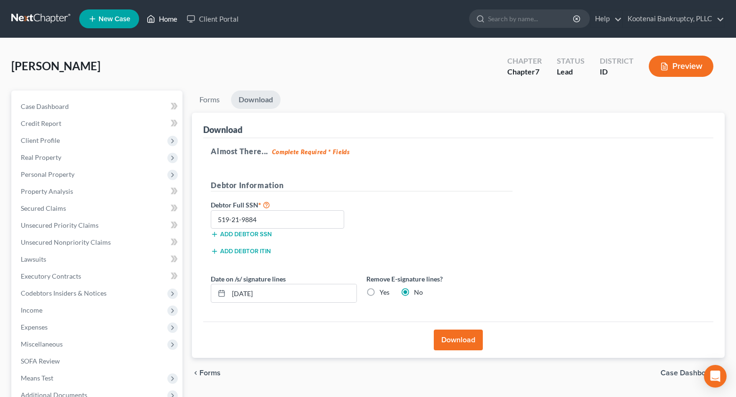
click at [170, 19] on link "Home" at bounding box center [162, 18] width 40 height 17
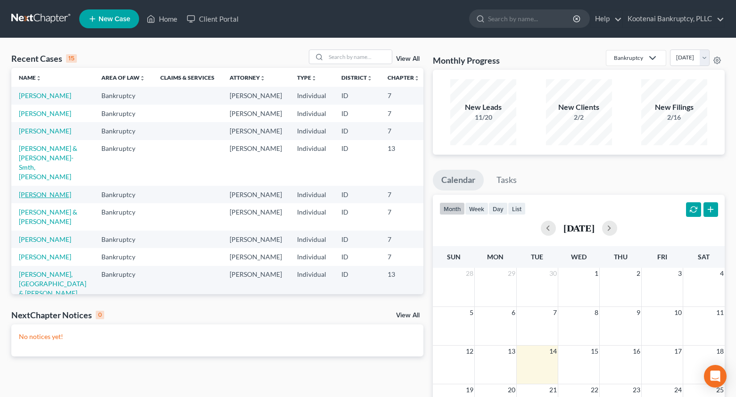
click at [22, 198] on link "[PERSON_NAME]" at bounding box center [45, 194] width 52 height 8
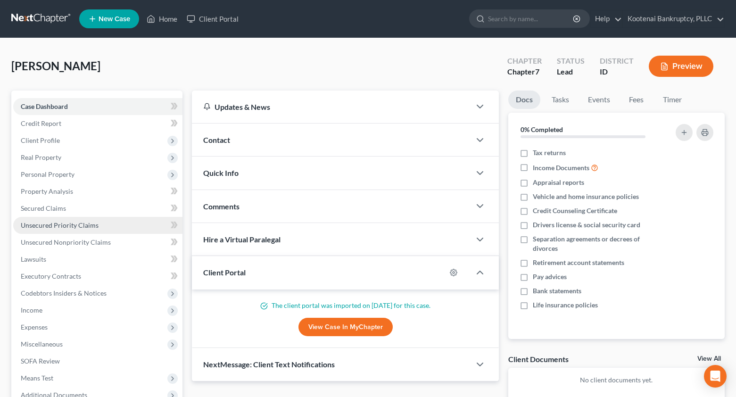
click at [44, 225] on span "Unsecured Priority Claims" at bounding box center [60, 225] width 78 height 8
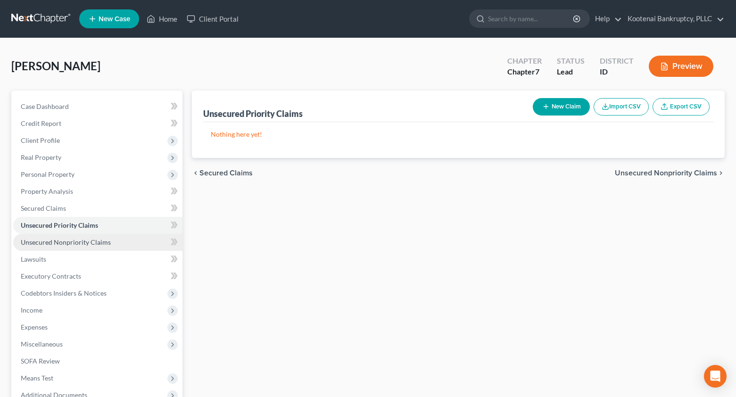
click at [22, 241] on span "Unsecured Nonpriority Claims" at bounding box center [66, 242] width 90 height 8
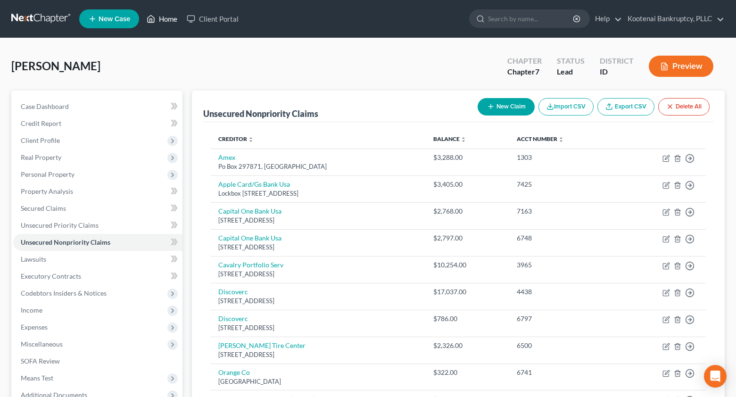
drag, startPoint x: 169, startPoint y: 18, endPoint x: 165, endPoint y: 20, distance: 5.3
click at [168, 19] on link "Home" at bounding box center [162, 18] width 40 height 17
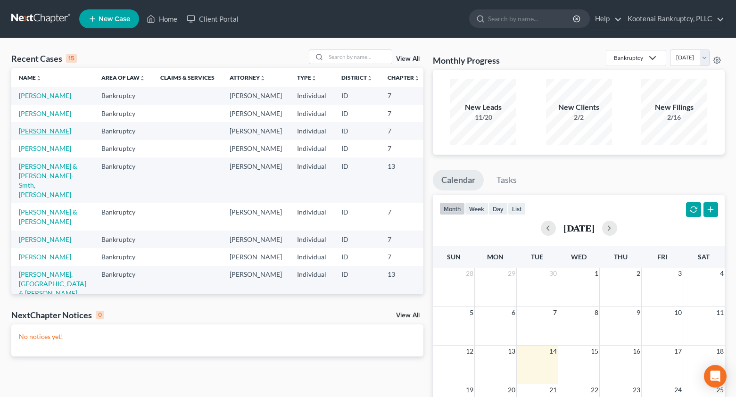
click at [33, 135] on link "[PERSON_NAME]" at bounding box center [45, 131] width 52 height 8
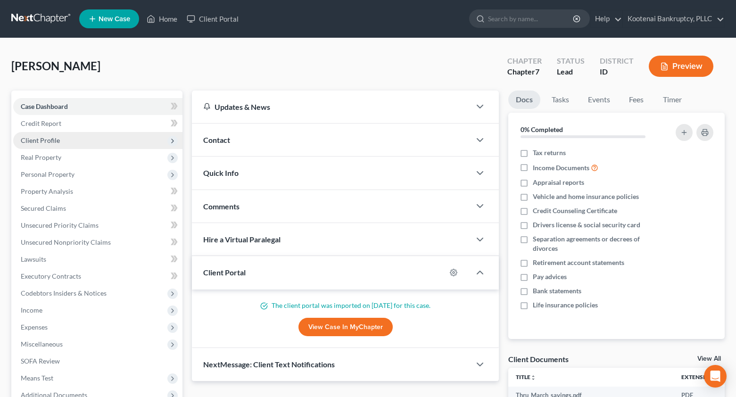
click at [33, 143] on span "Client Profile" at bounding box center [40, 140] width 39 height 8
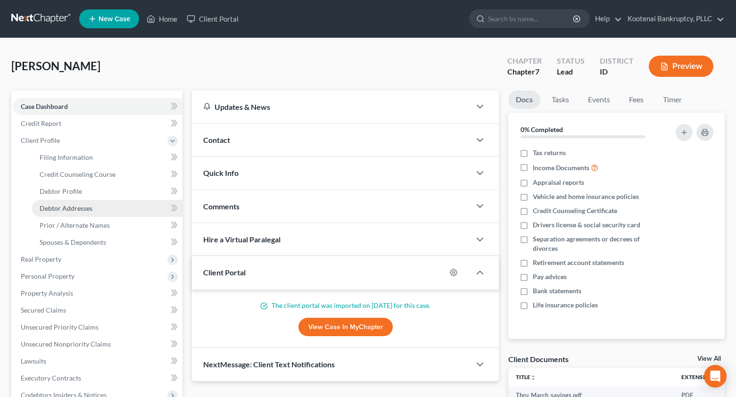
click at [60, 209] on span "Debtor Addresses" at bounding box center [66, 208] width 53 height 8
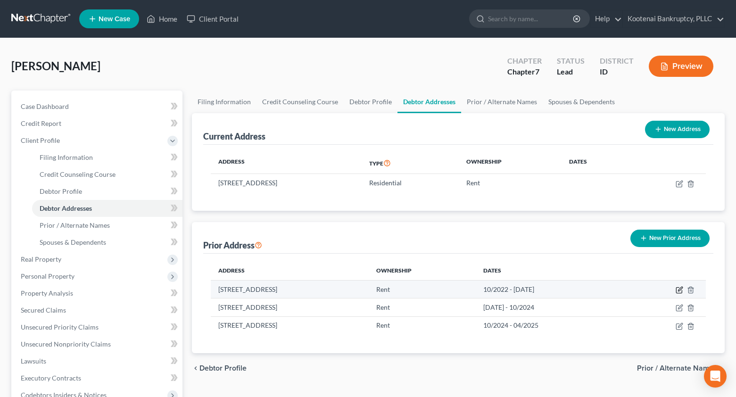
click at [679, 289] on icon "button" at bounding box center [680, 289] width 4 height 4
select select "50"
select select "5"
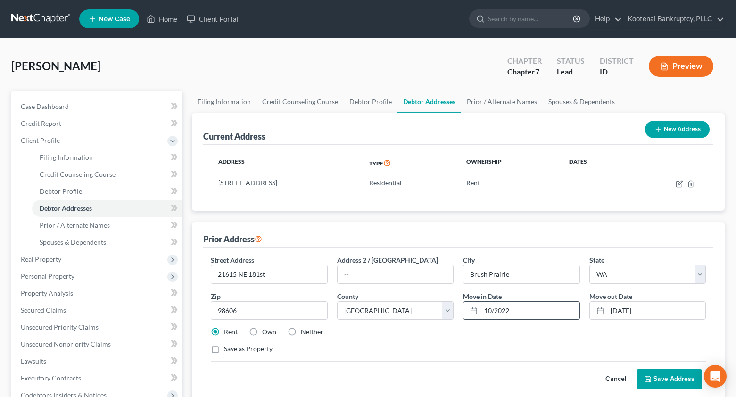
click at [494, 309] on input "10/2022" at bounding box center [530, 311] width 98 height 18
type input "[DATE]"
drag, startPoint x: 645, startPoint y: 311, endPoint x: 605, endPoint y: 316, distance: 40.9
click at [605, 316] on div "[DATE]" at bounding box center [647, 310] width 116 height 19
type input "[DATE]"
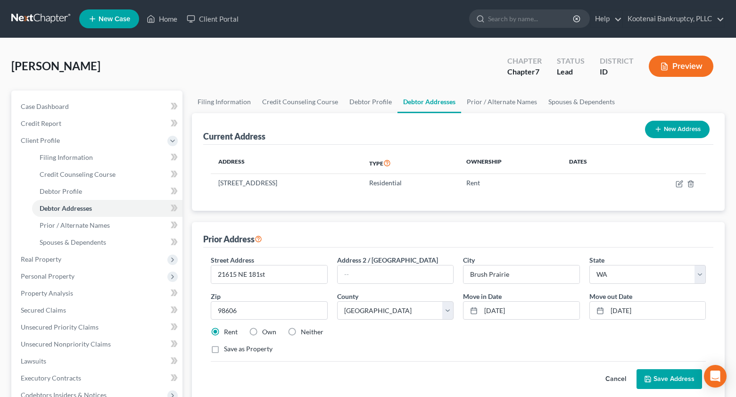
click at [655, 380] on button "Save Address" at bounding box center [669, 379] width 66 height 20
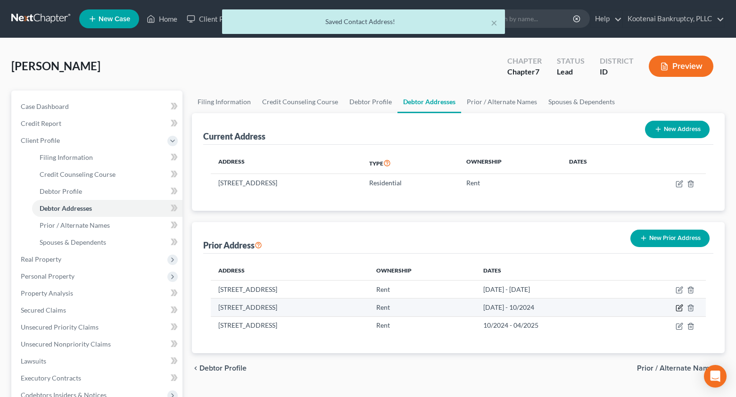
click at [680, 308] on icon "button" at bounding box center [680, 307] width 4 height 4
select select "13"
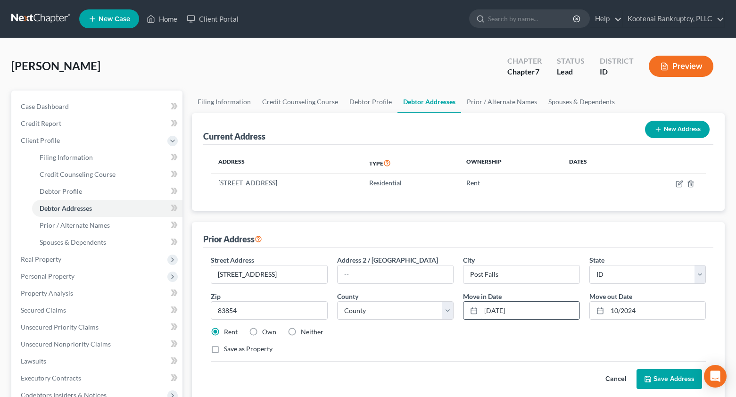
drag, startPoint x: 519, startPoint y: 309, endPoint x: 465, endPoint y: 310, distance: 53.3
click at [479, 312] on div "[DATE]" at bounding box center [521, 310] width 116 height 19
type input "[DATE]"
drag, startPoint x: 643, startPoint y: 309, endPoint x: 576, endPoint y: 320, distance: 67.8
click at [589, 317] on div "10/2024" at bounding box center [647, 310] width 116 height 19
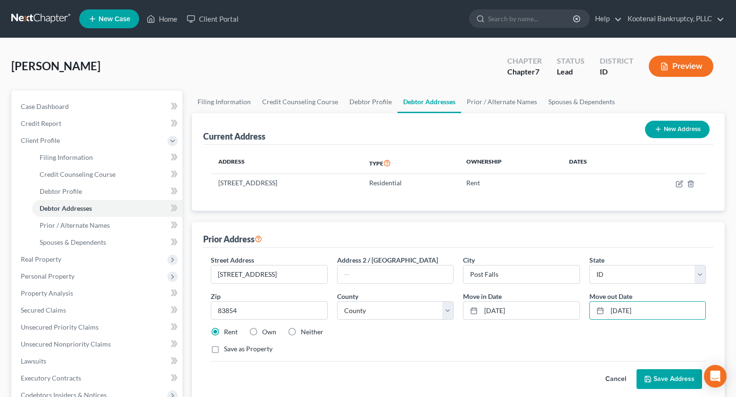
type input "[DATE]"
click at [684, 387] on button "Save Address" at bounding box center [669, 379] width 66 height 20
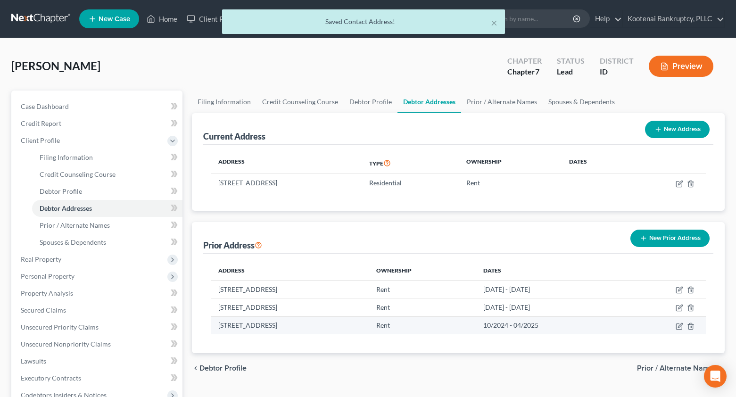
click at [684, 327] on td at bounding box center [666, 325] width 80 height 18
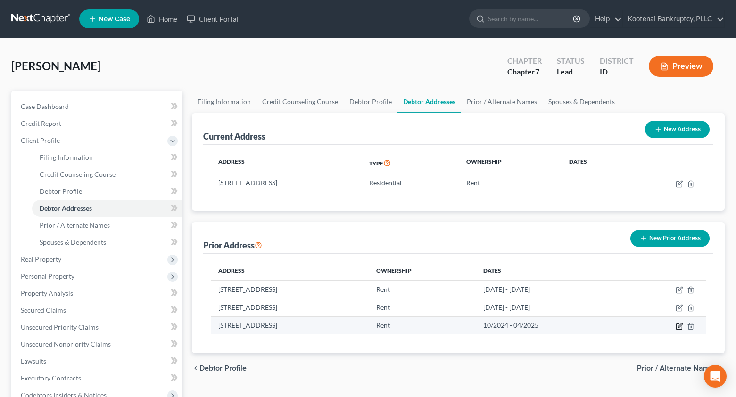
click at [679, 328] on icon "button" at bounding box center [680, 326] width 8 height 8
select select "38"
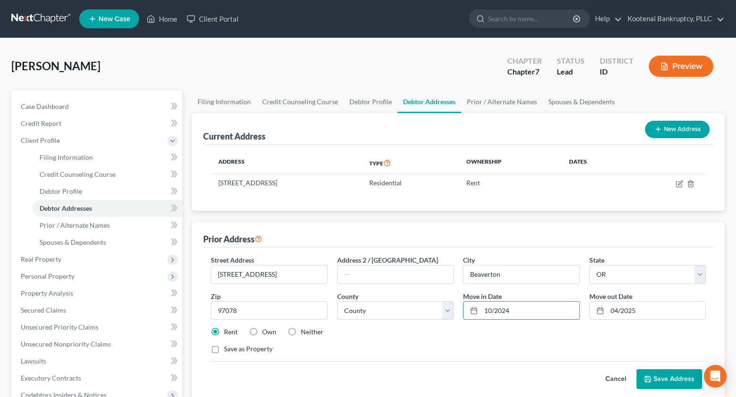
drag, startPoint x: 514, startPoint y: 309, endPoint x: 463, endPoint y: 312, distance: 51.5
click at [473, 316] on div "10/2024" at bounding box center [521, 310] width 116 height 19
type input "[DATE]"
drag, startPoint x: 650, startPoint y: 313, endPoint x: 586, endPoint y: 320, distance: 64.6
click at [587, 320] on div "Street Address * 19700 SW Walquin Ct Address 2 / [GEOGRAPHIC_DATA] * [GEOGRAPHI…" at bounding box center [458, 308] width 504 height 107
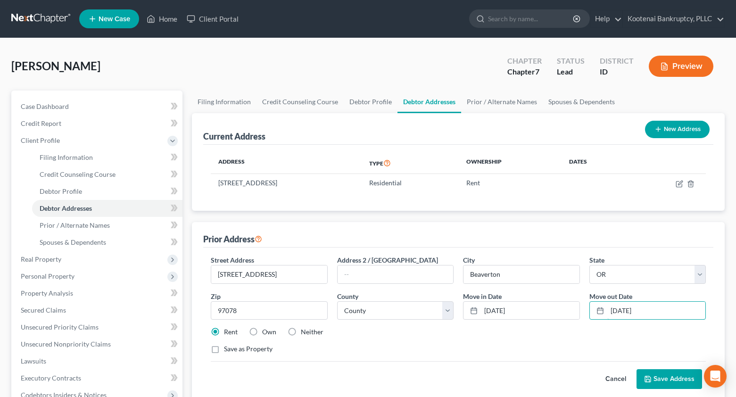
type input "[DATE]"
click at [664, 378] on button "Save Address" at bounding box center [669, 379] width 66 height 20
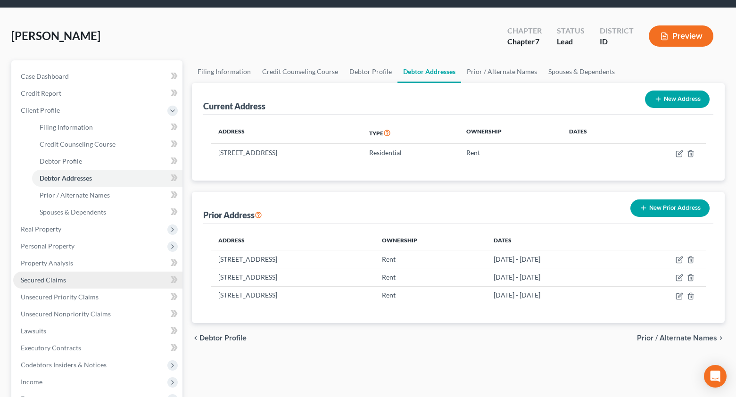
scroll to position [47, 0]
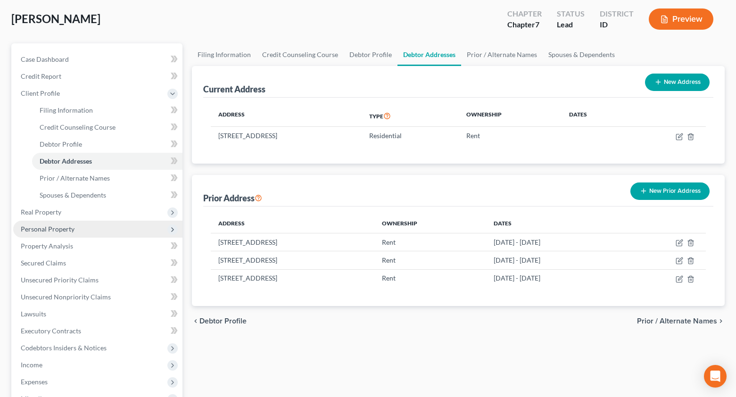
click at [31, 231] on span "Personal Property" at bounding box center [48, 229] width 54 height 8
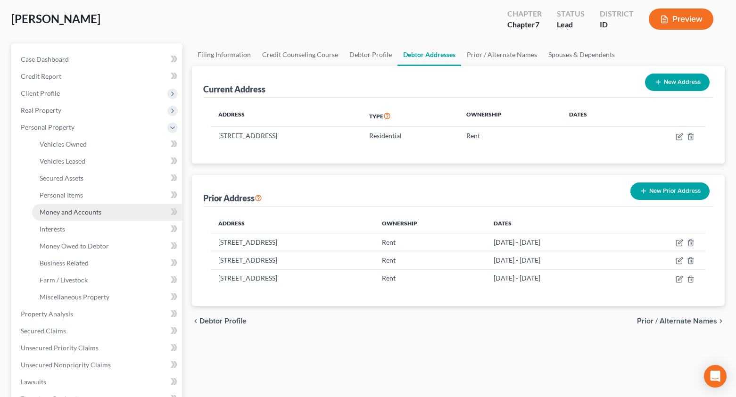
click at [59, 218] on link "Money and Accounts" at bounding box center [107, 212] width 150 height 17
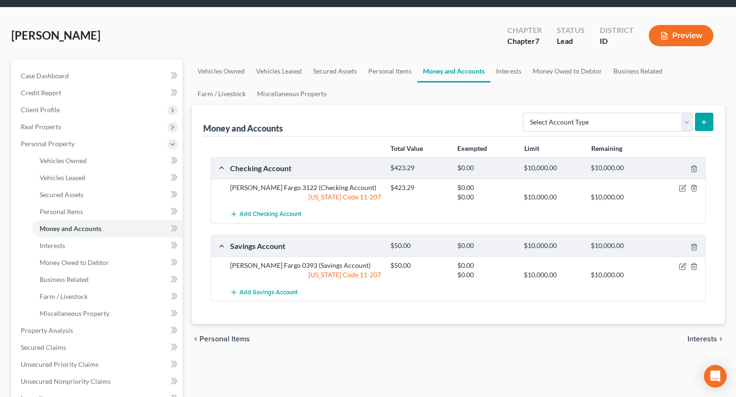
scroll to position [47, 0]
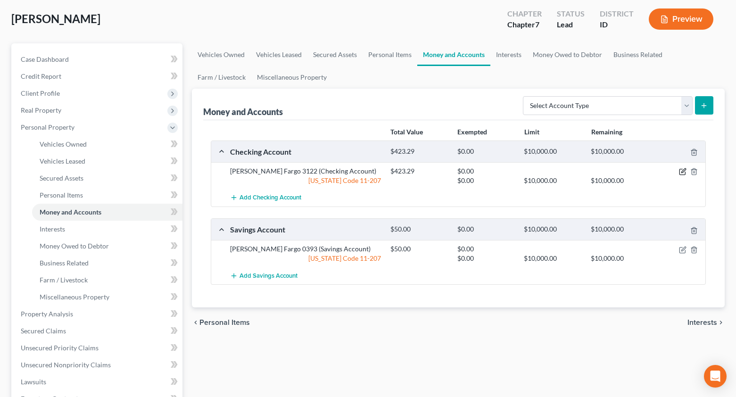
click at [685, 173] on icon "button" at bounding box center [683, 172] width 8 height 8
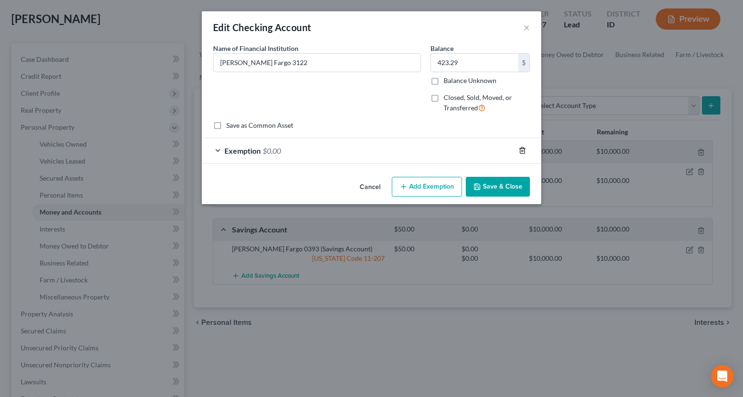
click at [524, 152] on icon "button" at bounding box center [522, 151] width 4 height 6
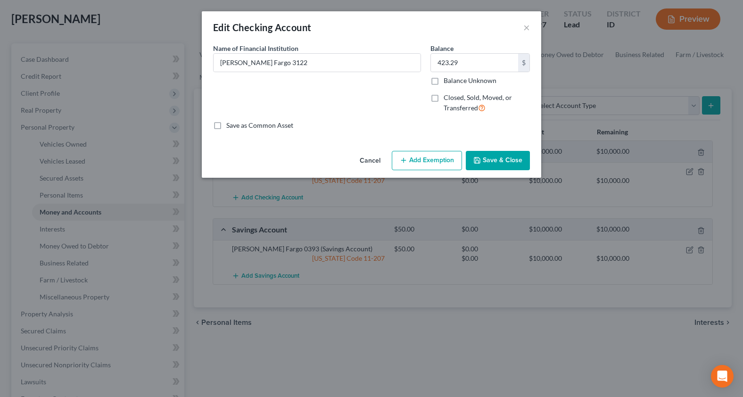
click at [444, 95] on label "Closed, Sold, Moved, or Transferred" at bounding box center [487, 103] width 86 height 20
click at [447, 95] on input "Closed, Sold, Moved, or Transferred" at bounding box center [450, 96] width 6 height 6
checkbox input "true"
select select "1"
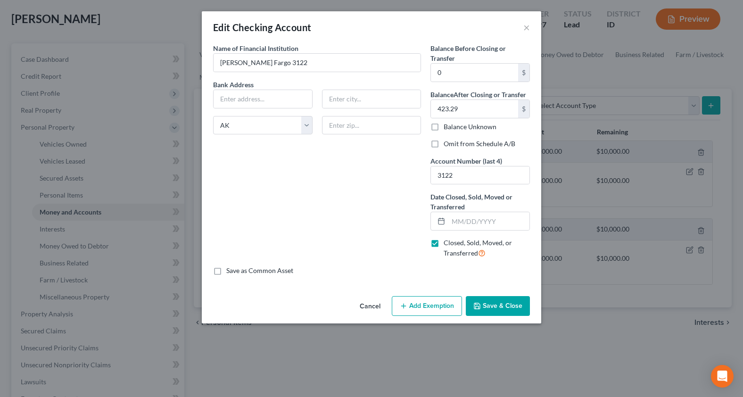
click at [444, 144] on label "Omit from Schedule A/B" at bounding box center [480, 143] width 72 height 9
click at [447, 144] on input "Omit from Schedule A/B" at bounding box center [450, 142] width 6 height 6
checkbox input "true"
click at [461, 218] on input "text" at bounding box center [488, 221] width 81 height 18
type input "10/"
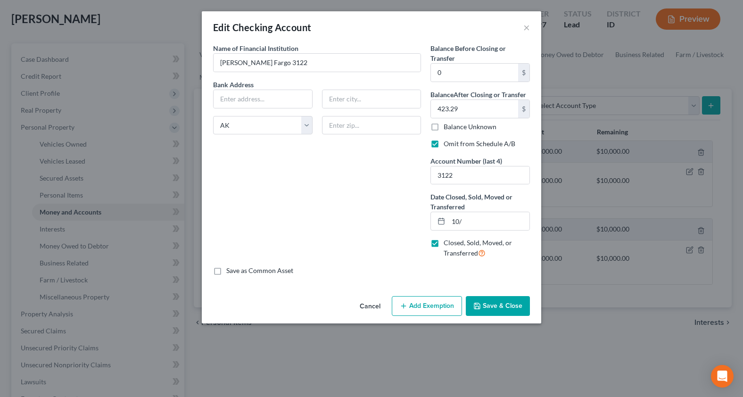
click at [395, 264] on div "Name of Financial Institution * [PERSON_NAME] Fargo 3122 Bank Address State [US…" at bounding box center [316, 154] width 217 height 223
click at [477, 303] on icon "button" at bounding box center [477, 306] width 8 height 8
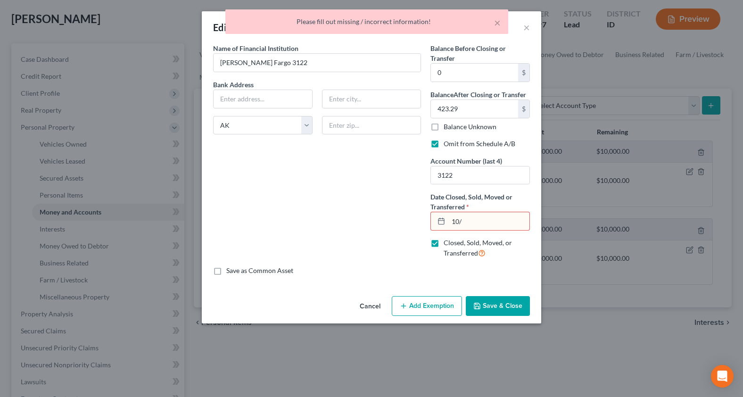
click at [467, 222] on input "10/" at bounding box center [488, 221] width 81 height 18
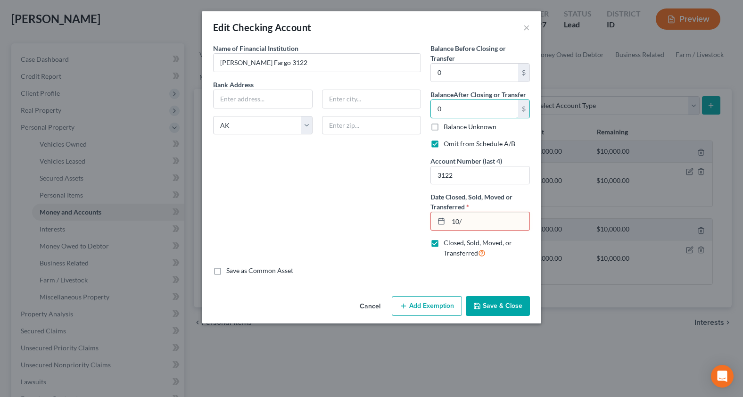
type input "0"
click at [464, 219] on input "10/" at bounding box center [488, 221] width 81 height 18
type input "[DATE]"
click at [496, 314] on button "Save & Close" at bounding box center [498, 306] width 64 height 20
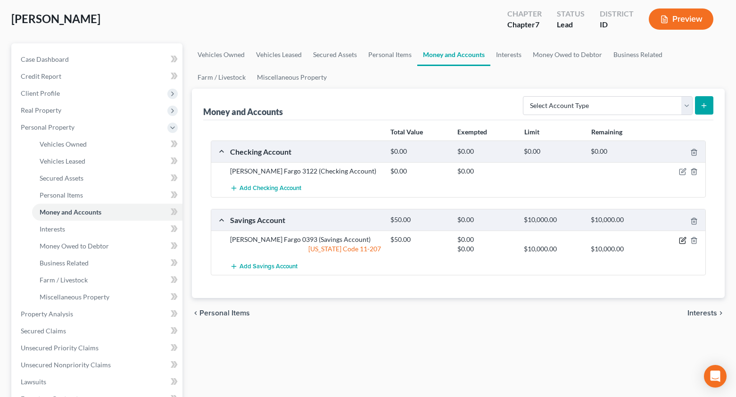
click at [679, 240] on icon "button" at bounding box center [683, 241] width 8 height 8
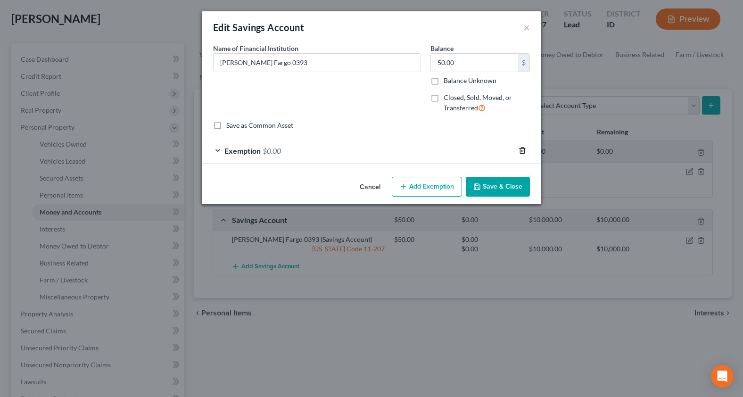
click at [522, 151] on icon "button" at bounding box center [523, 151] width 8 height 8
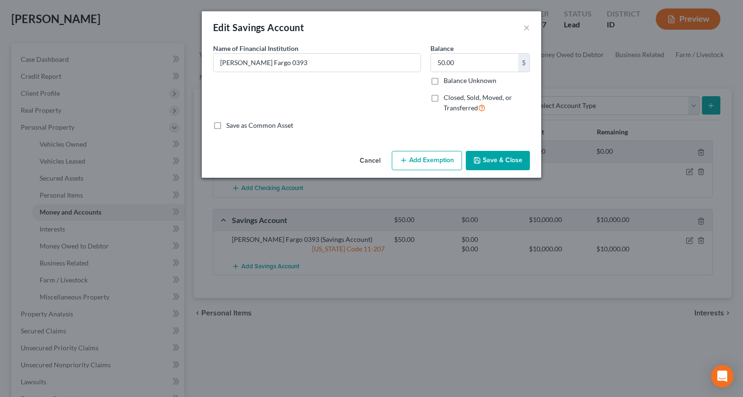
click at [444, 97] on label "Closed, Sold, Moved, or Transferred" at bounding box center [487, 103] width 86 height 20
click at [447, 97] on input "Closed, Sold, Moved, or Transferred" at bounding box center [450, 96] width 6 height 6
checkbox input "true"
select select "1"
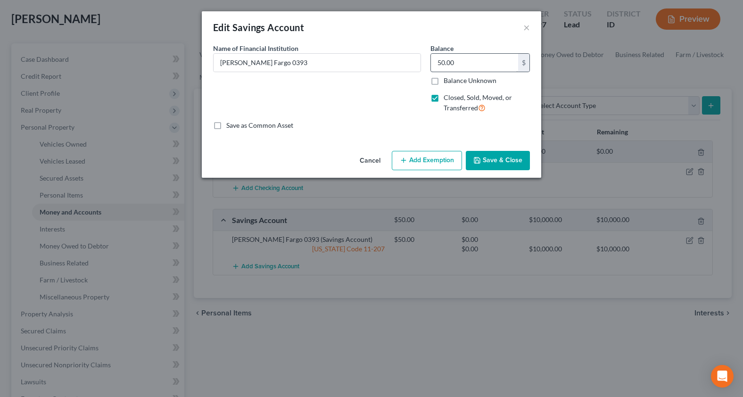
select select "1"
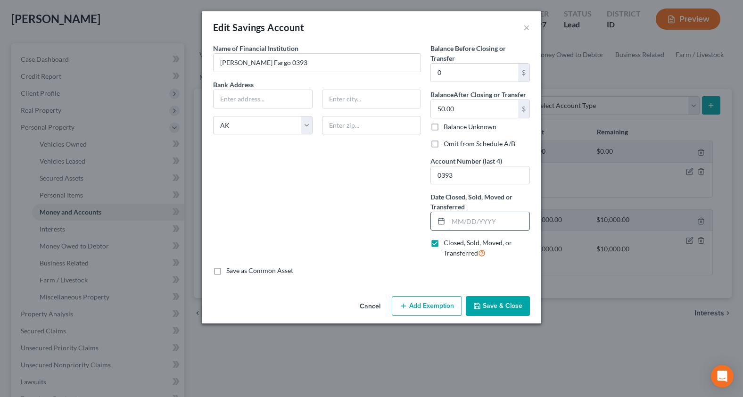
click at [465, 223] on input "text" at bounding box center [488, 221] width 81 height 18
type input "10/03/202"
type input "[DATE]"
click at [444, 141] on label "Omit from Schedule A/B" at bounding box center [480, 143] width 72 height 9
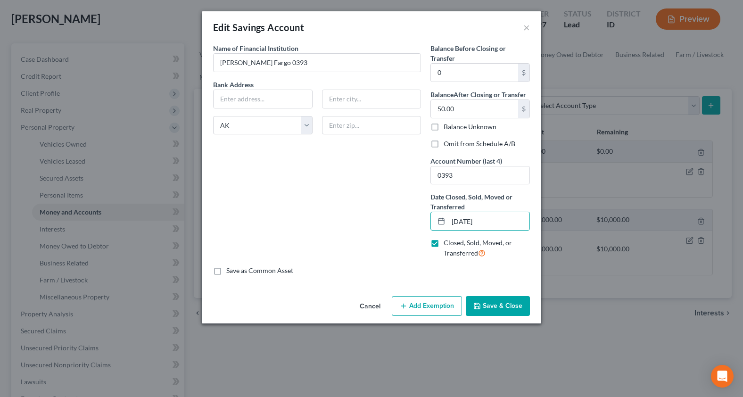
click at [447, 141] on input "Omit from Schedule A/B" at bounding box center [450, 142] width 6 height 6
checkbox input "true"
type input "0.00"
type input "0"
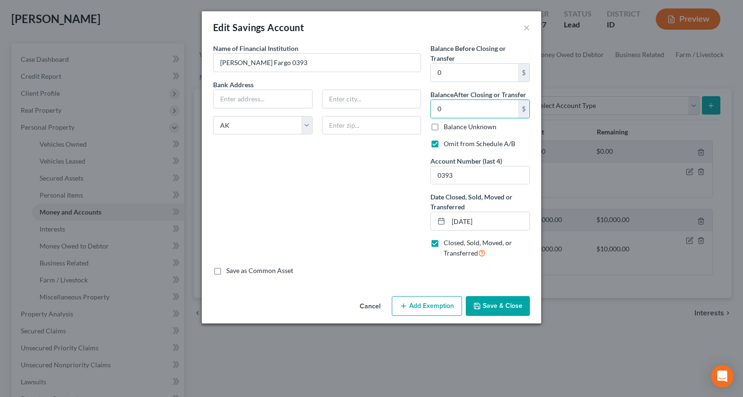
click at [484, 302] on button "Save & Close" at bounding box center [498, 306] width 64 height 20
click at [485, 300] on button "Save & Close" at bounding box center [498, 306] width 64 height 20
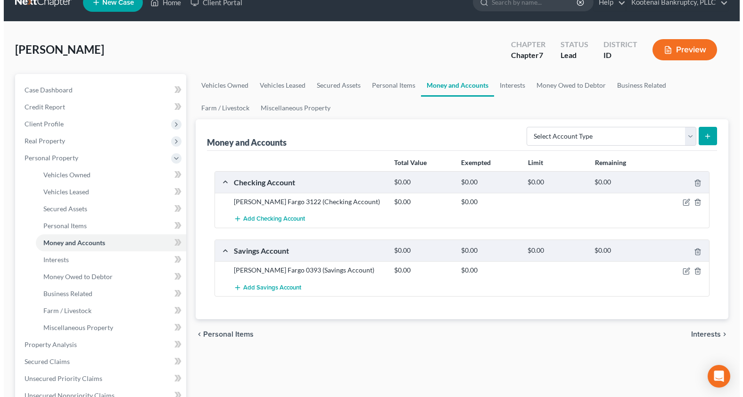
scroll to position [0, 0]
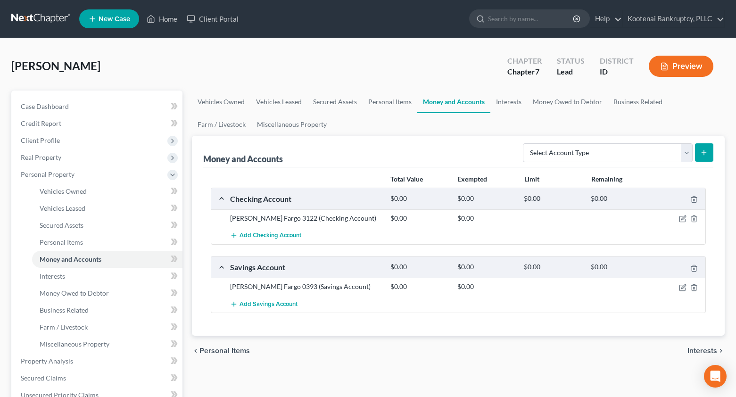
click at [685, 71] on button "Preview" at bounding box center [681, 66] width 65 height 21
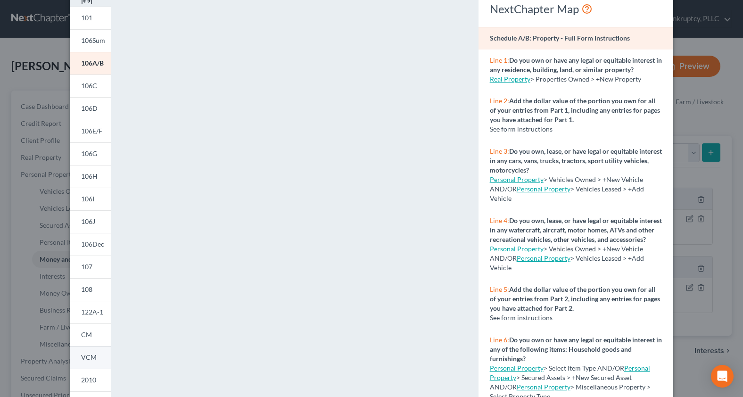
scroll to position [135, 0]
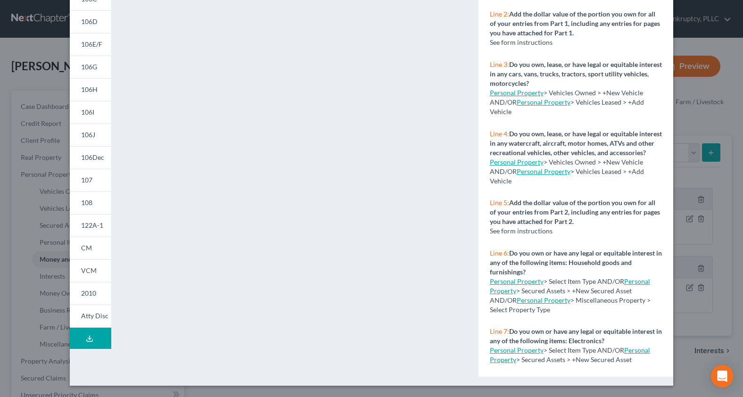
click at [90, 336] on button "Download Draft" at bounding box center [90, 338] width 41 height 21
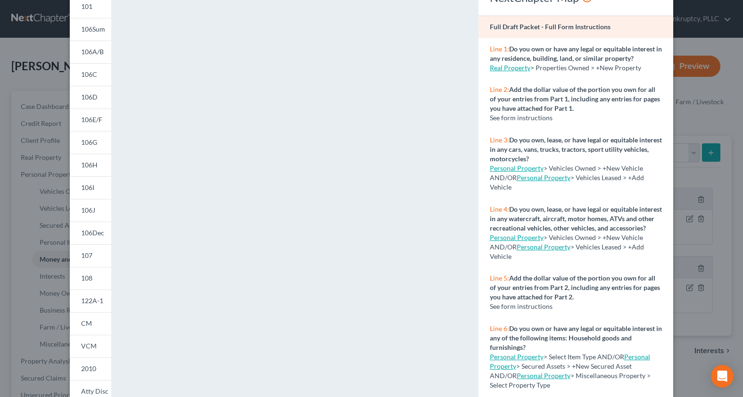
scroll to position [0, 0]
